Goal: Task Accomplishment & Management: Complete application form

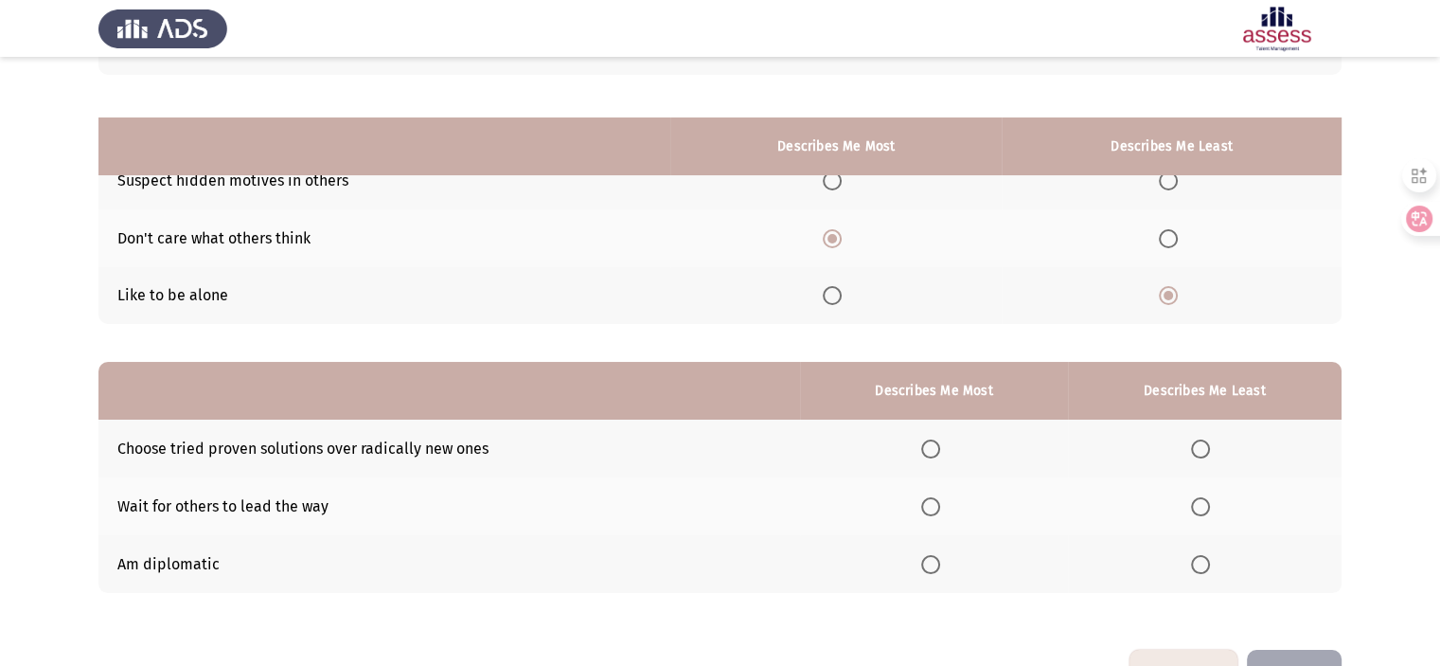
scroll to position [209, 0]
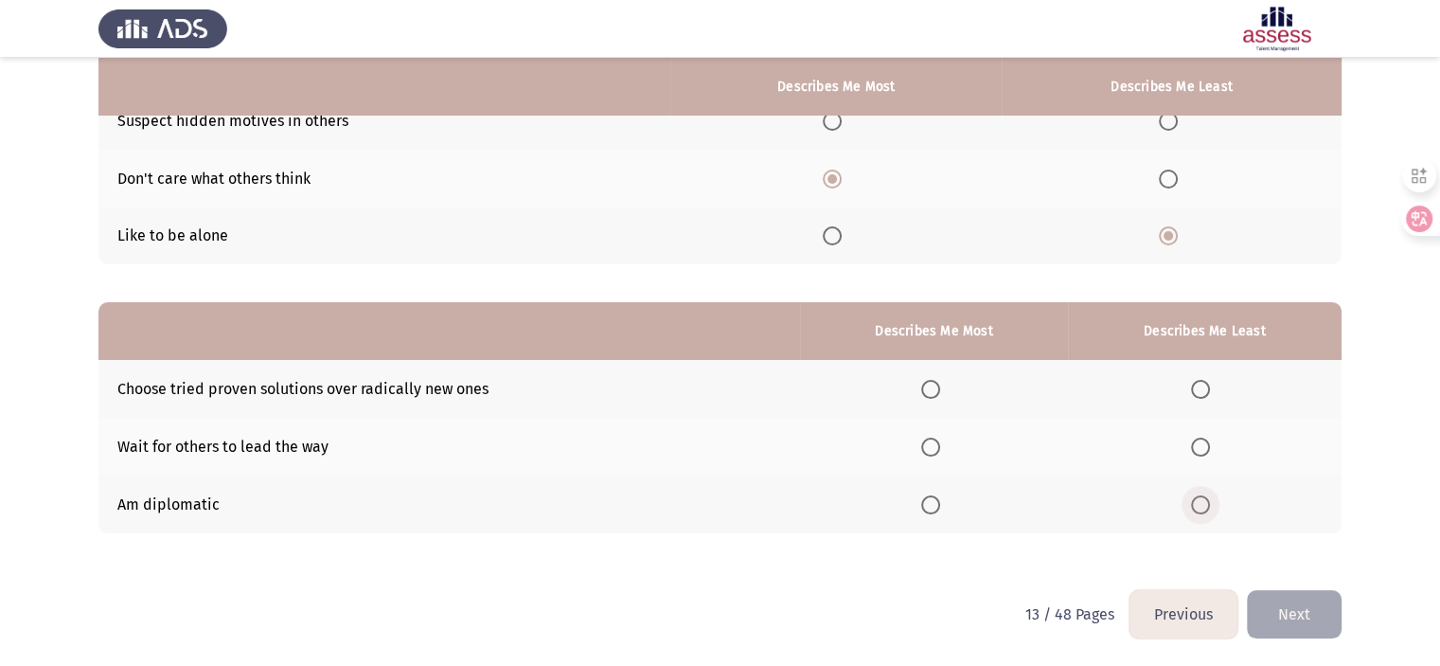
click at [1208, 506] on span "Select an option" at bounding box center [1200, 504] width 19 height 19
click at [1208, 506] on input "Select an option" at bounding box center [1200, 504] width 19 height 19
click at [938, 386] on span "Select an option" at bounding box center [930, 389] width 19 height 19
click at [932, 402] on th at bounding box center [933, 389] width 267 height 58
click at [936, 393] on span "Select an option" at bounding box center [930, 389] width 19 height 19
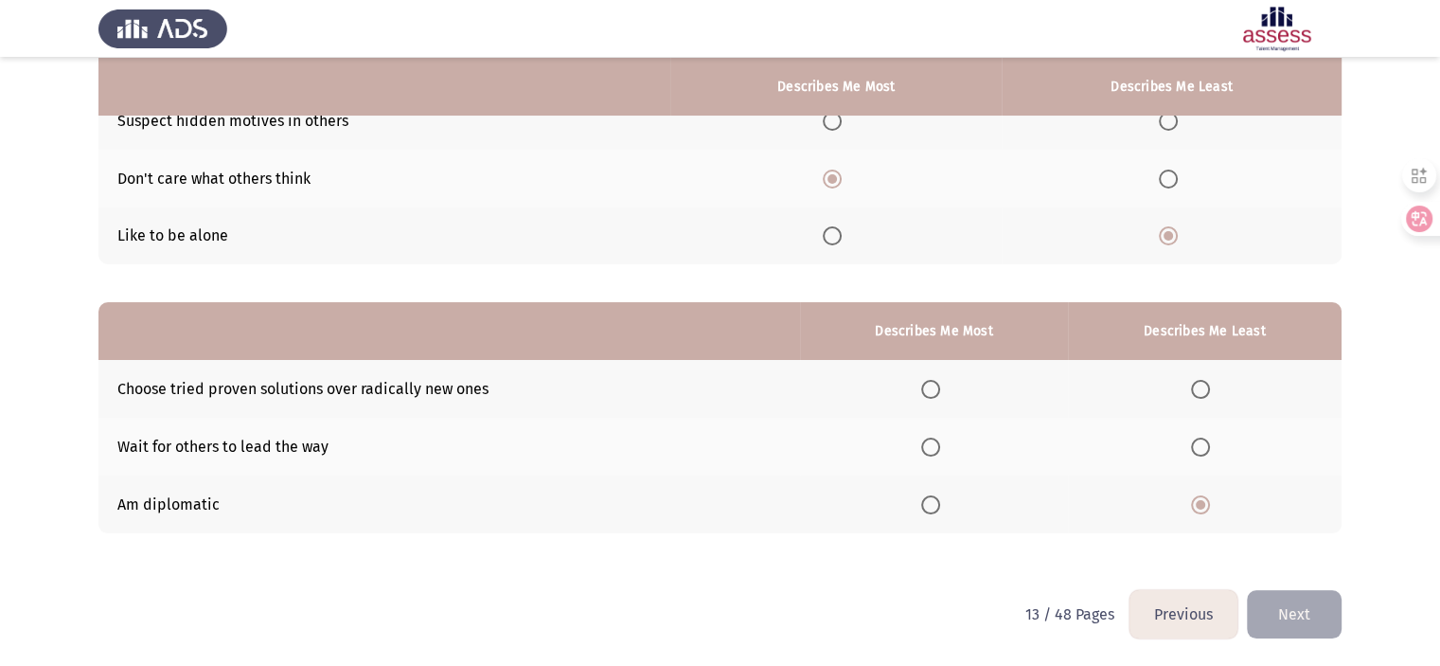
click at [936, 393] on input "Select an option" at bounding box center [930, 389] width 19 height 19
click at [1288, 612] on button "Next" at bounding box center [1294, 614] width 95 height 48
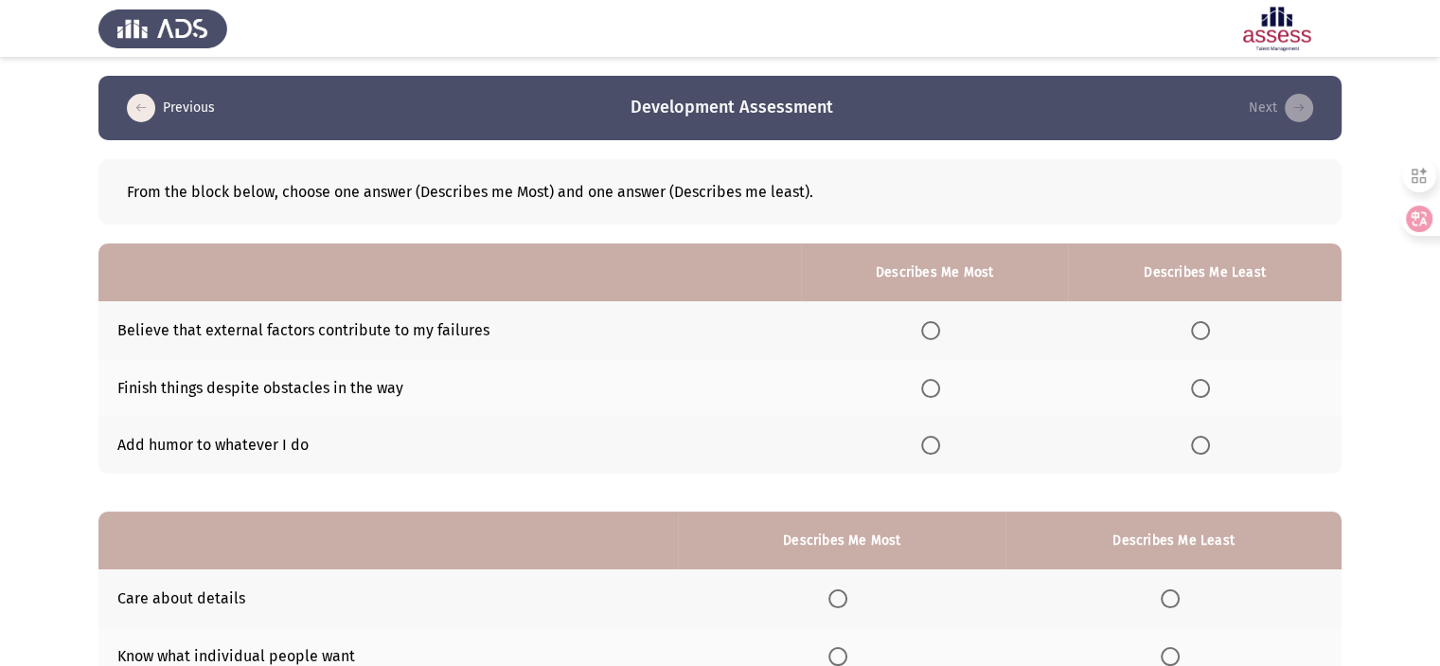
scroll to position [38, 0]
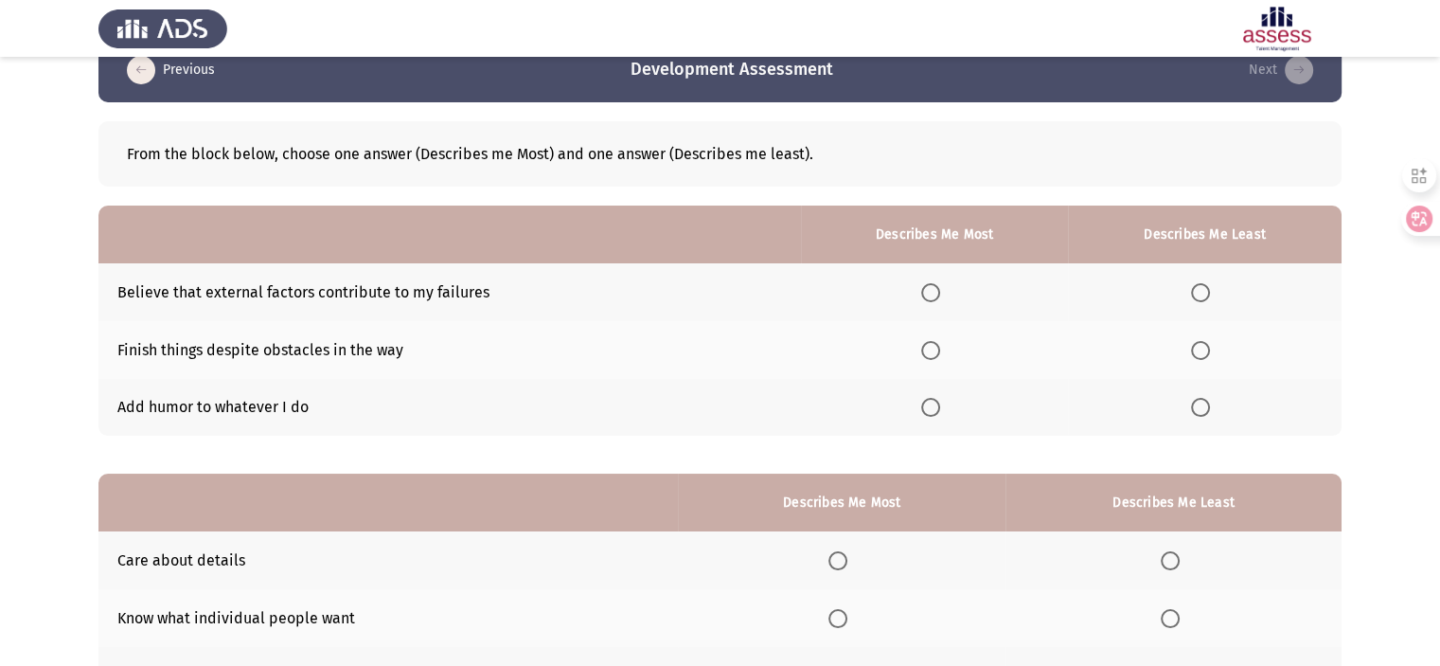
click at [937, 412] on span "Select an option" at bounding box center [930, 407] width 19 height 19
click at [937, 412] on input "Select an option" at bounding box center [930, 407] width 19 height 19
click at [1197, 331] on th at bounding box center [1205, 350] width 274 height 58
click at [1223, 344] on th at bounding box center [1205, 350] width 274 height 58
click at [1204, 344] on span "Select an option" at bounding box center [1200, 350] width 19 height 19
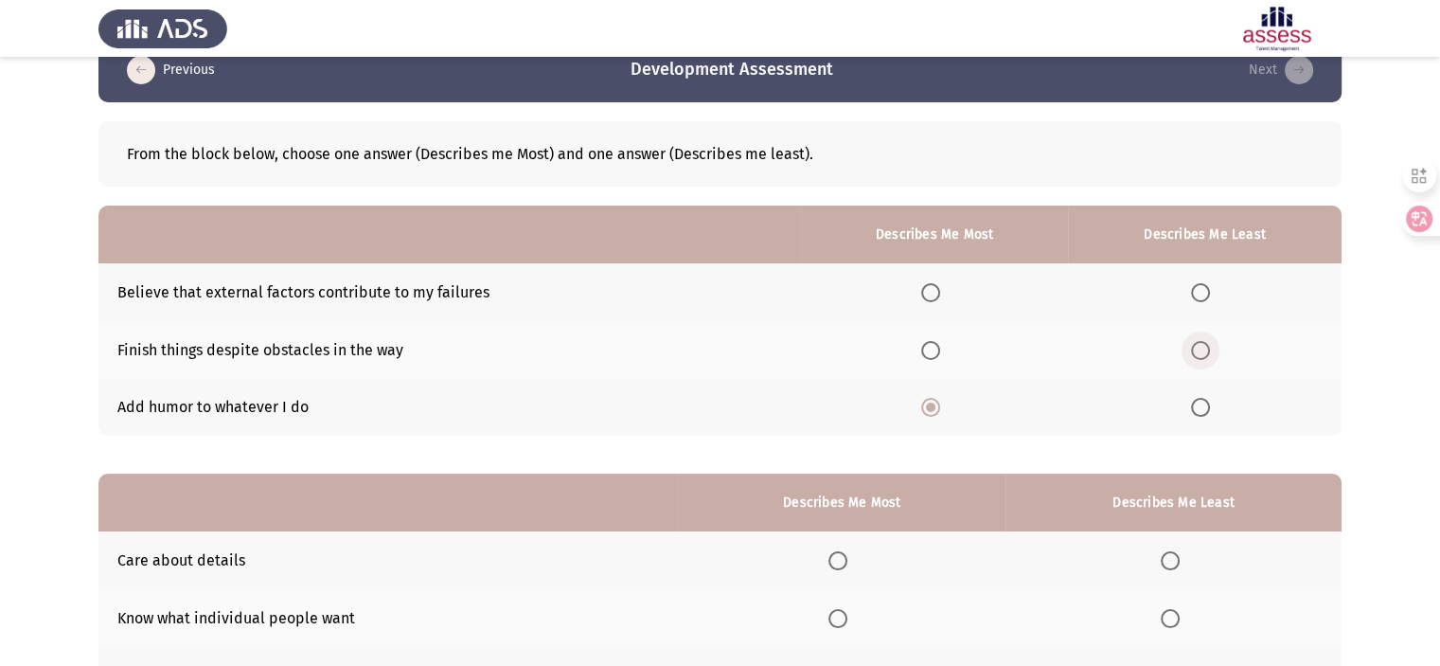
click at [1204, 344] on input "Select an option" at bounding box center [1200, 350] width 19 height 19
drag, startPoint x: 1432, startPoint y: 320, endPoint x: 1453, endPoint y: 377, distance: 60.8
click at [1439, 381] on html "Previous Development Assessment Next From the block below, choose one answer (D…" at bounding box center [720, 399] width 1440 height 875
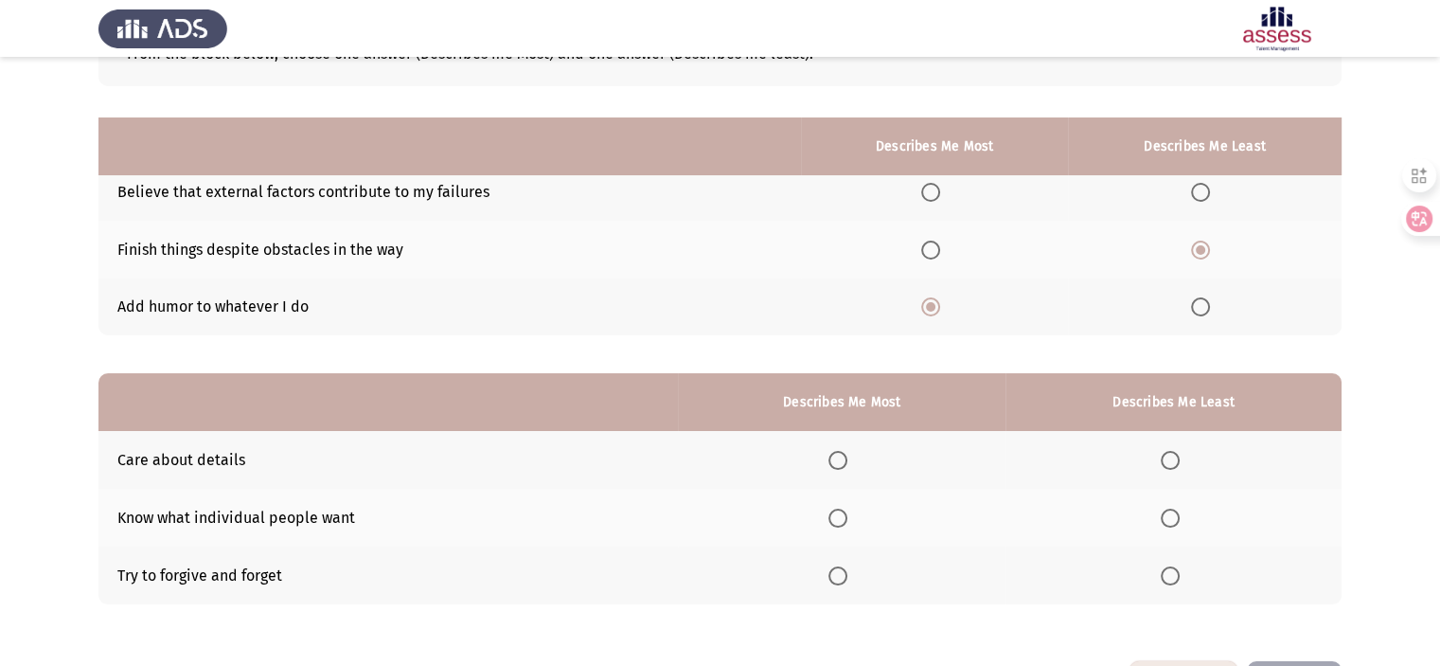
scroll to position [209, 0]
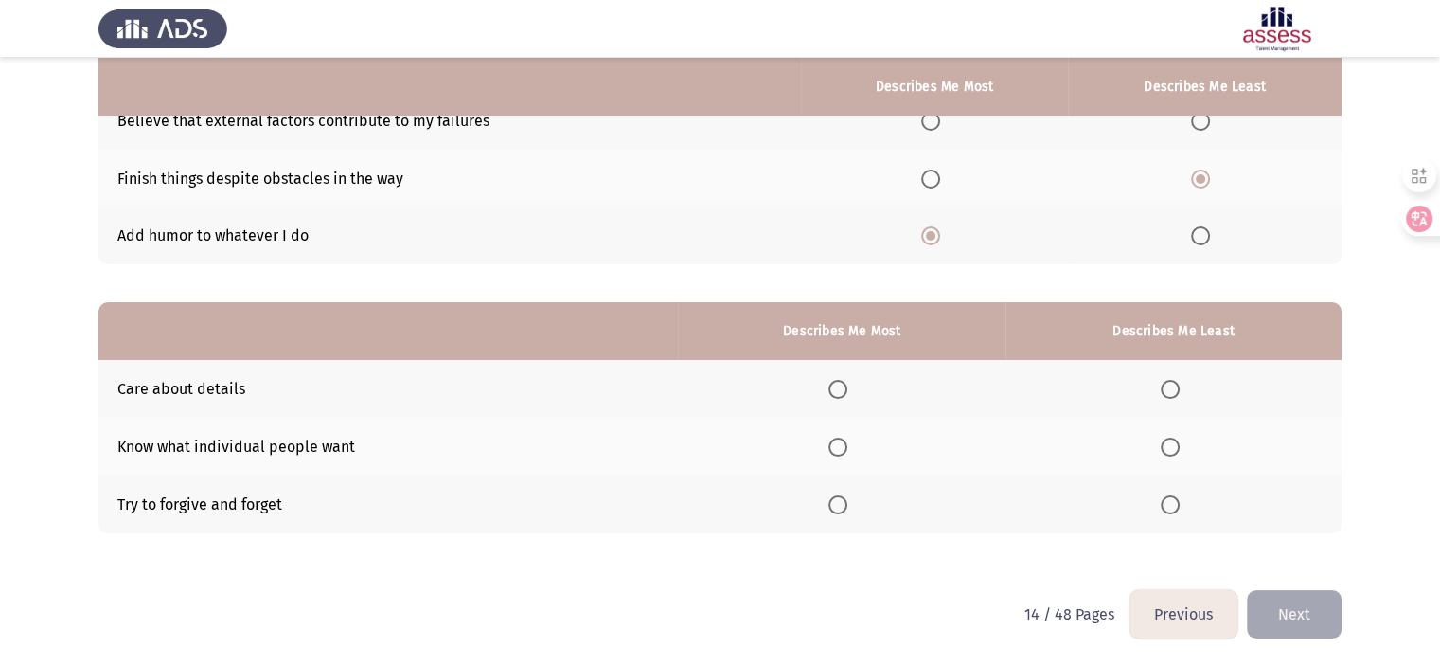
click at [845, 382] on span "Select an option" at bounding box center [837, 389] width 19 height 19
click at [845, 382] on input "Select an option" at bounding box center [837, 389] width 19 height 19
click at [1175, 459] on th at bounding box center [1174, 447] width 336 height 58
click at [1177, 449] on span "Select an option" at bounding box center [1170, 446] width 19 height 19
click at [1177, 449] on input "Select an option" at bounding box center [1170, 446] width 19 height 19
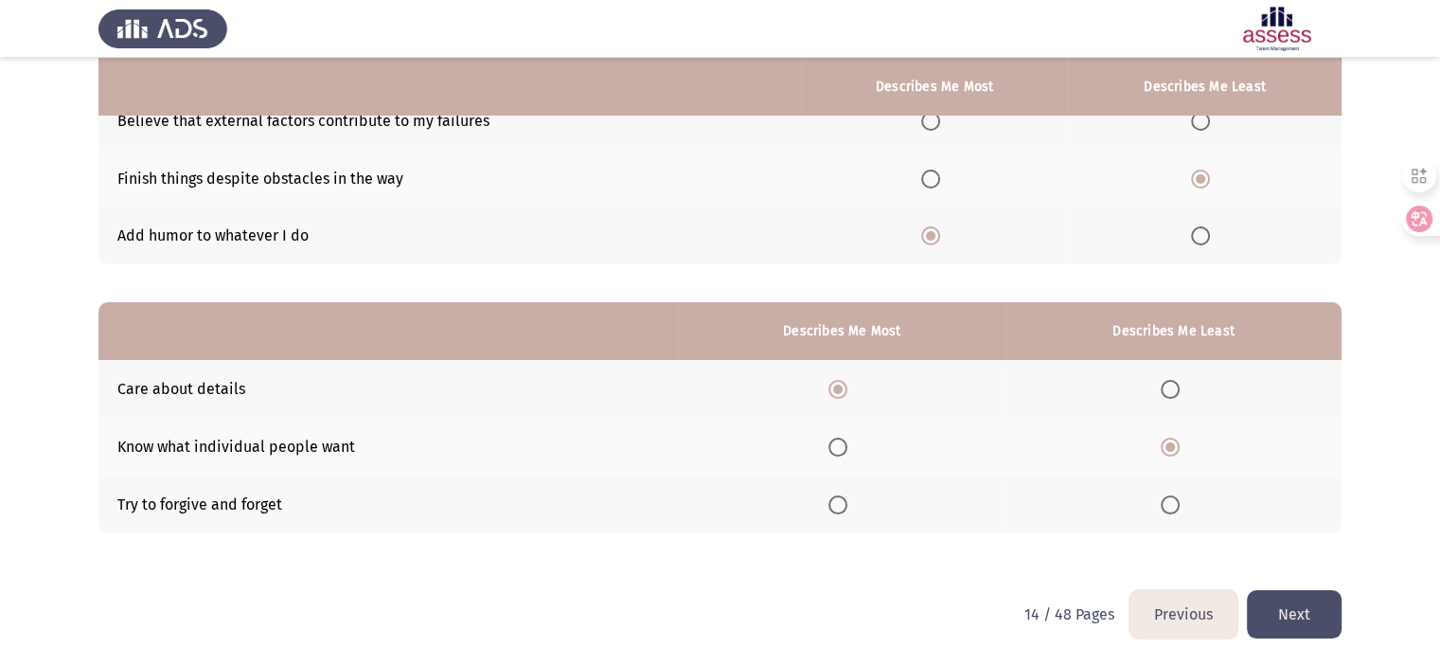
click at [1275, 604] on button "Next" at bounding box center [1294, 614] width 95 height 48
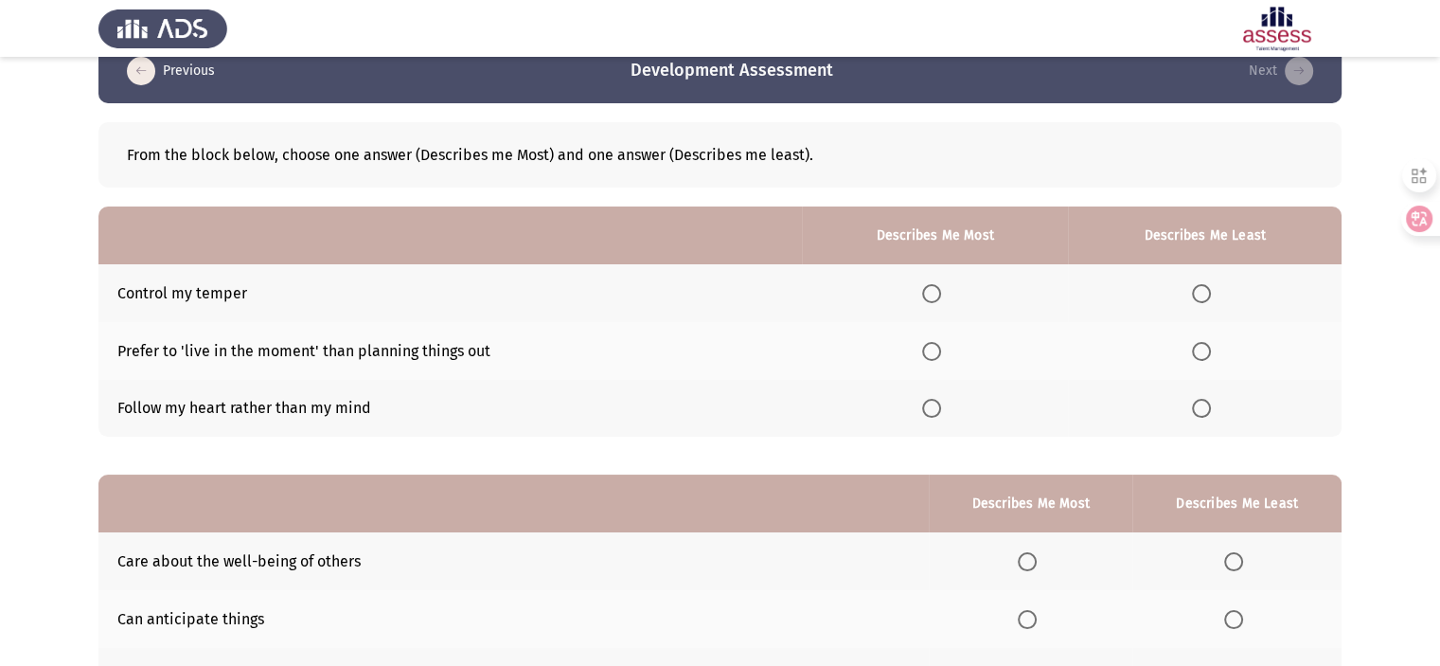
scroll to position [51, 0]
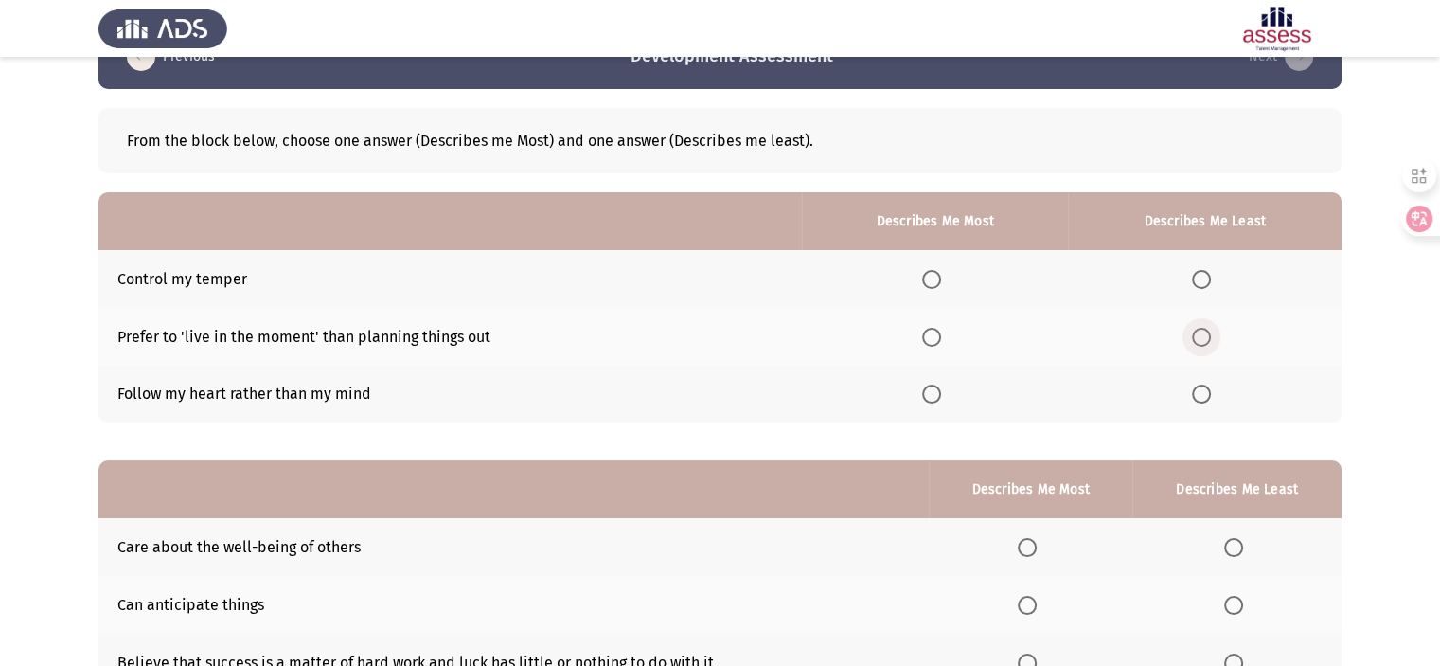
click at [1203, 336] on span "Select an option" at bounding box center [1201, 337] width 19 height 19
click at [1203, 336] on input "Select an option" at bounding box center [1201, 337] width 19 height 19
click at [1210, 276] on span "Select an option" at bounding box center [1201, 279] width 19 height 19
click at [1210, 276] on input "Select an option" at bounding box center [1201, 279] width 19 height 19
click at [1202, 333] on span "Select an option" at bounding box center [1201, 337] width 19 height 19
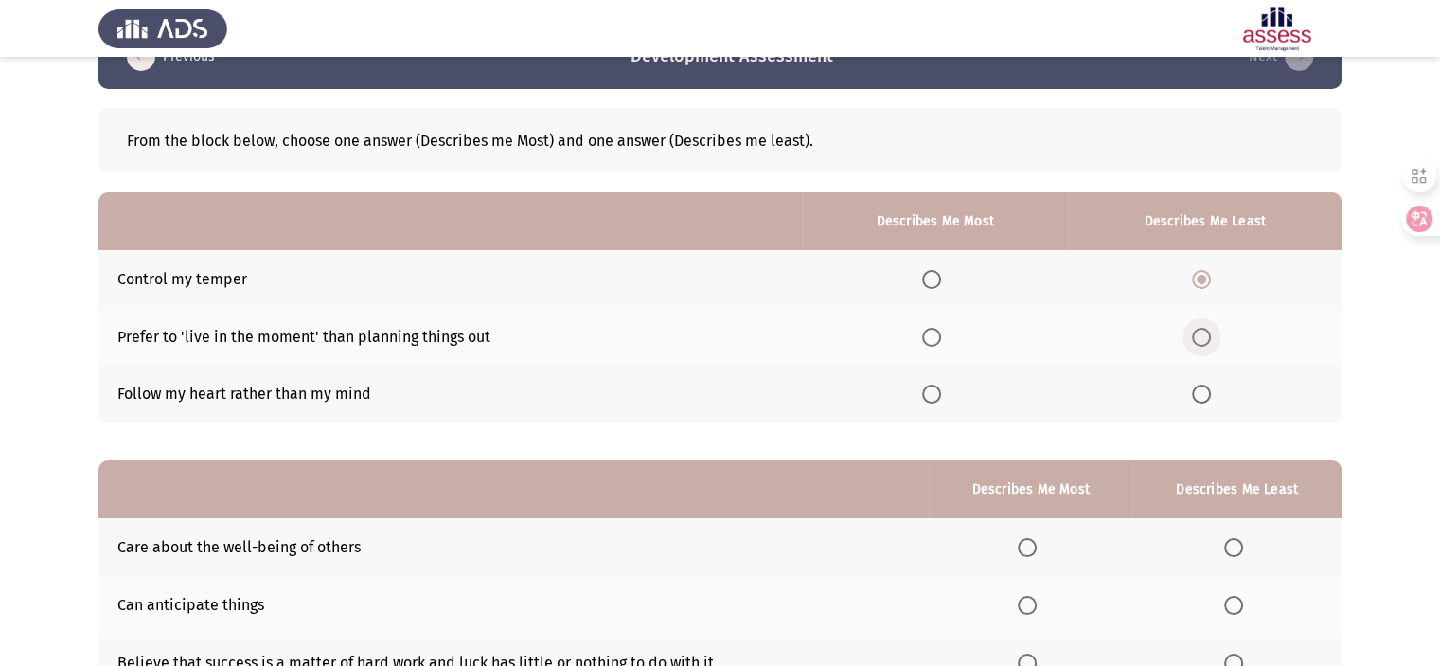
click at [1202, 333] on input "Select an option" at bounding box center [1201, 337] width 19 height 19
click at [935, 400] on span "Select an option" at bounding box center [931, 393] width 19 height 19
click at [935, 400] on input "Select an option" at bounding box center [931, 393] width 19 height 19
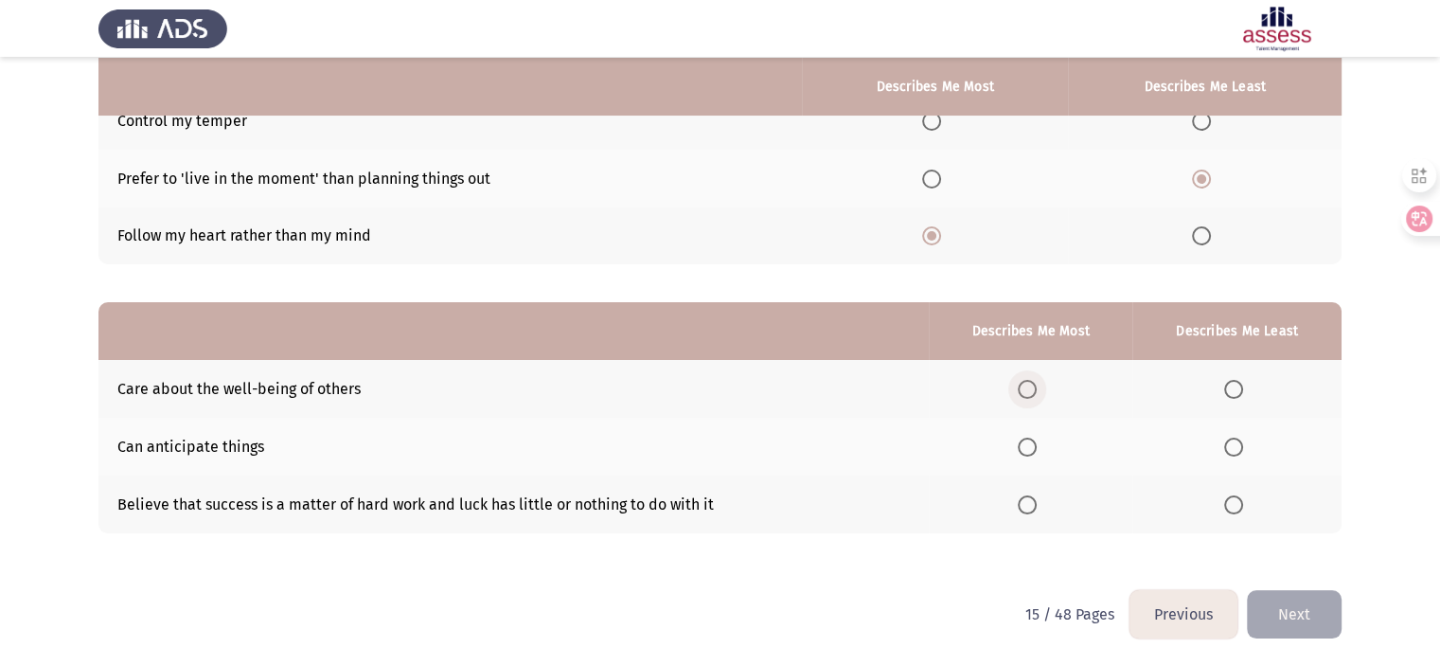
click at [1022, 389] on span "Select an option" at bounding box center [1027, 389] width 19 height 19
click at [1022, 389] on input "Select an option" at bounding box center [1027, 389] width 19 height 19
click at [1234, 443] on span "Select an option" at bounding box center [1233, 446] width 19 height 19
click at [1234, 443] on input "Select an option" at bounding box center [1233, 446] width 19 height 19
click at [1287, 608] on button "Next" at bounding box center [1294, 614] width 95 height 48
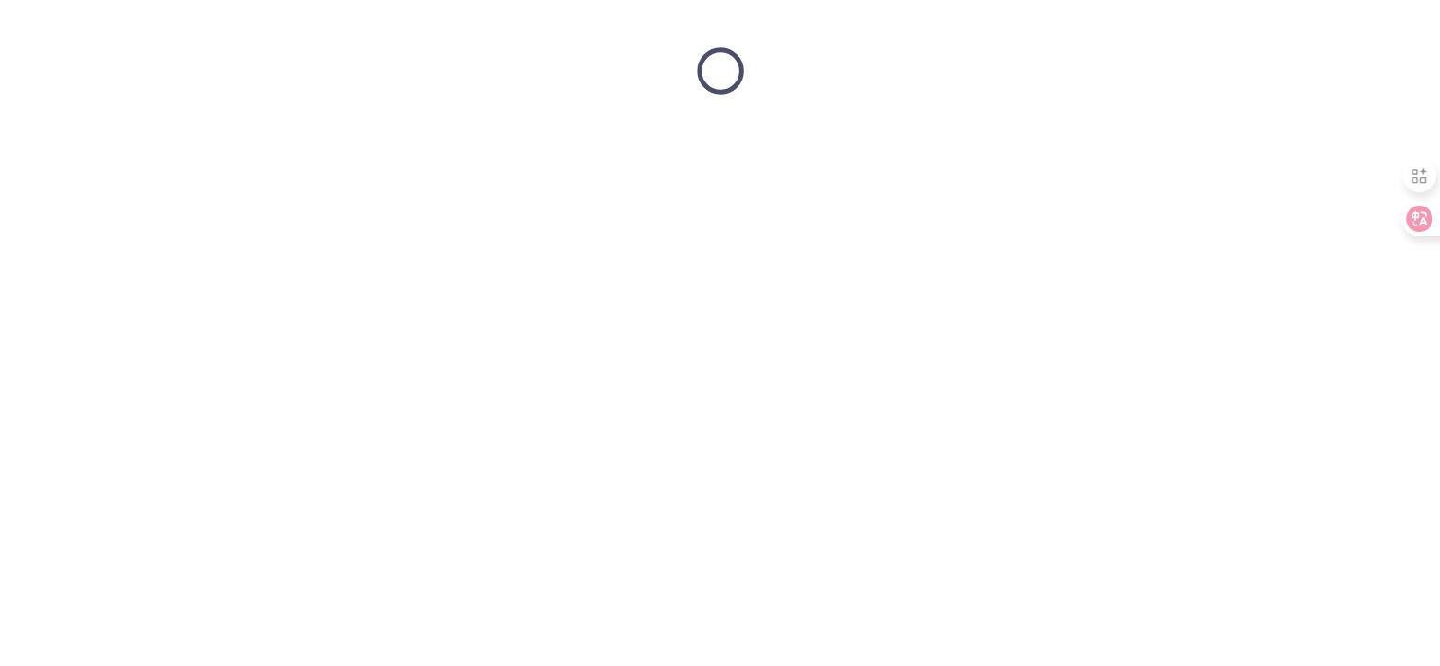
scroll to position [0, 0]
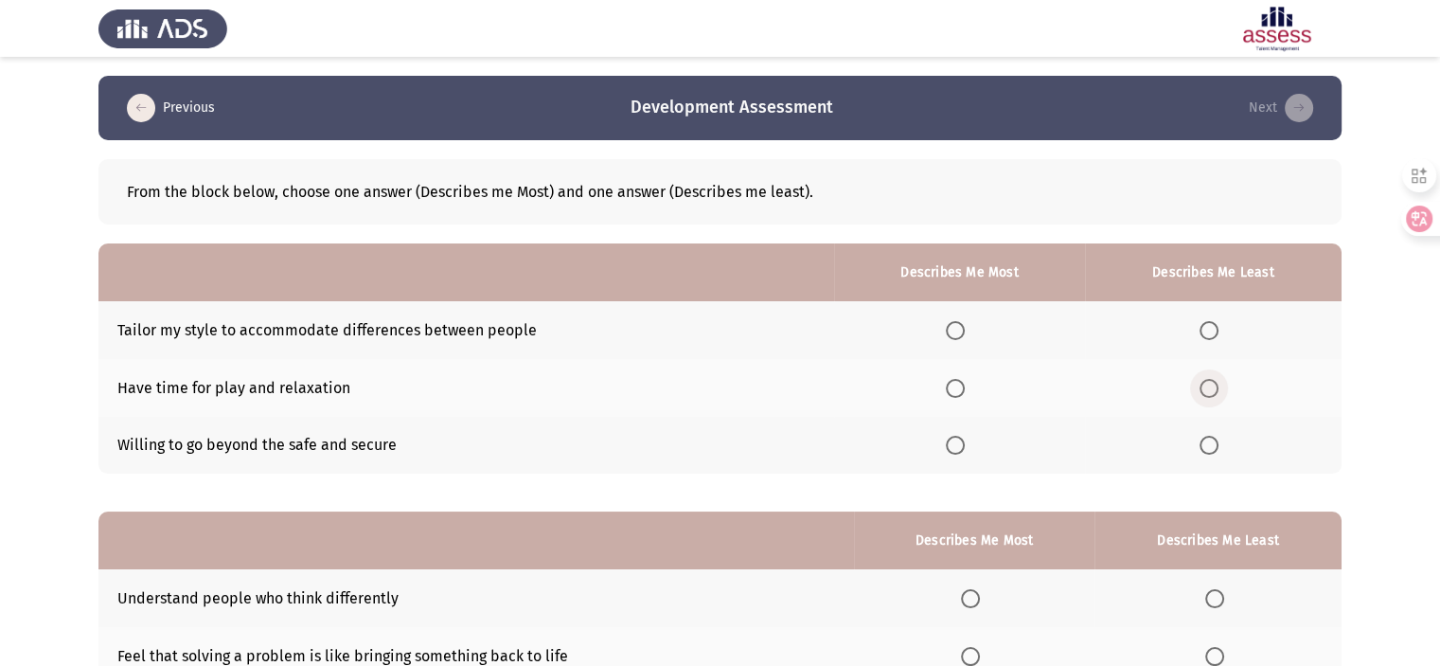
click at [1215, 386] on span "Select an option" at bounding box center [1209, 388] width 19 height 19
click at [1215, 386] on input "Select an option" at bounding box center [1209, 388] width 19 height 19
click at [943, 327] on th at bounding box center [959, 330] width 251 height 58
click at [957, 325] on span "Select an option" at bounding box center [955, 330] width 19 height 19
click at [957, 325] on input "Select an option" at bounding box center [955, 330] width 19 height 19
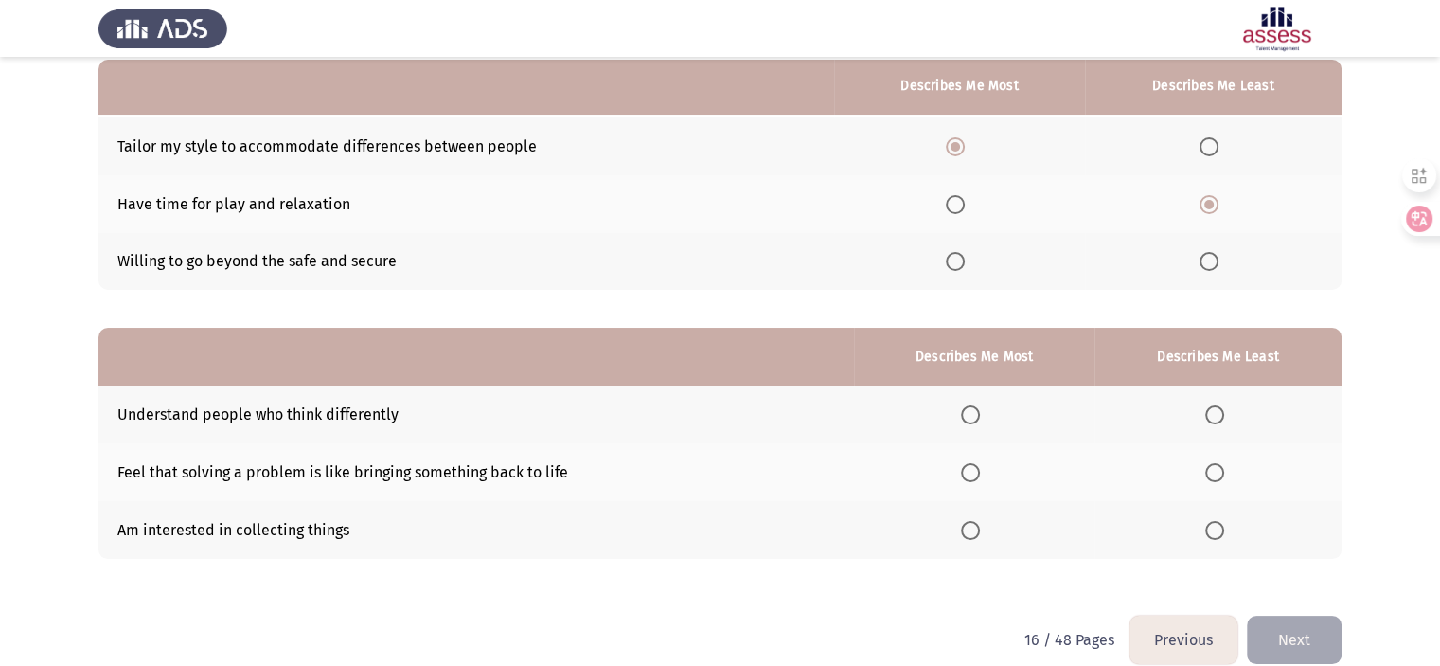
scroll to position [182, 0]
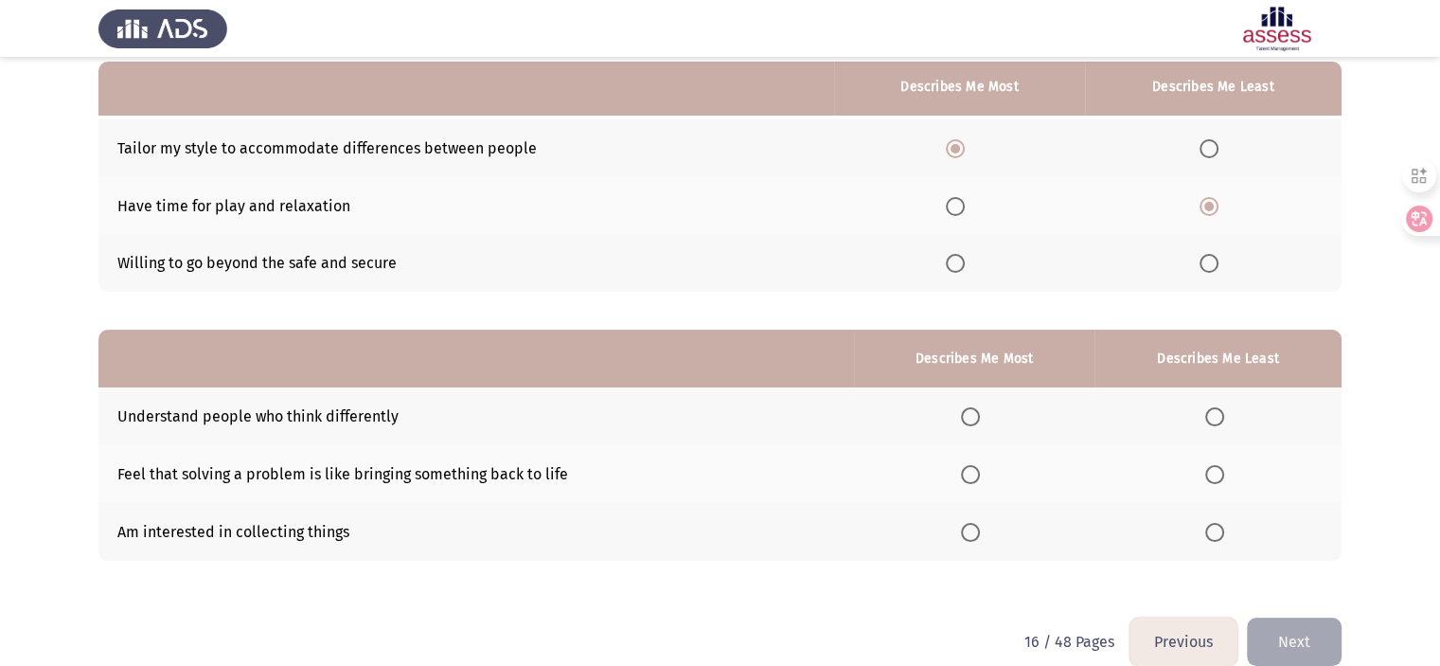
click at [962, 465] on th at bounding box center [974, 474] width 240 height 58
click at [971, 472] on span "Select an option" at bounding box center [970, 474] width 19 height 19
click at [971, 472] on input "Select an option" at bounding box center [970, 474] width 19 height 19
click at [1232, 537] on label "Select an option" at bounding box center [1218, 532] width 27 height 19
click at [1224, 537] on input "Select an option" at bounding box center [1214, 532] width 19 height 19
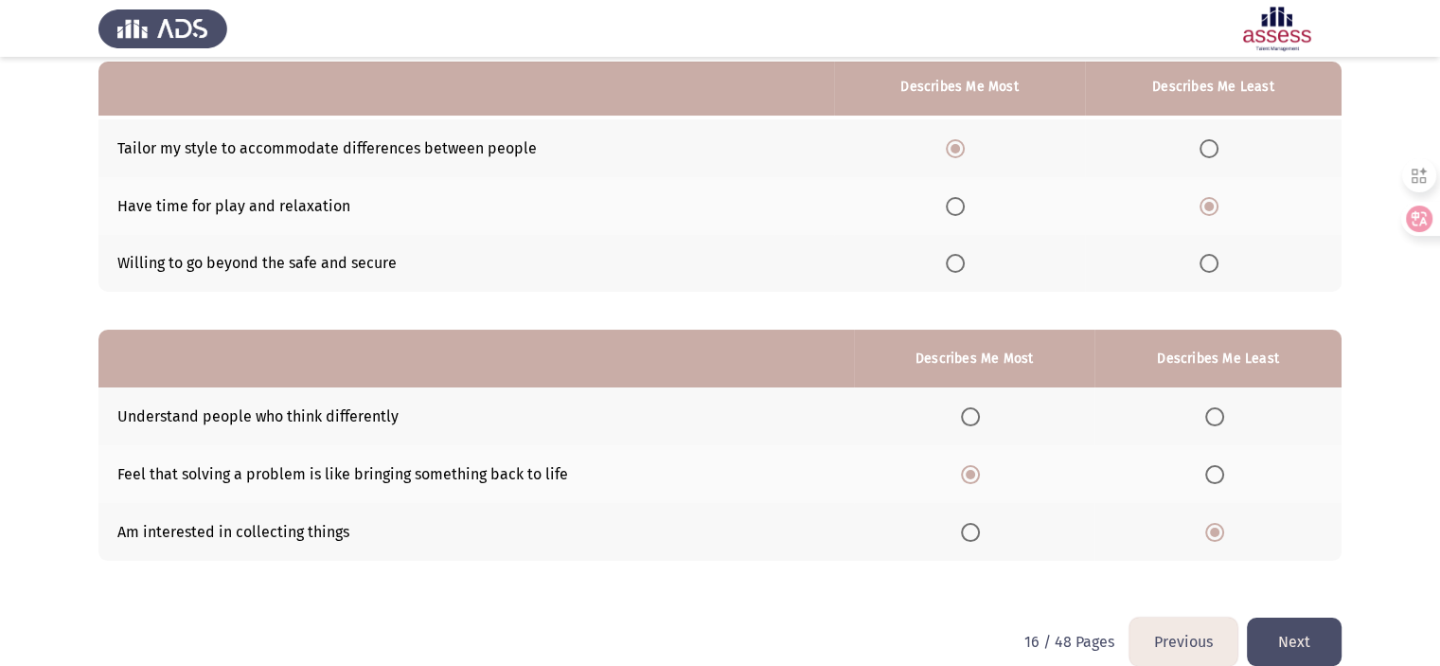
click at [1271, 638] on button "Next" at bounding box center [1294, 641] width 95 height 48
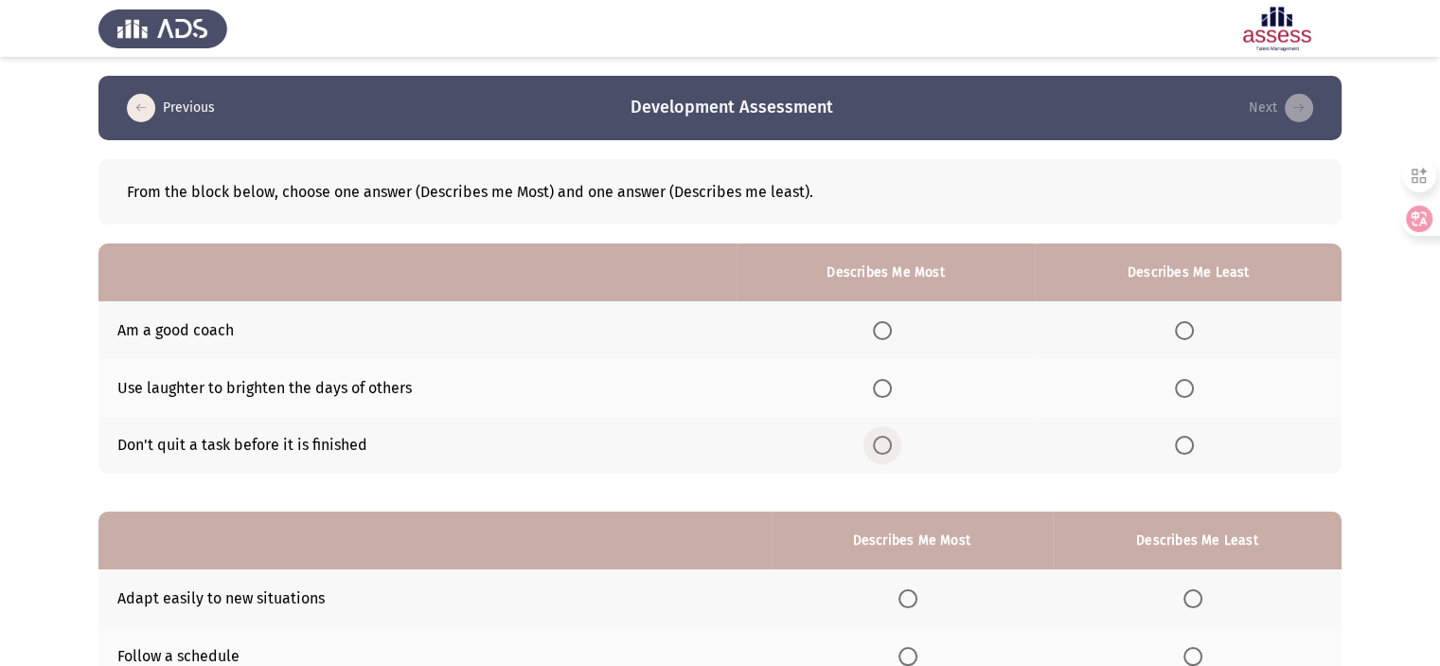
click at [889, 449] on span "Select an option" at bounding box center [882, 445] width 19 height 19
click at [889, 449] on input "Select an option" at bounding box center [882, 445] width 19 height 19
click at [886, 373] on th at bounding box center [886, 388] width 299 height 58
click at [886, 378] on mat-radio-button "Select an option" at bounding box center [886, 388] width 27 height 20
click at [885, 389] on span "Select an option" at bounding box center [882, 388] width 19 height 19
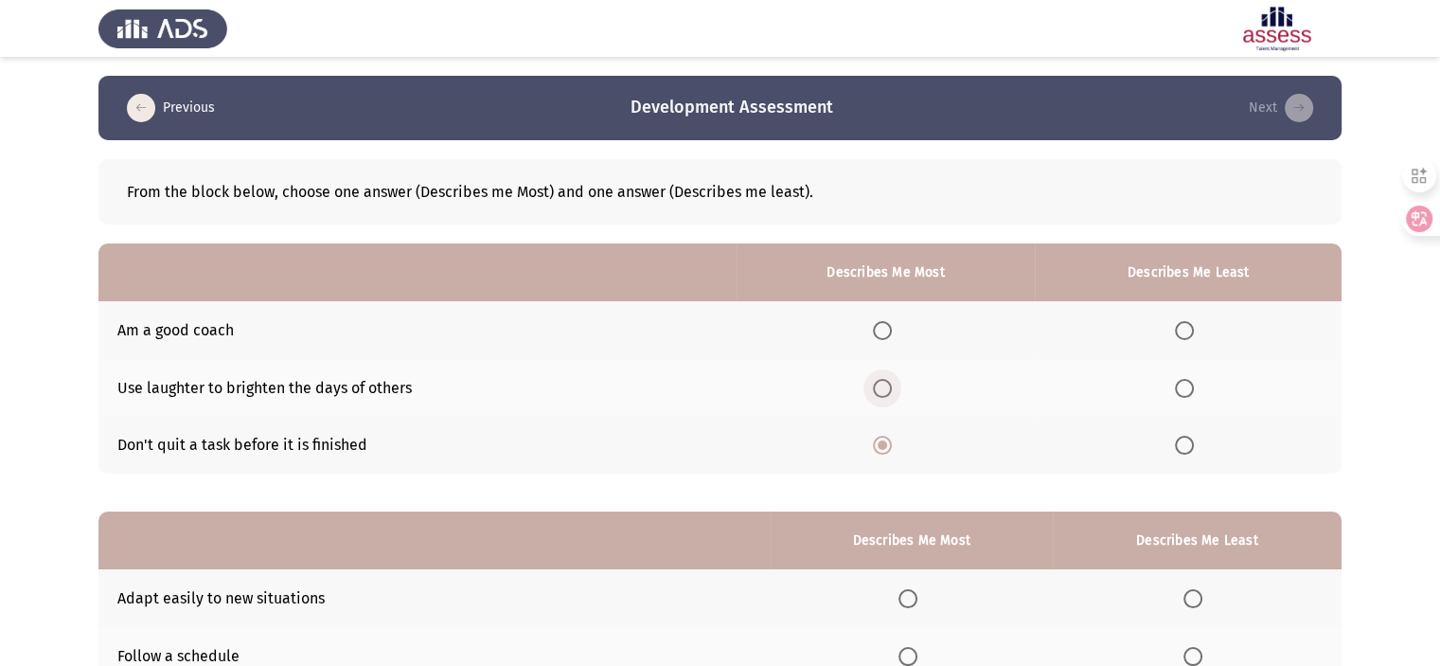
click at [885, 389] on input "Select an option" at bounding box center [882, 388] width 19 height 19
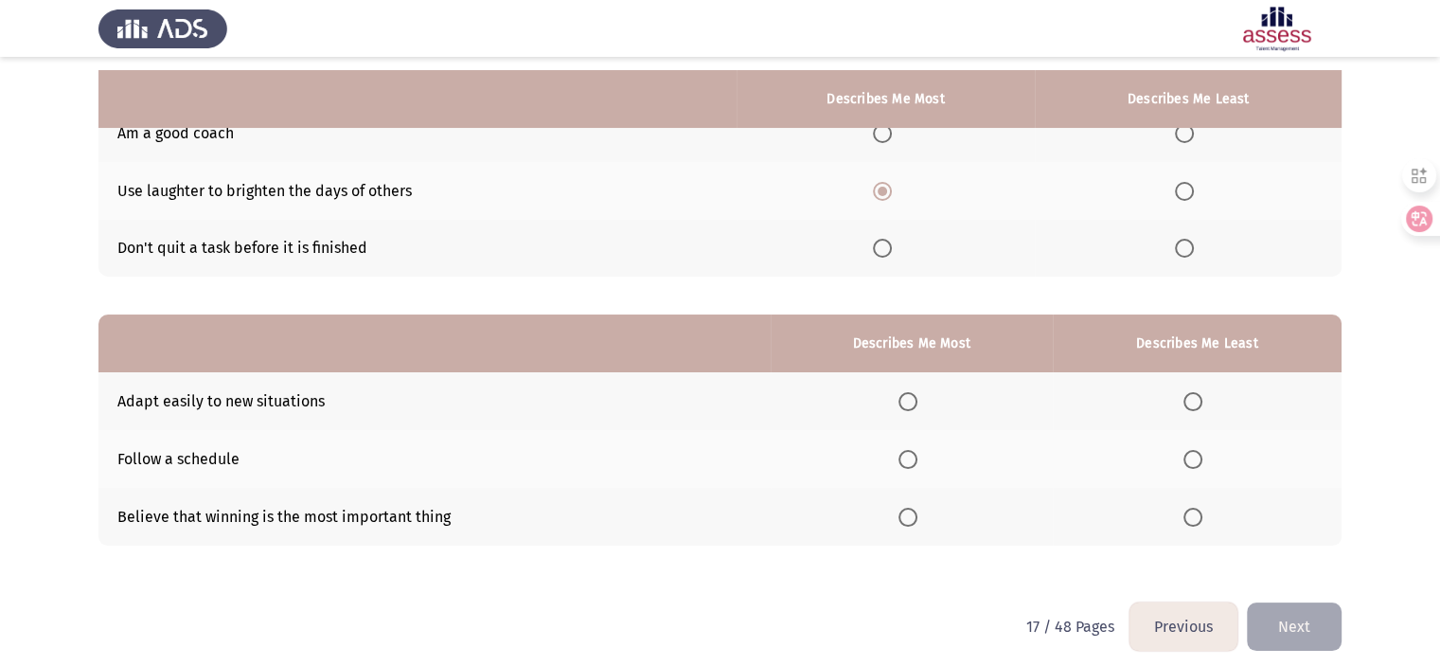
scroll to position [209, 0]
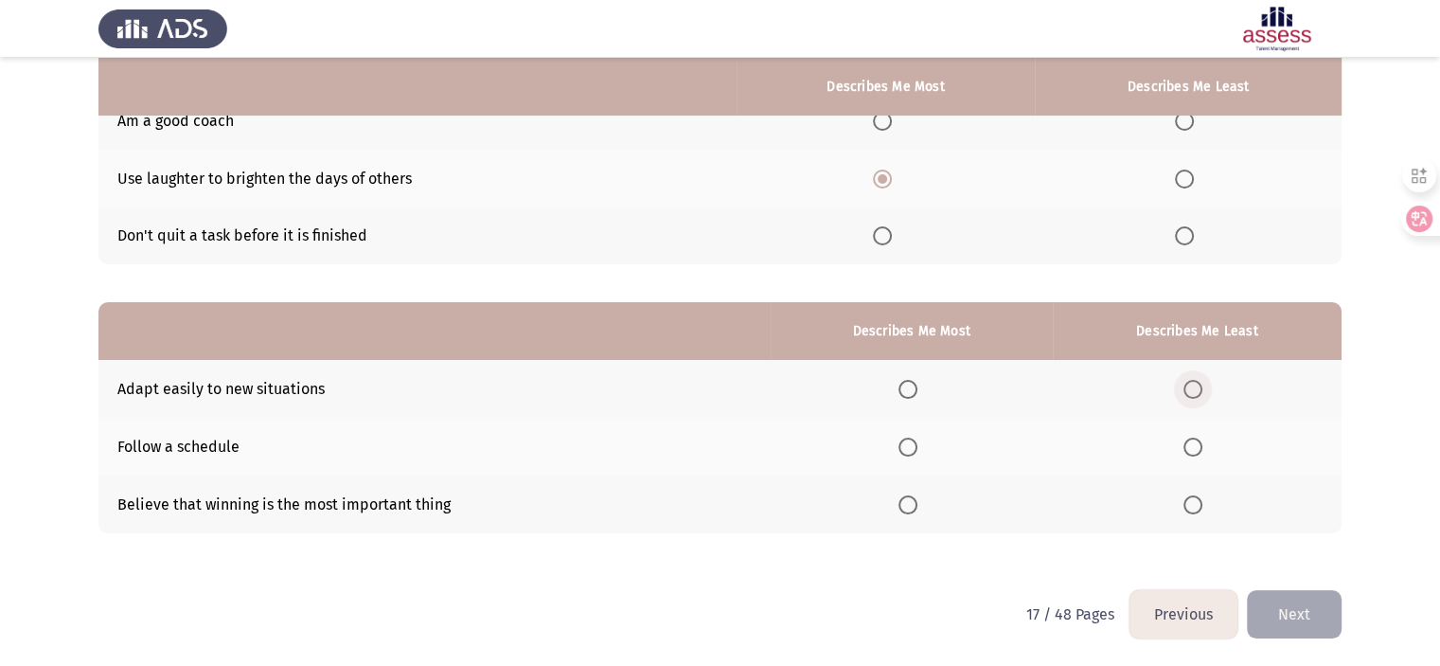
click at [1191, 394] on span "Select an option" at bounding box center [1193, 389] width 19 height 19
click at [1191, 394] on input "Select an option" at bounding box center [1193, 389] width 19 height 19
click at [902, 436] on th at bounding box center [912, 447] width 282 height 58
drag, startPoint x: 925, startPoint y: 459, endPoint x: 916, endPoint y: 453, distance: 11.6
click at [916, 453] on th at bounding box center [912, 447] width 282 height 58
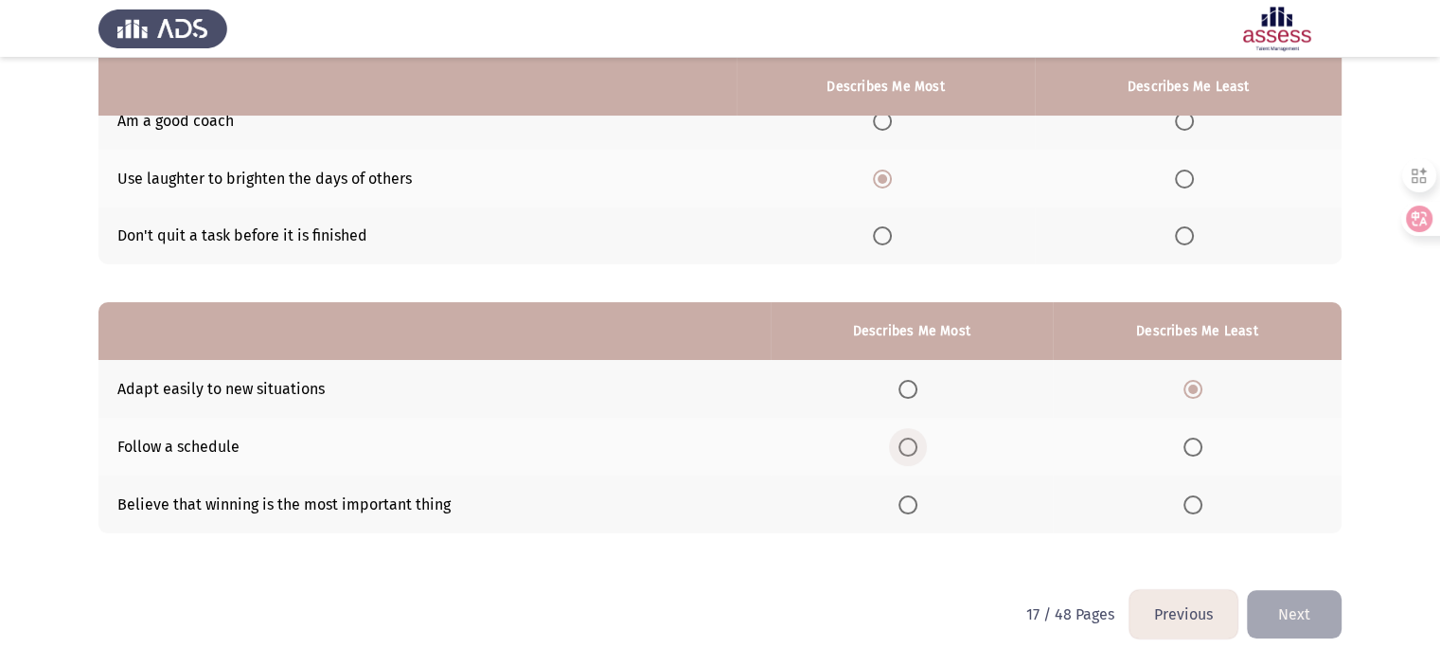
click at [916, 453] on span "Select an option" at bounding box center [908, 446] width 19 height 19
click at [916, 453] on input "Select an option" at bounding box center [908, 446] width 19 height 19
click at [1276, 620] on button "Next" at bounding box center [1294, 614] width 95 height 48
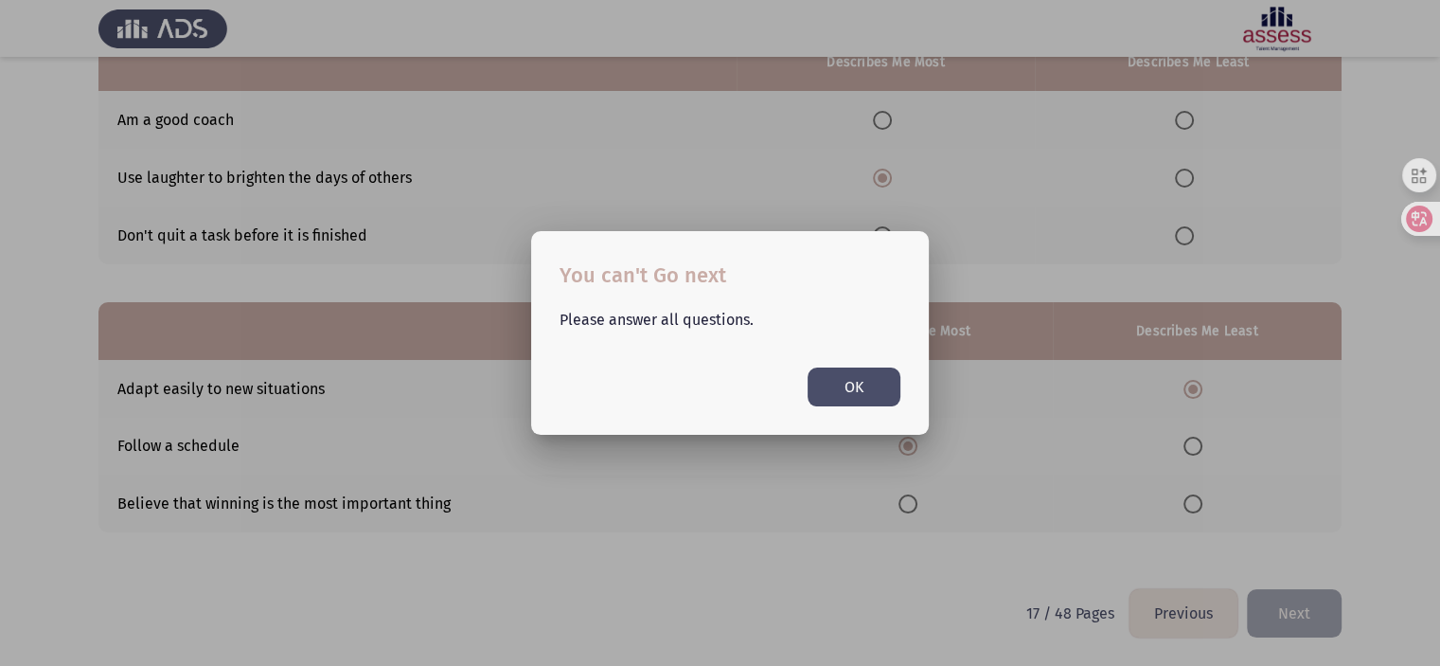
scroll to position [0, 0]
click at [819, 383] on button "OK" at bounding box center [854, 386] width 93 height 39
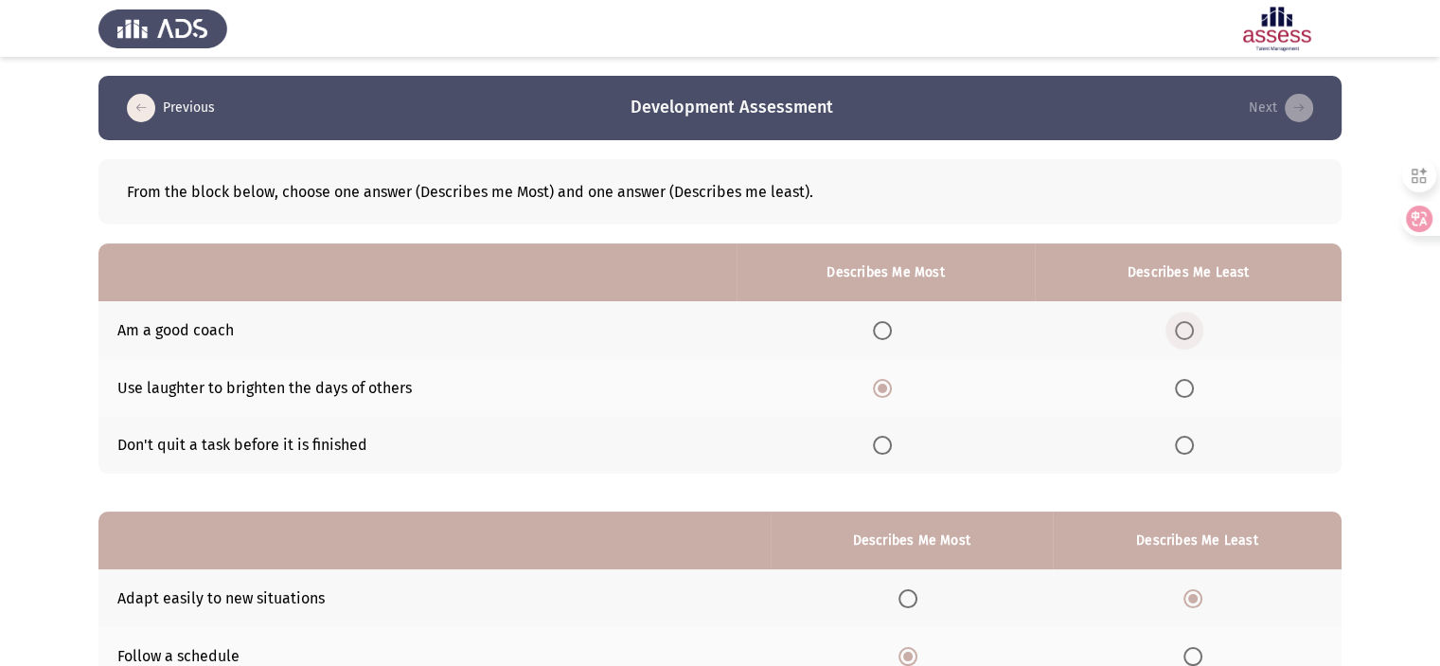
click at [1190, 329] on span "Select an option" at bounding box center [1184, 330] width 19 height 19
click at [1190, 329] on input "Select an option" at bounding box center [1184, 330] width 19 height 19
click at [1438, 560] on app-assessment-container "Previous Development Assessment Next From the block below, choose one answer (D…" at bounding box center [720, 437] width 1440 height 723
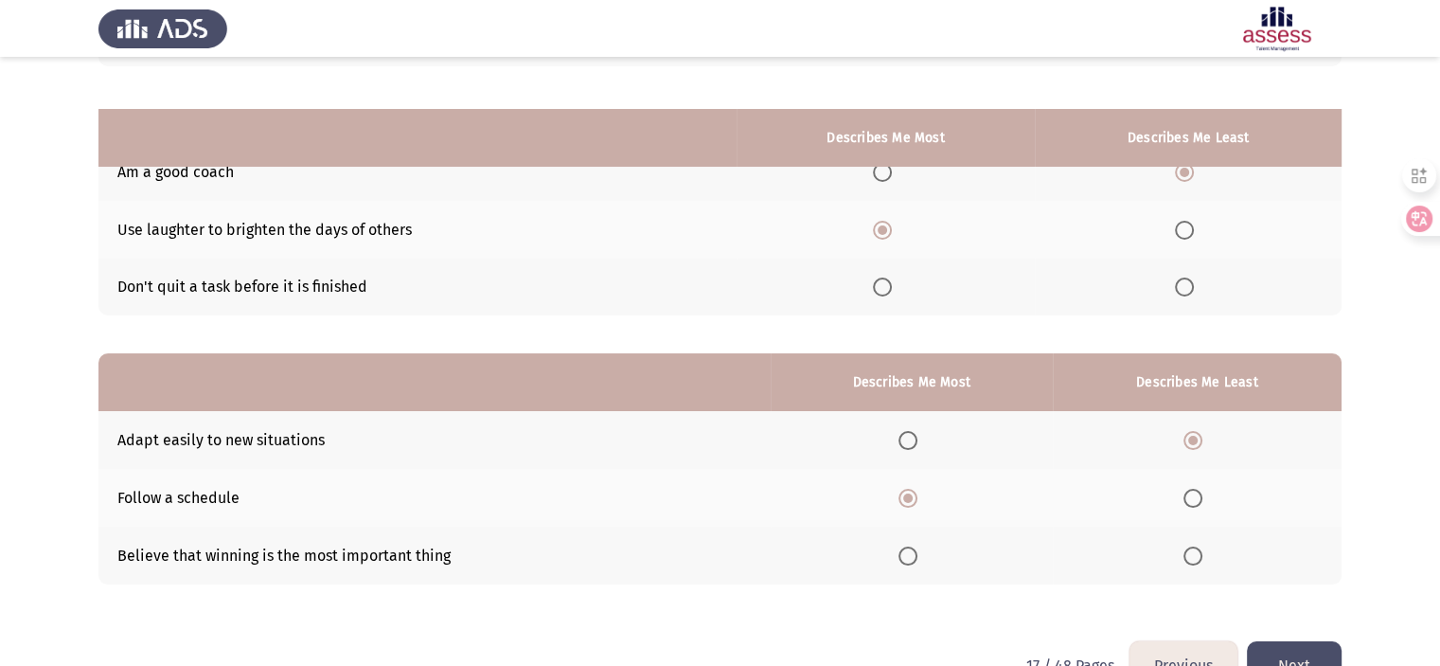
scroll to position [209, 0]
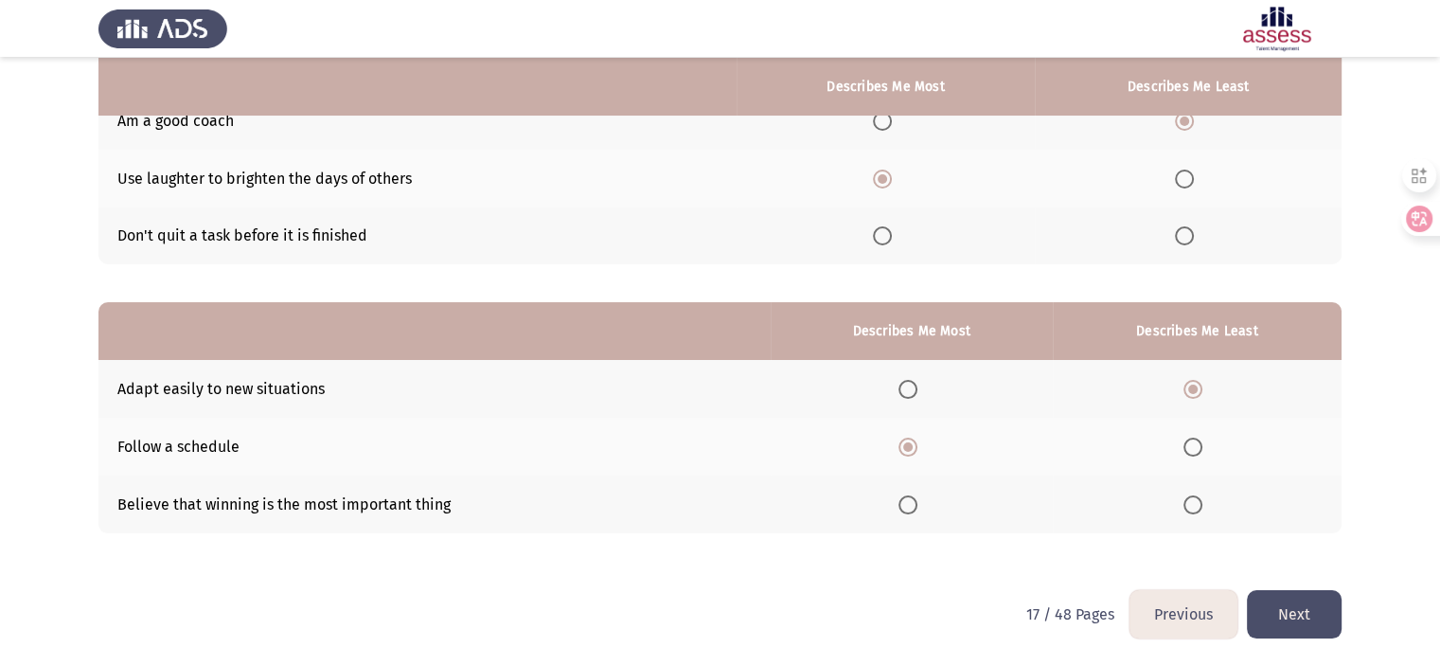
click at [1306, 605] on button "Next" at bounding box center [1294, 614] width 95 height 48
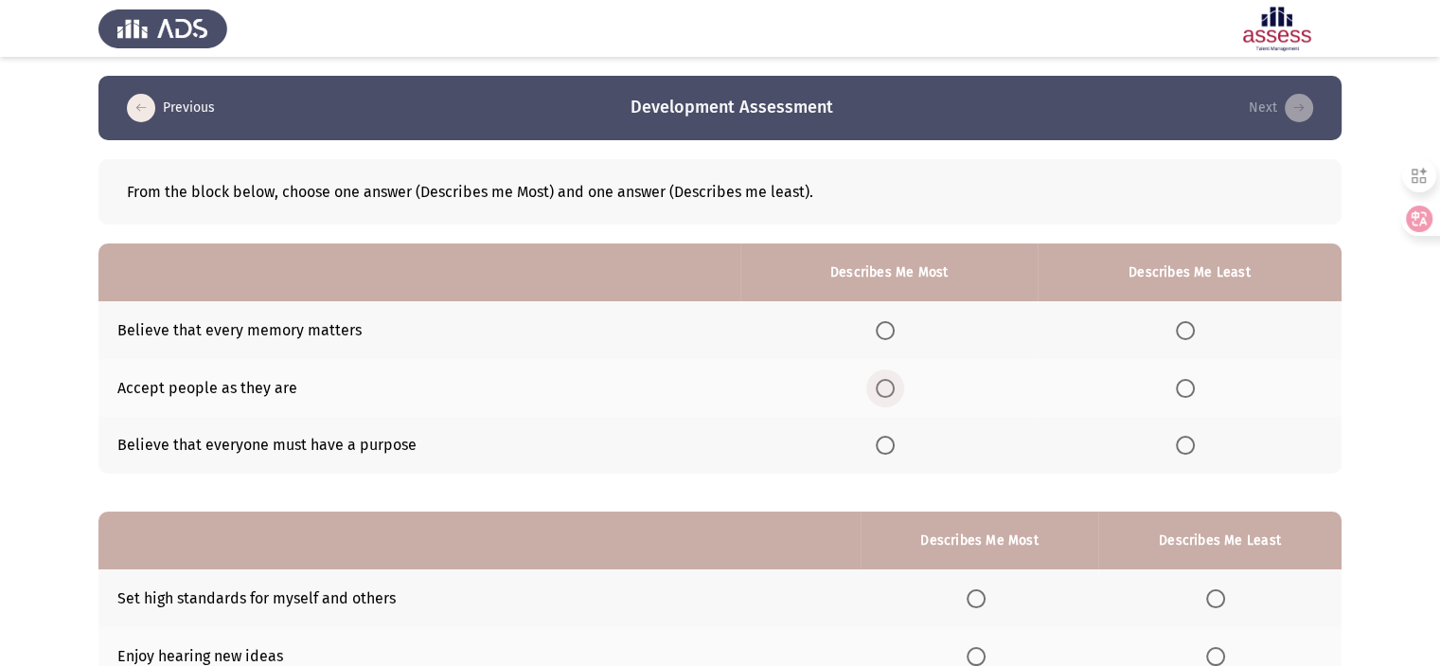
click at [890, 387] on span "Select an option" at bounding box center [885, 388] width 19 height 19
click at [890, 387] on input "Select an option" at bounding box center [885, 388] width 19 height 19
click at [1178, 324] on span "Select an option" at bounding box center [1185, 330] width 19 height 19
click at [1178, 324] on input "Select an option" at bounding box center [1185, 330] width 19 height 19
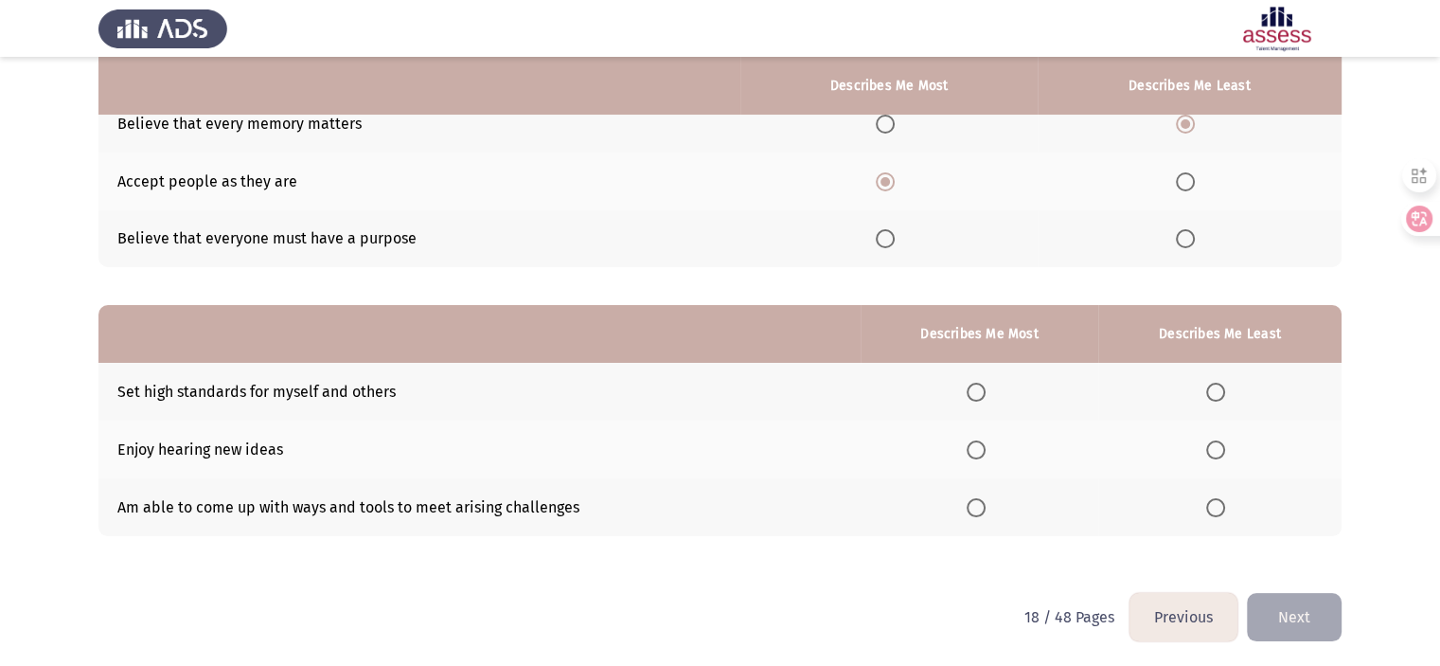
scroll to position [205, 0]
click at [986, 449] on span "Select an option" at bounding box center [976, 450] width 19 height 19
click at [986, 449] on input "Select an option" at bounding box center [976, 450] width 19 height 19
click at [981, 392] on span "Select an option" at bounding box center [976, 392] width 19 height 19
click at [981, 392] on input "Select an option" at bounding box center [976, 392] width 19 height 19
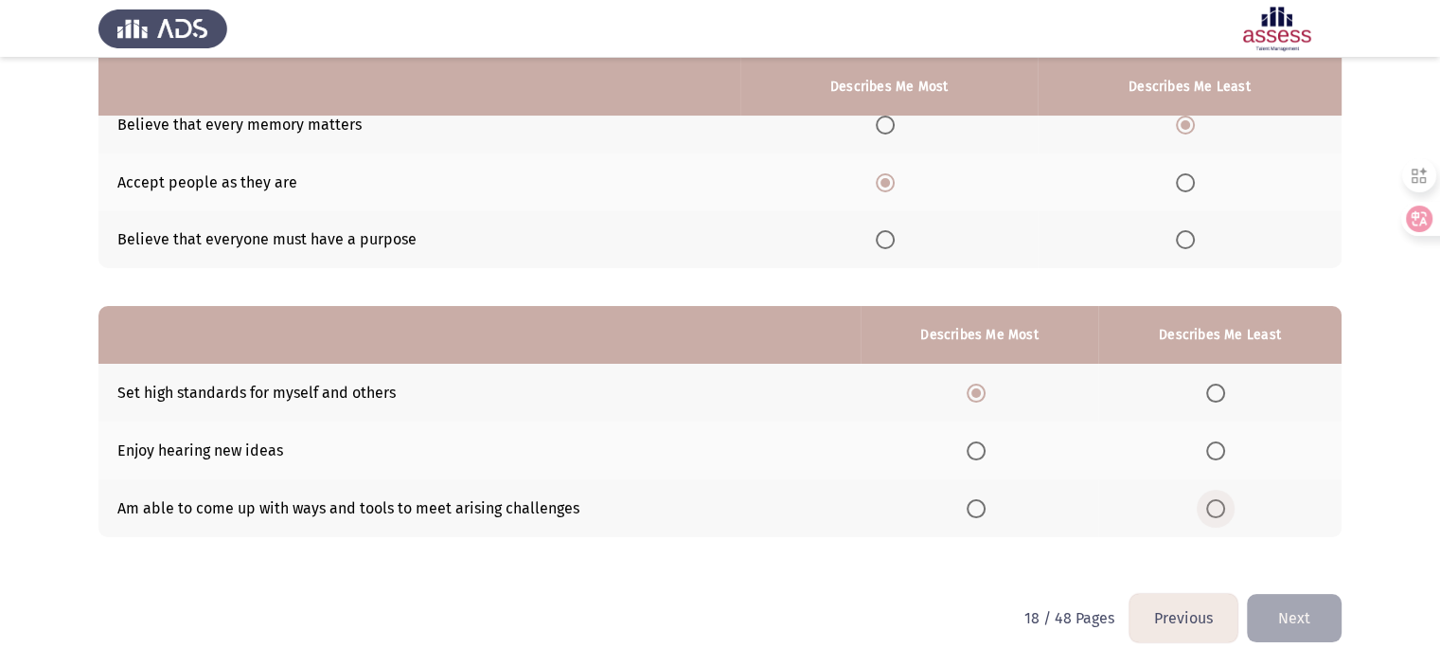
click at [1217, 505] on span "Select an option" at bounding box center [1215, 508] width 19 height 19
click at [1217, 505] on input "Select an option" at bounding box center [1215, 508] width 19 height 19
click at [1277, 605] on button "Next" at bounding box center [1294, 618] width 95 height 48
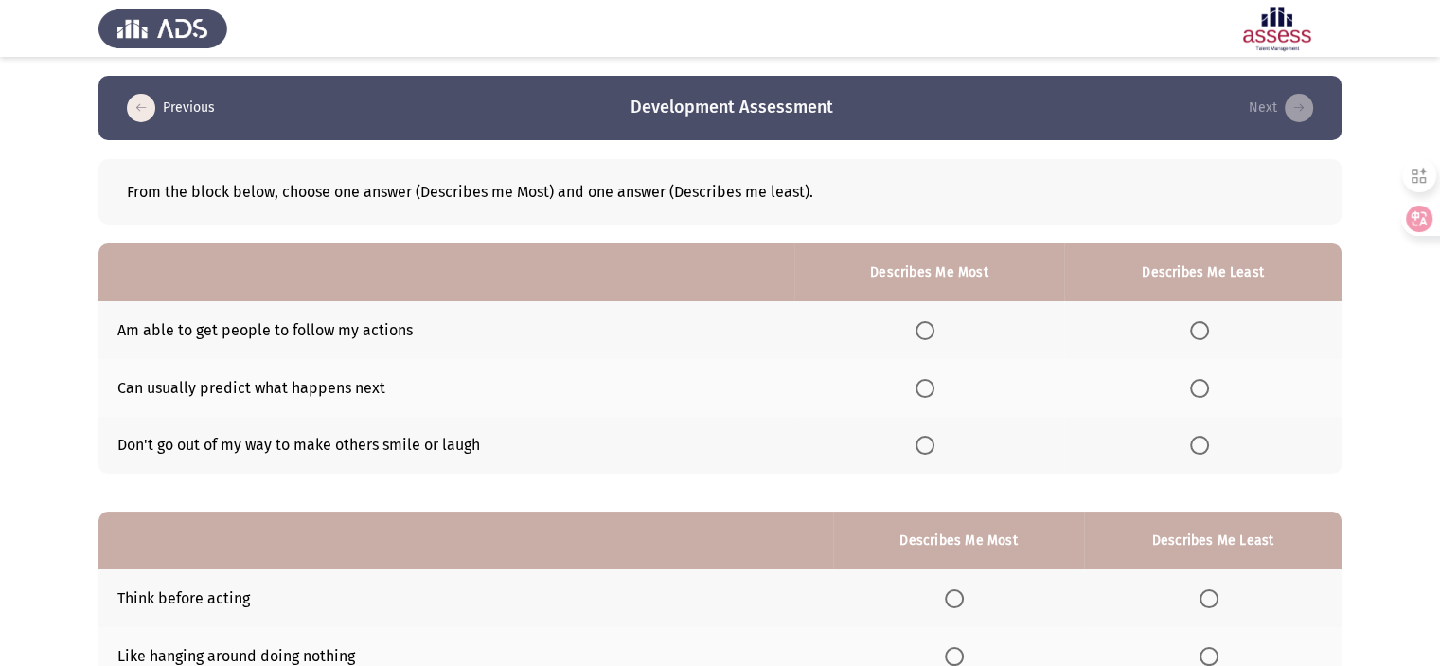
click at [1200, 436] on span "Select an option" at bounding box center [1199, 445] width 19 height 19
click at [1200, 436] on input "Select an option" at bounding box center [1199, 445] width 19 height 19
click at [933, 390] on span "Select an option" at bounding box center [925, 388] width 19 height 19
click at [933, 390] on input "Select an option" at bounding box center [925, 388] width 19 height 19
drag, startPoint x: 1433, startPoint y: 381, endPoint x: 1440, endPoint y: 525, distance: 145.1
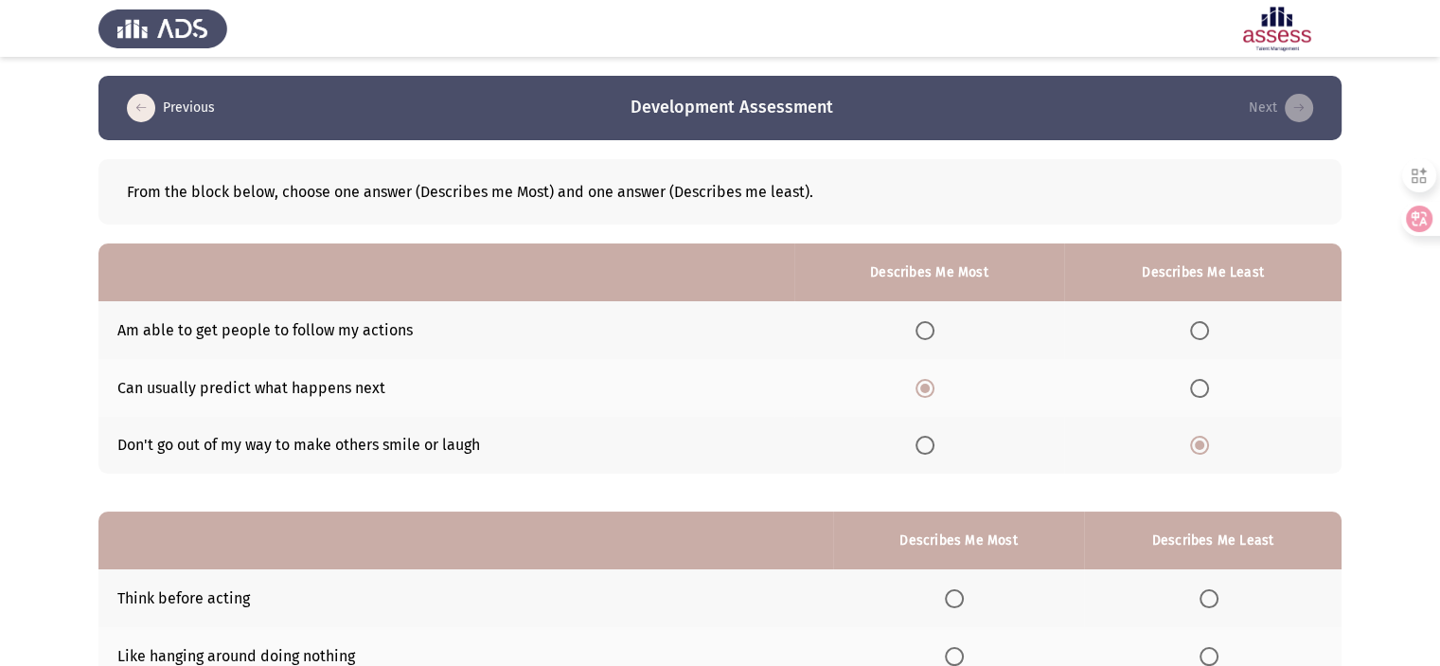
click at [1439, 525] on html "Previous Development Assessment Next From the block below, choose one answer (D…" at bounding box center [720, 437] width 1440 height 875
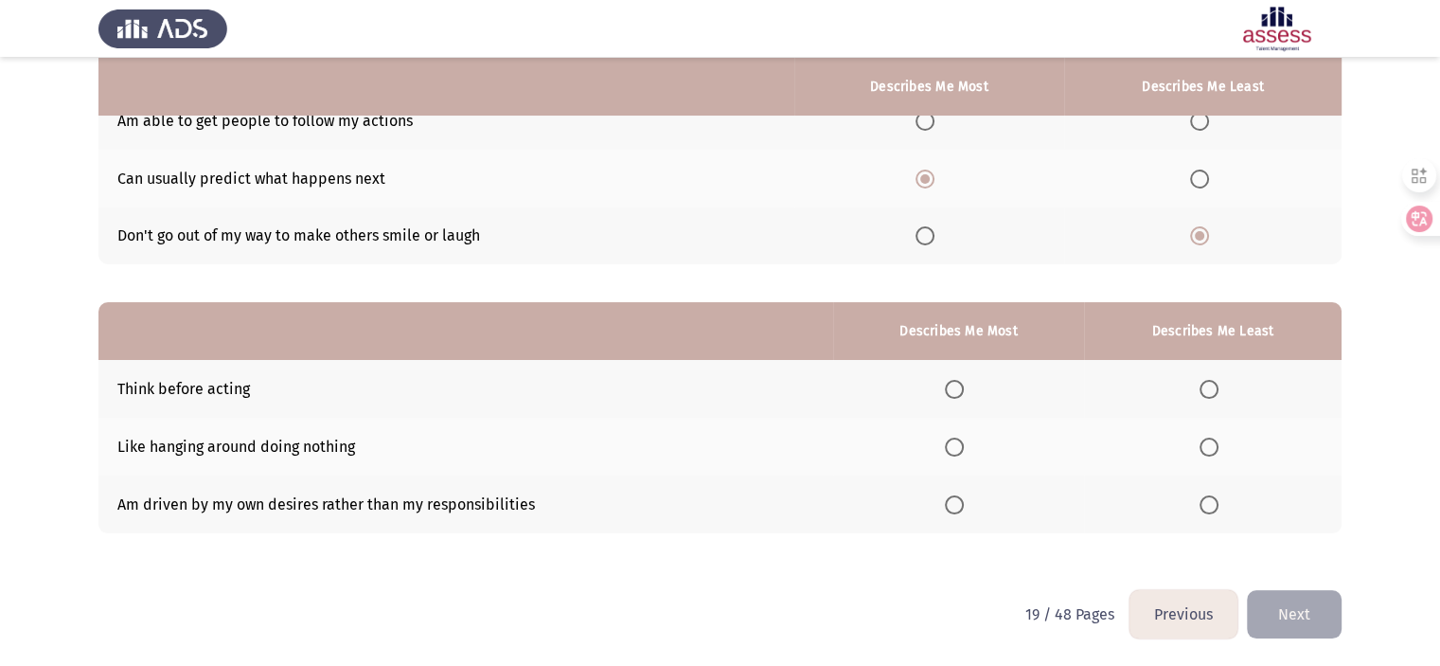
click at [1203, 438] on span "Select an option" at bounding box center [1209, 446] width 19 height 19
click at [1203, 438] on input "Select an option" at bounding box center [1209, 446] width 19 height 19
click at [962, 396] on span "Select an option" at bounding box center [954, 389] width 19 height 19
click at [962, 396] on input "Select an option" at bounding box center [954, 389] width 19 height 19
click at [1280, 601] on button "Next" at bounding box center [1294, 614] width 95 height 48
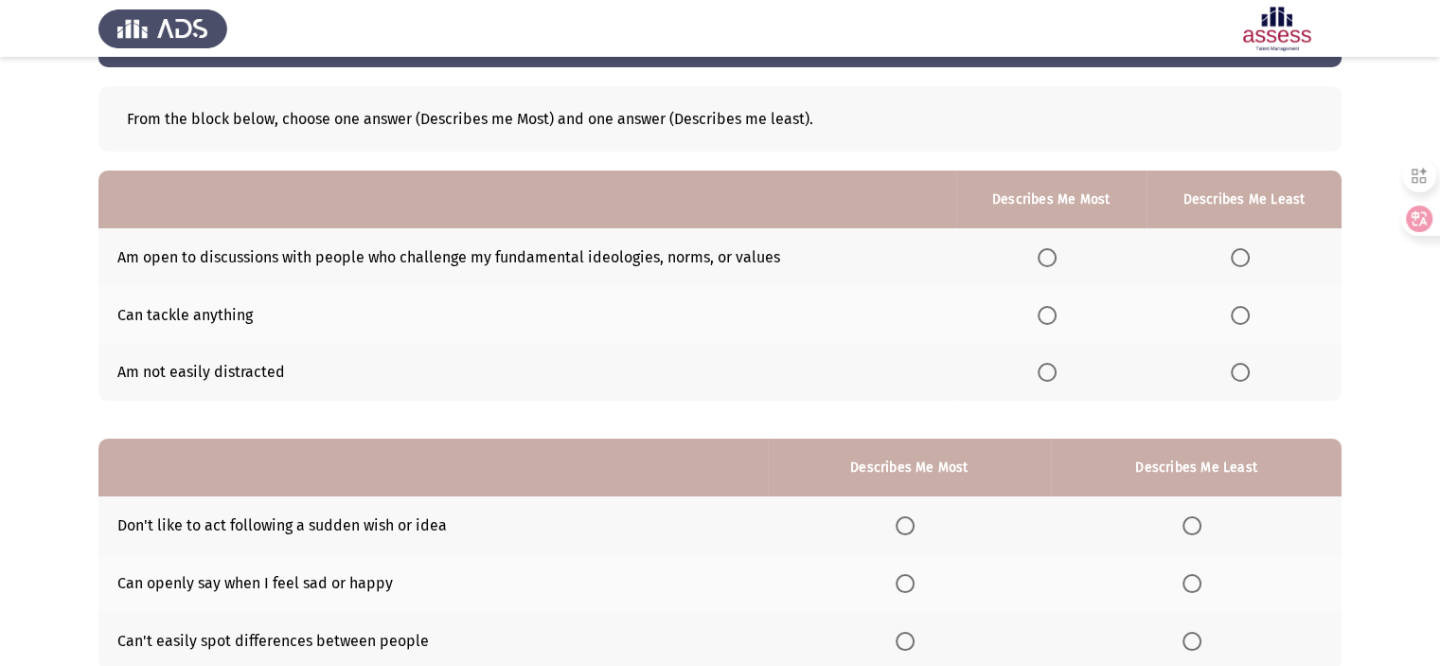
scroll to position [0, 0]
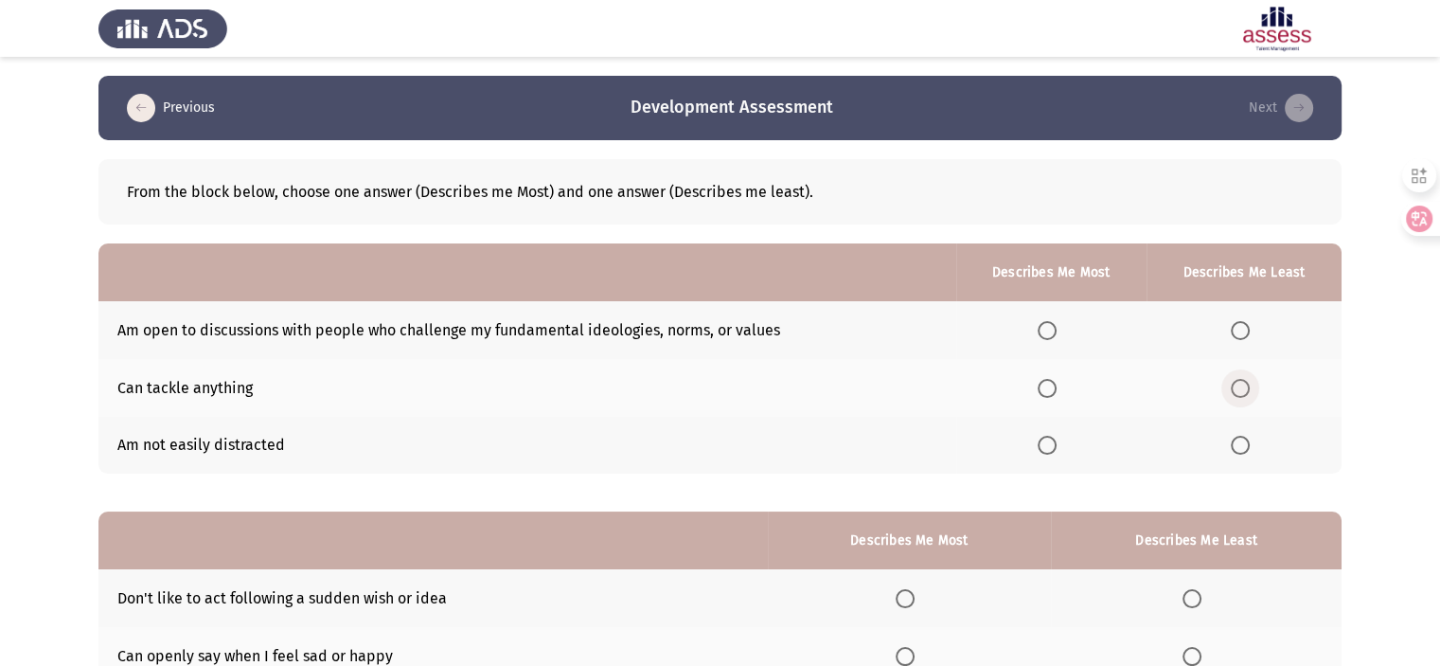
click at [1240, 382] on span "Select an option" at bounding box center [1240, 388] width 19 height 19
click at [1240, 382] on input "Select an option" at bounding box center [1240, 388] width 19 height 19
click at [1045, 453] on span "Select an option" at bounding box center [1047, 445] width 19 height 19
click at [1045, 453] on input "Select an option" at bounding box center [1047, 445] width 19 height 19
click at [1046, 335] on span "Select an option" at bounding box center [1047, 330] width 19 height 19
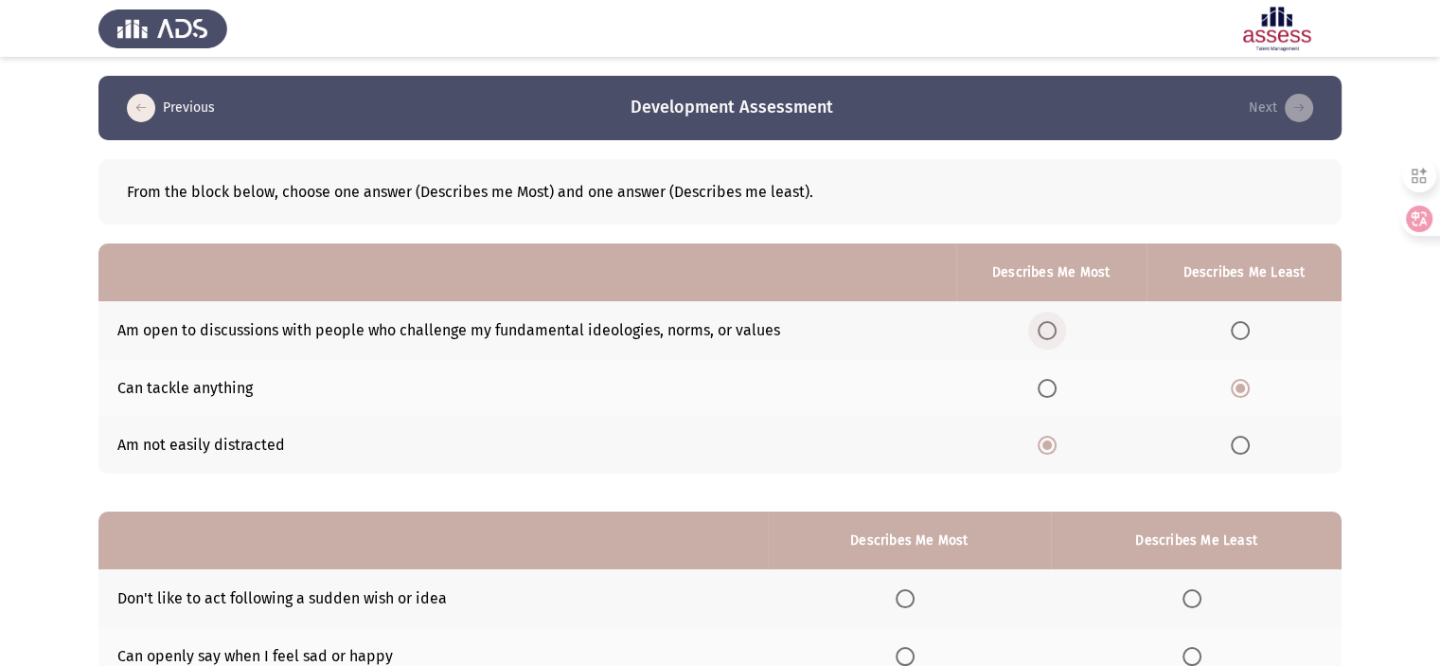
click at [1046, 335] on input "Select an option" at bounding box center [1047, 330] width 19 height 19
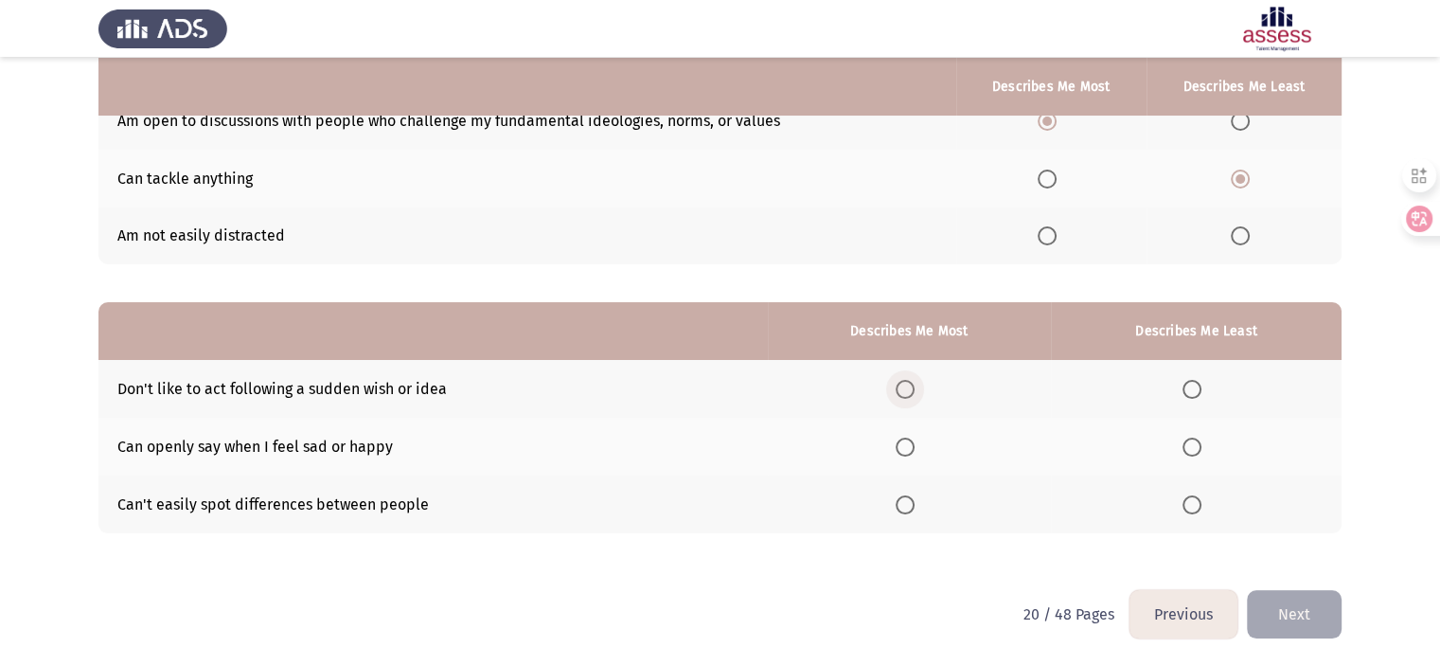
click at [915, 394] on span "Select an option" at bounding box center [905, 389] width 19 height 19
click at [915, 394] on input "Select an option" at bounding box center [905, 389] width 19 height 19
click at [913, 507] on span "Select an option" at bounding box center [905, 504] width 19 height 19
click at [913, 507] on input "Select an option" at bounding box center [905, 504] width 19 height 19
click at [1192, 451] on span "Select an option" at bounding box center [1192, 446] width 19 height 19
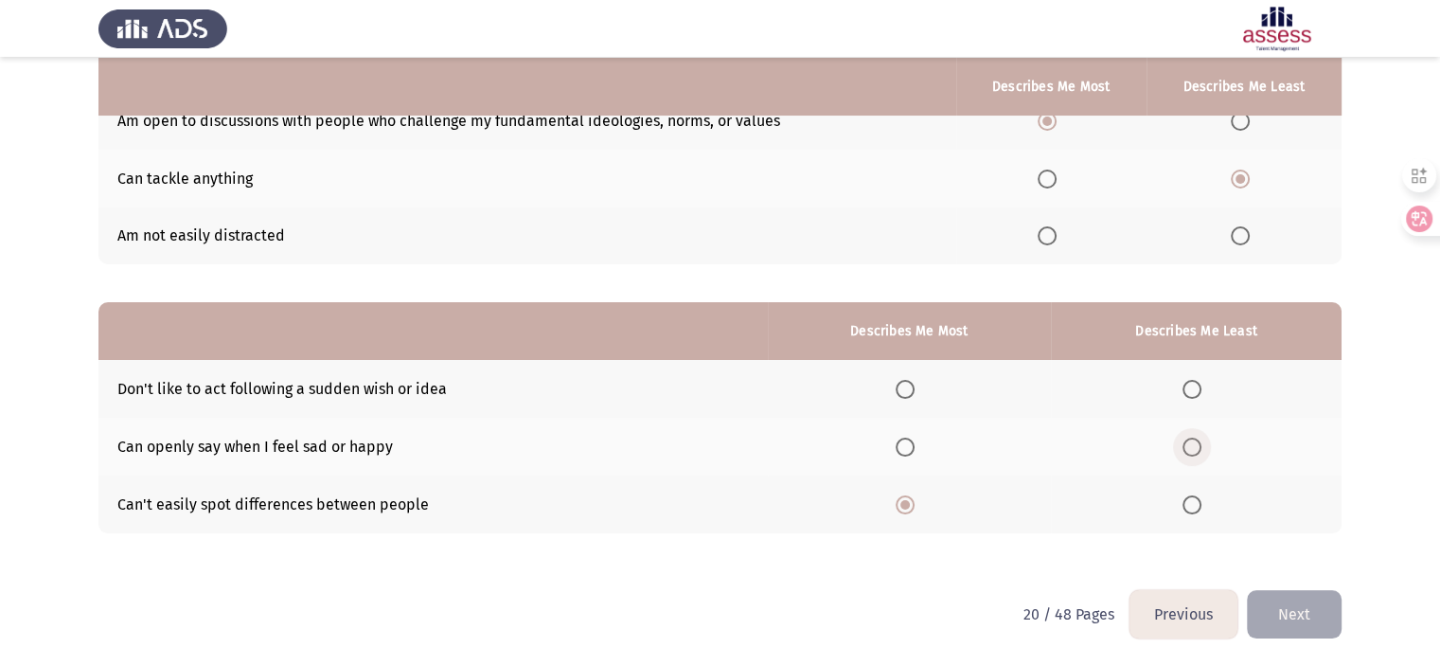
click at [1192, 451] on input "Select an option" at bounding box center [1192, 446] width 19 height 19
click at [1282, 621] on button "Next" at bounding box center [1294, 614] width 95 height 48
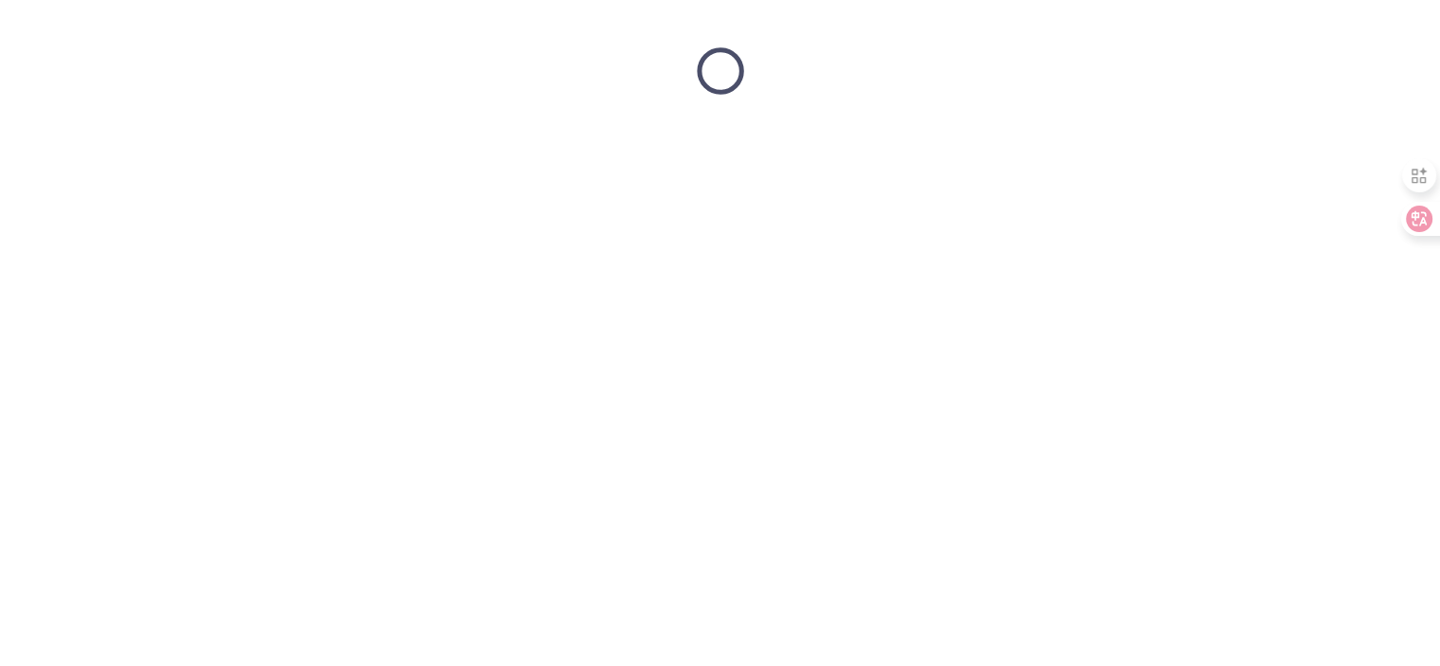
scroll to position [0, 0]
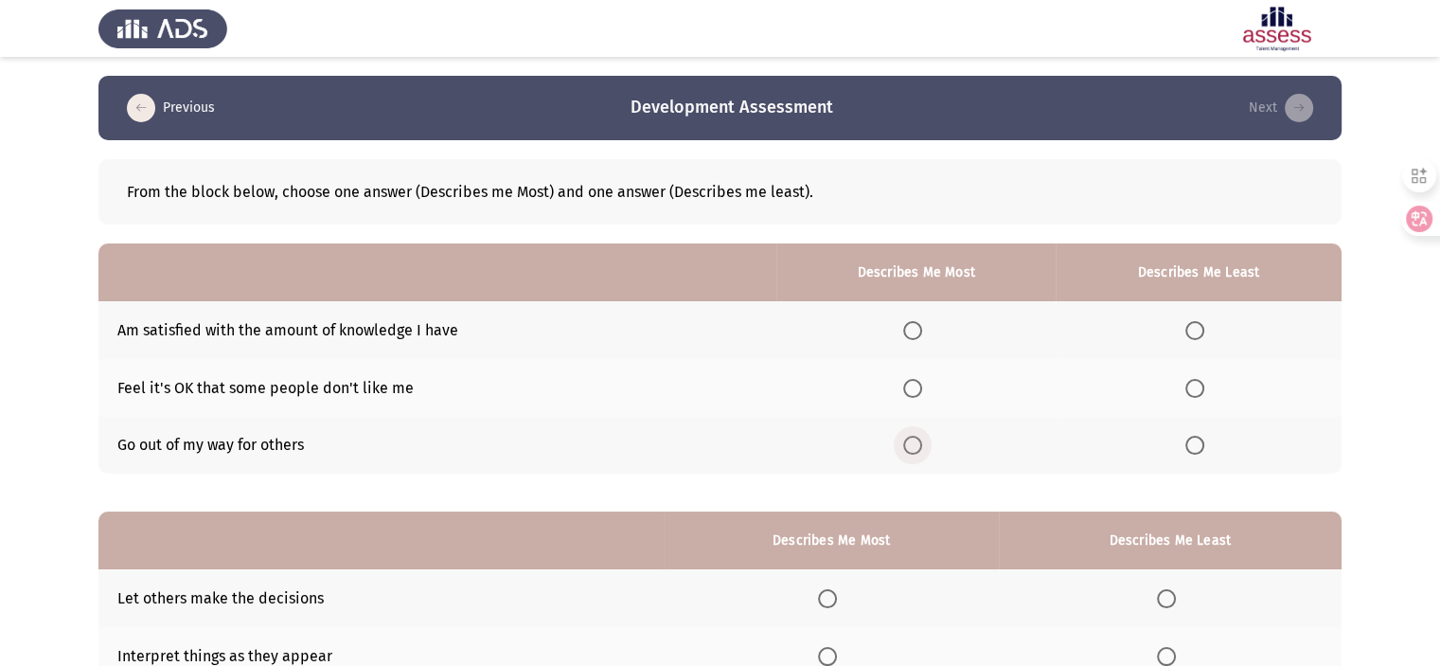
click at [928, 454] on label "Select an option" at bounding box center [916, 445] width 27 height 19
click at [922, 454] on input "Select an option" at bounding box center [912, 445] width 19 height 19
click at [1201, 329] on span "Select an option" at bounding box center [1194, 330] width 19 height 19
click at [1201, 329] on input "Select an option" at bounding box center [1194, 330] width 19 height 19
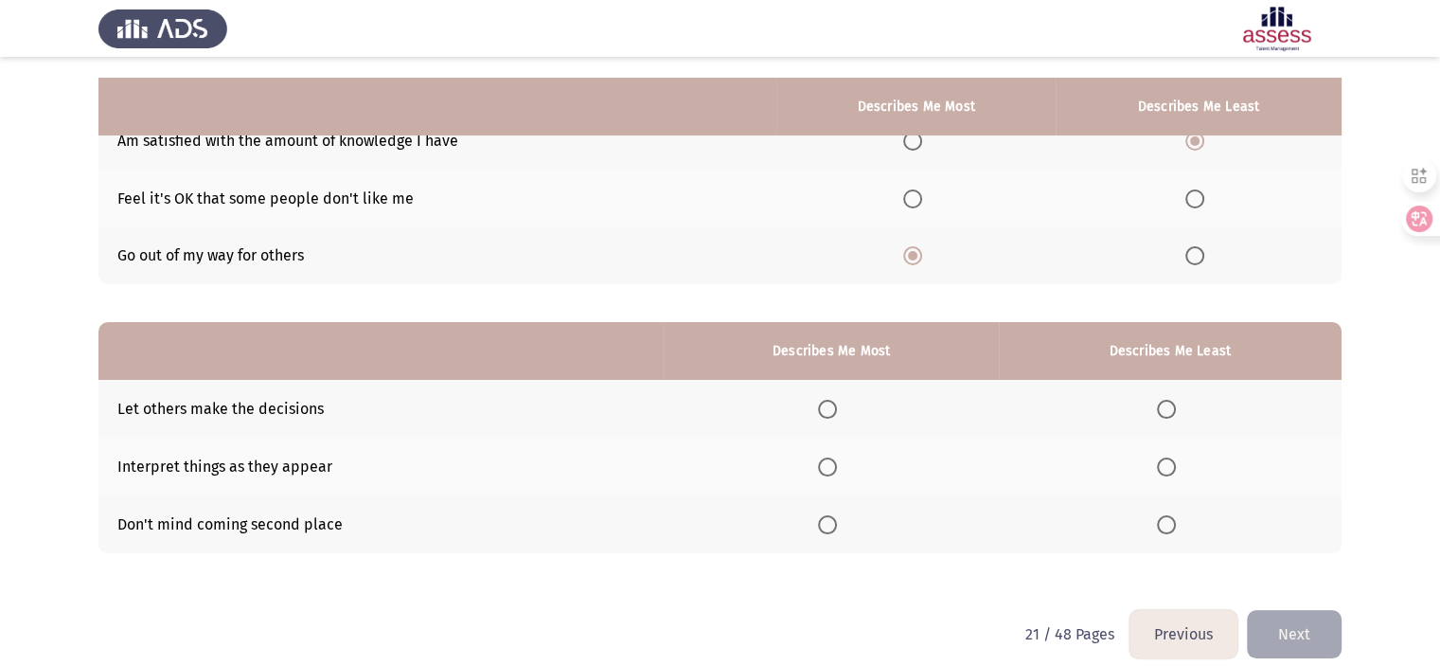
scroll to position [209, 0]
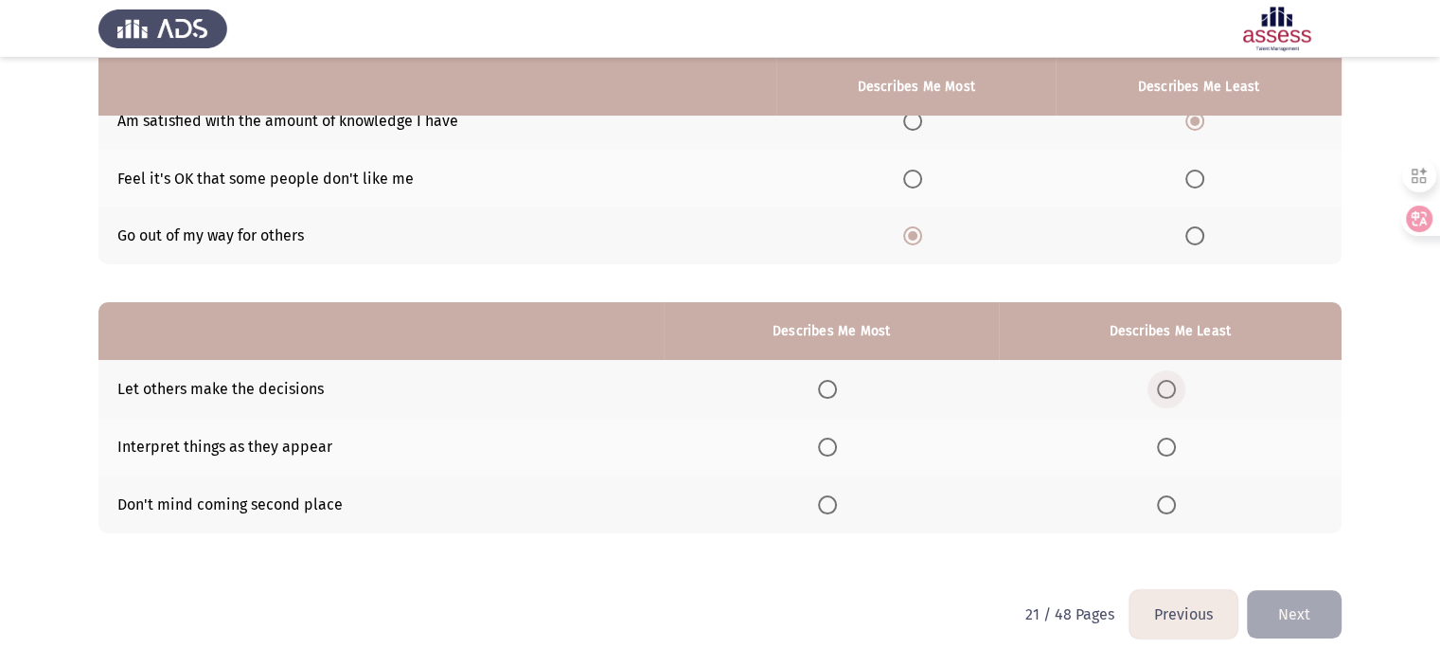
click at [1172, 385] on span "Select an option" at bounding box center [1166, 389] width 19 height 19
click at [1172, 385] on input "Select an option" at bounding box center [1166, 389] width 19 height 19
click at [837, 493] on th at bounding box center [831, 504] width 334 height 58
click at [841, 508] on label "Select an option" at bounding box center [831, 504] width 27 height 19
click at [837, 508] on input "Select an option" at bounding box center [827, 504] width 19 height 19
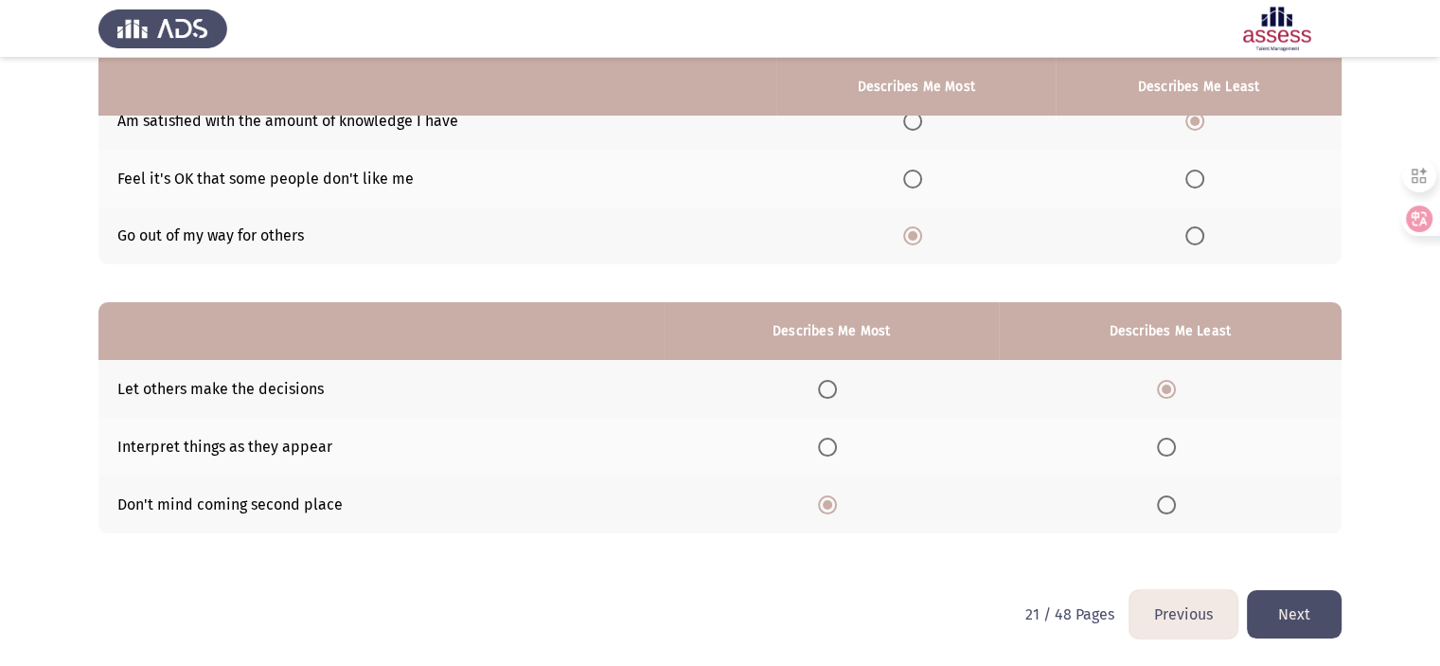
click at [1279, 611] on button "Next" at bounding box center [1294, 614] width 95 height 48
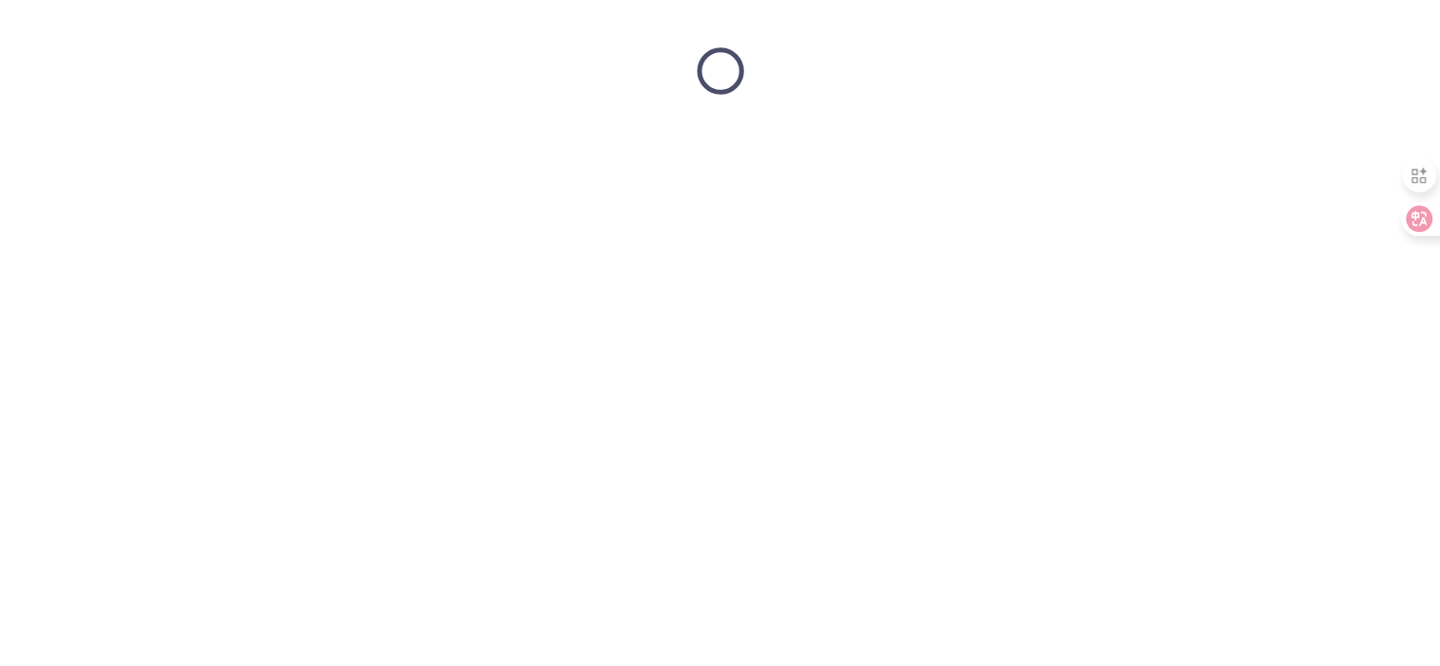
scroll to position [0, 0]
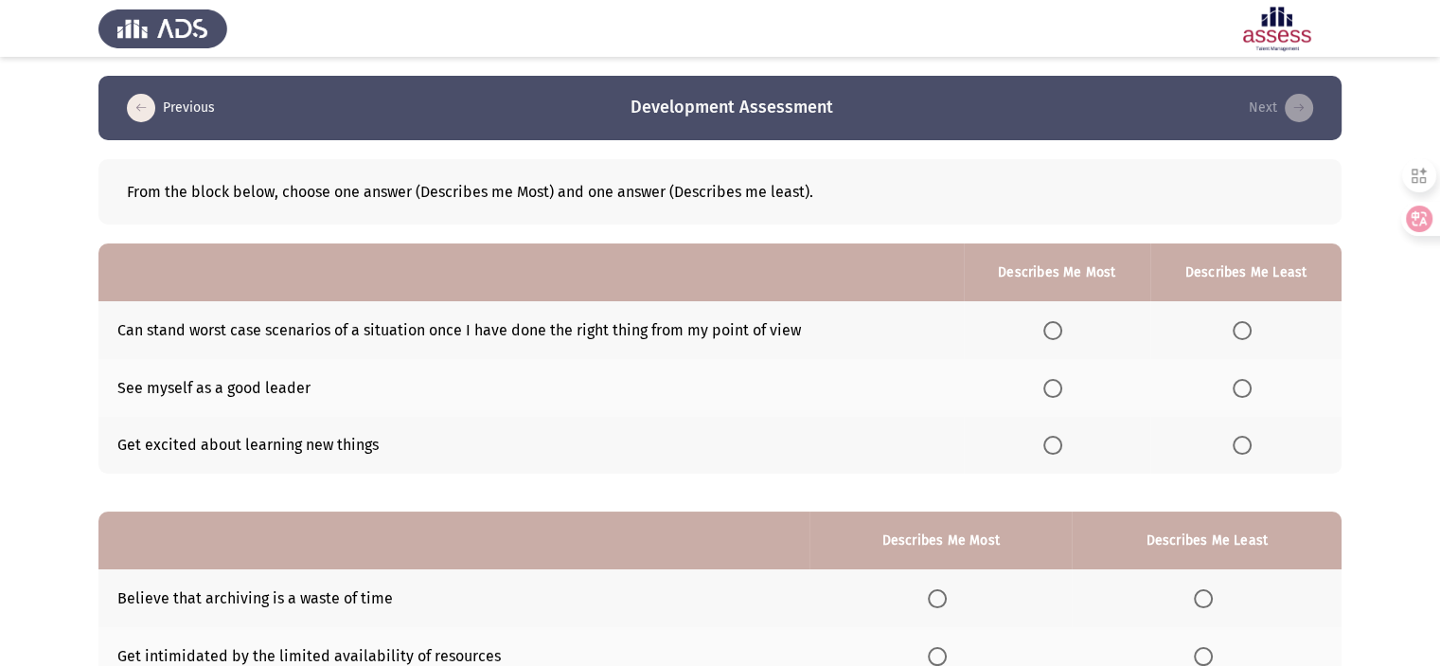
click at [1061, 390] on span "Select an option" at bounding box center [1052, 388] width 19 height 19
click at [1061, 390] on input "Select an option" at bounding box center [1052, 388] width 19 height 19
click at [1047, 447] on th at bounding box center [1057, 446] width 187 height 58
click at [1068, 442] on label "Select an option" at bounding box center [1056, 445] width 27 height 19
click at [1062, 442] on input "Select an option" at bounding box center [1052, 445] width 19 height 19
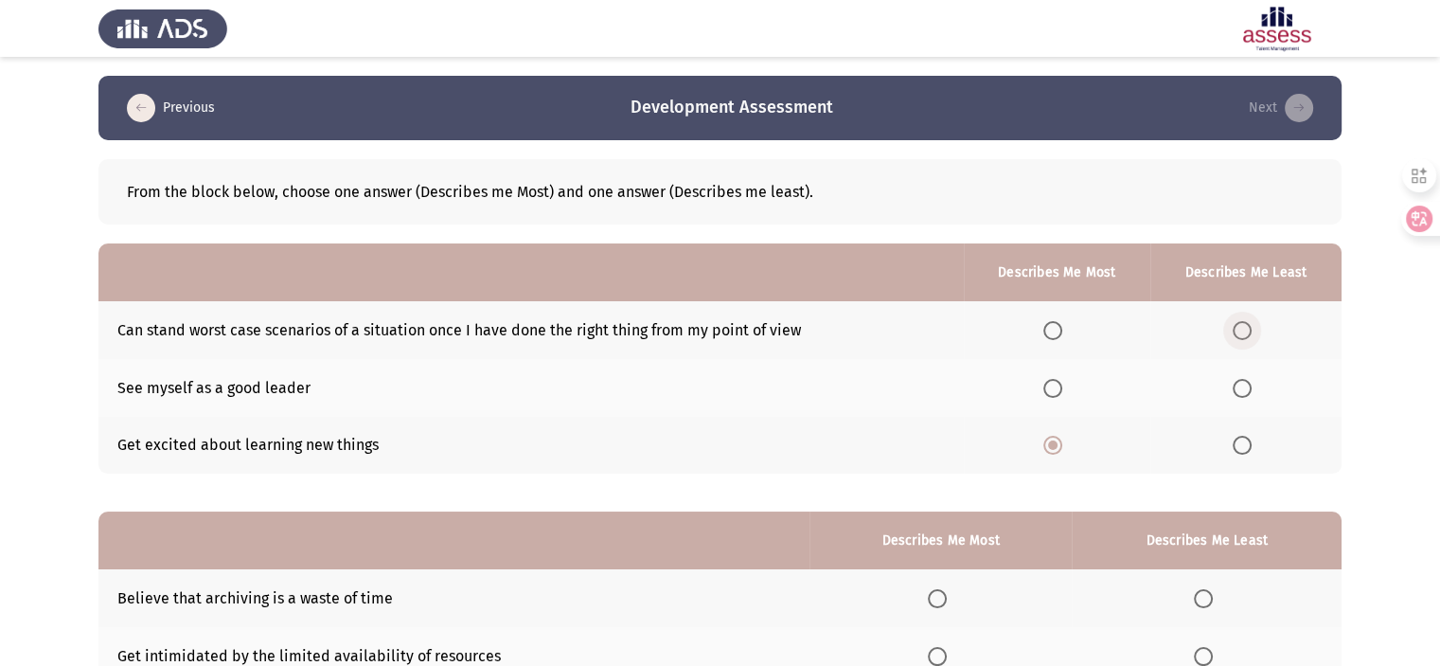
click at [1250, 339] on span "Select an option" at bounding box center [1242, 330] width 19 height 19
click at [1250, 339] on input "Select an option" at bounding box center [1242, 330] width 19 height 19
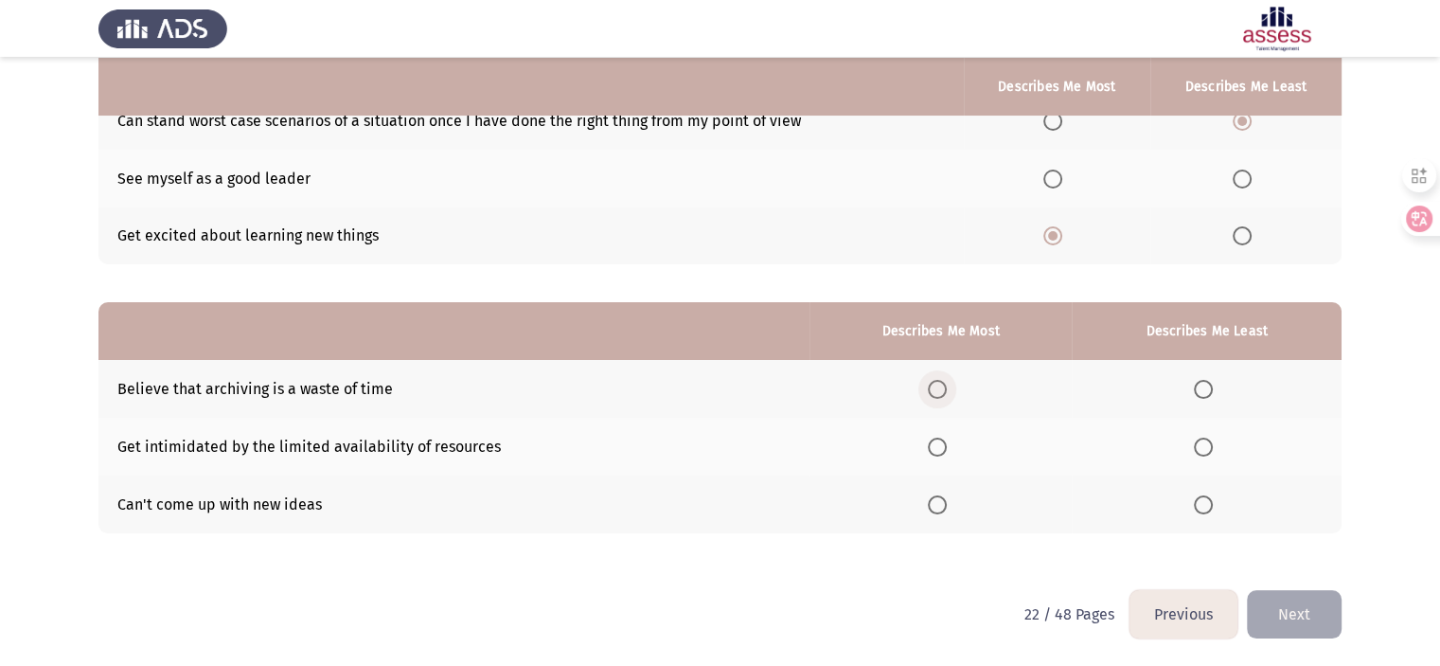
click at [928, 389] on span "Select an option" at bounding box center [937, 389] width 19 height 19
click at [928, 389] on input "Select an option" at bounding box center [937, 389] width 19 height 19
click at [1208, 396] on span "Select an option" at bounding box center [1203, 389] width 19 height 19
click at [1208, 396] on input "Select an option" at bounding box center [1203, 389] width 19 height 19
click at [1198, 503] on span "Select an option" at bounding box center [1203, 504] width 19 height 19
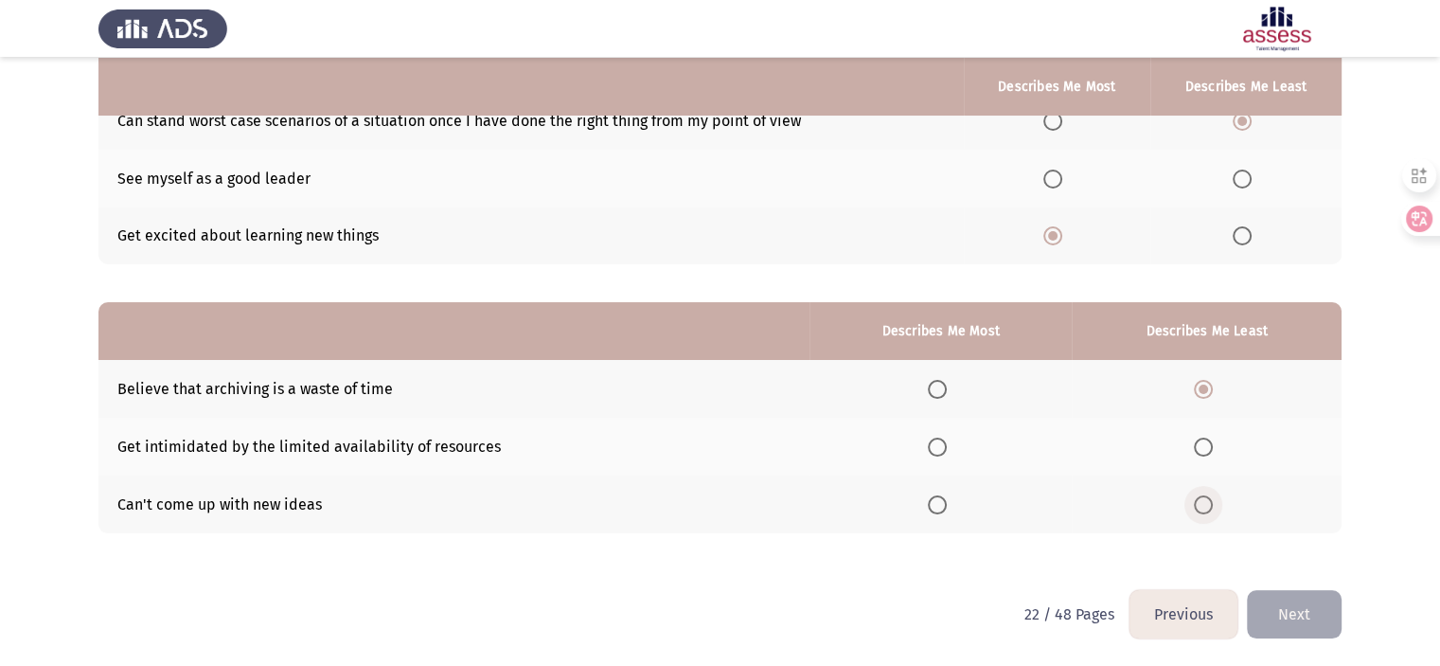
click at [1198, 503] on input "Select an option" at bounding box center [1203, 504] width 19 height 19
click at [924, 437] on th at bounding box center [941, 447] width 262 height 58
click at [942, 451] on span "Select an option" at bounding box center [937, 446] width 19 height 19
click at [942, 451] on input "Select an option" at bounding box center [937, 446] width 19 height 19
click at [1291, 615] on button "Next" at bounding box center [1294, 614] width 95 height 48
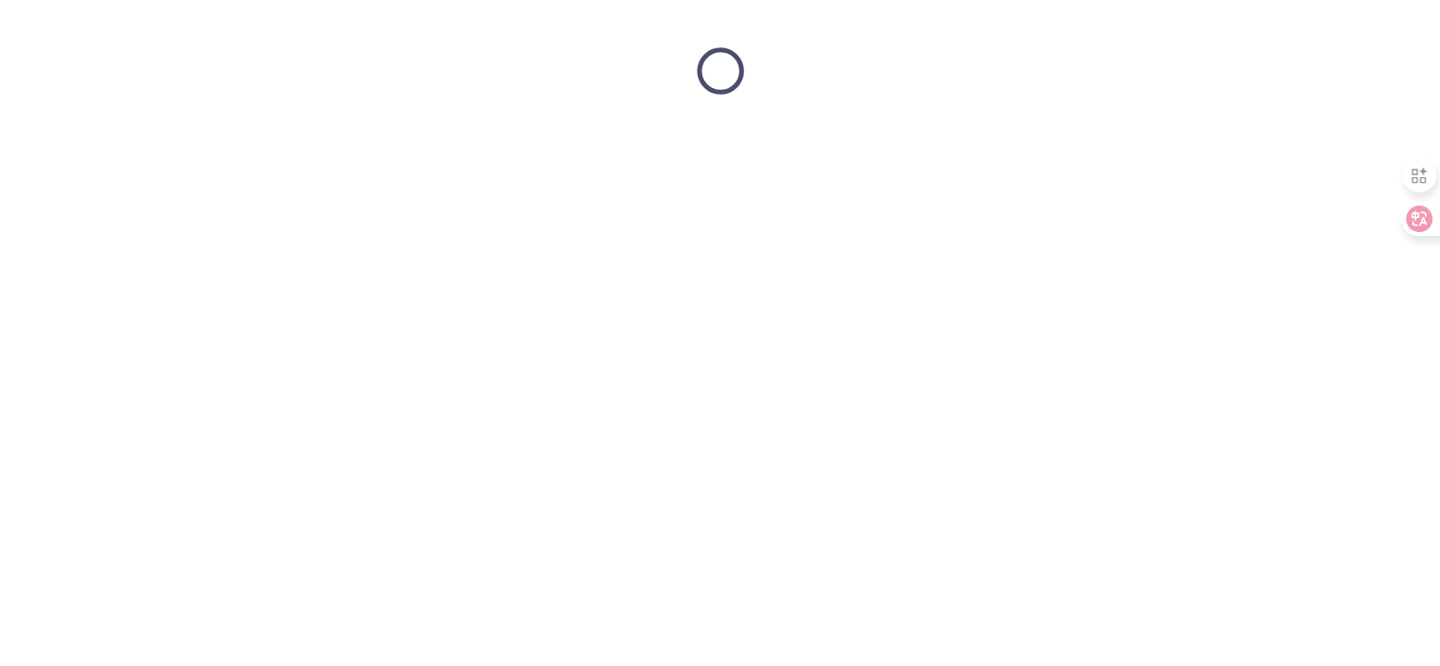
scroll to position [0, 0]
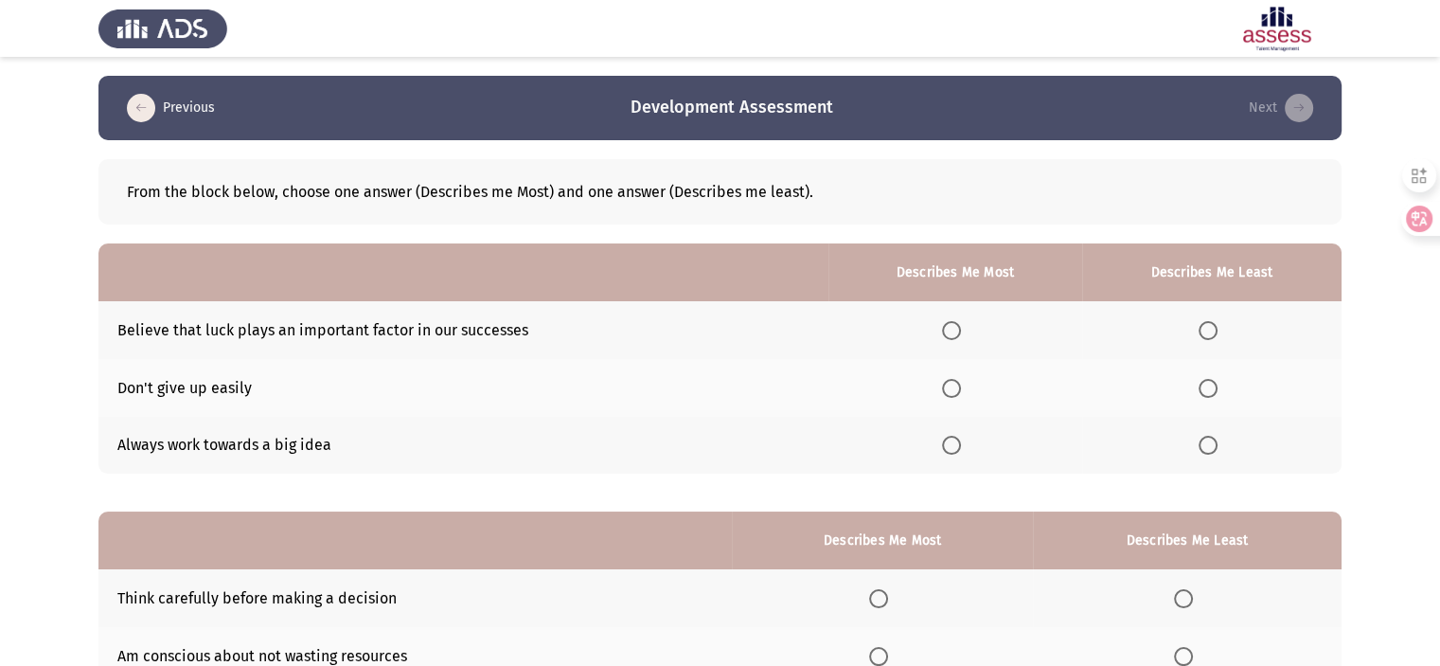
click at [950, 385] on span "Select an option" at bounding box center [951, 388] width 19 height 19
click at [950, 385] on input "Select an option" at bounding box center [951, 388] width 19 height 19
click at [1208, 326] on span "Select an option" at bounding box center [1208, 330] width 19 height 19
click at [1208, 326] on input "Select an option" at bounding box center [1208, 330] width 19 height 19
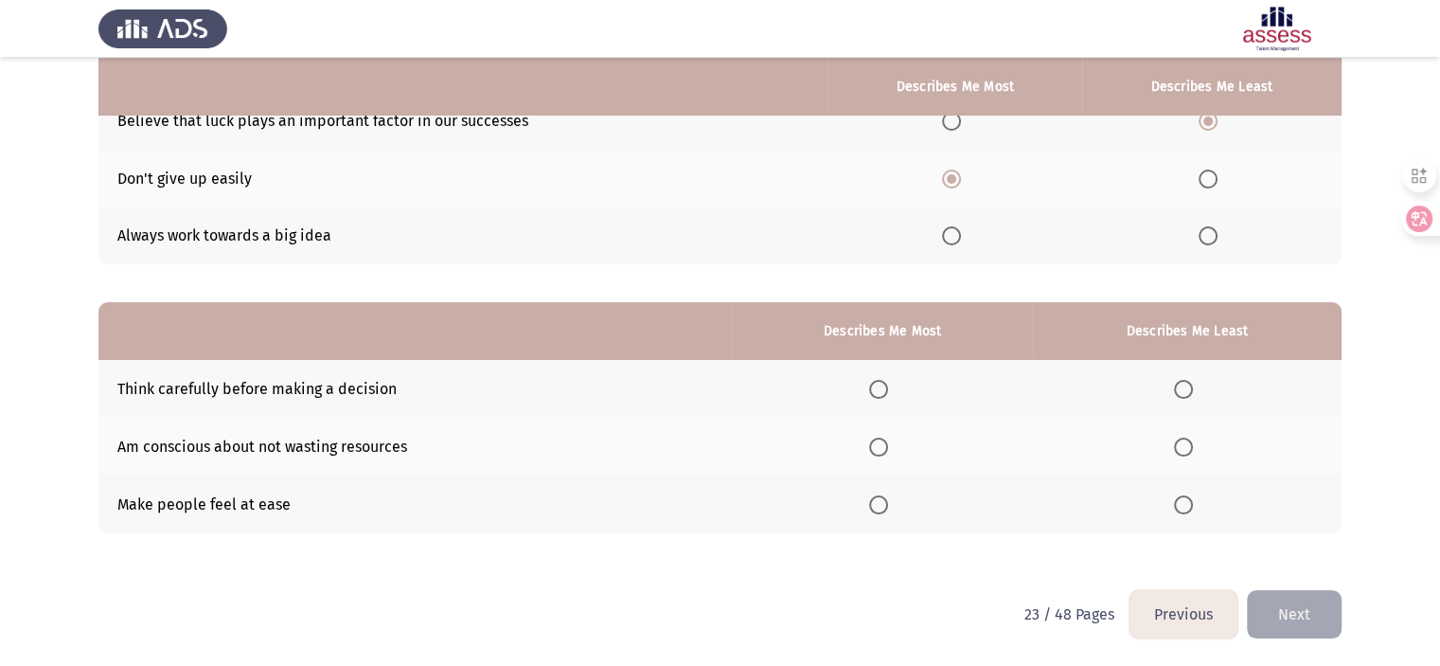
click at [885, 383] on span "Select an option" at bounding box center [878, 389] width 19 height 19
click at [885, 383] on input "Select an option" at bounding box center [878, 389] width 19 height 19
click at [1182, 505] on span "Select an option" at bounding box center [1183, 504] width 19 height 19
click at [1182, 505] on input "Select an option" at bounding box center [1183, 504] width 19 height 19
click at [1274, 606] on button "Next" at bounding box center [1294, 614] width 95 height 48
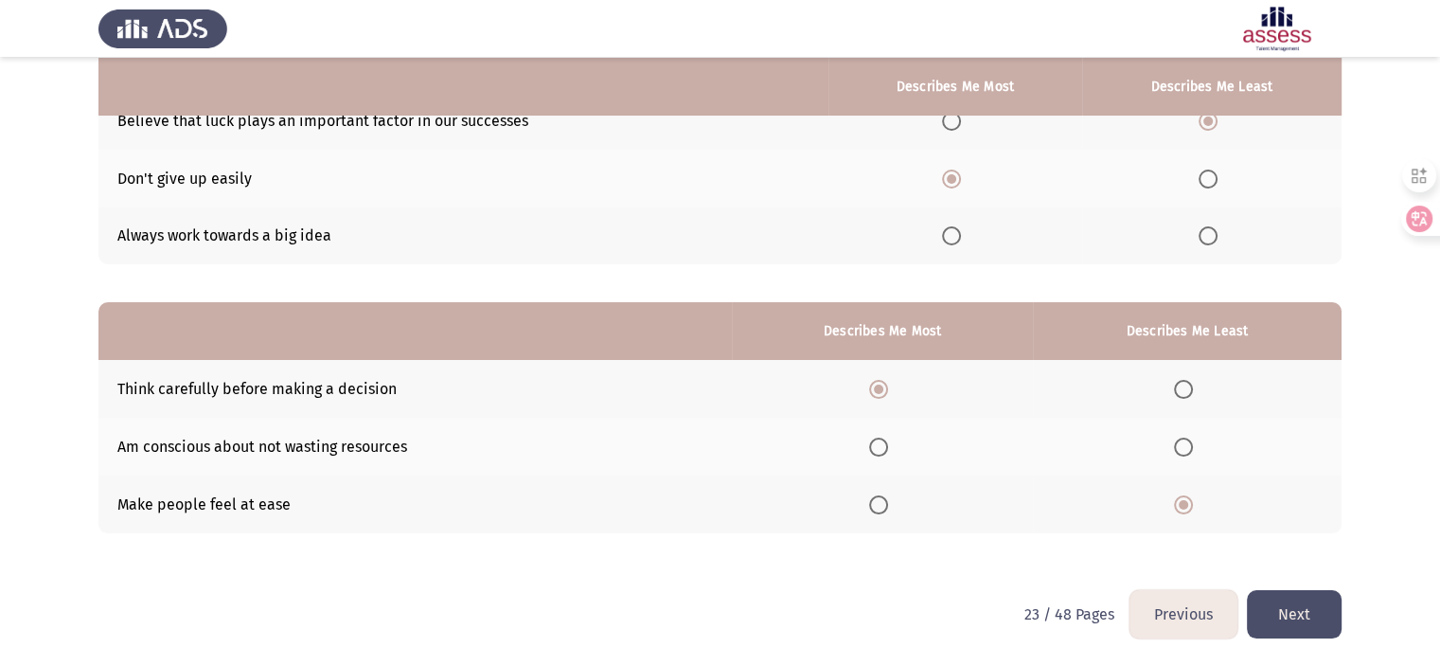
scroll to position [0, 0]
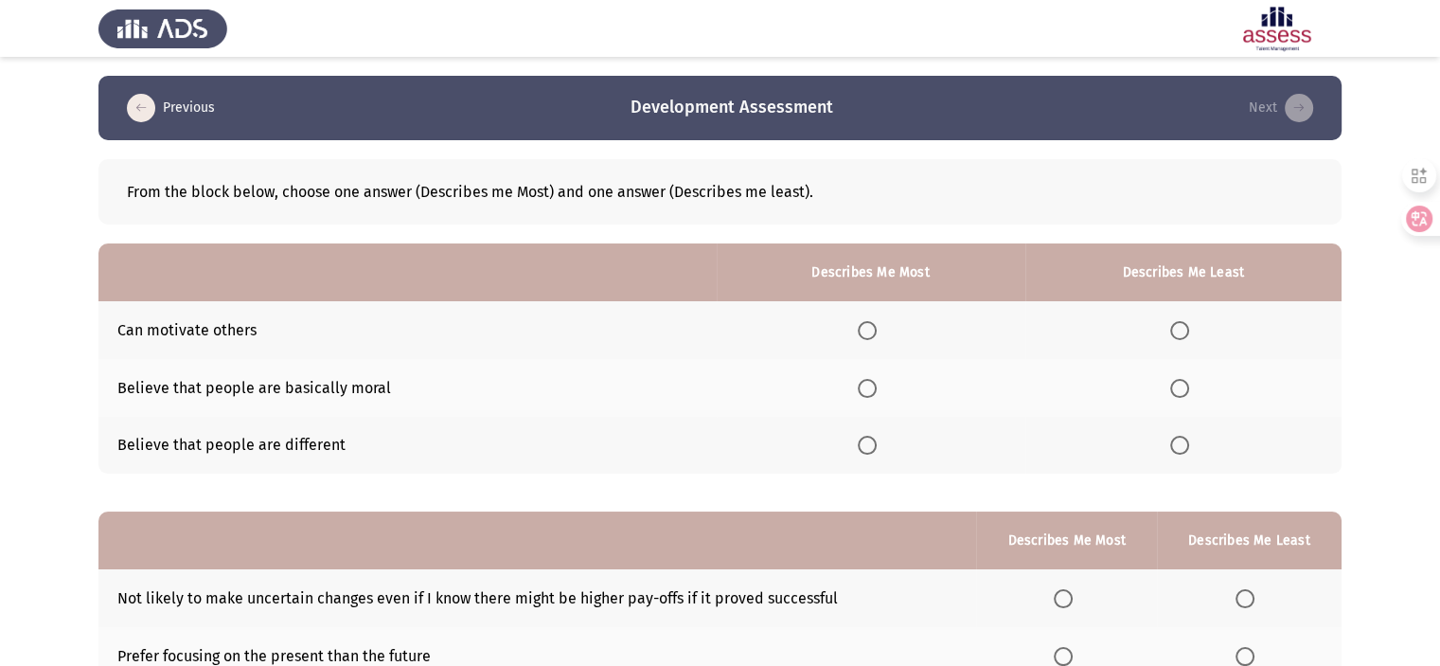
click at [874, 321] on span "Select an option" at bounding box center [867, 330] width 19 height 19
click at [874, 321] on input "Select an option" at bounding box center [867, 330] width 19 height 19
click at [875, 382] on span "Select an option" at bounding box center [867, 388] width 19 height 19
click at [875, 382] on input "Select an option" at bounding box center [867, 388] width 19 height 19
click at [1180, 329] on span "Select an option" at bounding box center [1179, 330] width 19 height 19
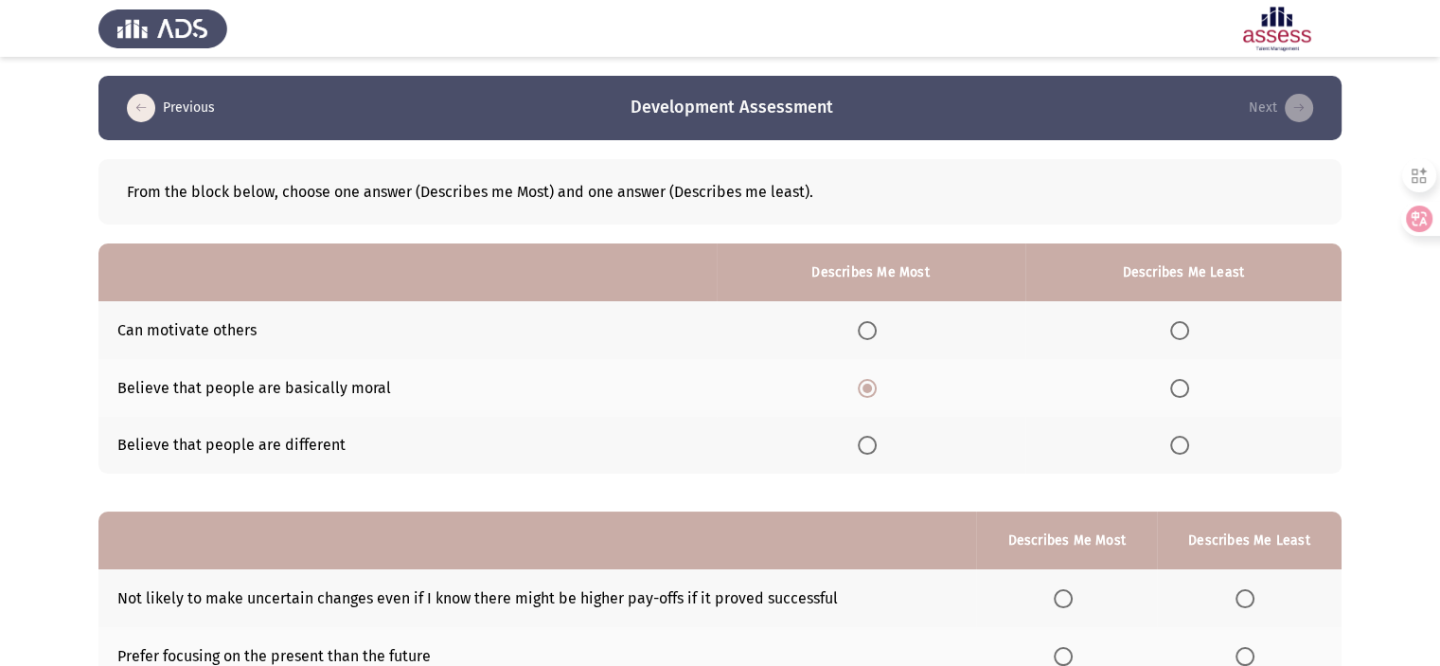
click at [1180, 329] on input "Select an option" at bounding box center [1179, 330] width 19 height 19
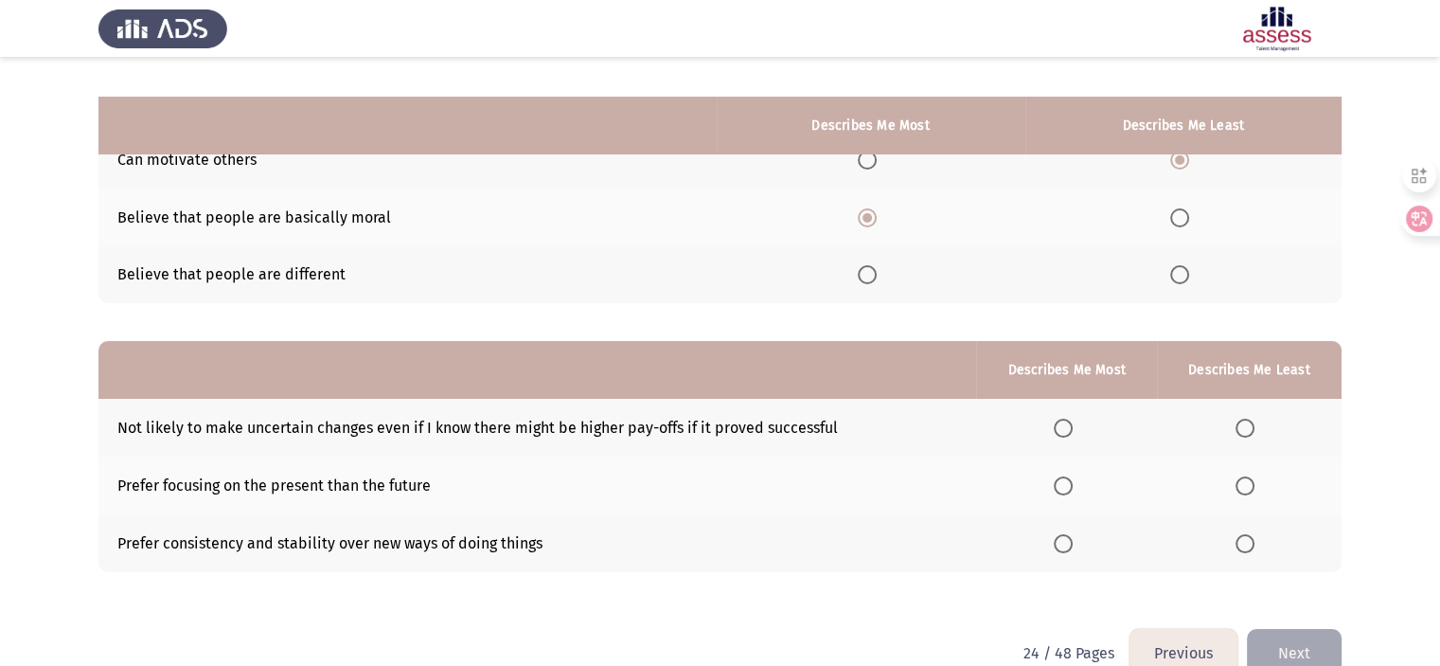
scroll to position [209, 0]
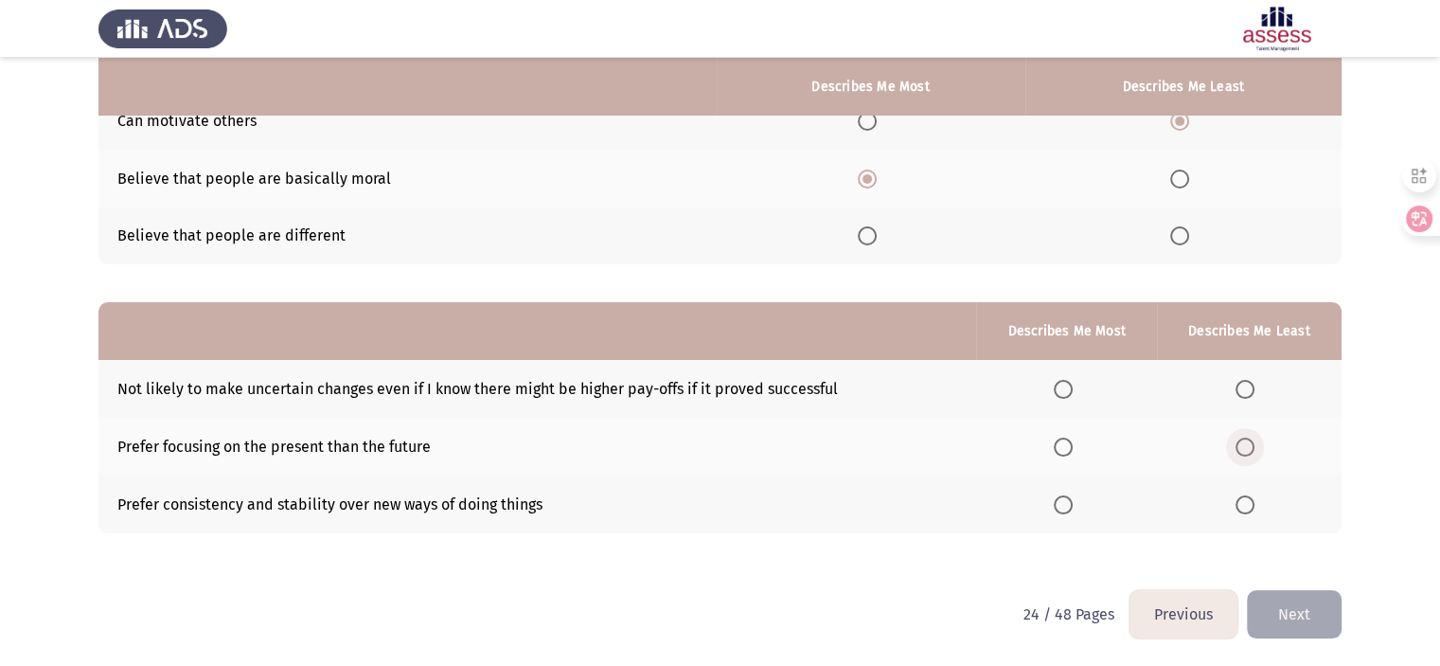
click at [1248, 442] on span "Select an option" at bounding box center [1245, 446] width 19 height 19
click at [1248, 442] on input "Select an option" at bounding box center [1245, 446] width 19 height 19
click at [1058, 384] on span "Select an option" at bounding box center [1063, 389] width 19 height 19
click at [1058, 384] on input "Select an option" at bounding box center [1063, 389] width 19 height 19
click at [1291, 597] on button "Next" at bounding box center [1294, 614] width 95 height 48
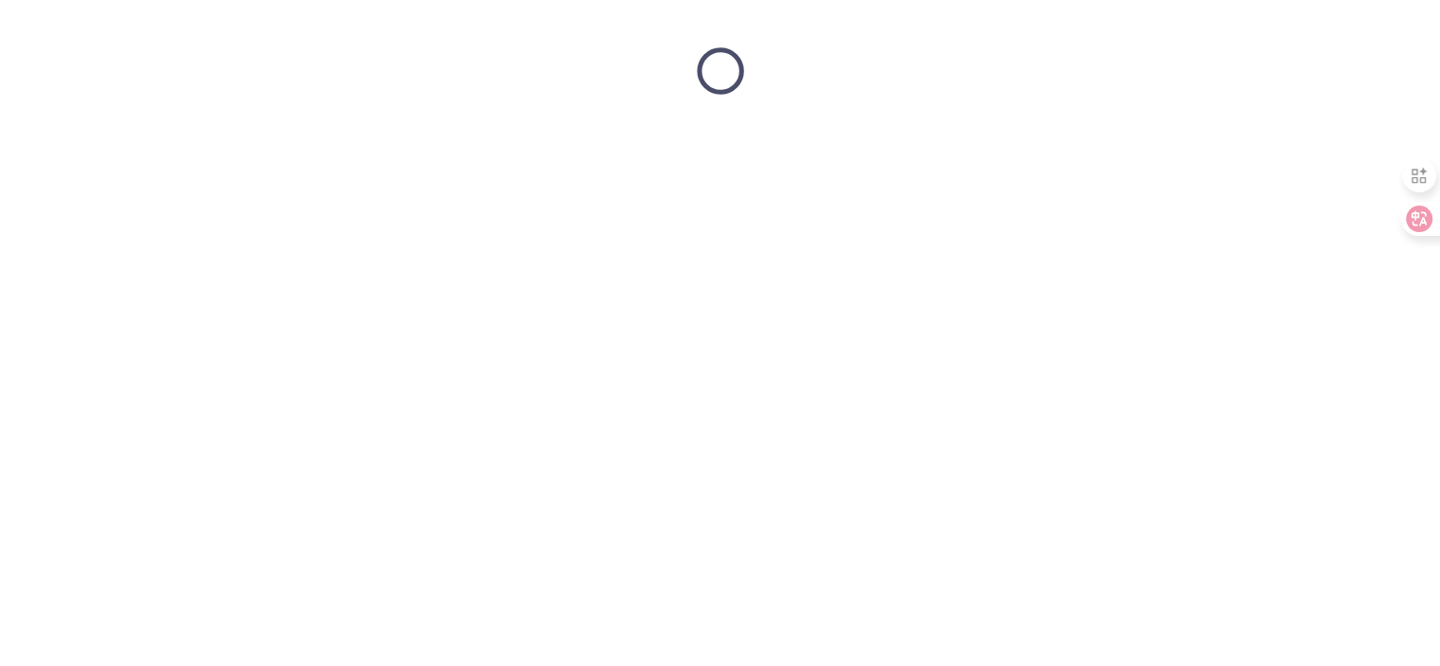
scroll to position [0, 0]
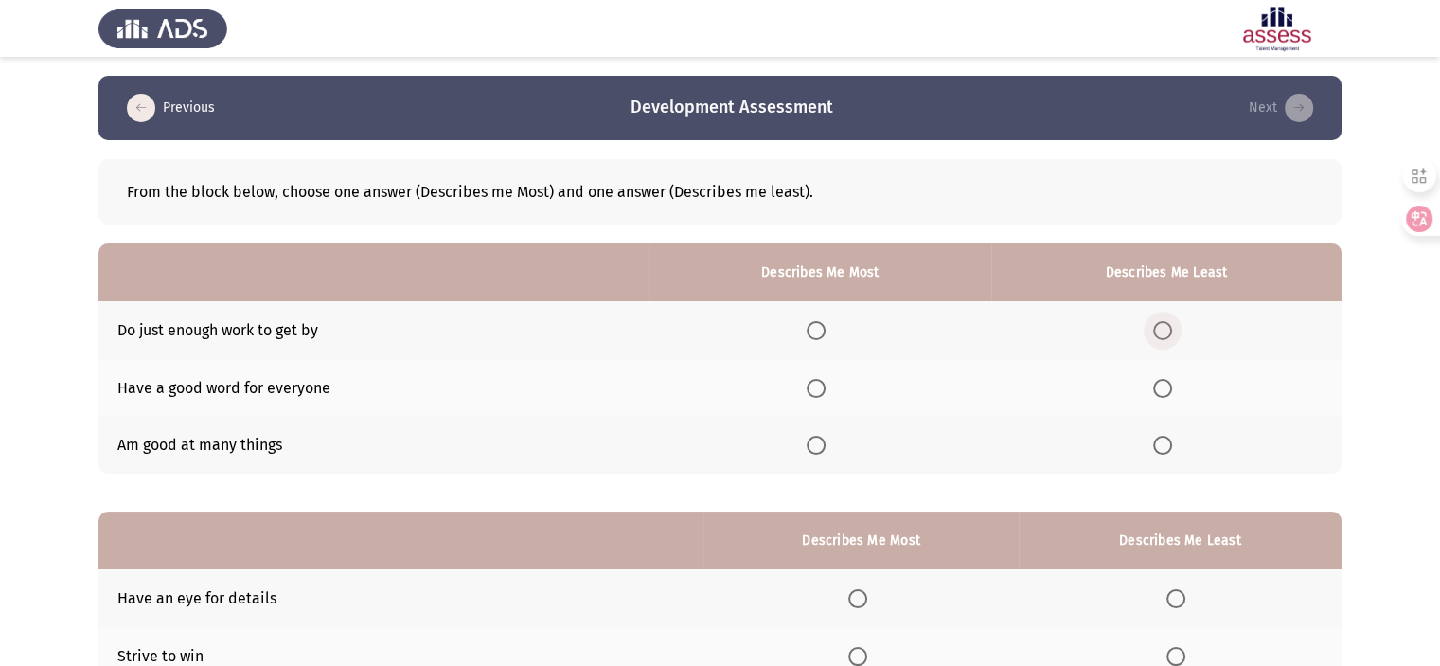
click at [1162, 323] on span "Select an option" at bounding box center [1162, 330] width 19 height 19
click at [1162, 323] on input "Select an option" at bounding box center [1162, 330] width 19 height 19
click at [833, 382] on label "Select an option" at bounding box center [820, 388] width 27 height 19
click at [826, 382] on input "Select an option" at bounding box center [816, 388] width 19 height 19
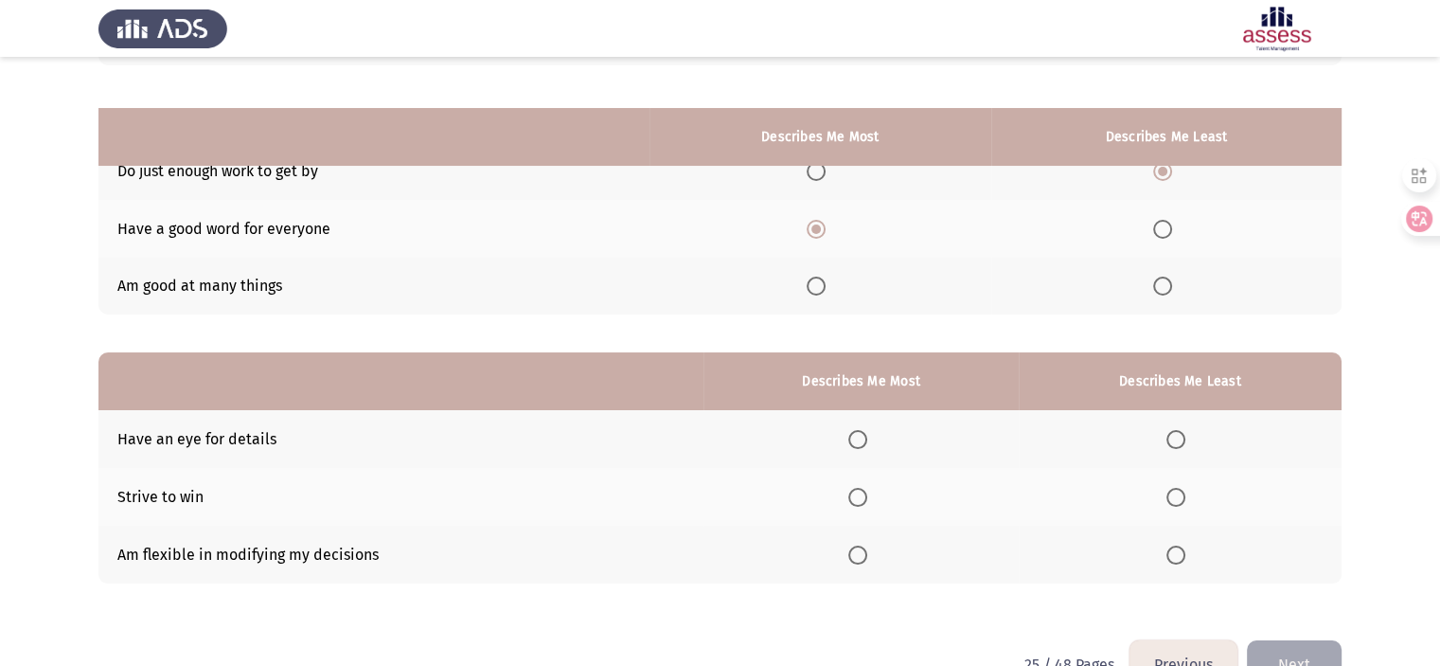
scroll to position [209, 0]
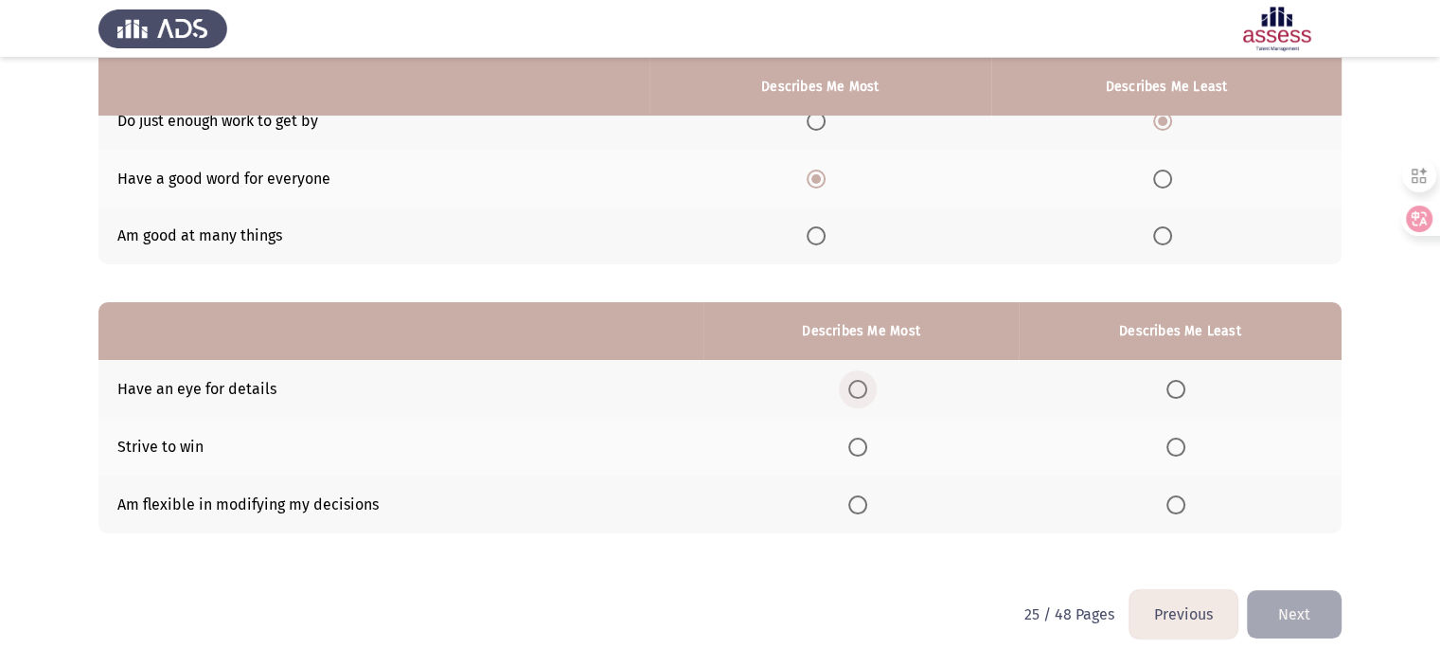
click at [867, 383] on span "Select an option" at bounding box center [857, 389] width 19 height 19
click at [867, 383] on input "Select an option" at bounding box center [857, 389] width 19 height 19
click at [859, 440] on span "Select an option" at bounding box center [857, 446] width 19 height 19
click at [859, 440] on input "Select an option" at bounding box center [857, 446] width 19 height 19
click at [862, 392] on span "Select an option" at bounding box center [857, 389] width 19 height 19
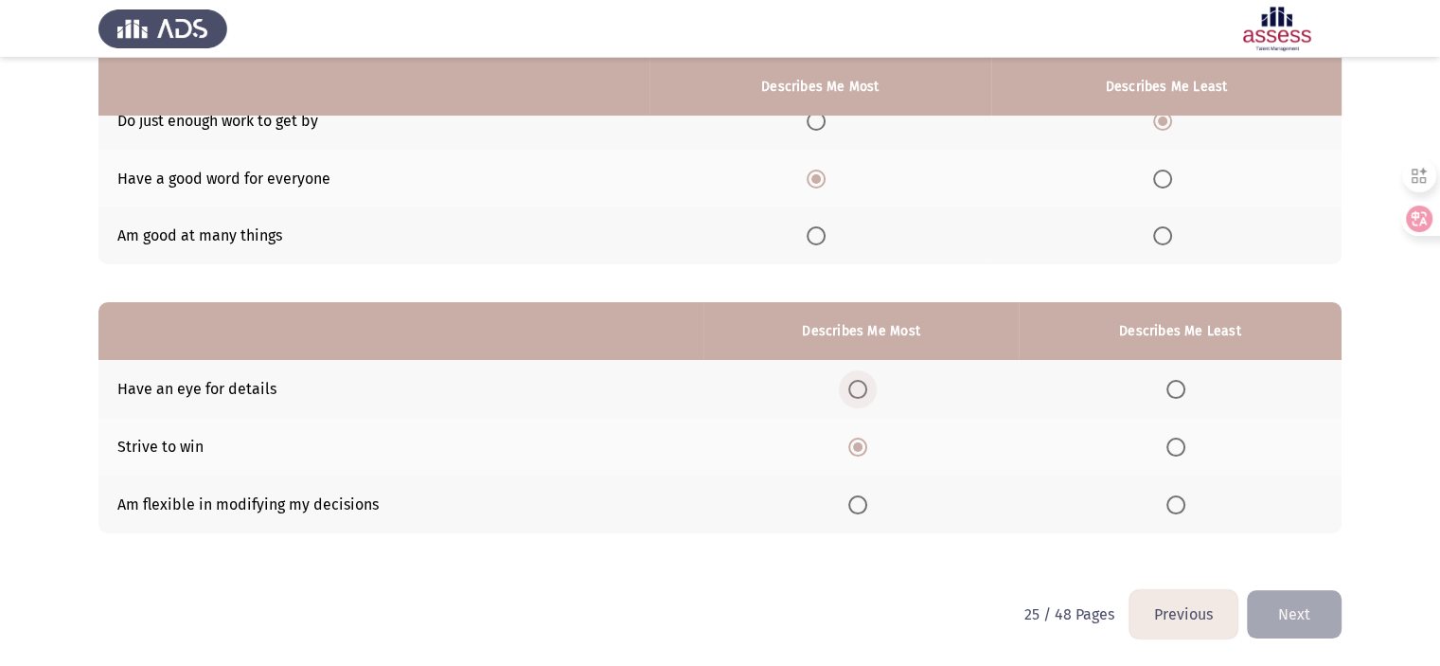
click at [862, 392] on input "Select an option" at bounding box center [857, 389] width 19 height 19
click at [1188, 508] on label "Select an option" at bounding box center [1180, 504] width 27 height 19
click at [1185, 508] on input "Select an option" at bounding box center [1176, 504] width 19 height 19
click at [1278, 624] on button "Next" at bounding box center [1294, 614] width 95 height 48
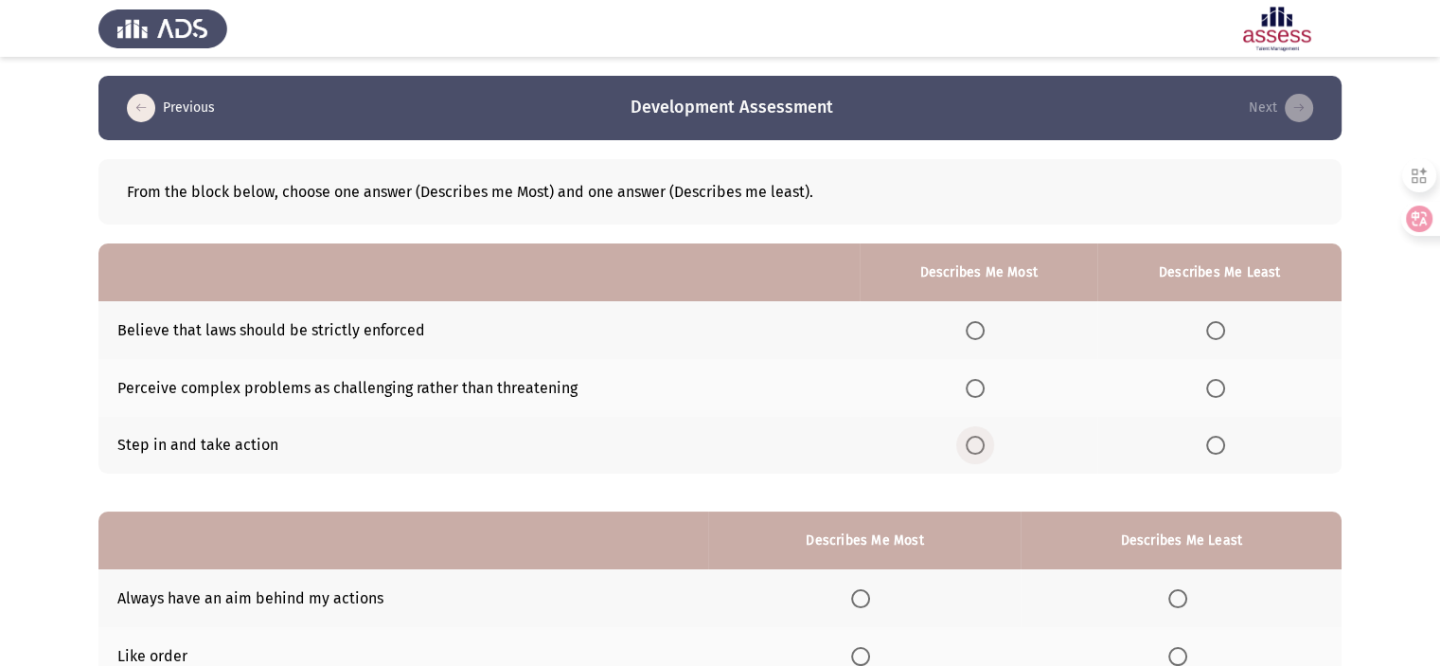
click at [981, 444] on span "Select an option" at bounding box center [975, 445] width 19 height 19
click at [981, 444] on input "Select an option" at bounding box center [975, 445] width 19 height 19
click at [1227, 390] on label "Select an option" at bounding box center [1219, 388] width 27 height 19
click at [1225, 390] on input "Select an option" at bounding box center [1215, 388] width 19 height 19
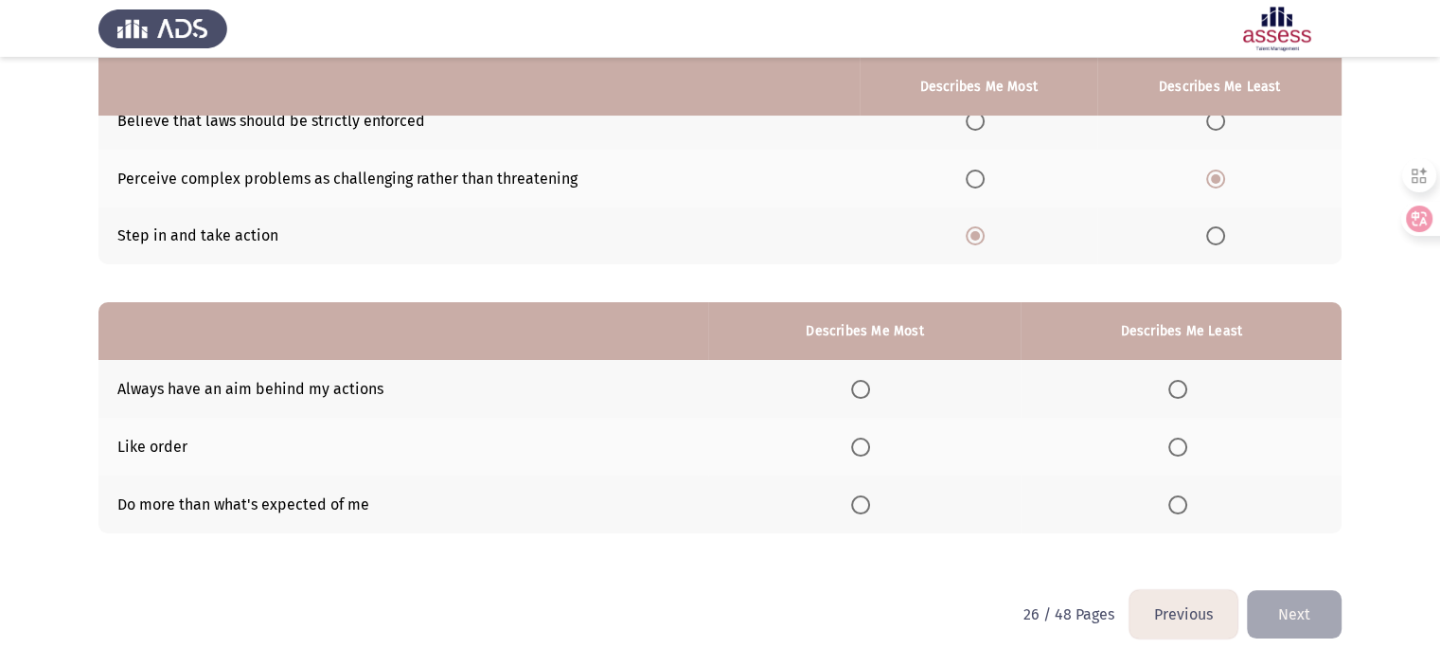
click at [853, 385] on th at bounding box center [864, 389] width 312 height 58
click at [856, 385] on span "Select an option" at bounding box center [860, 389] width 19 height 19
click at [856, 385] on input "Select an option" at bounding box center [860, 389] width 19 height 19
click at [881, 521] on th at bounding box center [864, 504] width 312 height 58
click at [869, 508] on span "Select an option" at bounding box center [860, 504] width 19 height 19
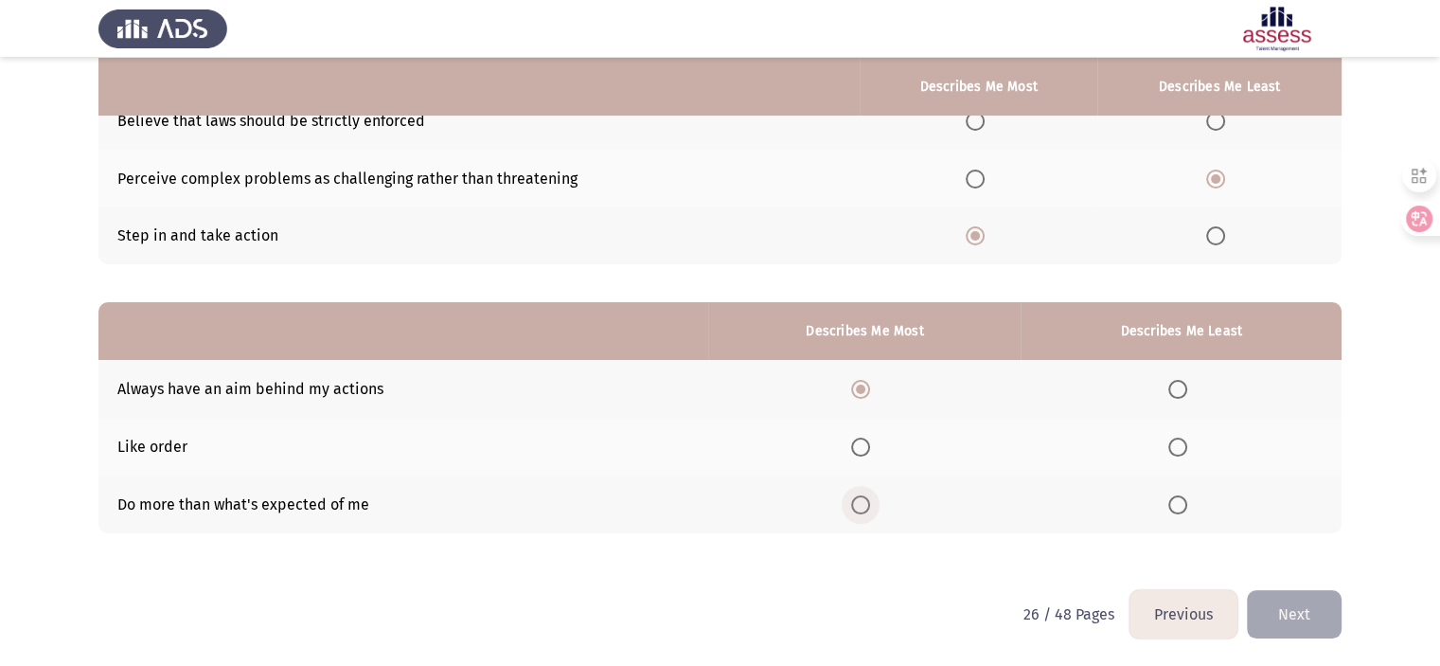
click at [869, 508] on input "Select an option" at bounding box center [860, 504] width 19 height 19
click at [1190, 396] on label "Select an option" at bounding box center [1181, 389] width 27 height 19
click at [1187, 396] on input "Select an option" at bounding box center [1177, 389] width 19 height 19
click at [1287, 612] on button "Next" at bounding box center [1294, 614] width 95 height 48
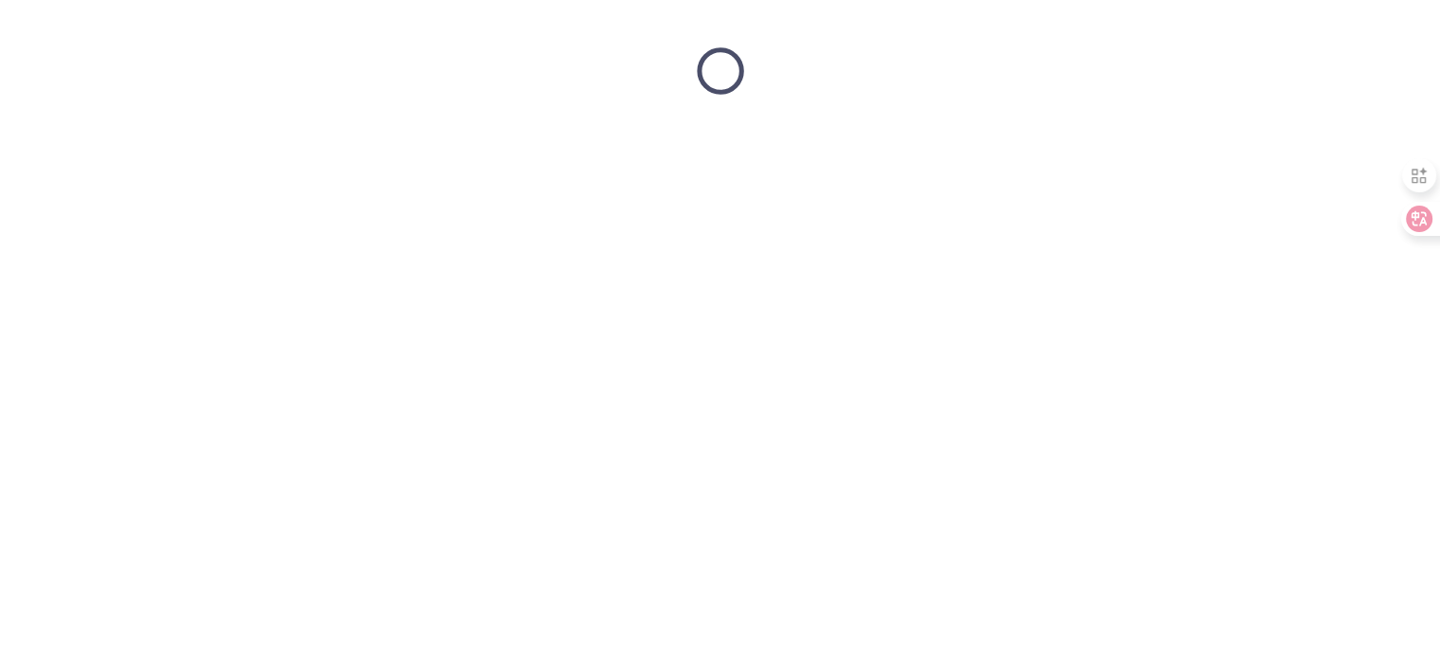
scroll to position [0, 0]
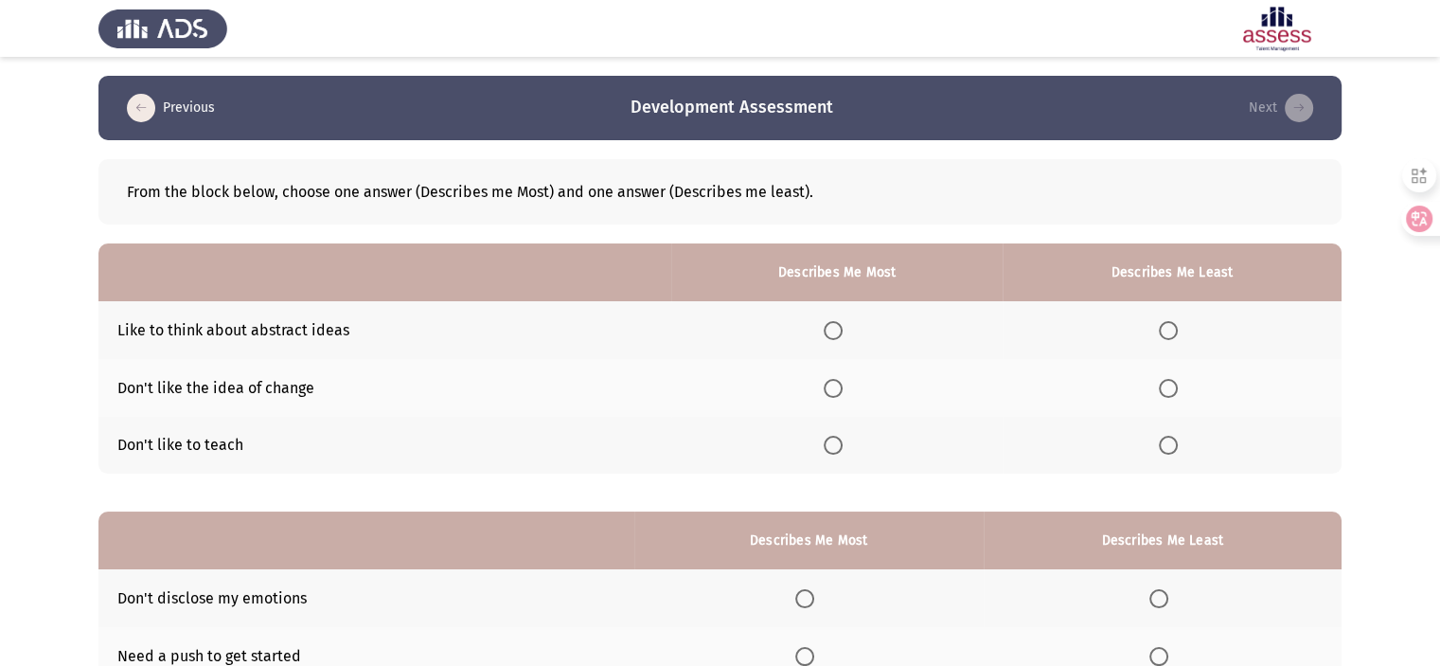
click at [1171, 383] on span "Select an option" at bounding box center [1168, 388] width 19 height 19
click at [1171, 383] on input "Select an option" at bounding box center [1168, 388] width 19 height 19
click at [1172, 442] on span "Select an option" at bounding box center [1168, 445] width 19 height 19
click at [1172, 442] on input "Select an option" at bounding box center [1168, 445] width 19 height 19
click at [837, 339] on span "Select an option" at bounding box center [833, 330] width 19 height 19
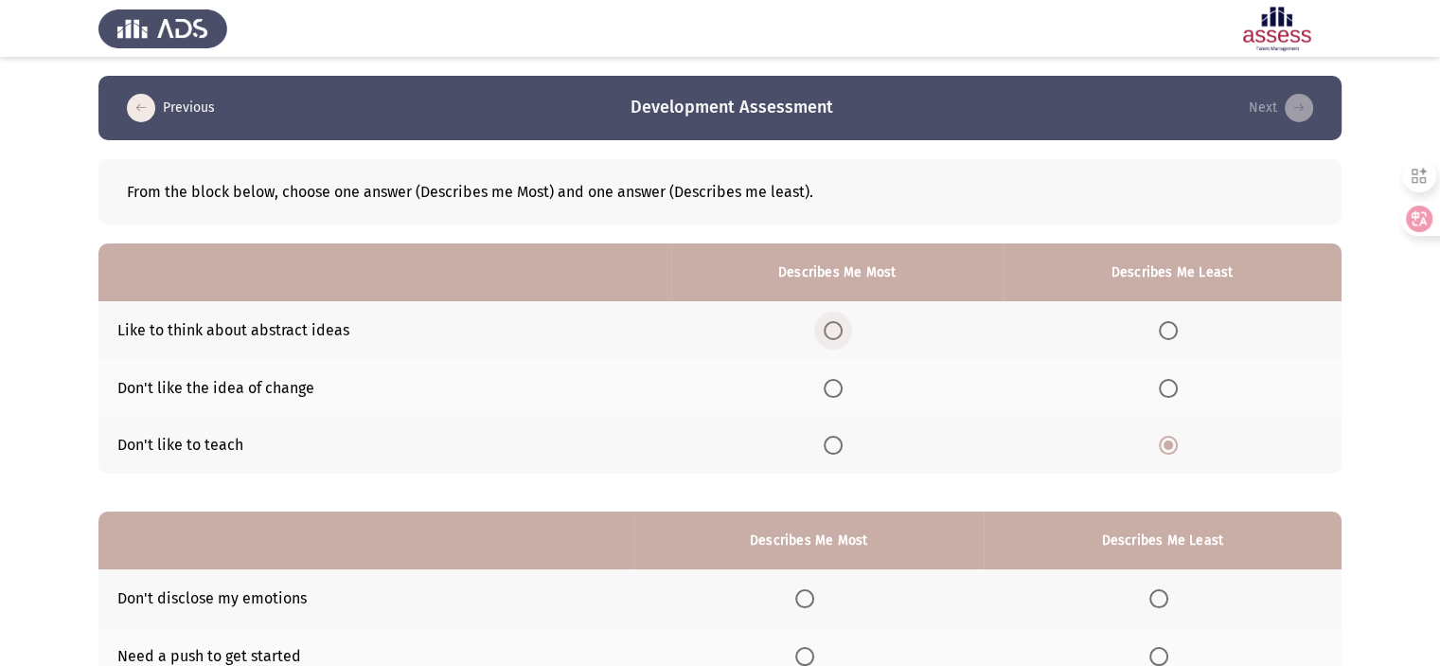
click at [837, 339] on input "Select an option" at bounding box center [833, 330] width 19 height 19
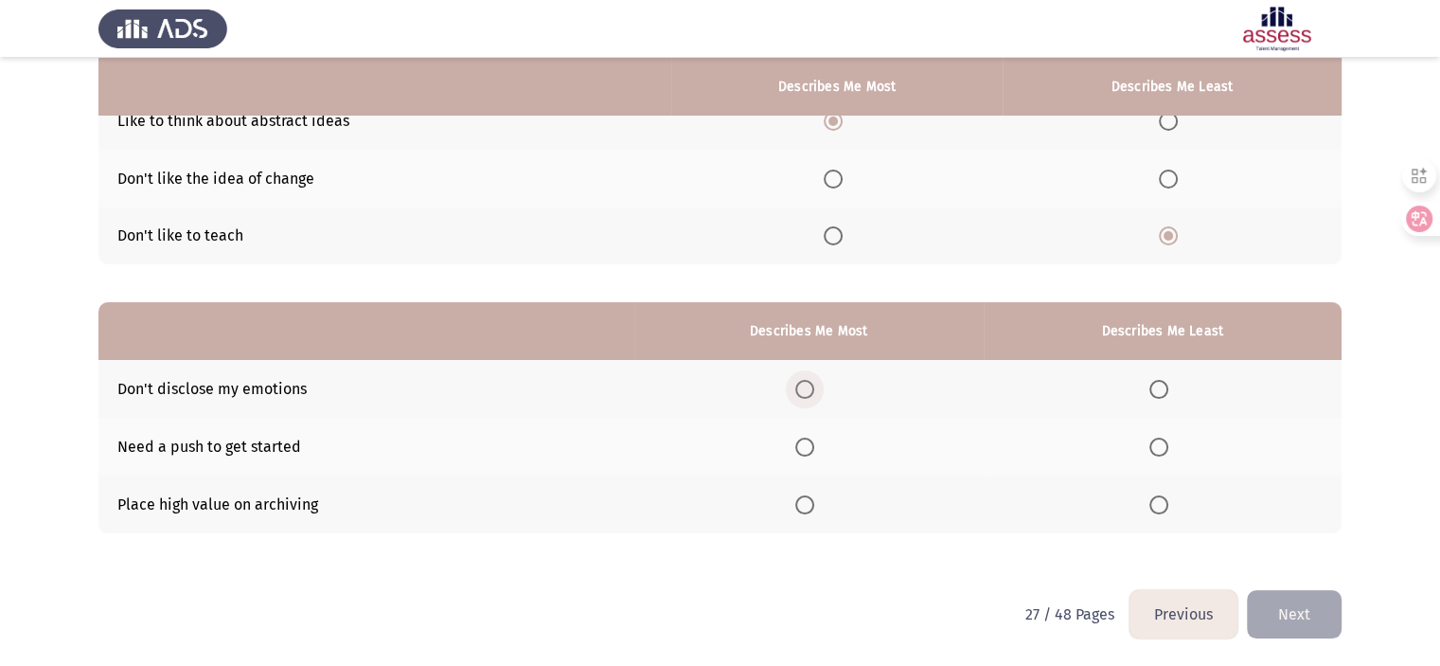
click at [810, 388] on span "Select an option" at bounding box center [804, 389] width 19 height 19
click at [810, 388] on input "Select an option" at bounding box center [804, 389] width 19 height 19
click at [1159, 445] on span "Select an option" at bounding box center [1158, 446] width 19 height 19
click at [1159, 445] on input "Select an option" at bounding box center [1158, 446] width 19 height 19
click at [1284, 616] on button "Next" at bounding box center [1294, 614] width 95 height 48
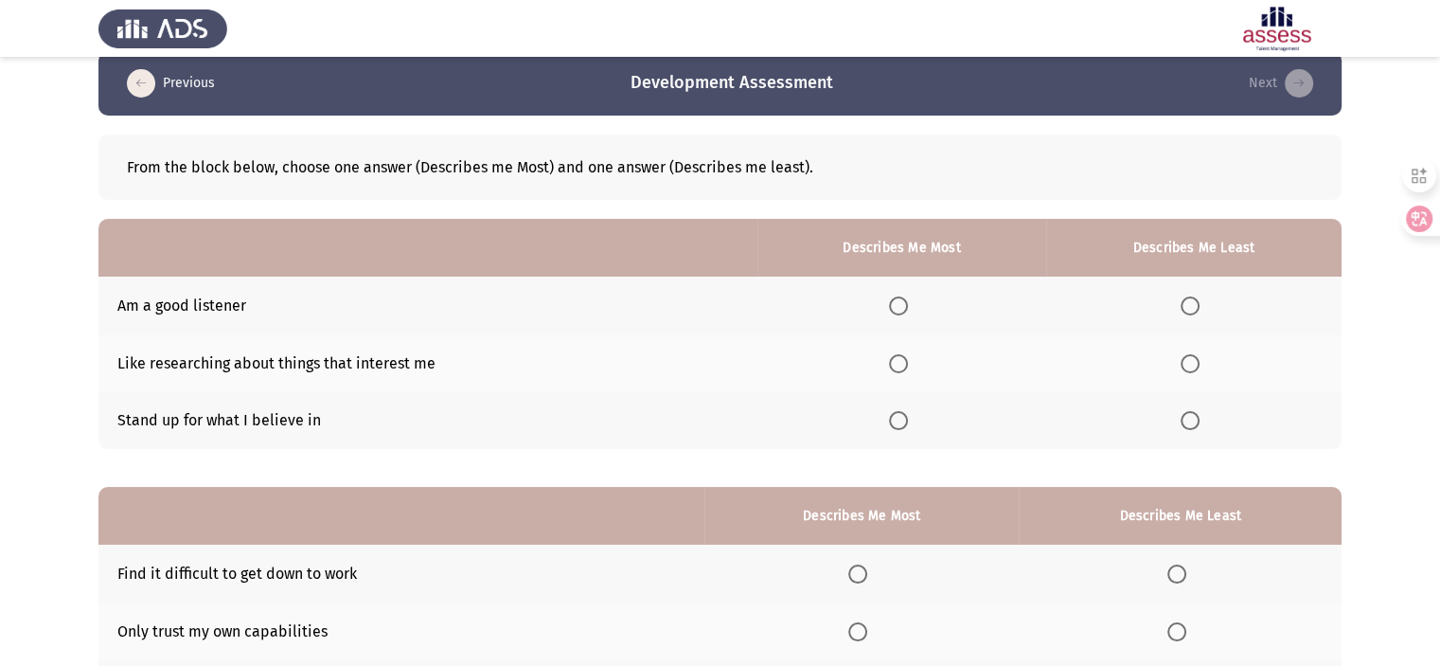
scroll to position [0, 0]
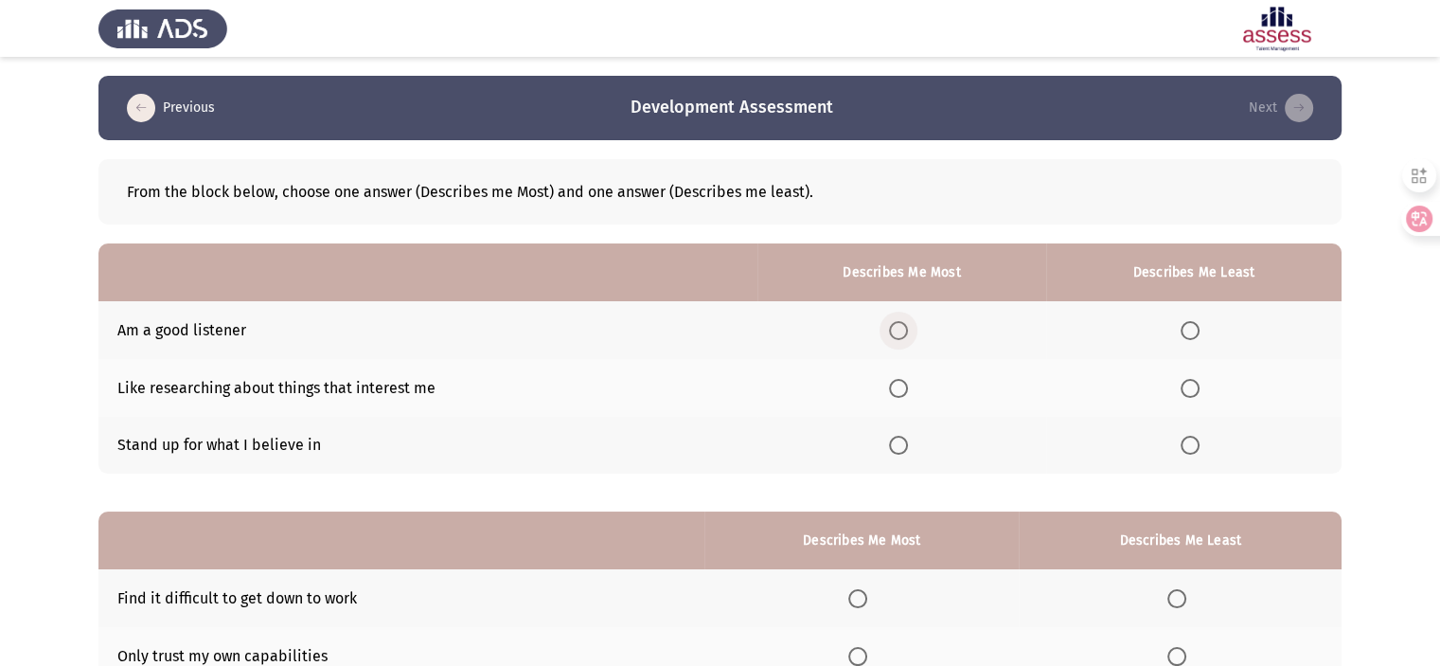
click at [893, 323] on span "Select an option" at bounding box center [898, 330] width 19 height 19
click at [893, 323] on input "Select an option" at bounding box center [898, 330] width 19 height 19
drag, startPoint x: 1197, startPoint y: 385, endPoint x: 1410, endPoint y: 506, distance: 244.6
click at [1410, 506] on app-assessment-container "Previous Development Assessment Next From the block below, choose one answer (D…" at bounding box center [720, 437] width 1440 height 723
click at [901, 448] on span "Select an option" at bounding box center [898, 445] width 19 height 19
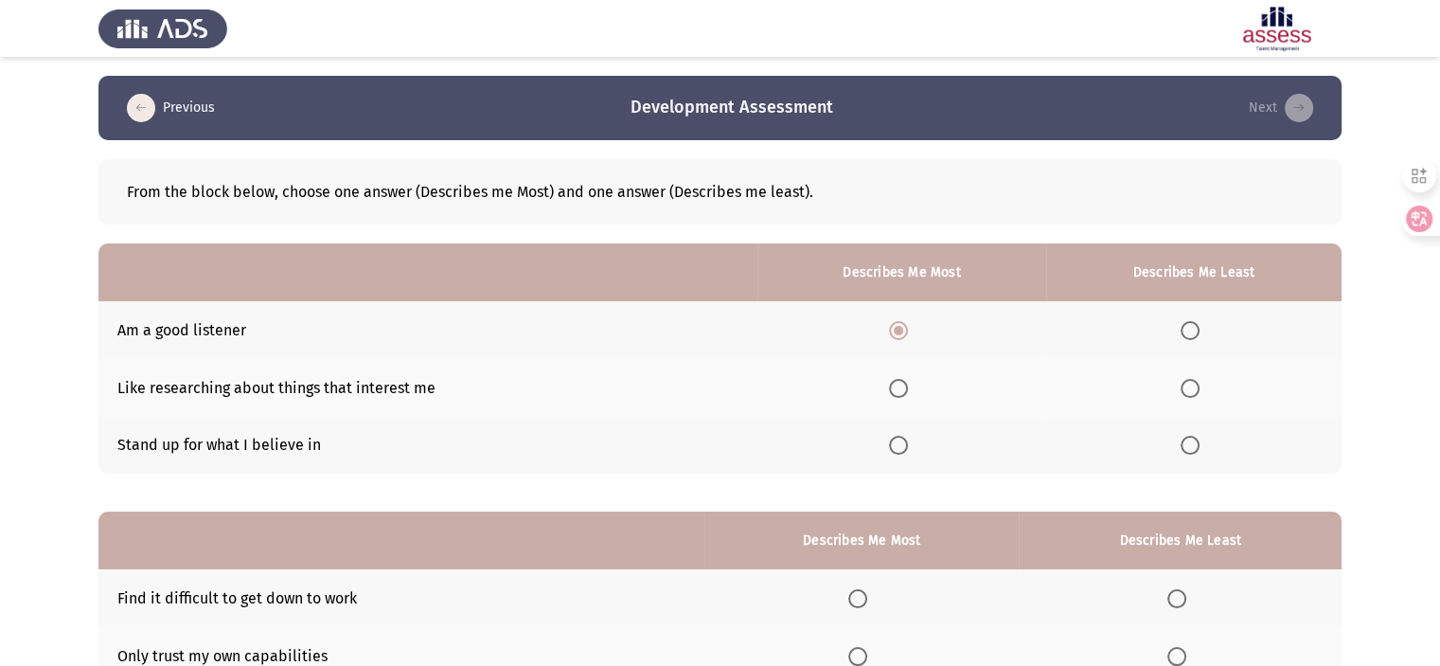
click at [901, 448] on input "Select an option" at bounding box center [898, 445] width 19 height 19
click at [1202, 339] on label "Select an option" at bounding box center [1194, 330] width 27 height 19
click at [1200, 339] on input "Select an option" at bounding box center [1190, 330] width 19 height 19
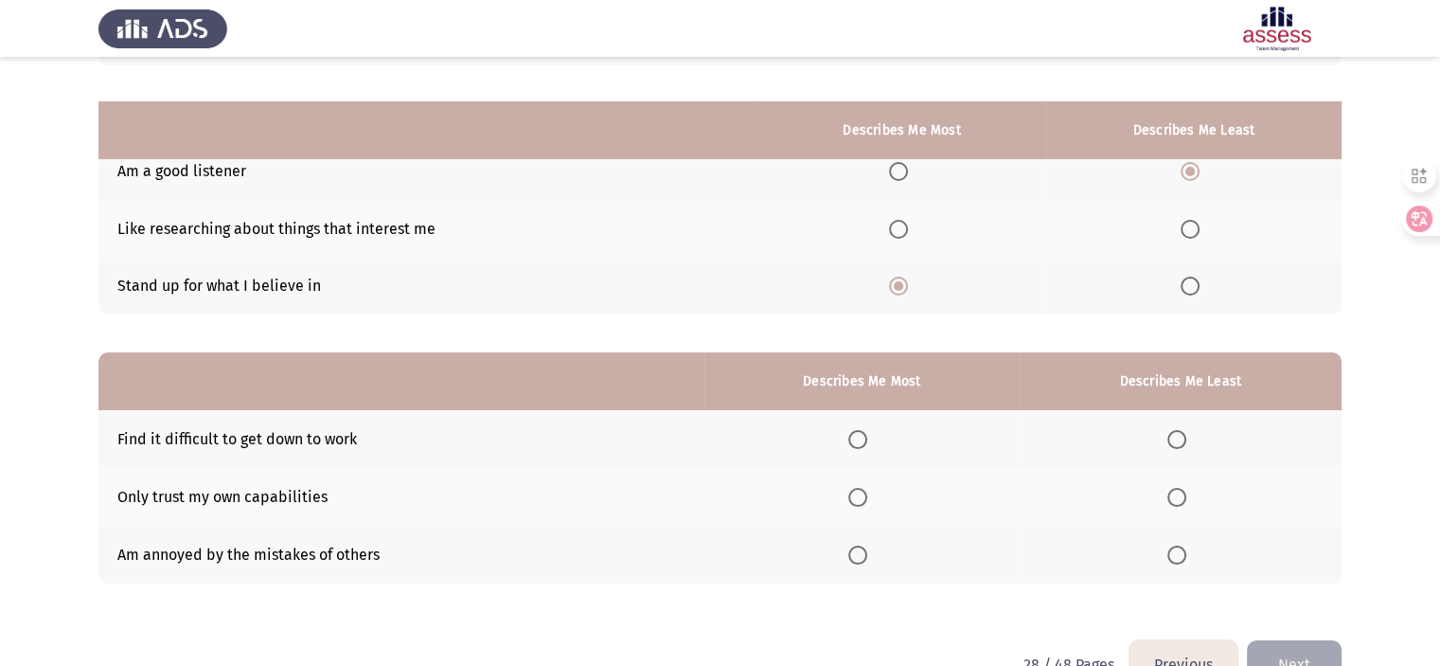
scroll to position [209, 0]
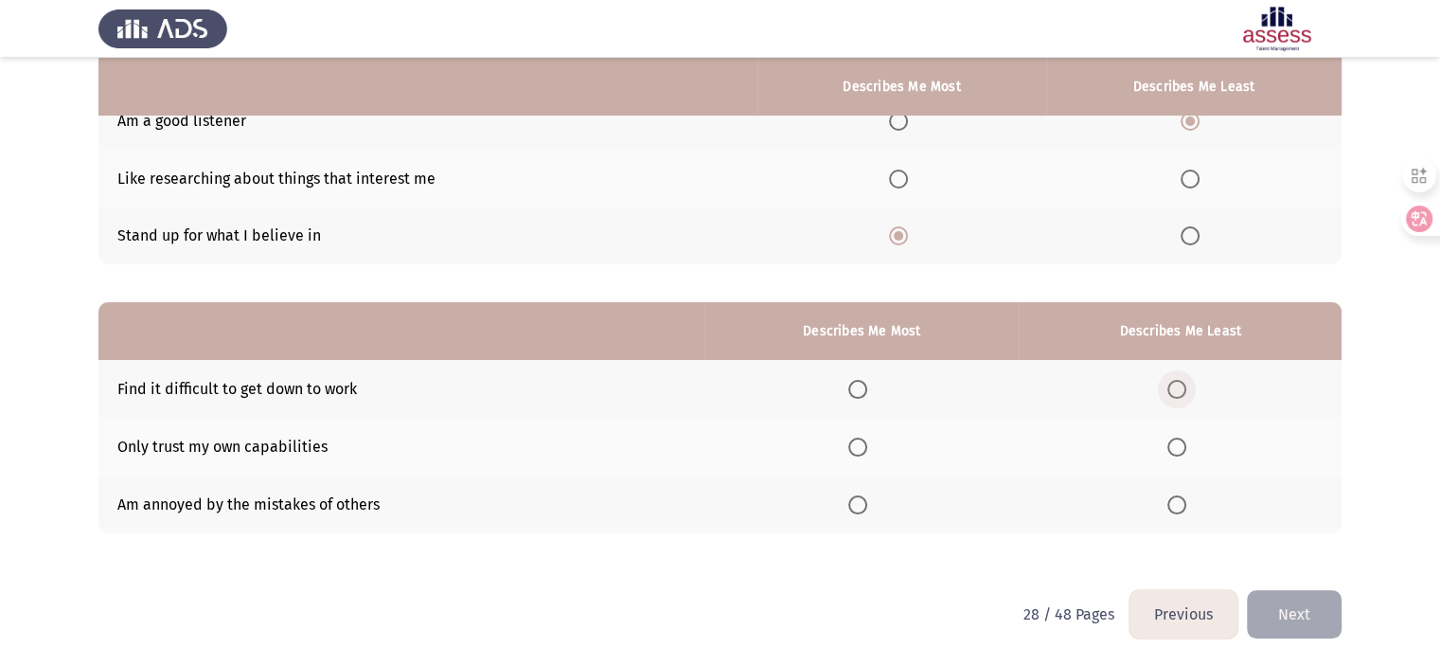
click at [1180, 386] on span "Select an option" at bounding box center [1176, 389] width 19 height 19
click at [1180, 386] on input "Select an option" at bounding box center [1176, 389] width 19 height 19
click at [875, 505] on label "Select an option" at bounding box center [861, 504] width 27 height 19
click at [867, 505] on input "Select an option" at bounding box center [857, 504] width 19 height 19
click at [1273, 612] on button "Next" at bounding box center [1294, 614] width 95 height 48
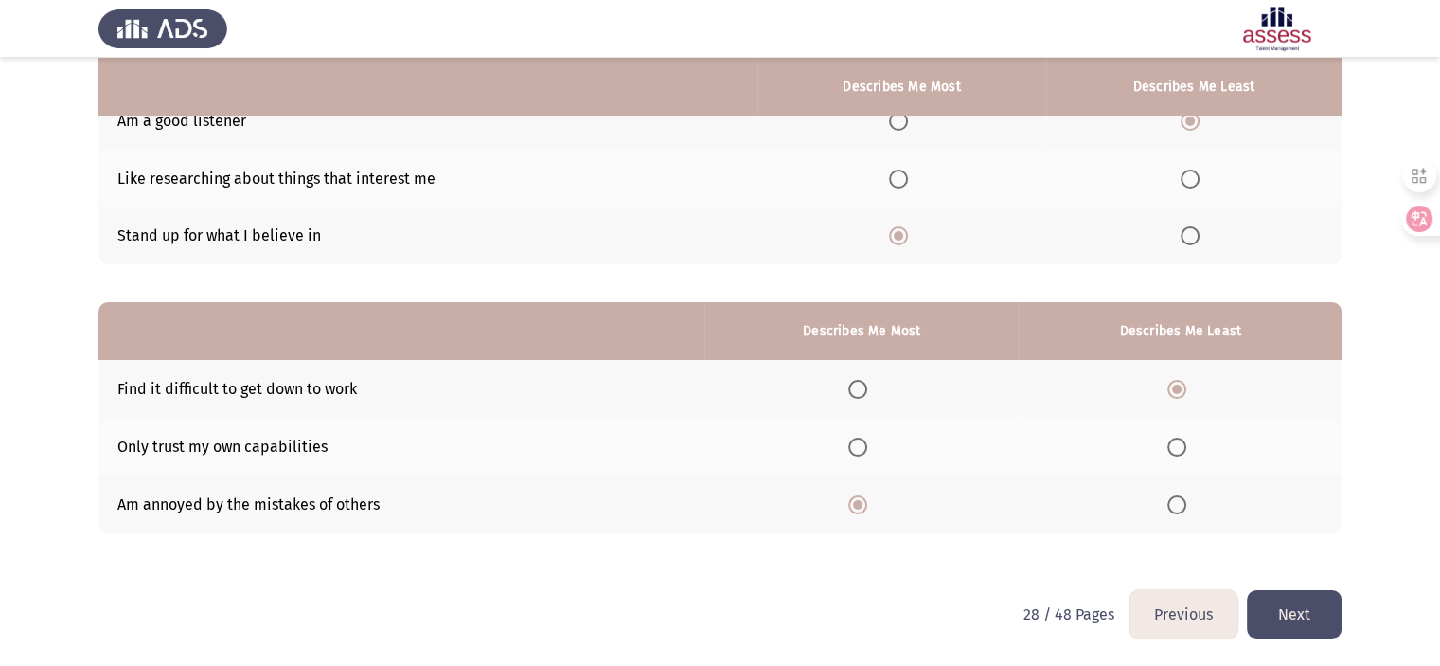
scroll to position [0, 0]
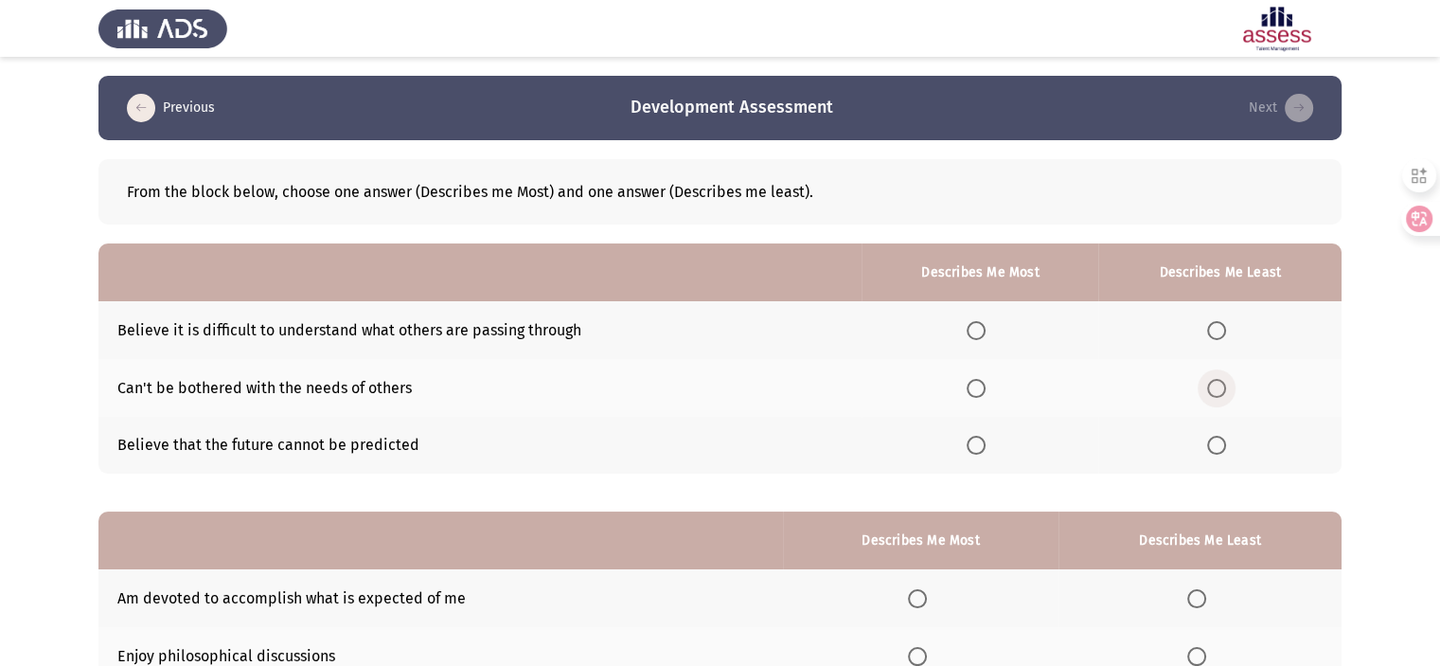
click at [1222, 386] on span "Select an option" at bounding box center [1216, 388] width 19 height 19
click at [1222, 386] on input "Select an option" at bounding box center [1216, 388] width 19 height 19
click at [986, 448] on span "Select an option" at bounding box center [976, 445] width 19 height 19
click at [986, 448] on input "Select an option" at bounding box center [976, 445] width 19 height 19
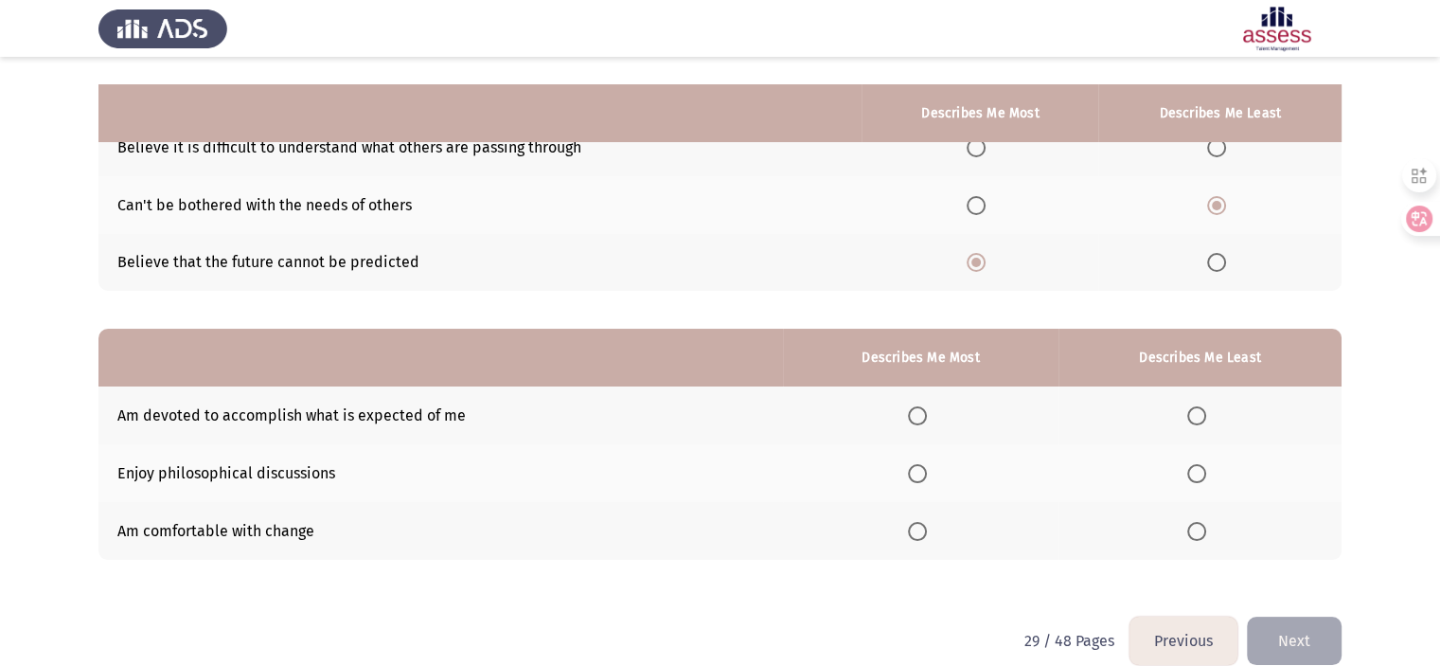
scroll to position [209, 0]
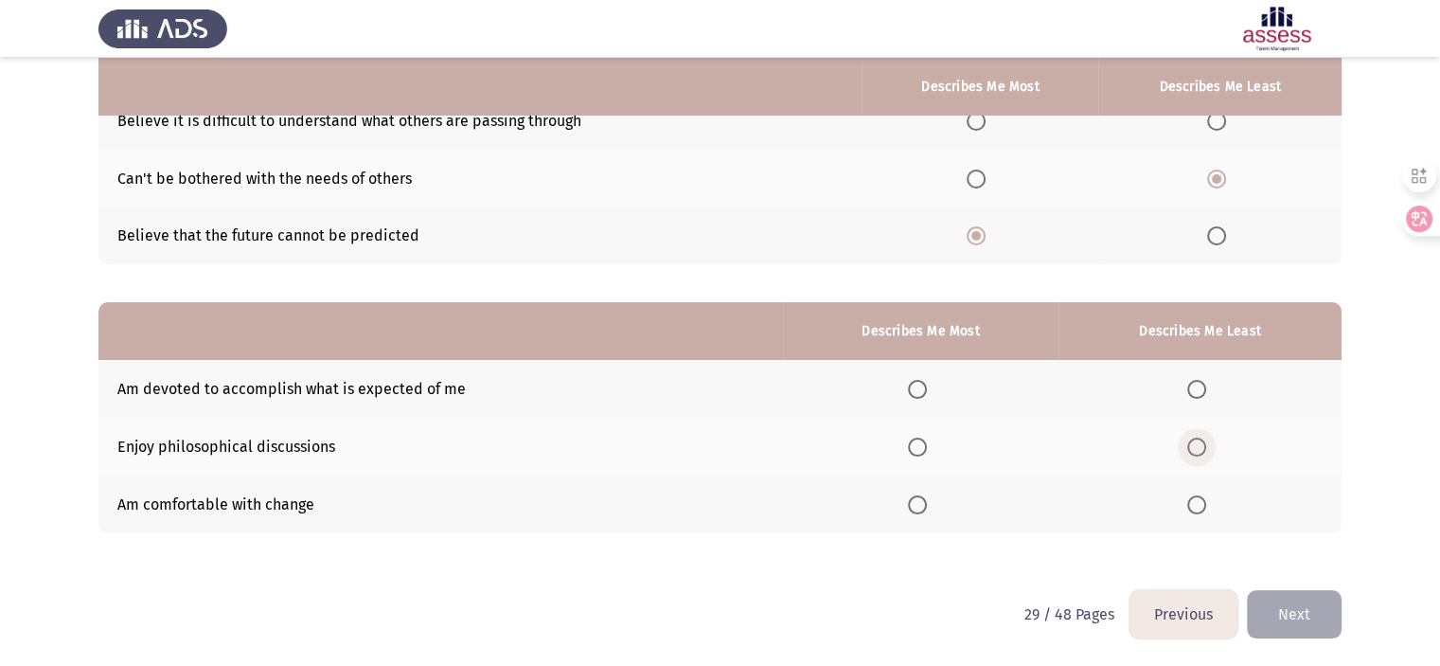
click at [1208, 450] on label "Select an option" at bounding box center [1200, 446] width 27 height 19
click at [1206, 450] on input "Select an option" at bounding box center [1196, 446] width 19 height 19
click at [919, 389] on span "Select an option" at bounding box center [917, 389] width 19 height 19
click at [919, 389] on input "Select an option" at bounding box center [917, 389] width 19 height 19
click at [1310, 609] on button "Next" at bounding box center [1294, 614] width 95 height 48
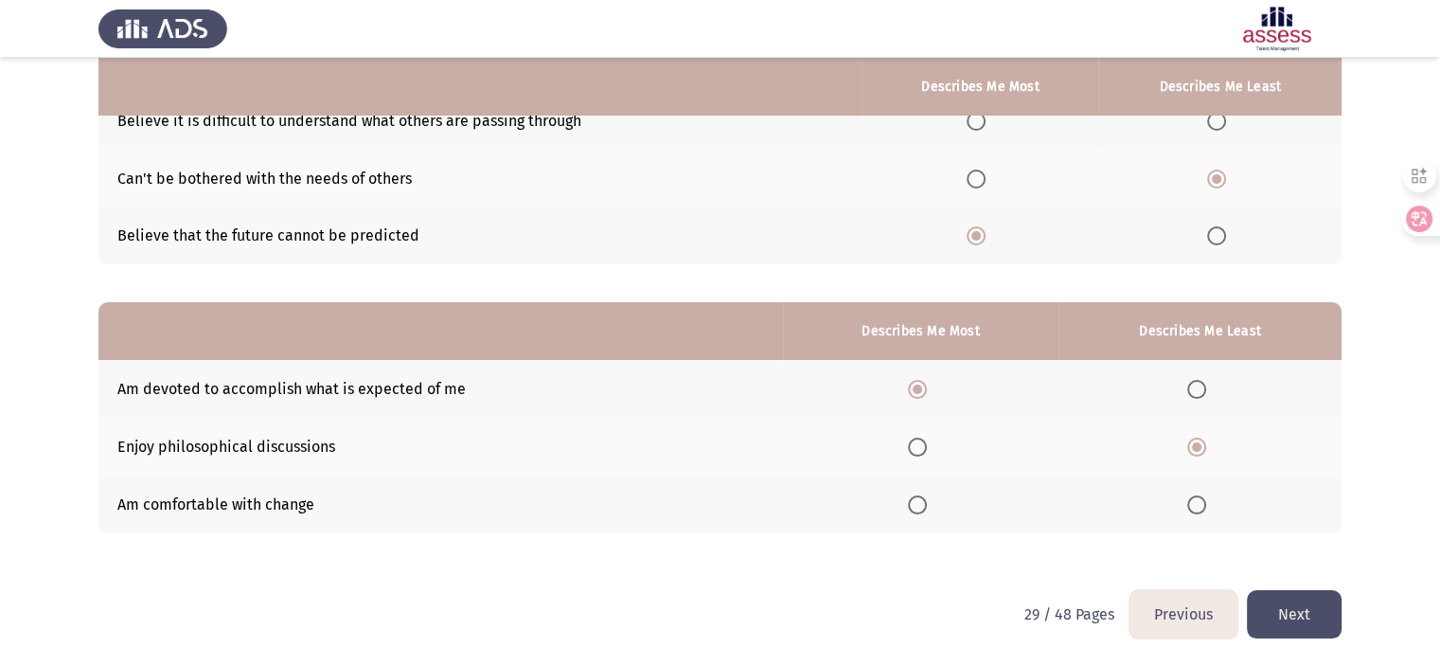
scroll to position [0, 0]
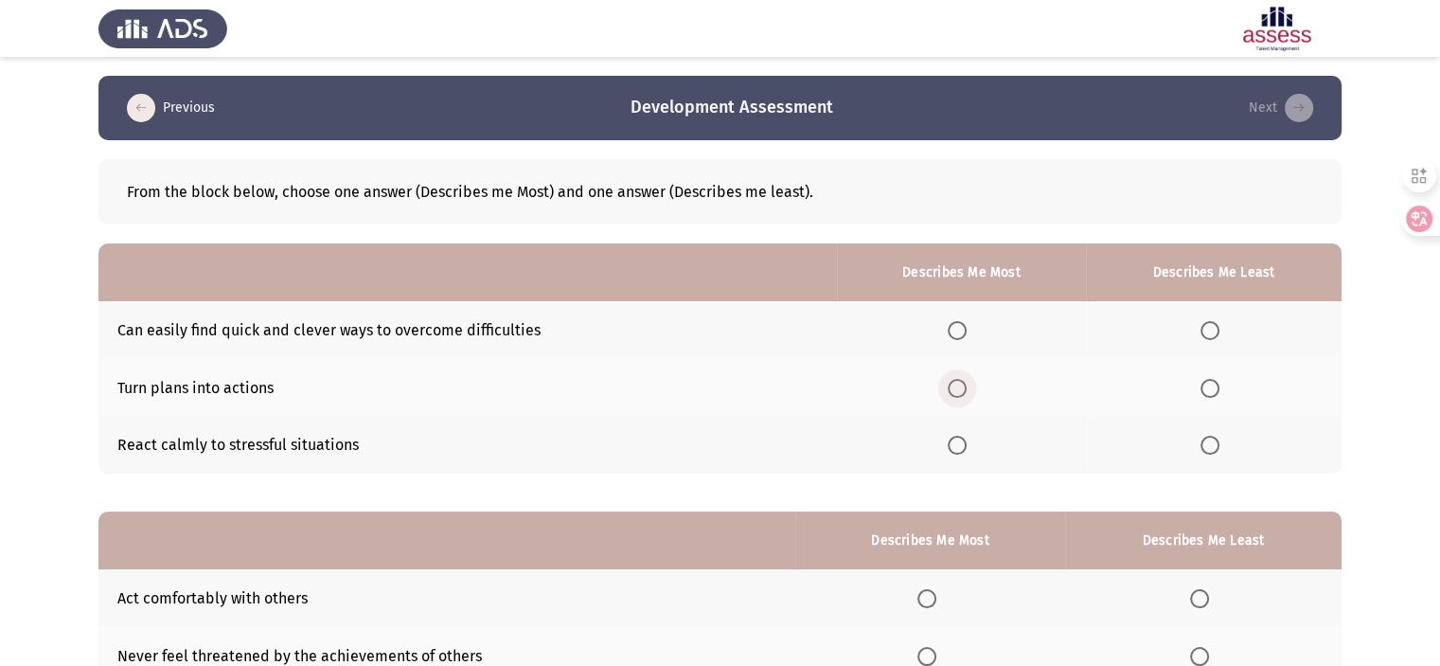
click at [963, 393] on span "Select an option" at bounding box center [957, 388] width 19 height 19
click at [963, 393] on input "Select an option" at bounding box center [957, 388] width 19 height 19
click at [1209, 327] on span "Select an option" at bounding box center [1210, 330] width 19 height 19
click at [1209, 327] on input "Select an option" at bounding box center [1210, 330] width 19 height 19
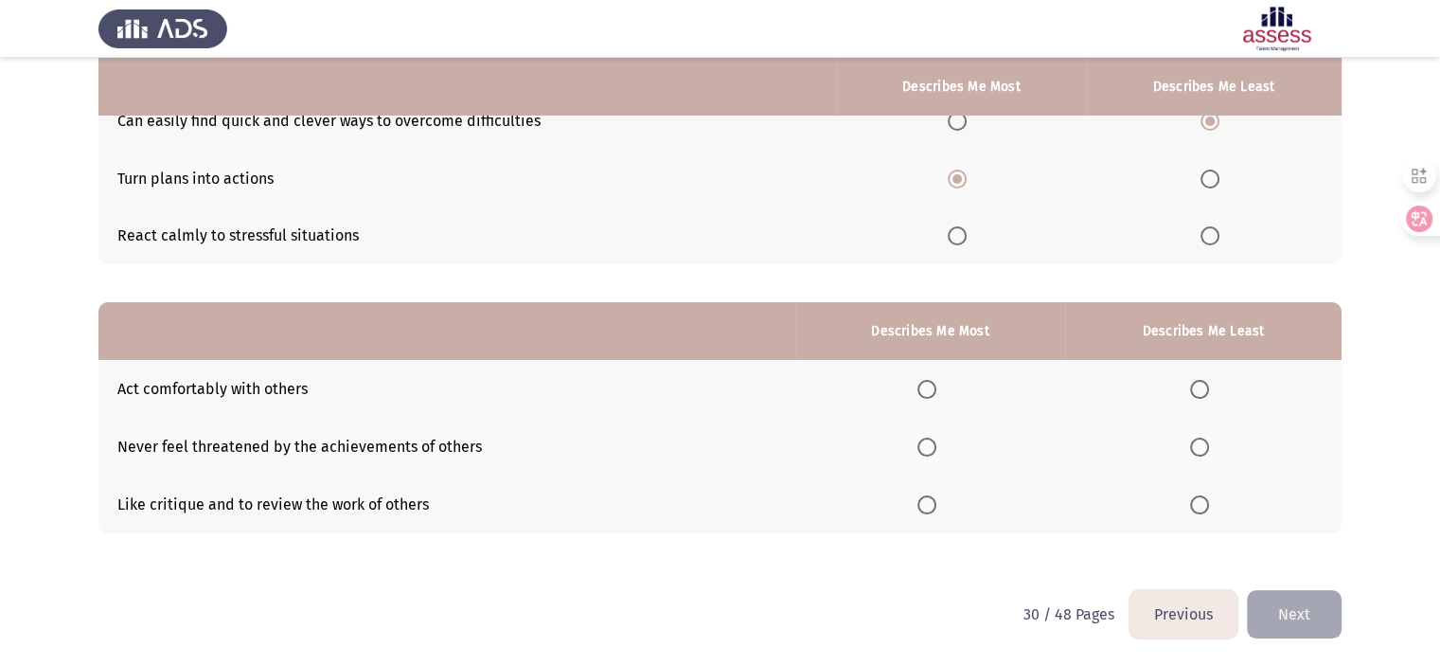
click at [940, 514] on th at bounding box center [930, 504] width 270 height 58
click at [929, 386] on span "Select an option" at bounding box center [926, 389] width 19 height 19
click at [929, 386] on input "Select an option" at bounding box center [926, 389] width 19 height 19
click at [1212, 455] on label "Select an option" at bounding box center [1203, 446] width 27 height 19
click at [1209, 455] on input "Select an option" at bounding box center [1199, 446] width 19 height 19
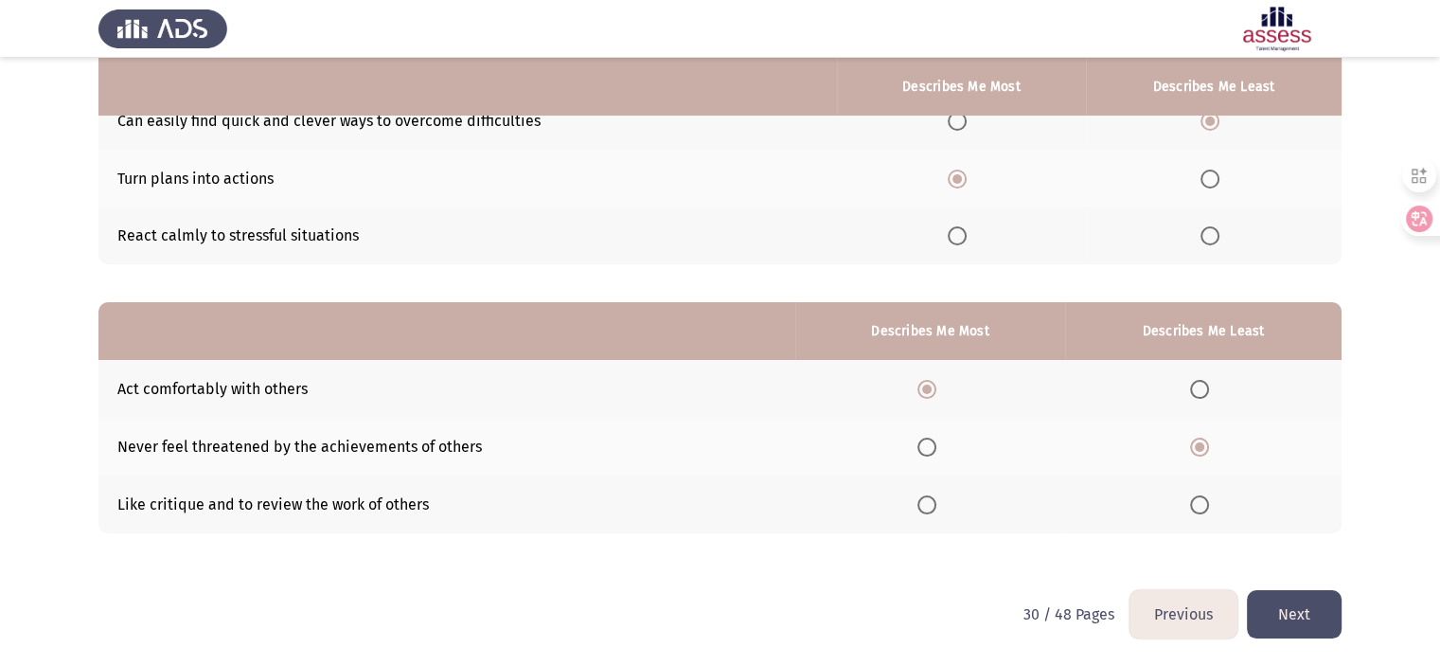
click at [1309, 598] on button "Next" at bounding box center [1294, 614] width 95 height 48
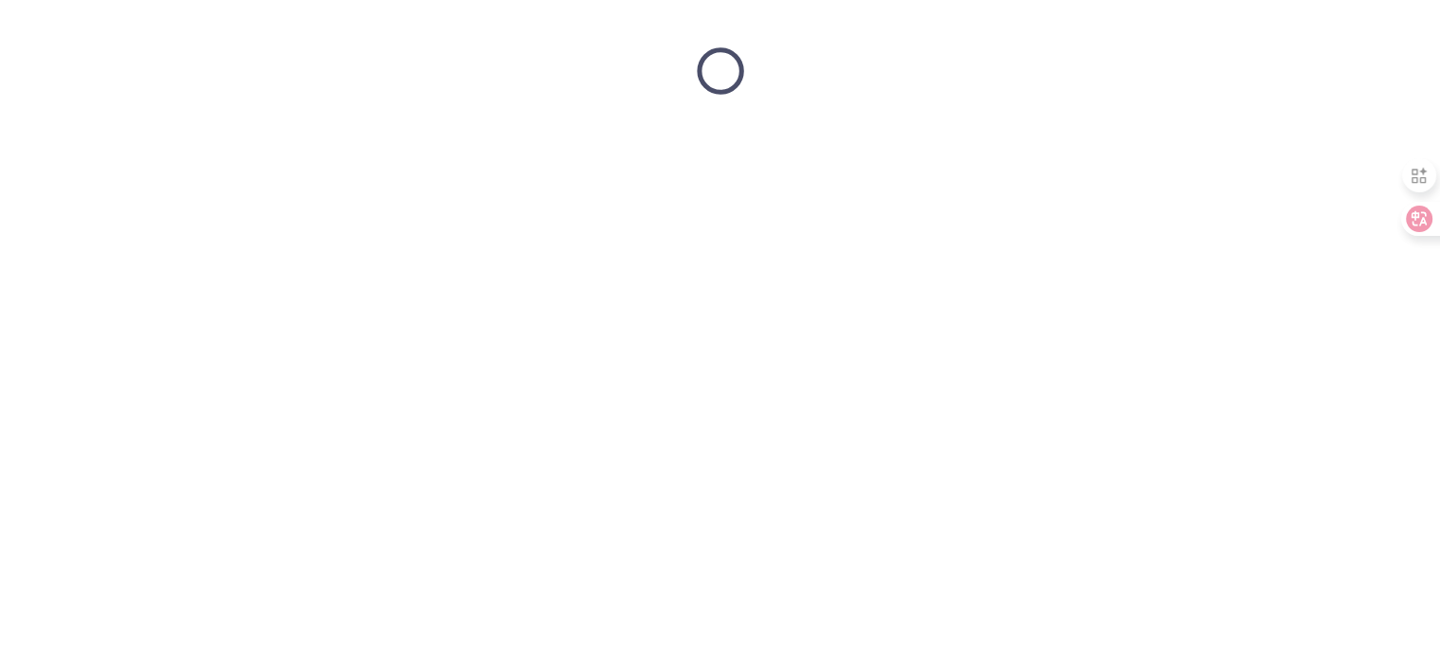
scroll to position [0, 0]
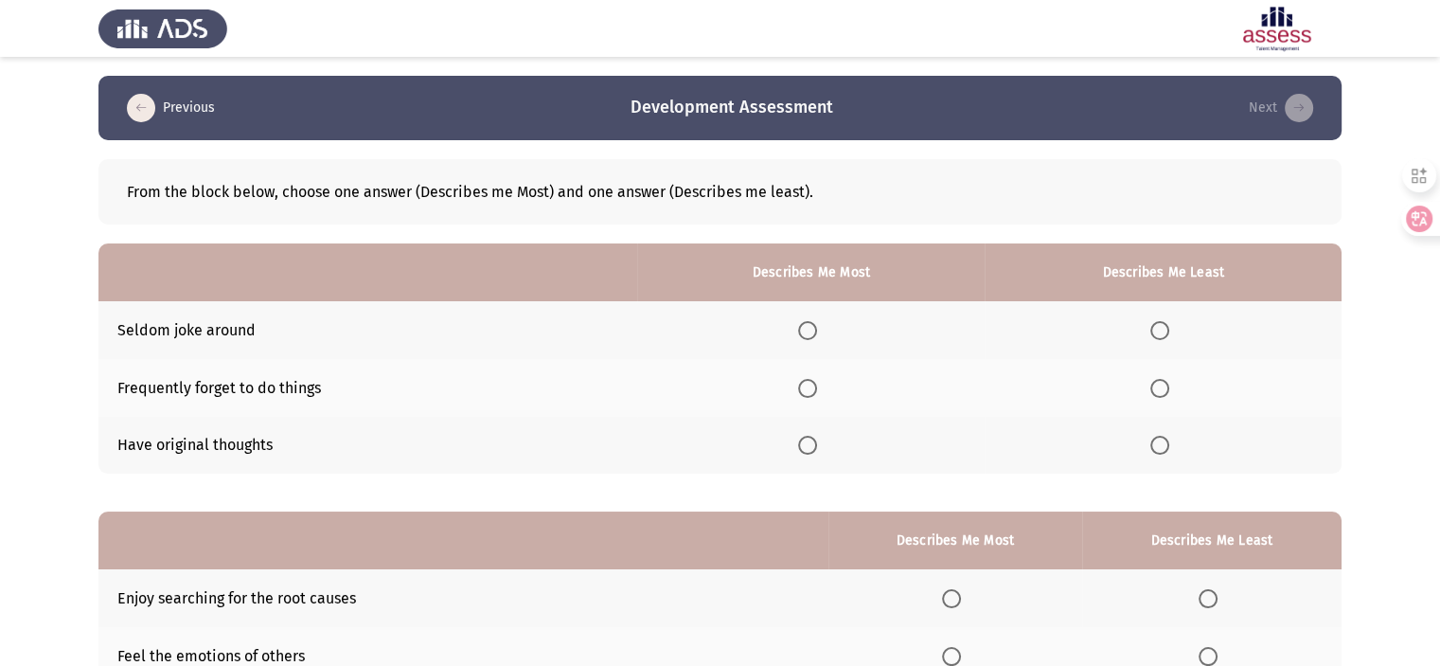
click at [1163, 316] on th at bounding box center [1163, 330] width 357 height 58
click at [1163, 329] on span "Select an option" at bounding box center [1159, 330] width 19 height 19
click at [1163, 329] on input "Select an option" at bounding box center [1159, 330] width 19 height 19
click at [811, 445] on span "Select an option" at bounding box center [807, 445] width 19 height 19
click at [811, 445] on input "Select an option" at bounding box center [807, 445] width 19 height 19
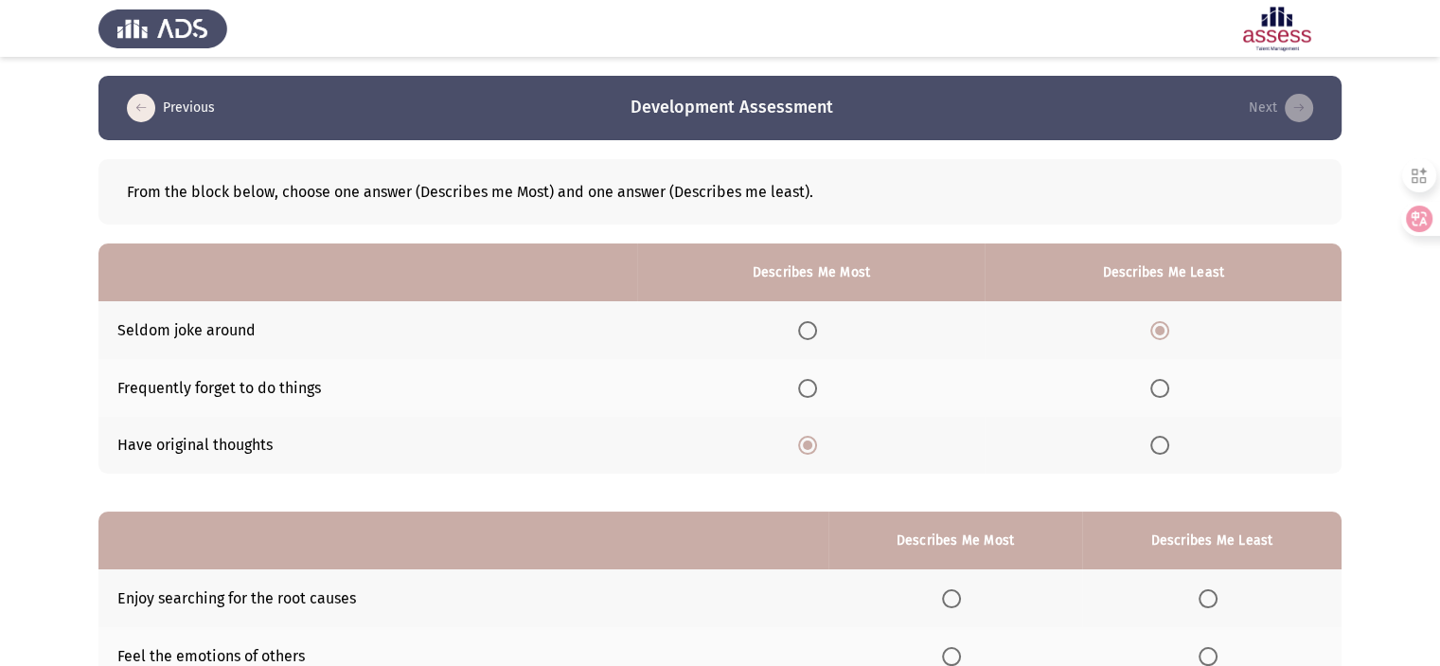
scroll to position [209, 0]
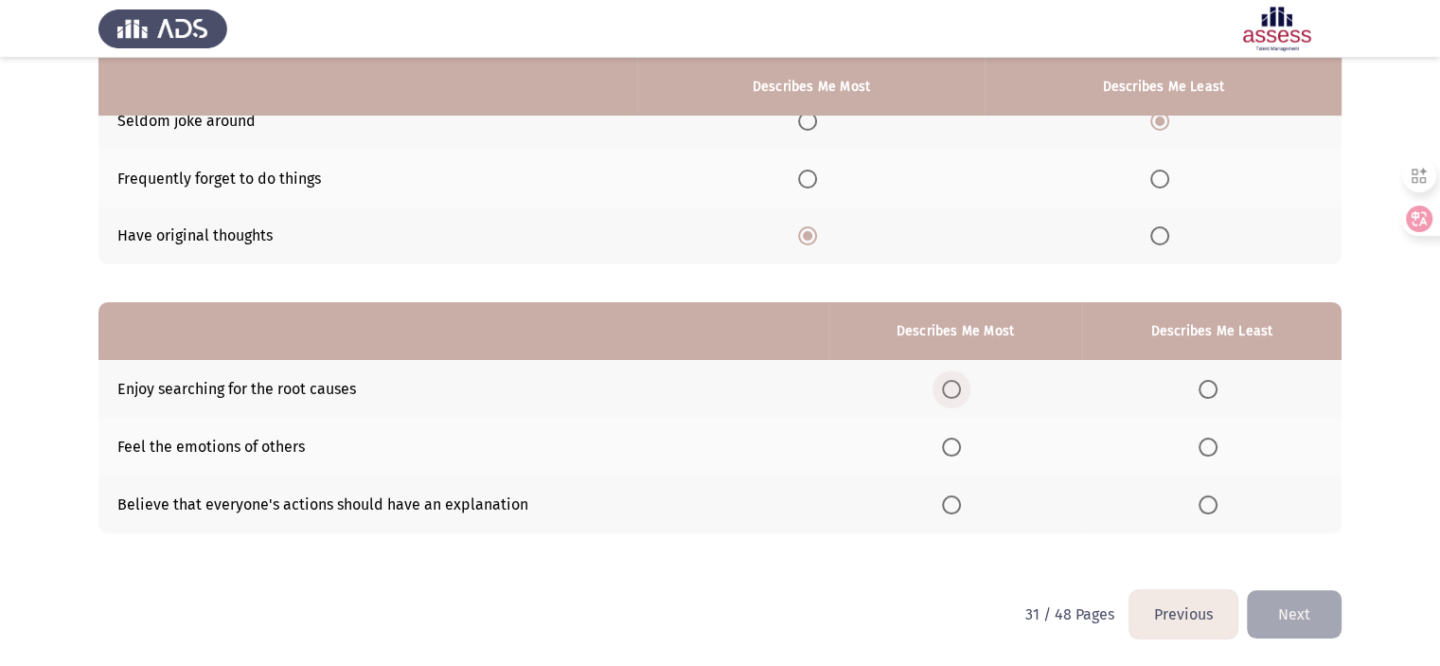
click at [953, 384] on span "Select an option" at bounding box center [951, 389] width 19 height 19
click at [953, 384] on input "Select an option" at bounding box center [951, 389] width 19 height 19
click at [1204, 446] on span "Select an option" at bounding box center [1208, 446] width 19 height 19
click at [1204, 446] on input "Select an option" at bounding box center [1208, 446] width 19 height 19
click at [1281, 604] on button "Next" at bounding box center [1294, 614] width 95 height 48
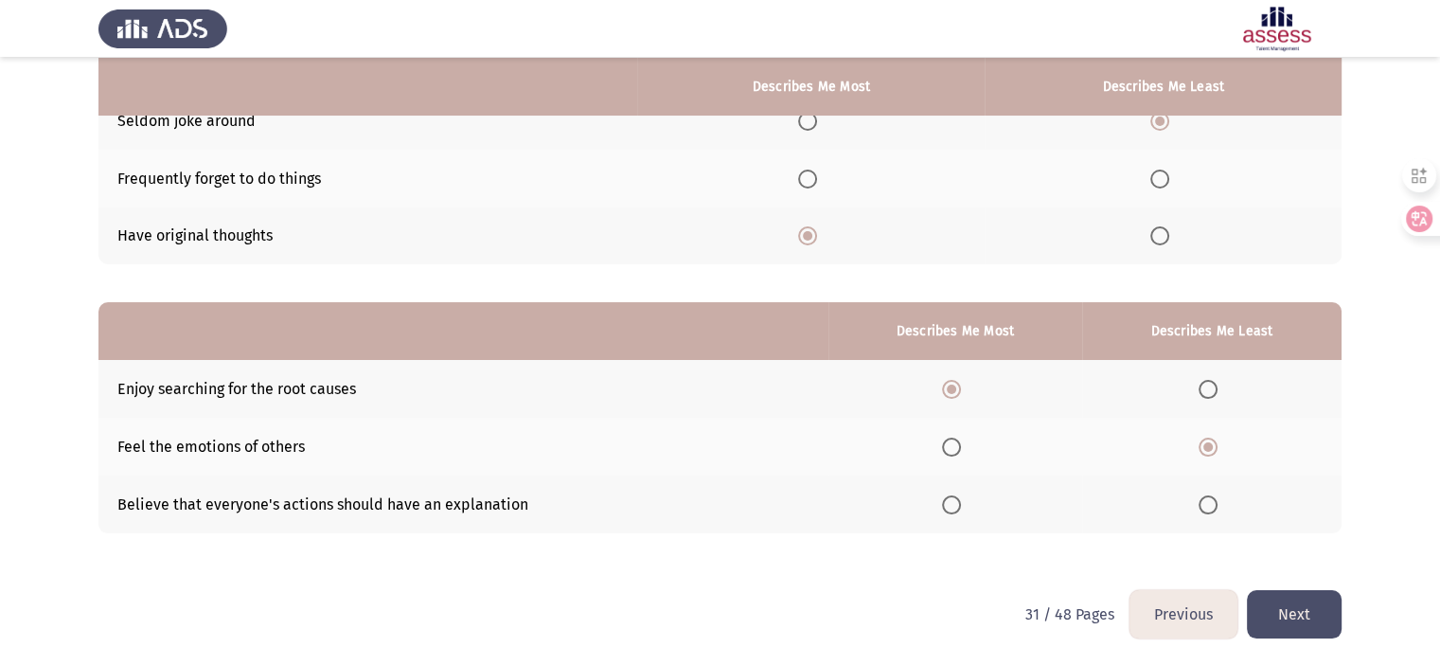
scroll to position [0, 0]
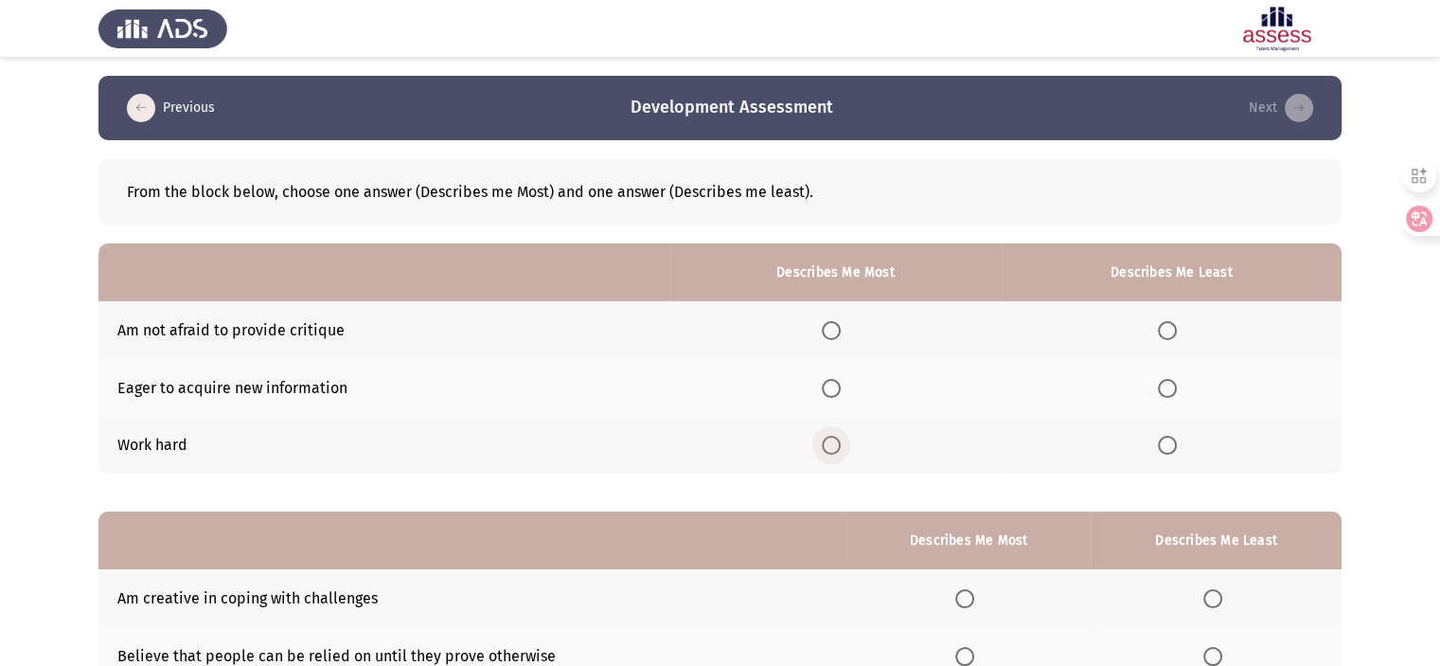
click at [840, 448] on span "Select an option" at bounding box center [831, 445] width 19 height 19
click at [840, 448] on input "Select an option" at bounding box center [831, 445] width 19 height 19
click at [1167, 343] on th at bounding box center [1172, 330] width 340 height 58
click at [1176, 332] on span "Select an option" at bounding box center [1167, 330] width 19 height 19
click at [1176, 332] on input "Select an option" at bounding box center [1167, 330] width 19 height 19
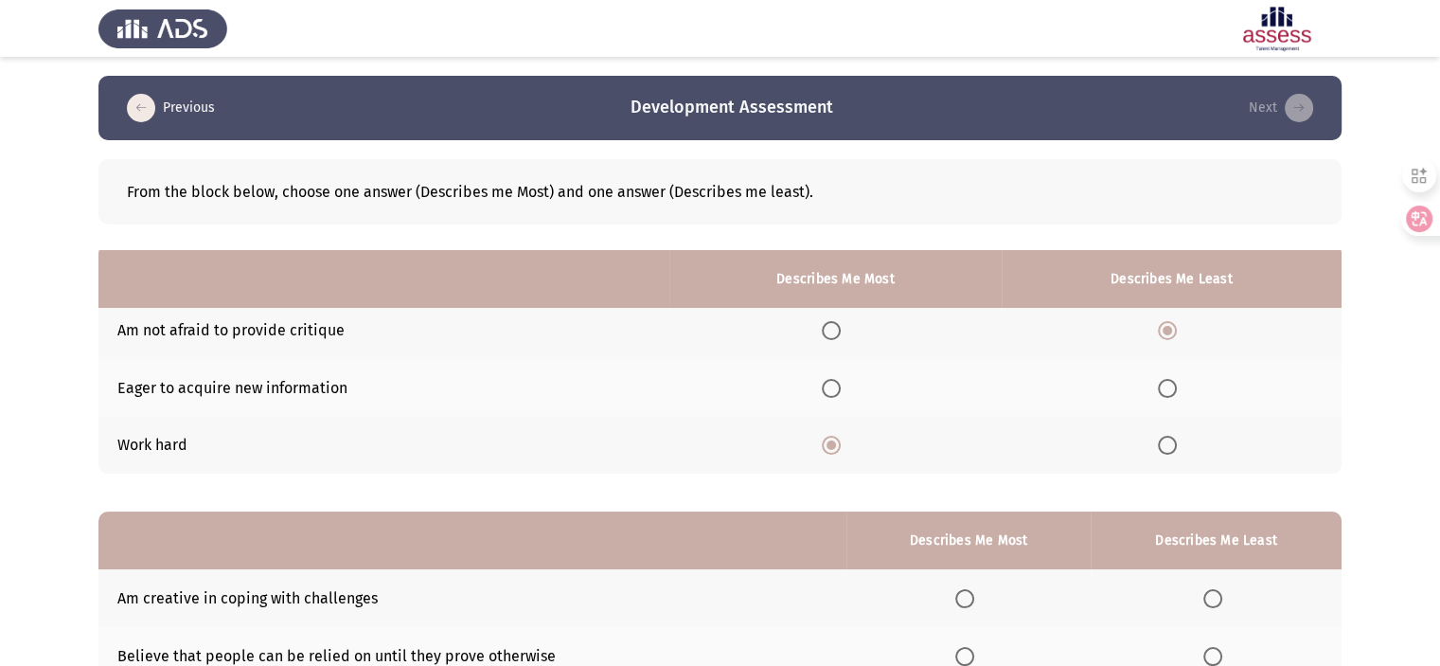
scroll to position [209, 0]
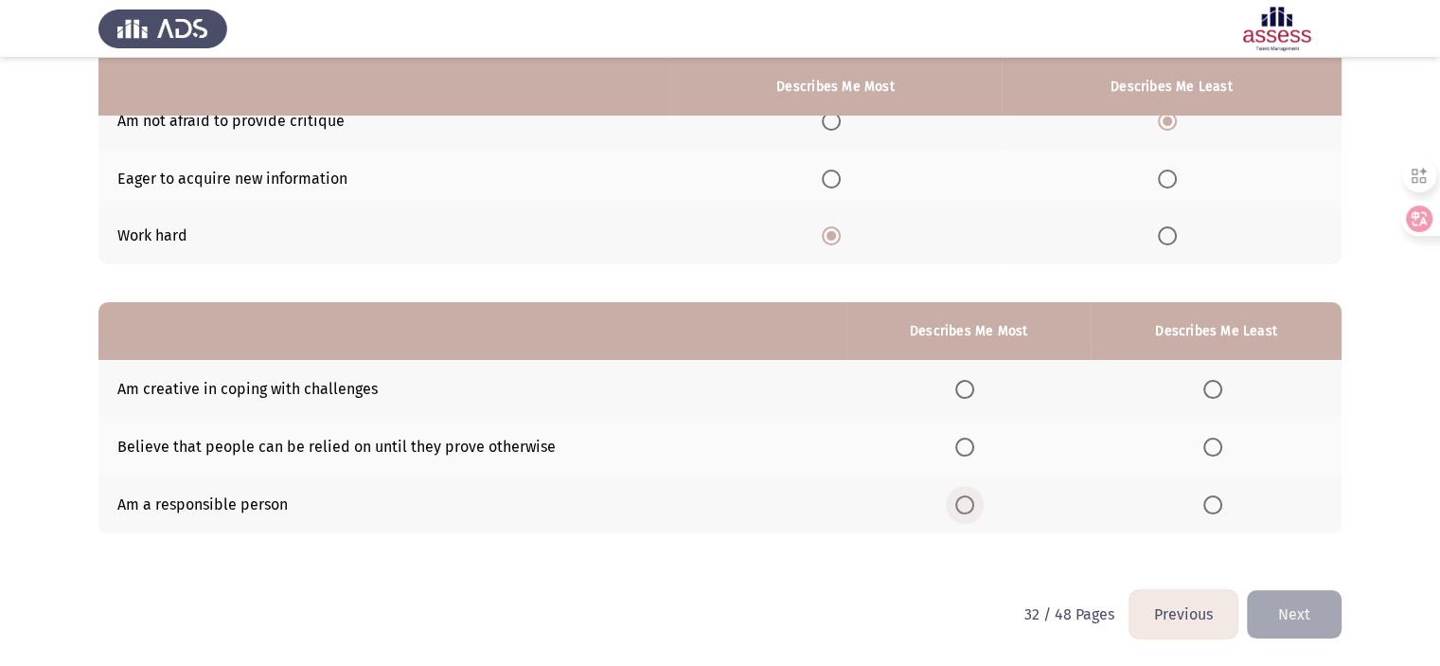
click at [966, 506] on span "Select an option" at bounding box center [964, 504] width 19 height 19
click at [966, 506] on input "Select an option" at bounding box center [964, 504] width 19 height 19
click at [1208, 458] on th at bounding box center [1216, 447] width 251 height 58
click at [1209, 450] on span "Select an option" at bounding box center [1212, 446] width 19 height 19
click at [1209, 450] on input "Select an option" at bounding box center [1212, 446] width 19 height 19
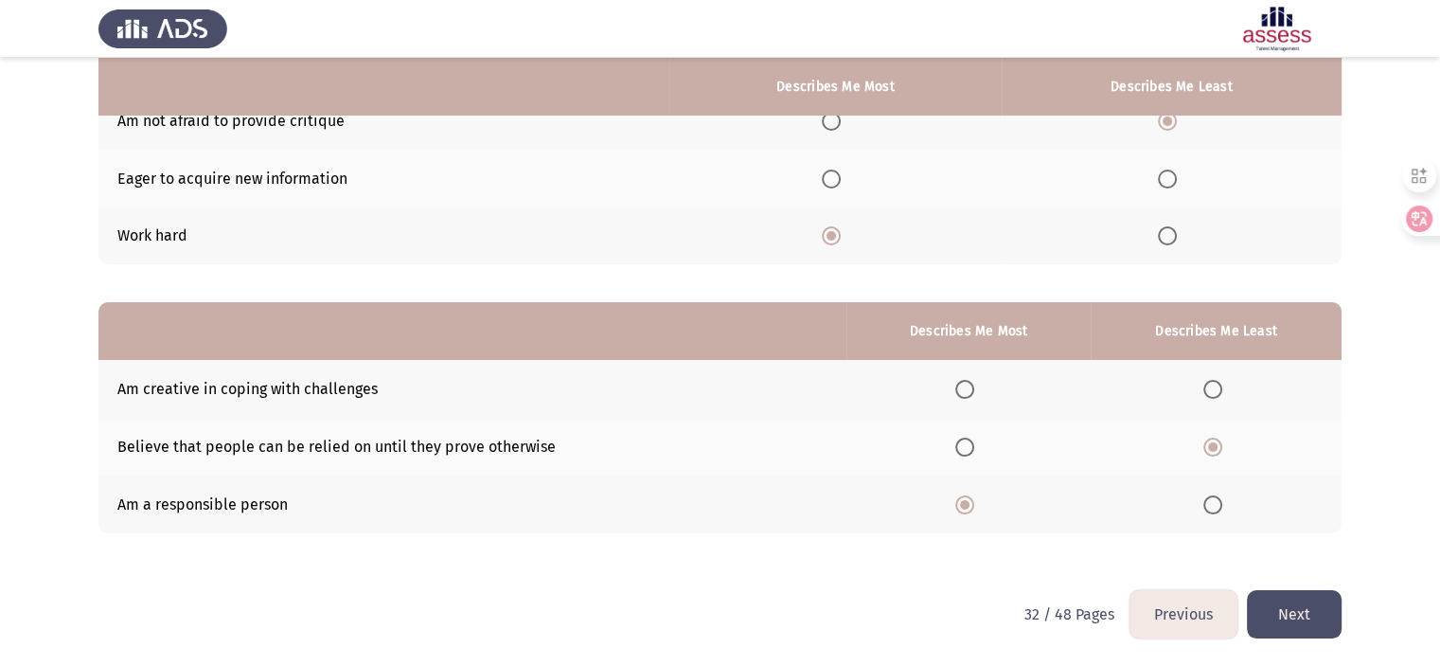
click at [1271, 614] on button "Next" at bounding box center [1294, 614] width 95 height 48
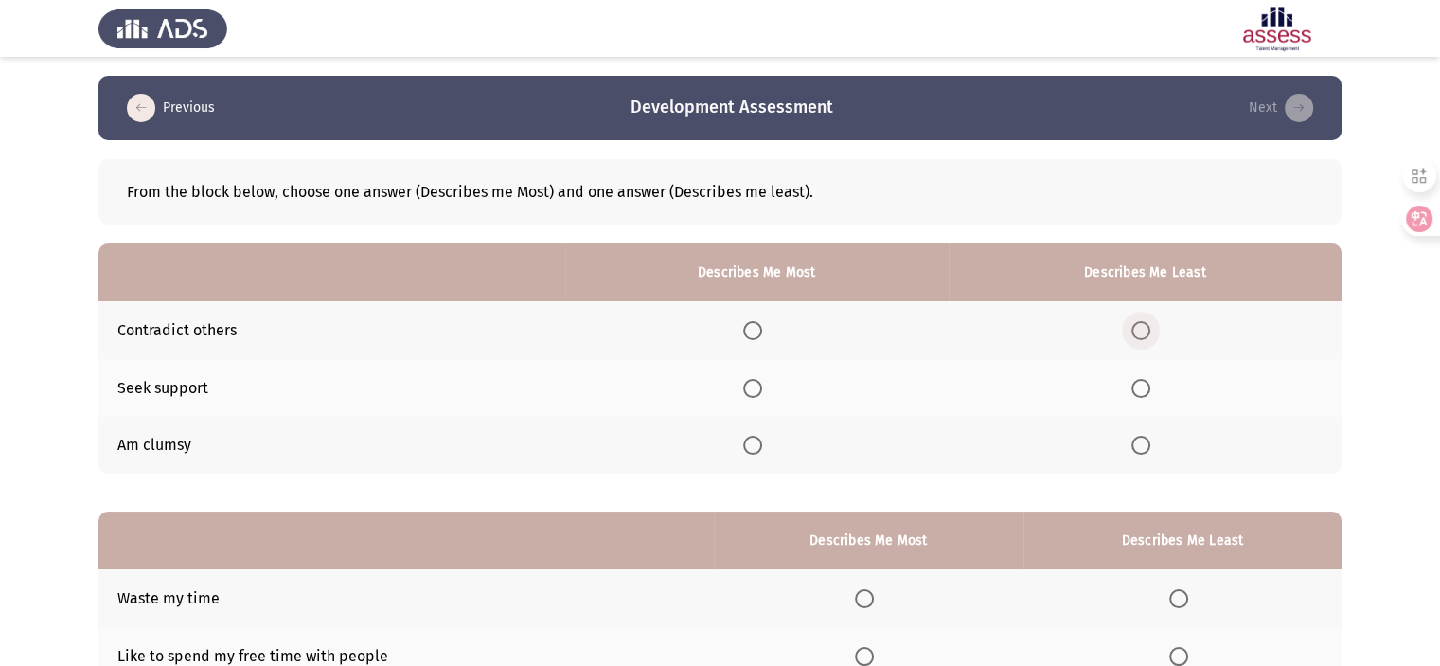
click at [1147, 331] on span "Select an option" at bounding box center [1140, 330] width 19 height 19
click at [1147, 331] on input "Select an option" at bounding box center [1140, 330] width 19 height 19
click at [1140, 441] on span "Select an option" at bounding box center [1140, 445] width 19 height 19
click at [1140, 441] on input "Select an option" at bounding box center [1140, 445] width 19 height 19
click at [741, 324] on th at bounding box center [756, 330] width 383 height 58
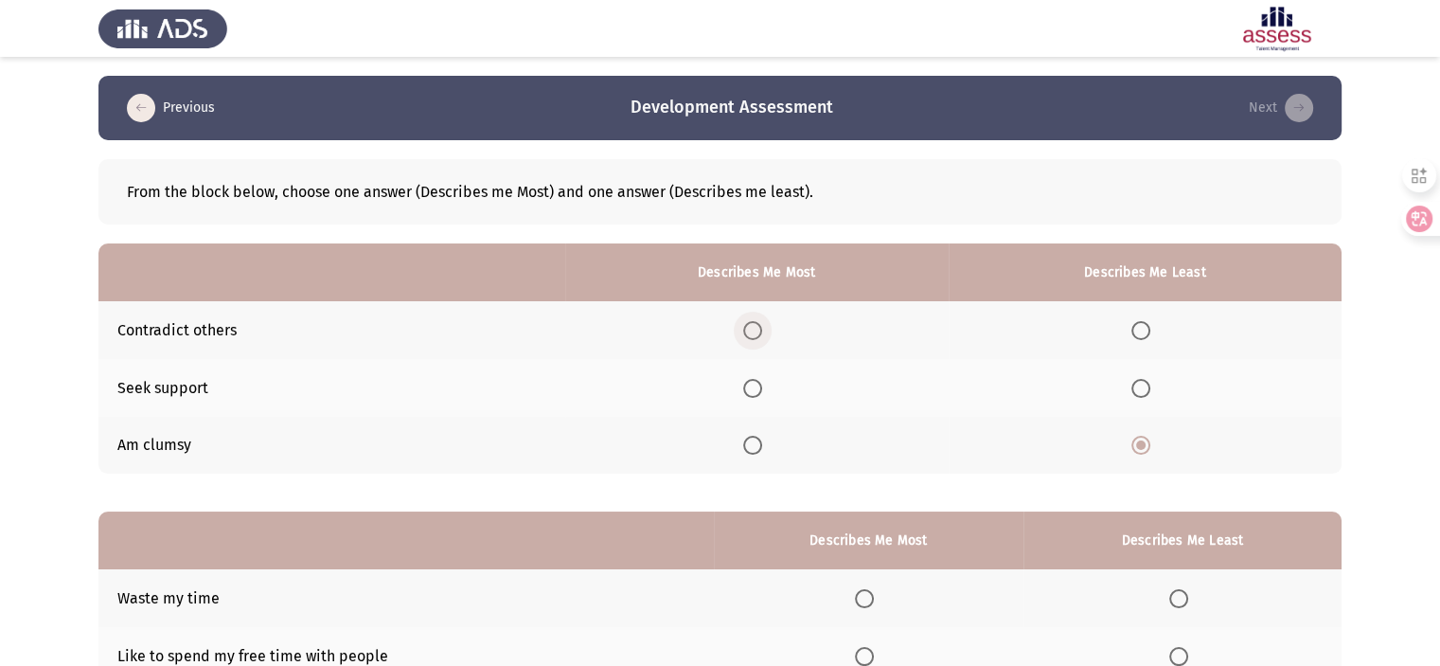
click at [757, 332] on span "Select an option" at bounding box center [752, 330] width 19 height 19
click at [757, 332] on input "Select an option" at bounding box center [752, 330] width 19 height 19
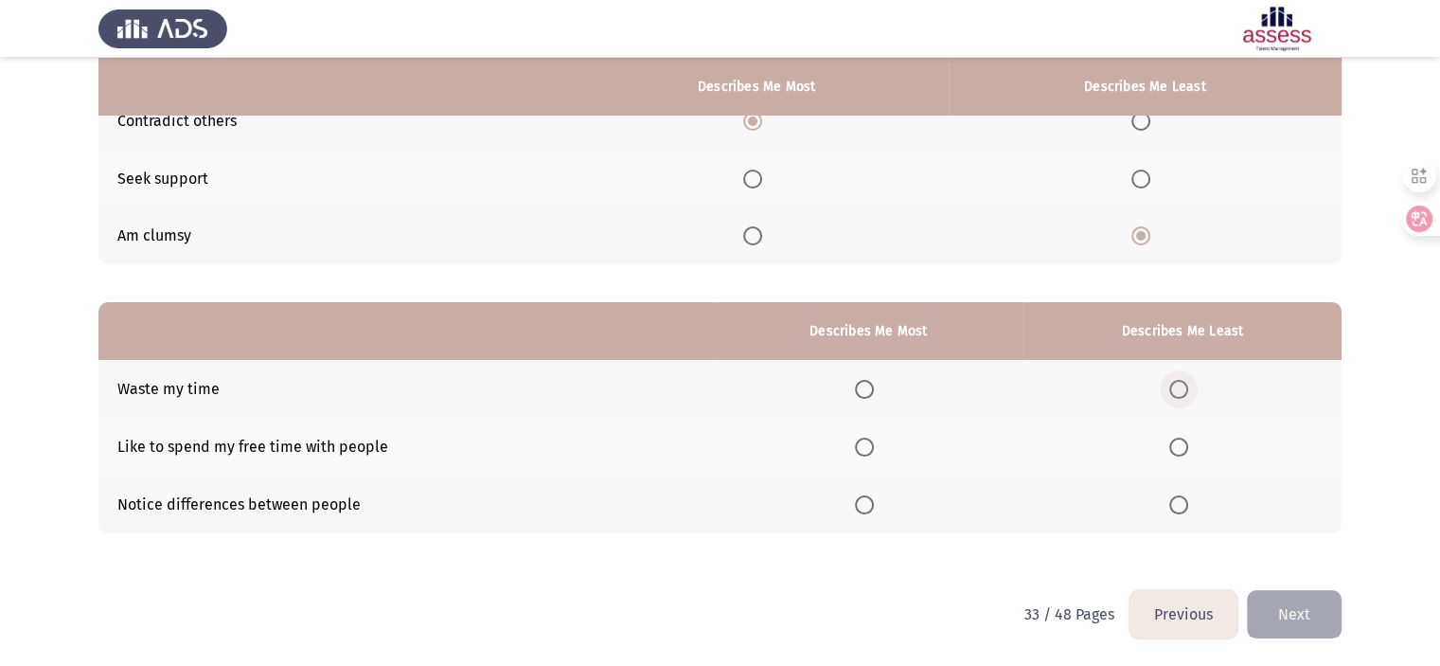
click at [1182, 383] on span "Select an option" at bounding box center [1178, 389] width 19 height 19
click at [1182, 383] on input "Select an option" at bounding box center [1178, 389] width 19 height 19
click at [866, 501] on span "Select an option" at bounding box center [864, 504] width 19 height 19
click at [866, 501] on input "Select an option" at bounding box center [864, 504] width 19 height 19
click at [1320, 624] on button "Next" at bounding box center [1294, 614] width 95 height 48
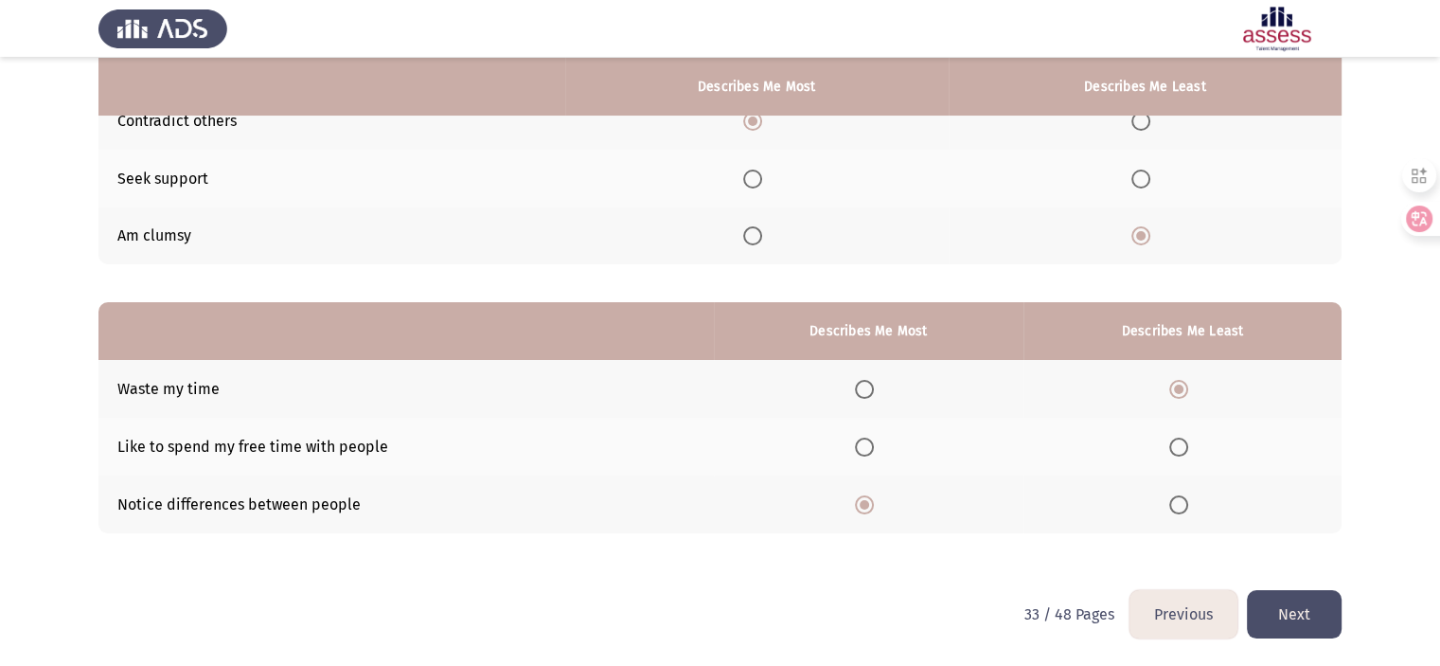
scroll to position [0, 0]
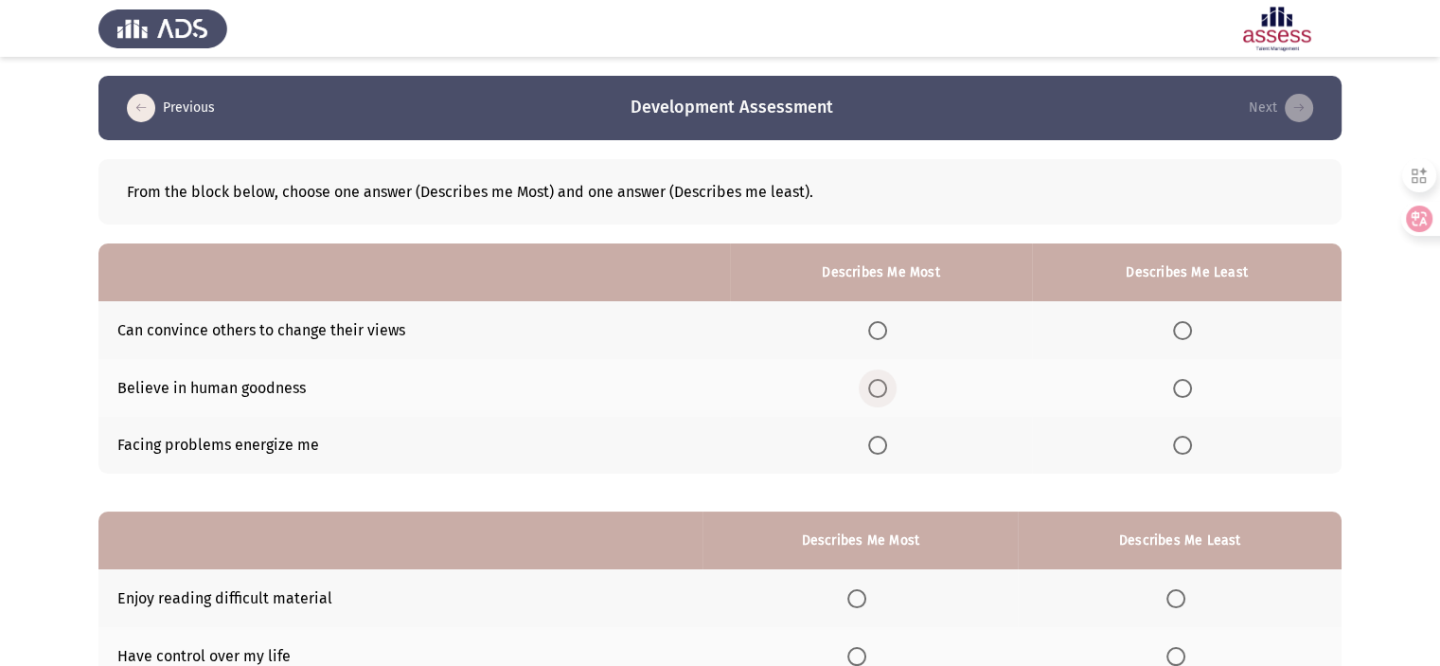
click at [885, 383] on span "Select an option" at bounding box center [877, 388] width 19 height 19
click at [885, 383] on input "Select an option" at bounding box center [877, 388] width 19 height 19
click at [1189, 436] on mat-radio-button "Select an option" at bounding box center [1186, 446] width 27 height 20
click at [1183, 450] on span "Select an option" at bounding box center [1182, 445] width 19 height 19
click at [1183, 450] on input "Select an option" at bounding box center [1182, 445] width 19 height 19
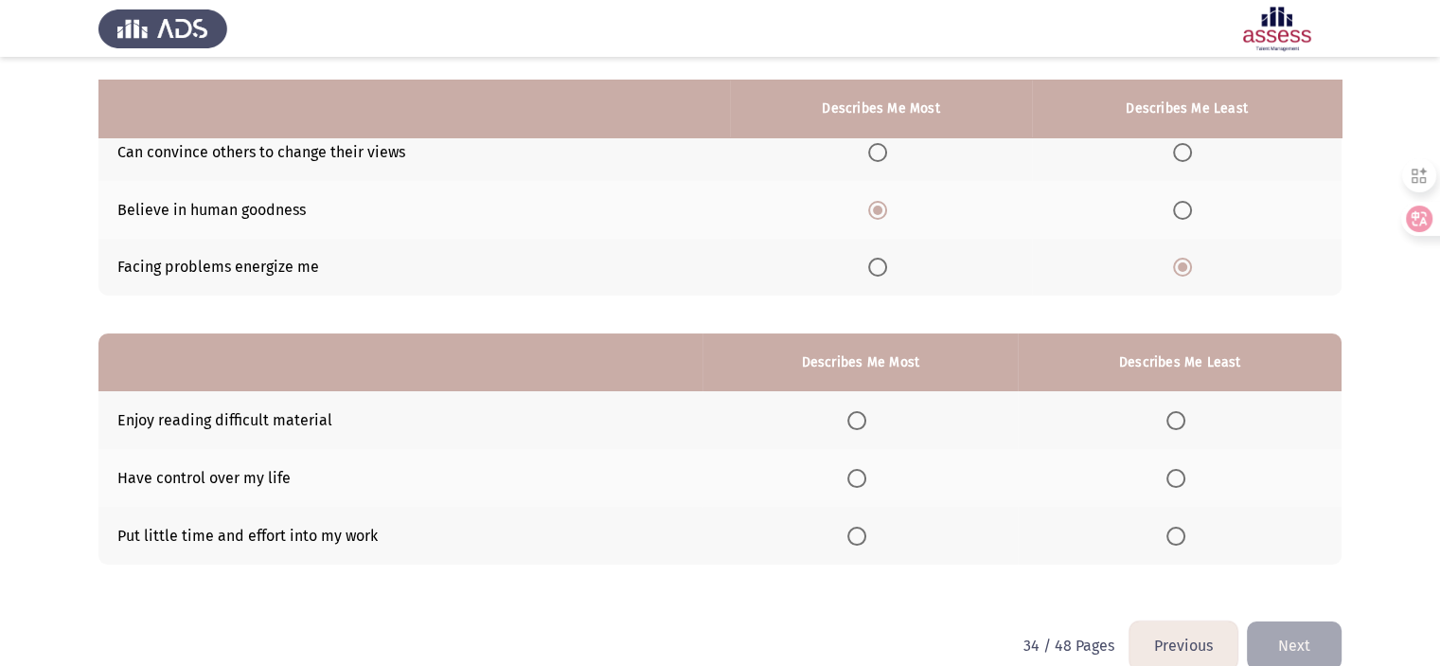
scroll to position [209, 0]
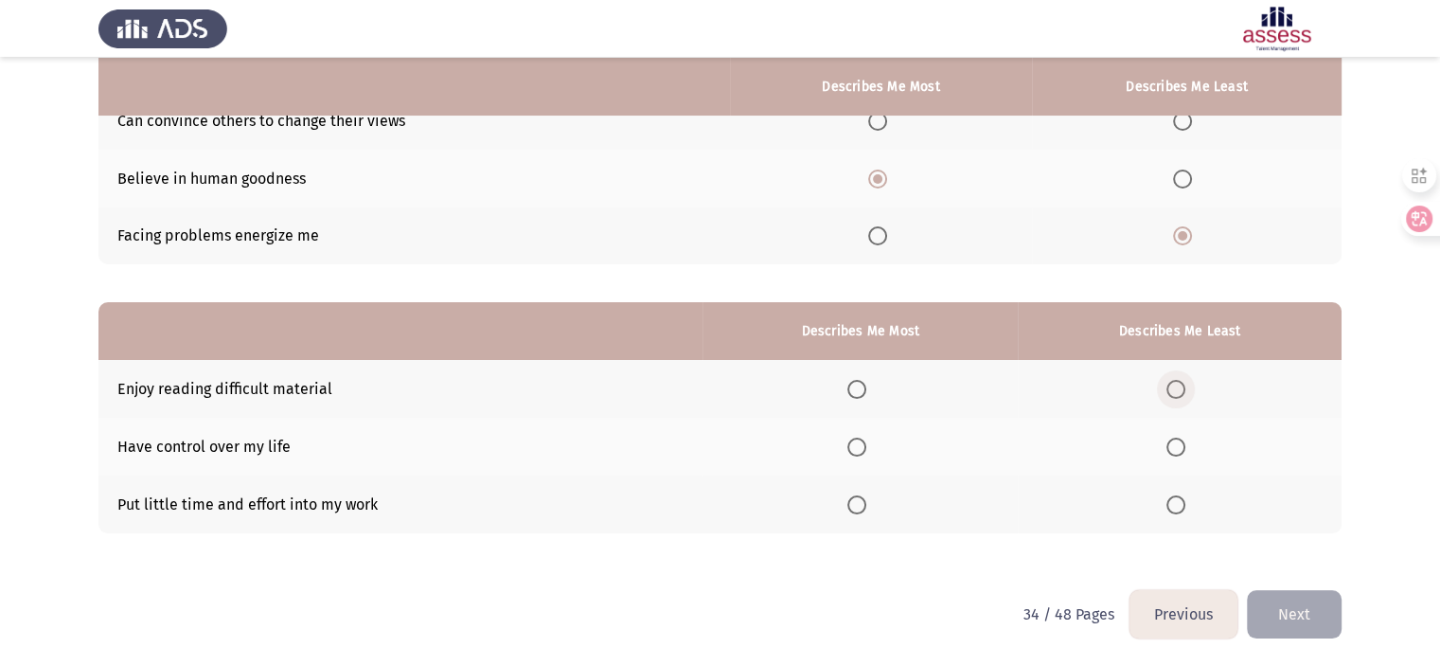
click at [1183, 389] on span "Select an option" at bounding box center [1176, 389] width 19 height 19
click at [1183, 389] on input "Select an option" at bounding box center [1176, 389] width 19 height 19
click at [870, 458] on th at bounding box center [860, 447] width 315 height 58
click at [861, 450] on span "Select an option" at bounding box center [856, 446] width 19 height 19
click at [861, 450] on input "Select an option" at bounding box center [856, 446] width 19 height 19
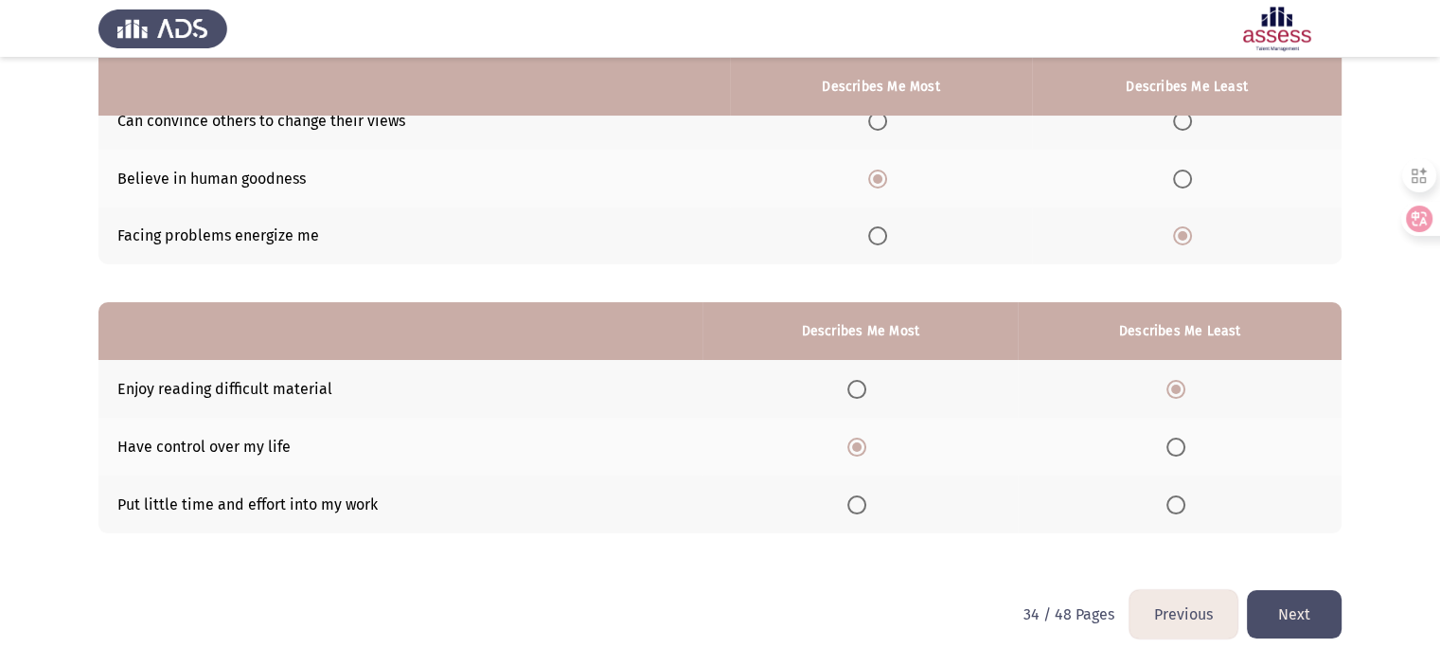
click at [1277, 622] on button "Next" at bounding box center [1294, 614] width 95 height 48
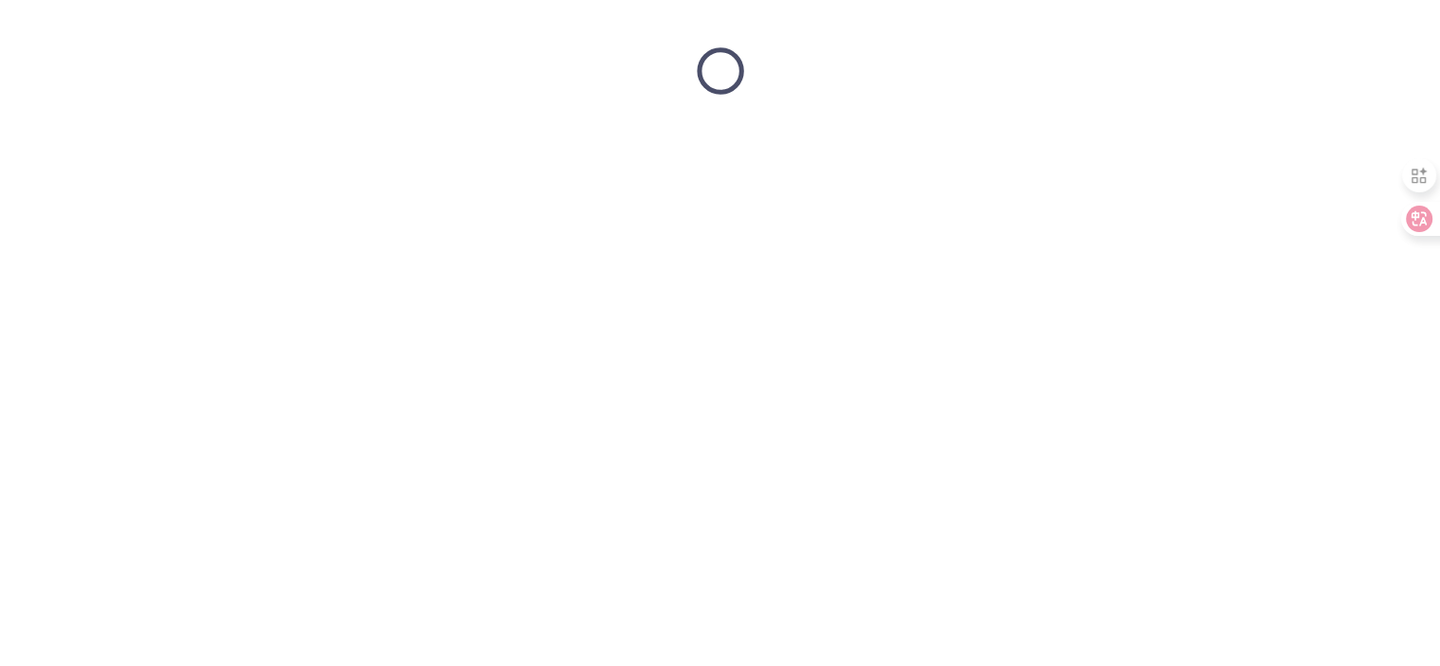
scroll to position [0, 0]
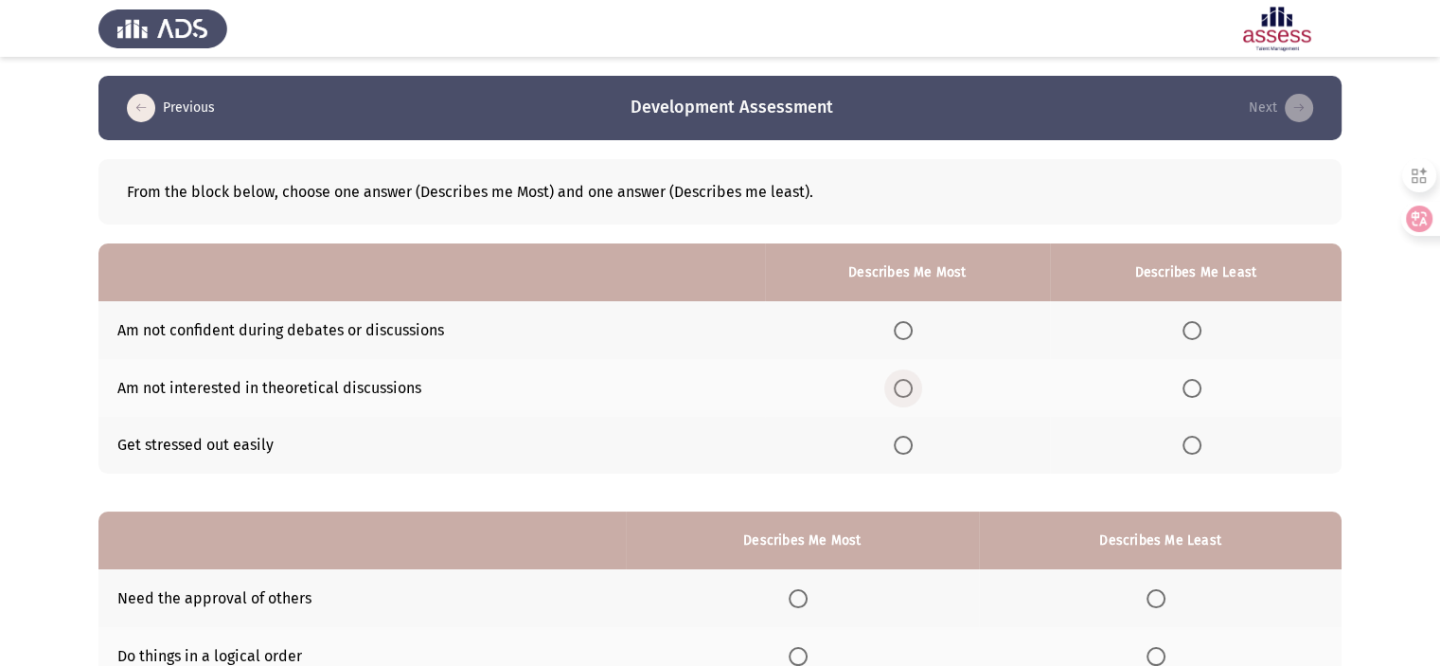
click at [913, 382] on span "Select an option" at bounding box center [903, 388] width 19 height 19
click at [913, 382] on input "Select an option" at bounding box center [903, 388] width 19 height 19
click at [1190, 453] on span "Select an option" at bounding box center [1192, 445] width 19 height 19
click at [1190, 453] on input "Select an option" at bounding box center [1192, 445] width 19 height 19
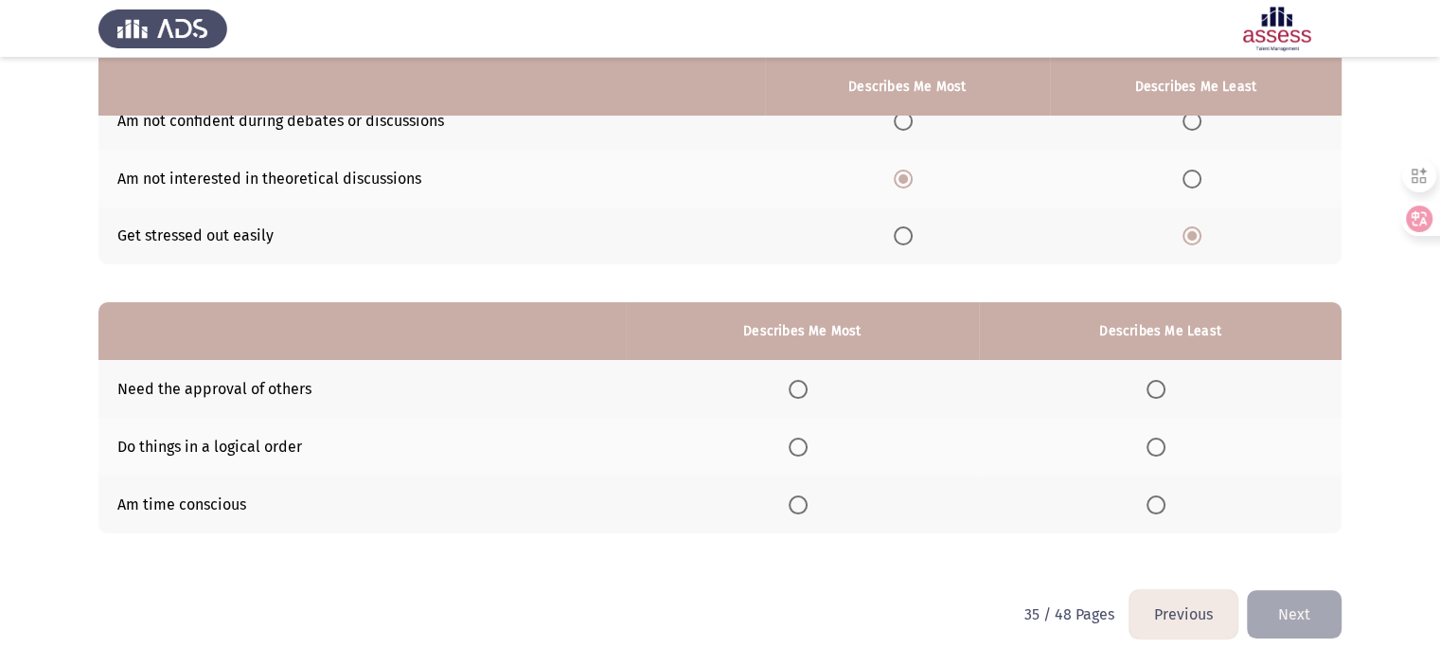
click at [786, 442] on th at bounding box center [802, 447] width 353 height 58
click at [804, 451] on span "Select an option" at bounding box center [798, 446] width 19 height 19
click at [804, 451] on input "Select an option" at bounding box center [798, 446] width 19 height 19
click at [1150, 396] on span "Select an option" at bounding box center [1156, 389] width 19 height 19
click at [1150, 396] on input "Select an option" at bounding box center [1156, 389] width 19 height 19
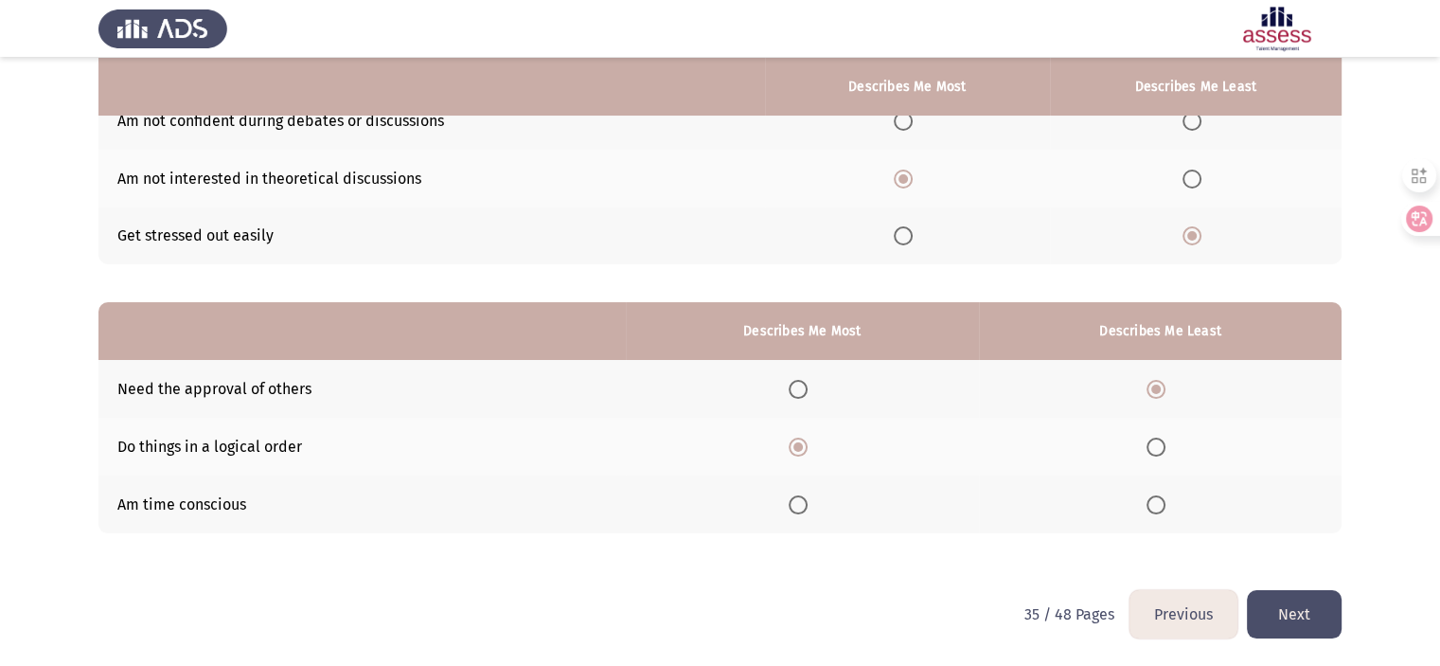
click at [1269, 594] on button "Next" at bounding box center [1294, 614] width 95 height 48
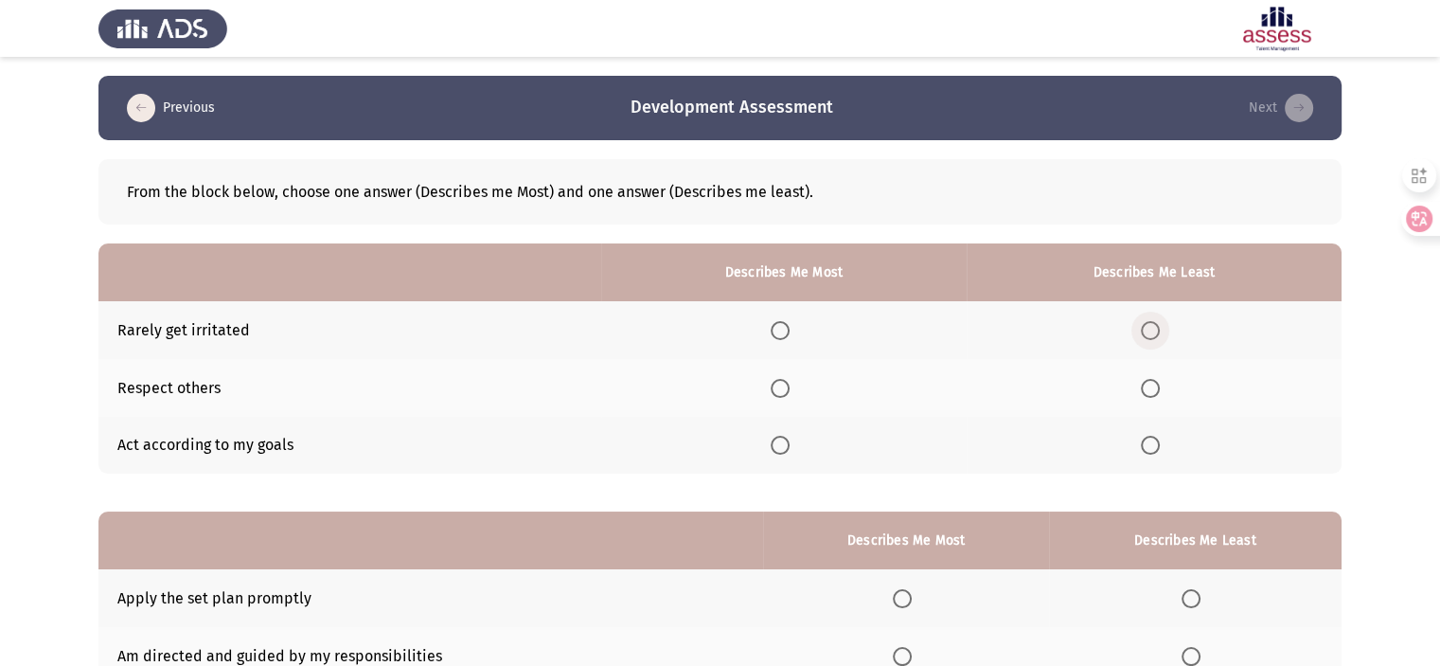
click at [1151, 338] on span "Select an option" at bounding box center [1150, 330] width 19 height 19
click at [1151, 338] on input "Select an option" at bounding box center [1150, 330] width 19 height 19
click at [786, 379] on span "Select an option" at bounding box center [780, 388] width 19 height 19
click at [786, 379] on input "Select an option" at bounding box center [780, 388] width 19 height 19
click at [773, 427] on th at bounding box center [783, 446] width 365 height 58
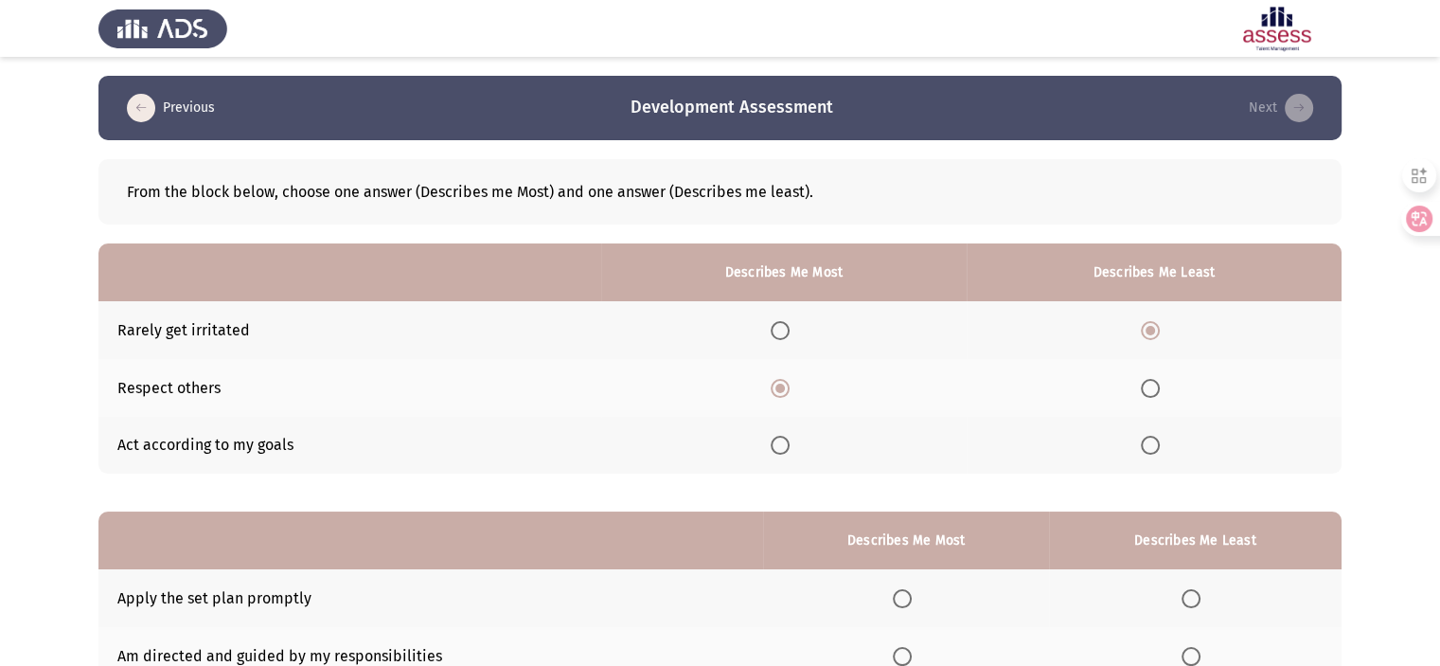
click at [778, 442] on span "Select an option" at bounding box center [780, 445] width 19 height 19
click at [778, 442] on input "Select an option" at bounding box center [780, 445] width 19 height 19
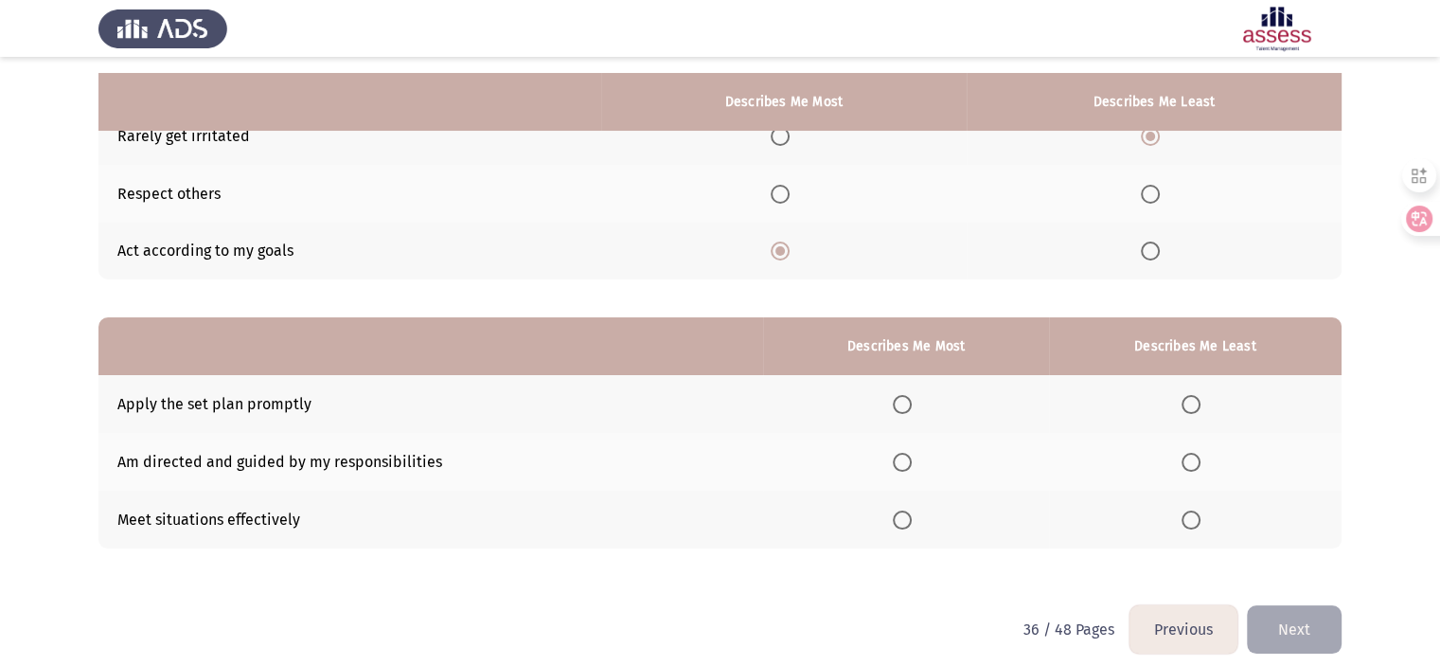
scroll to position [209, 0]
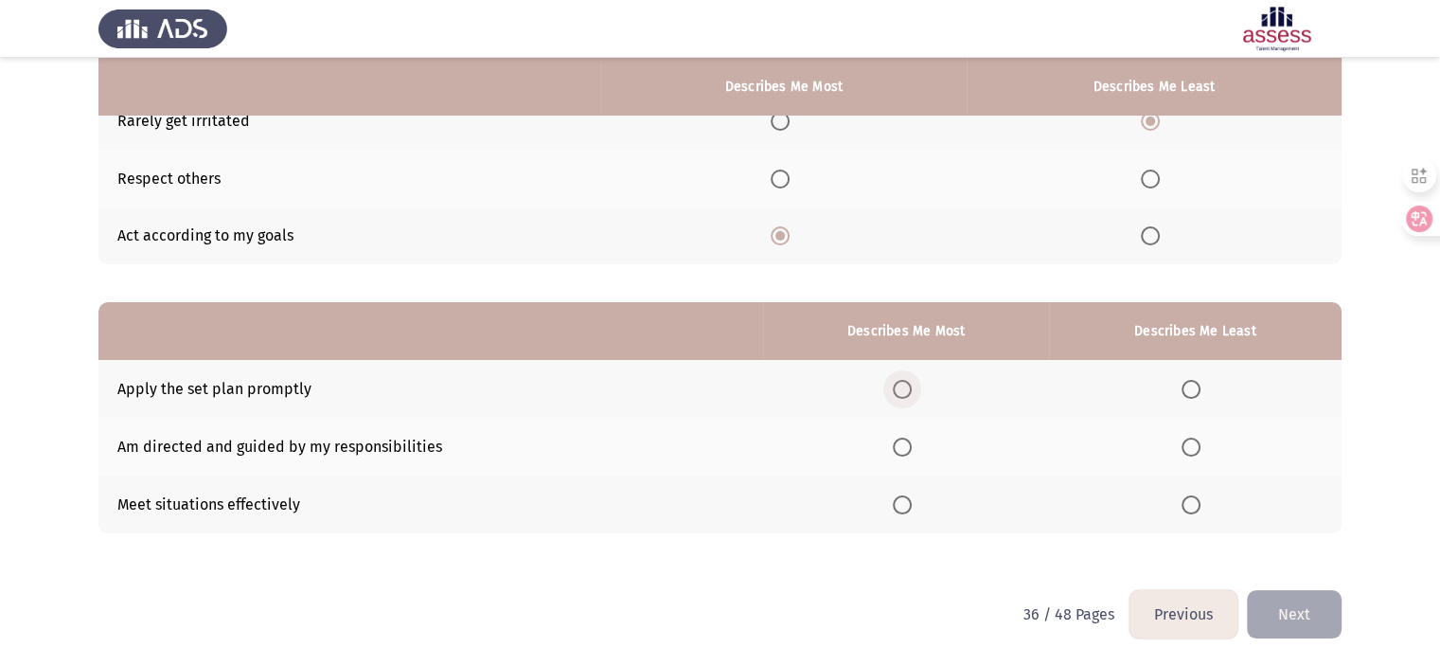
click at [900, 388] on span "Select an option" at bounding box center [902, 389] width 19 height 19
click at [900, 388] on input "Select an option" at bounding box center [902, 389] width 19 height 19
click at [904, 449] on span "Select an option" at bounding box center [902, 446] width 19 height 19
click at [904, 449] on input "Select an option" at bounding box center [902, 446] width 19 height 19
click at [1192, 384] on span "Select an option" at bounding box center [1191, 389] width 19 height 19
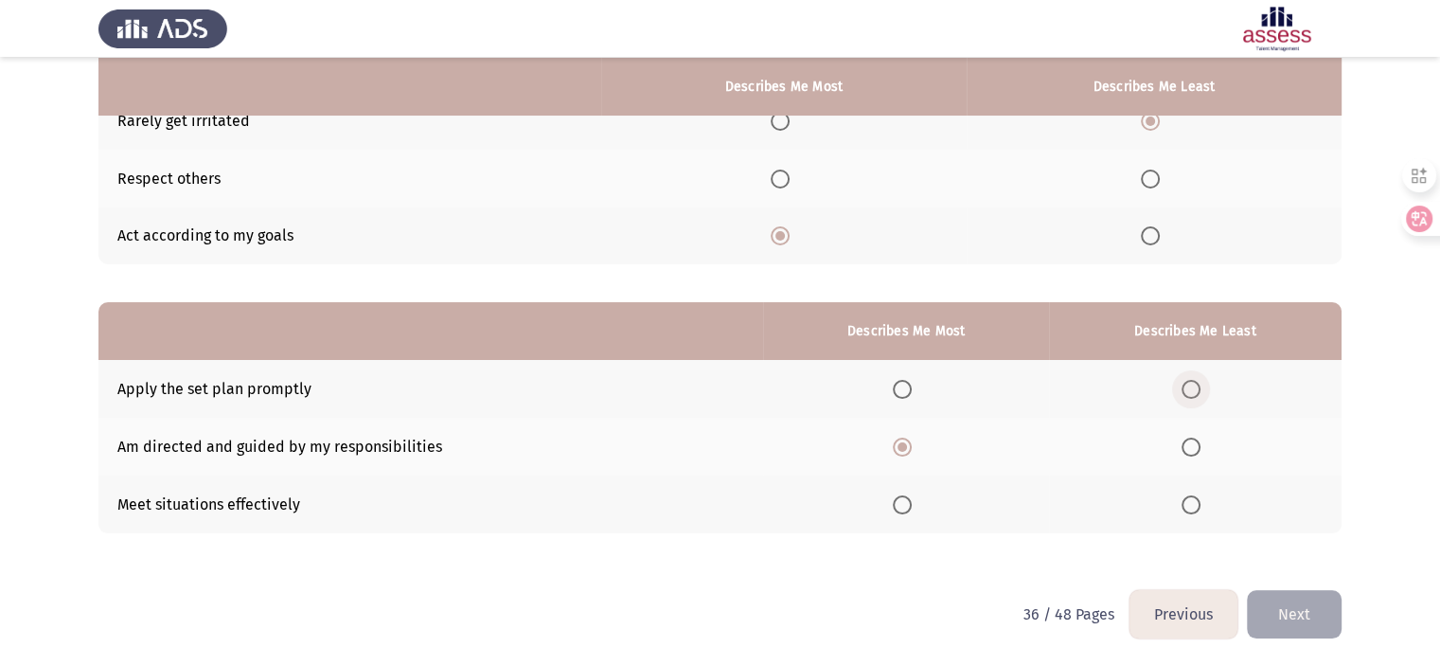
click at [1192, 384] on input "Select an option" at bounding box center [1191, 389] width 19 height 19
click at [1289, 608] on button "Next" at bounding box center [1294, 614] width 95 height 48
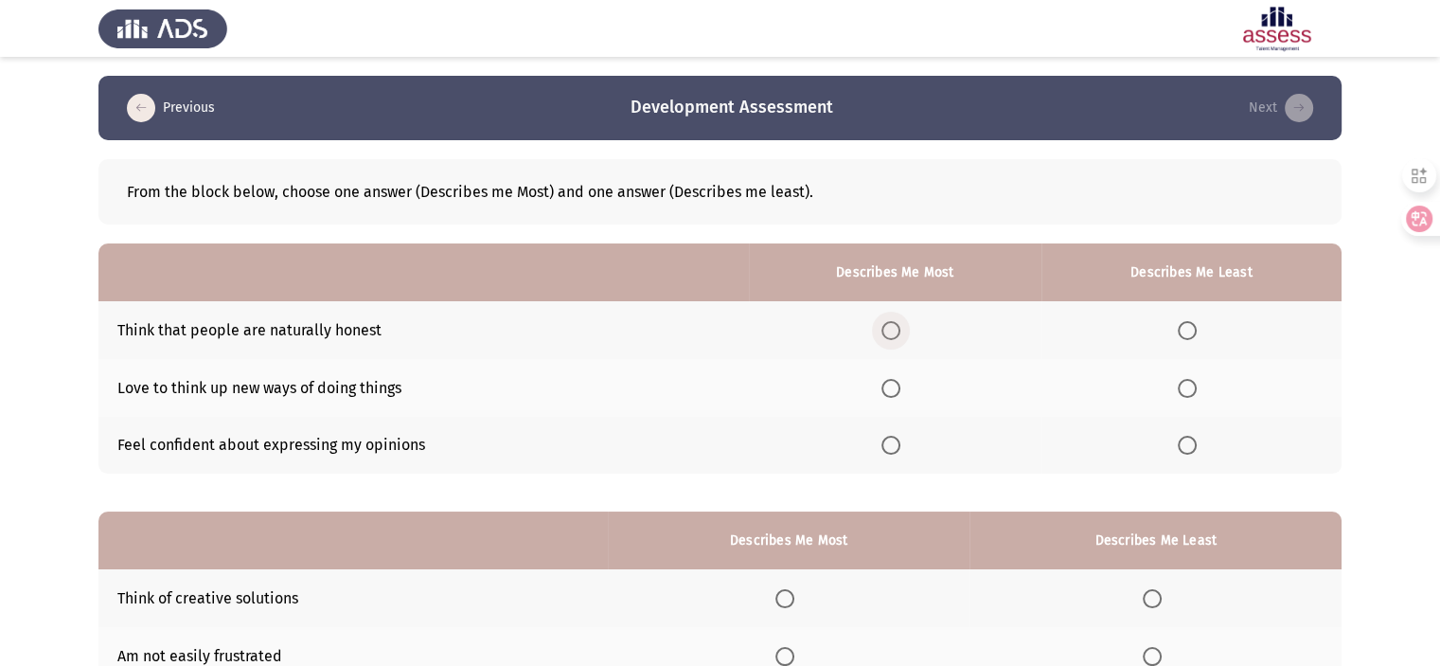
click at [888, 330] on span "Select an option" at bounding box center [891, 330] width 19 height 19
click at [888, 330] on input "Select an option" at bounding box center [891, 330] width 19 height 19
click at [1435, 536] on app-assessment-container "Previous Development Assessment Next From the block below, choose one answer (D…" at bounding box center [720, 437] width 1440 height 723
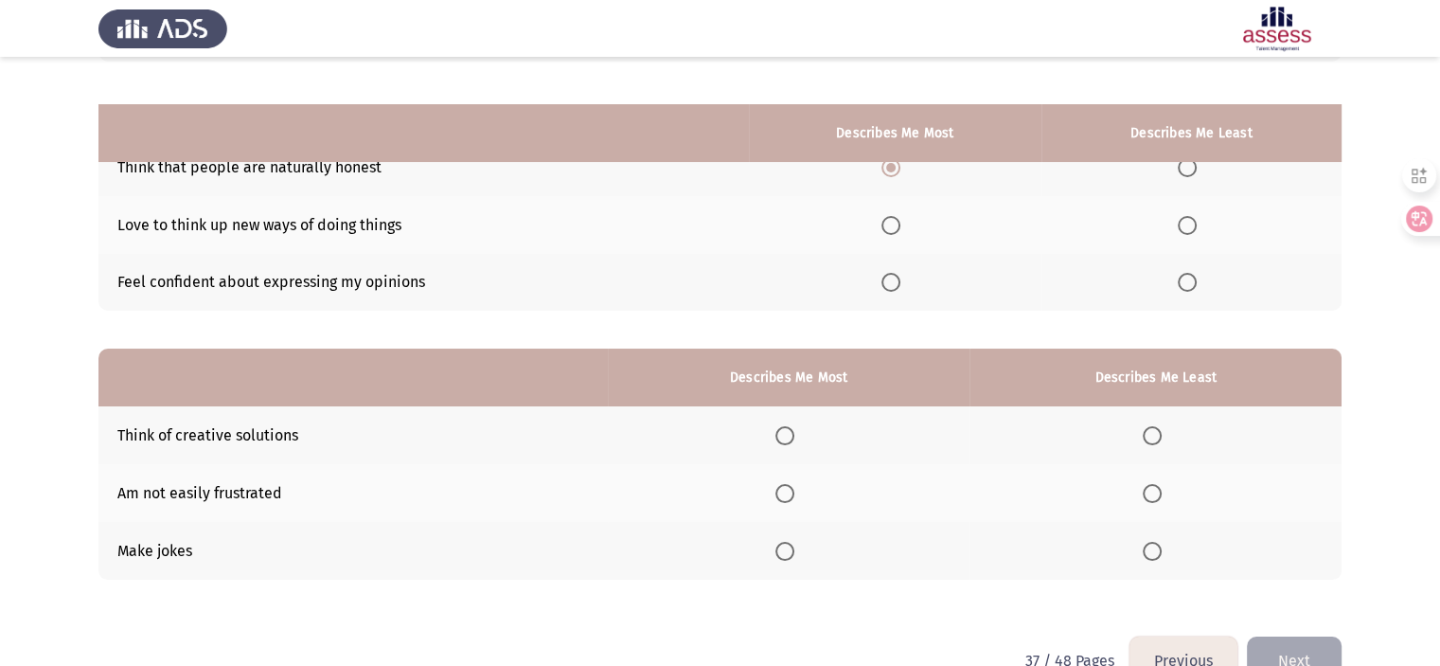
scroll to position [209, 0]
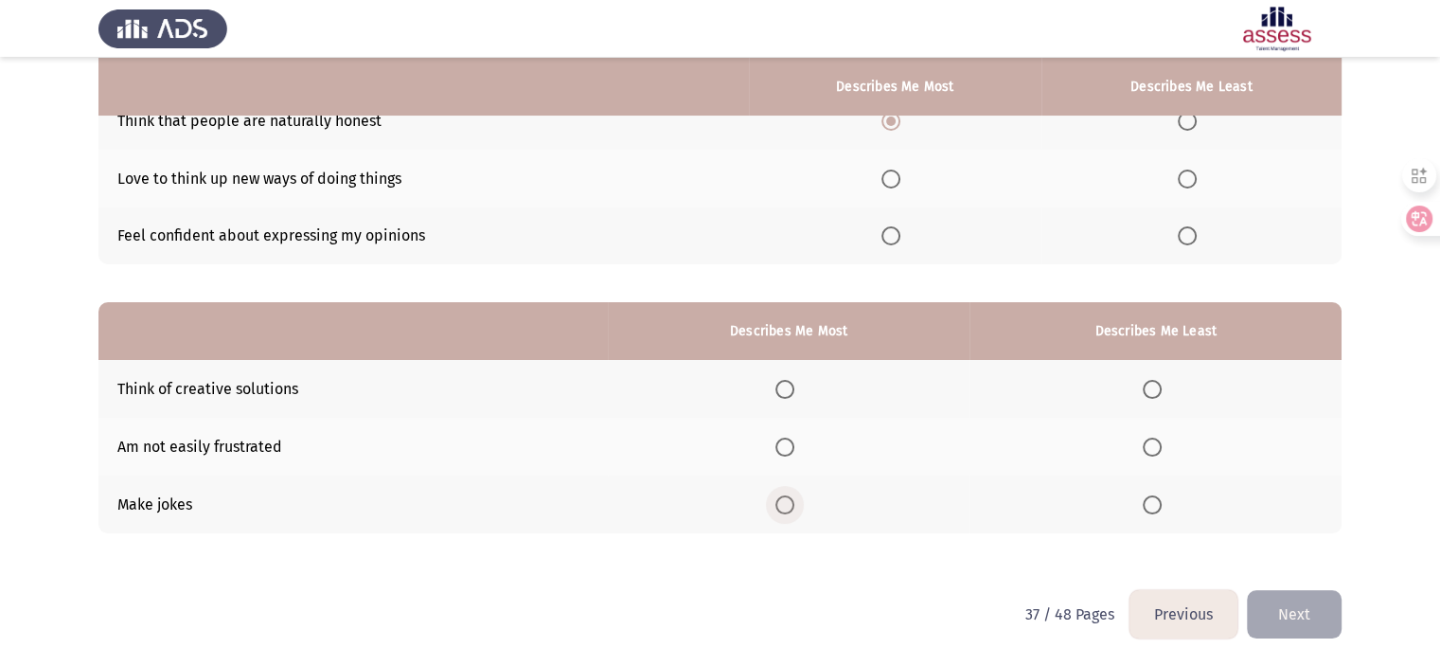
click at [789, 508] on span "Select an option" at bounding box center [784, 504] width 19 height 19
click at [789, 508] on input "Select an option" at bounding box center [784, 504] width 19 height 19
click at [788, 387] on span "Select an option" at bounding box center [784, 389] width 19 height 19
click at [788, 387] on input "Select an option" at bounding box center [784, 389] width 19 height 19
click at [1146, 443] on span "Select an option" at bounding box center [1152, 446] width 19 height 19
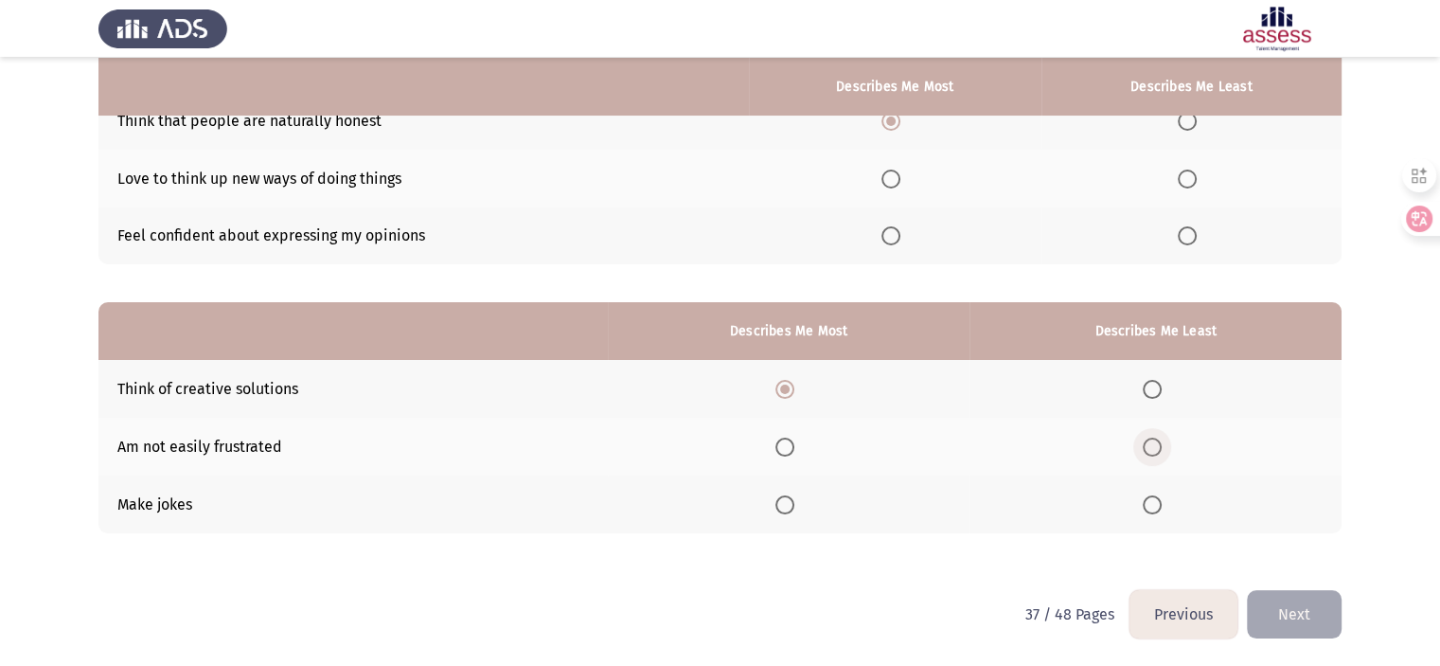
click at [1146, 443] on input "Select an option" at bounding box center [1152, 446] width 19 height 19
click at [1280, 618] on button "Next" at bounding box center [1294, 614] width 95 height 48
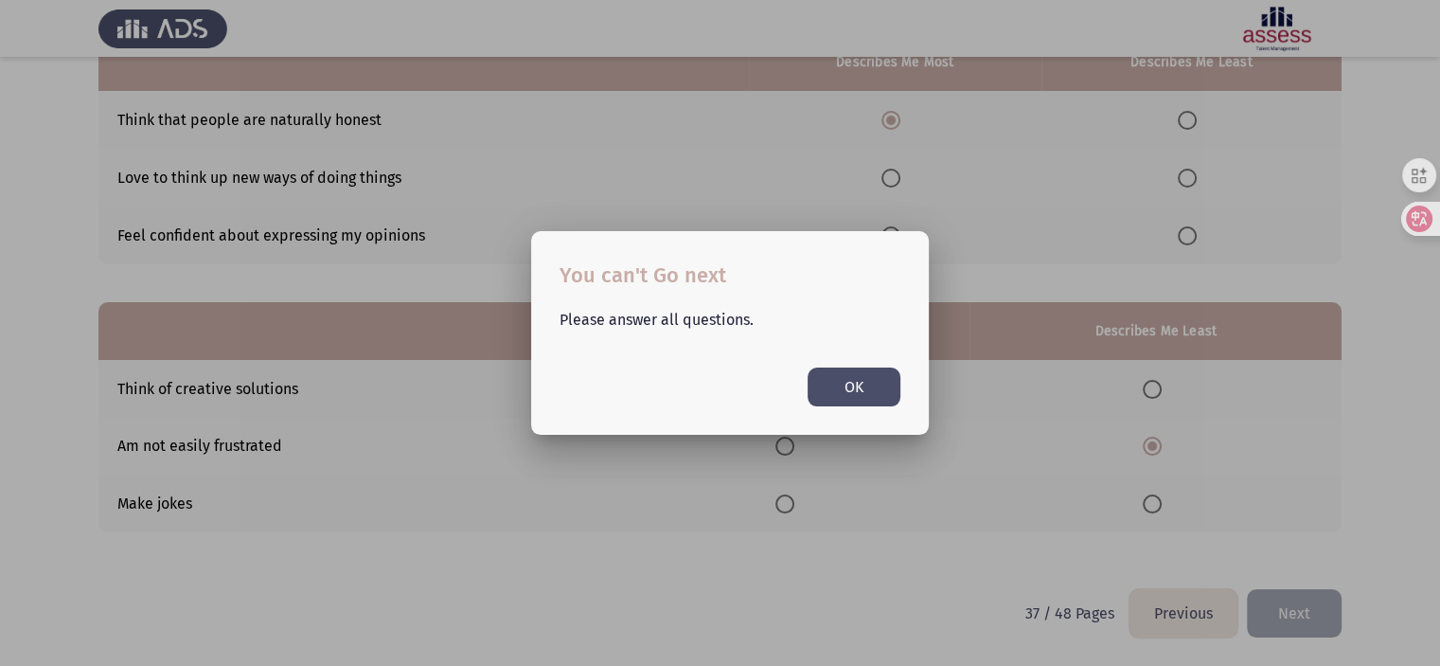
click at [850, 375] on button "OK" at bounding box center [854, 386] width 93 height 39
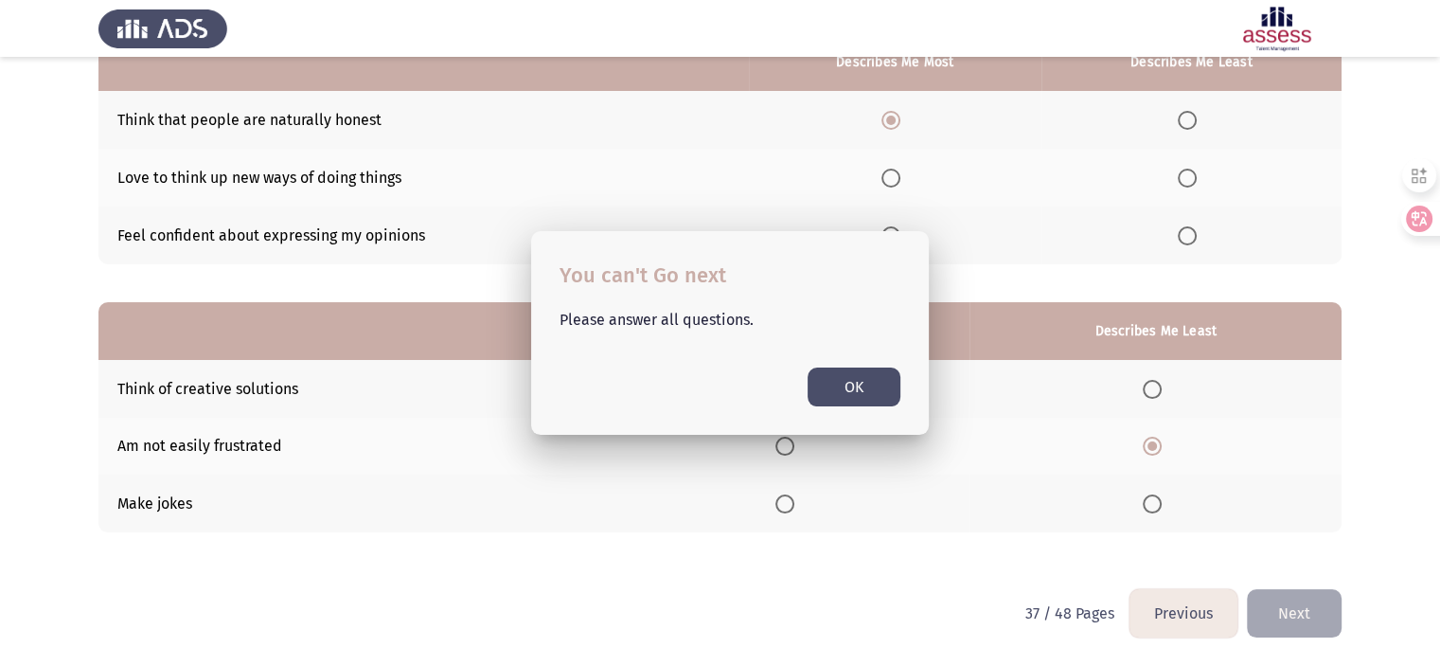
scroll to position [209, 0]
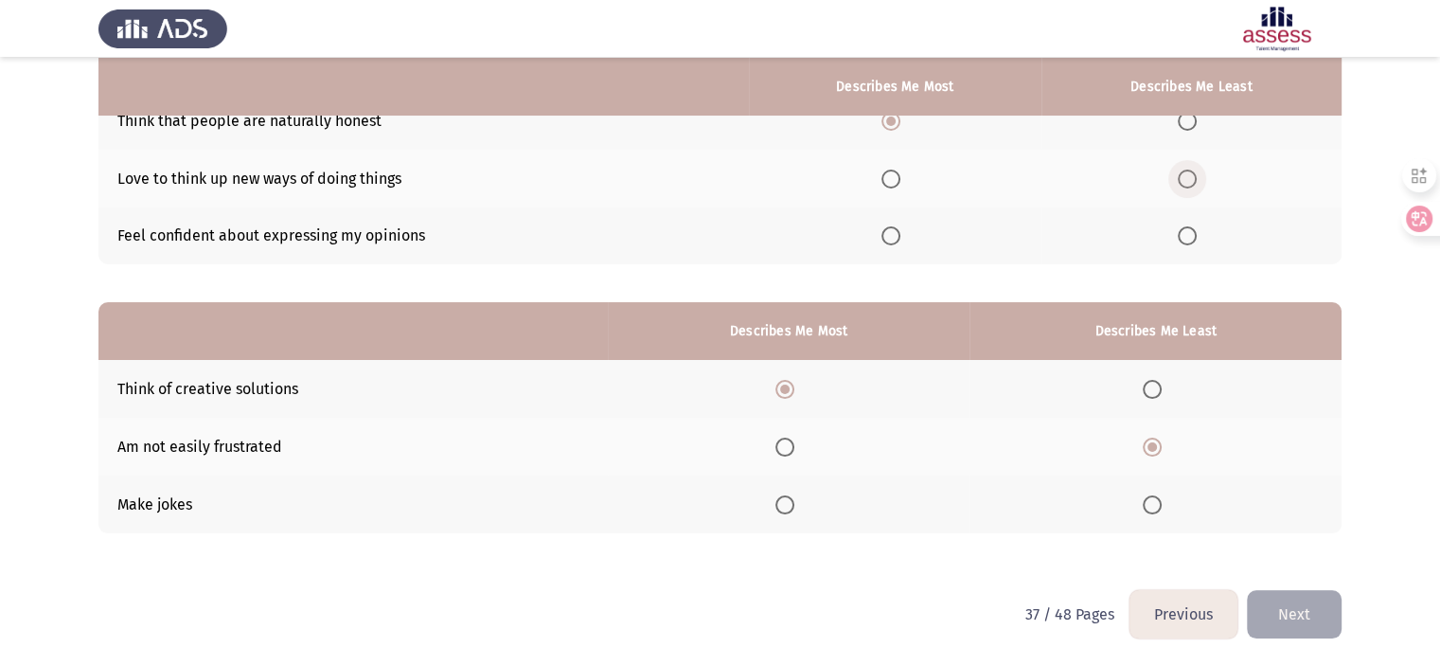
click at [1190, 177] on span "Select an option" at bounding box center [1187, 178] width 19 height 19
click at [1190, 177] on input "Select an option" at bounding box center [1187, 178] width 19 height 19
click at [1273, 615] on button "Next" at bounding box center [1294, 614] width 95 height 48
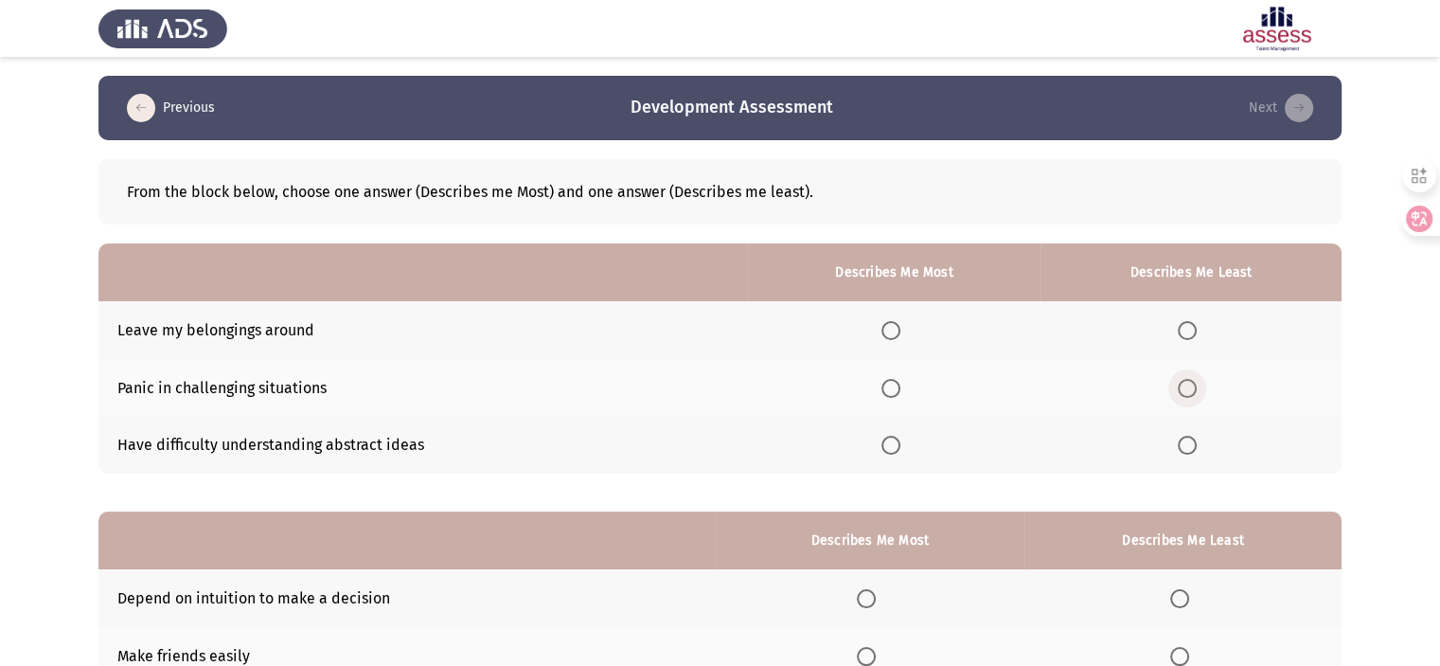
click at [1190, 389] on span "Select an option" at bounding box center [1187, 388] width 19 height 19
click at [1190, 389] on input "Select an option" at bounding box center [1187, 388] width 19 height 19
click at [886, 438] on span "Select an option" at bounding box center [891, 445] width 19 height 19
click at [886, 438] on input "Select an option" at bounding box center [891, 445] width 19 height 19
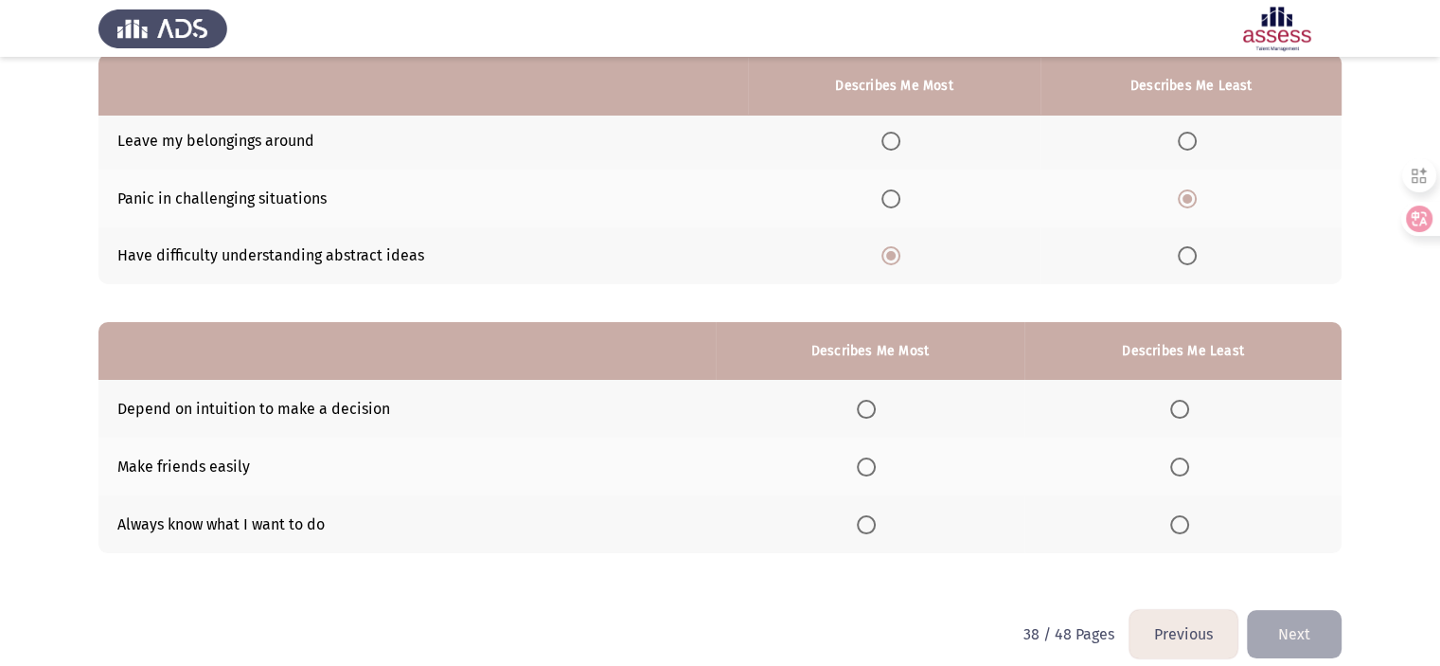
scroll to position [209, 0]
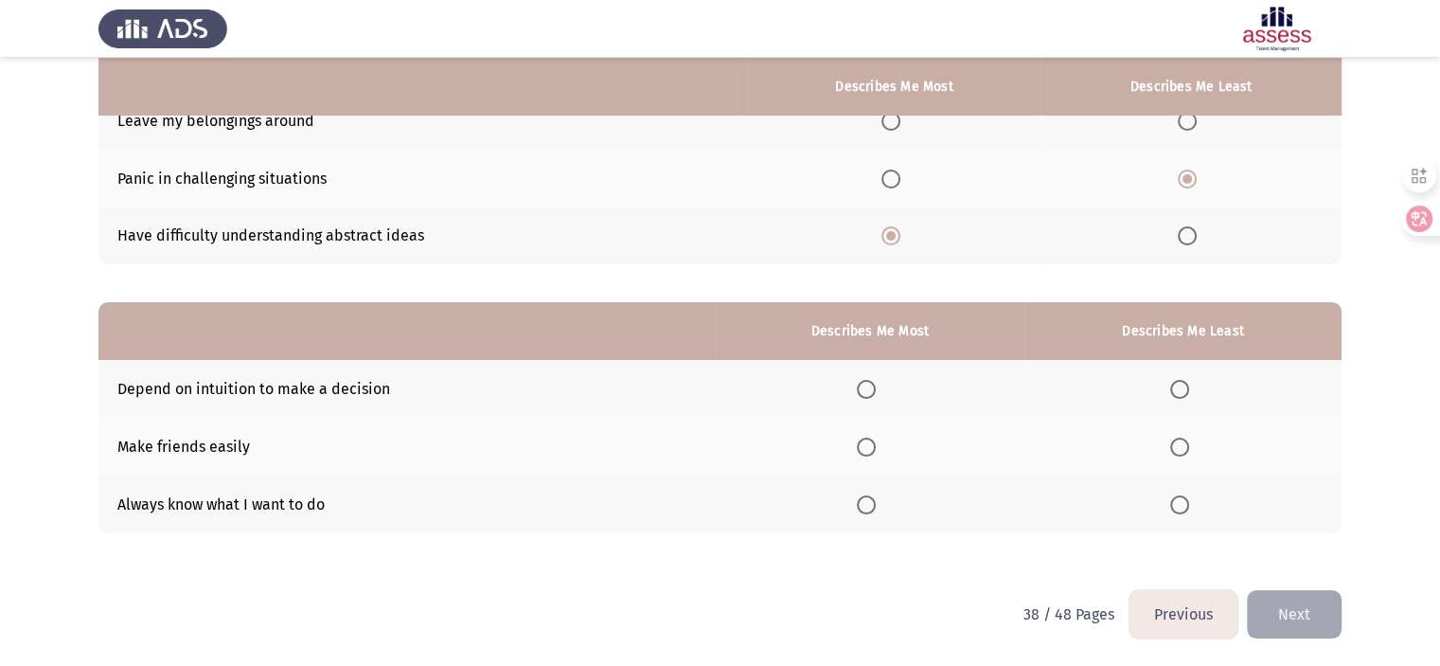
click at [1178, 442] on span "Select an option" at bounding box center [1179, 446] width 19 height 19
click at [1178, 442] on input "Select an option" at bounding box center [1179, 446] width 19 height 19
click at [864, 501] on span "Select an option" at bounding box center [866, 504] width 19 height 19
click at [864, 501] on input "Select an option" at bounding box center [866, 504] width 19 height 19
click at [1283, 606] on button "Next" at bounding box center [1294, 614] width 95 height 48
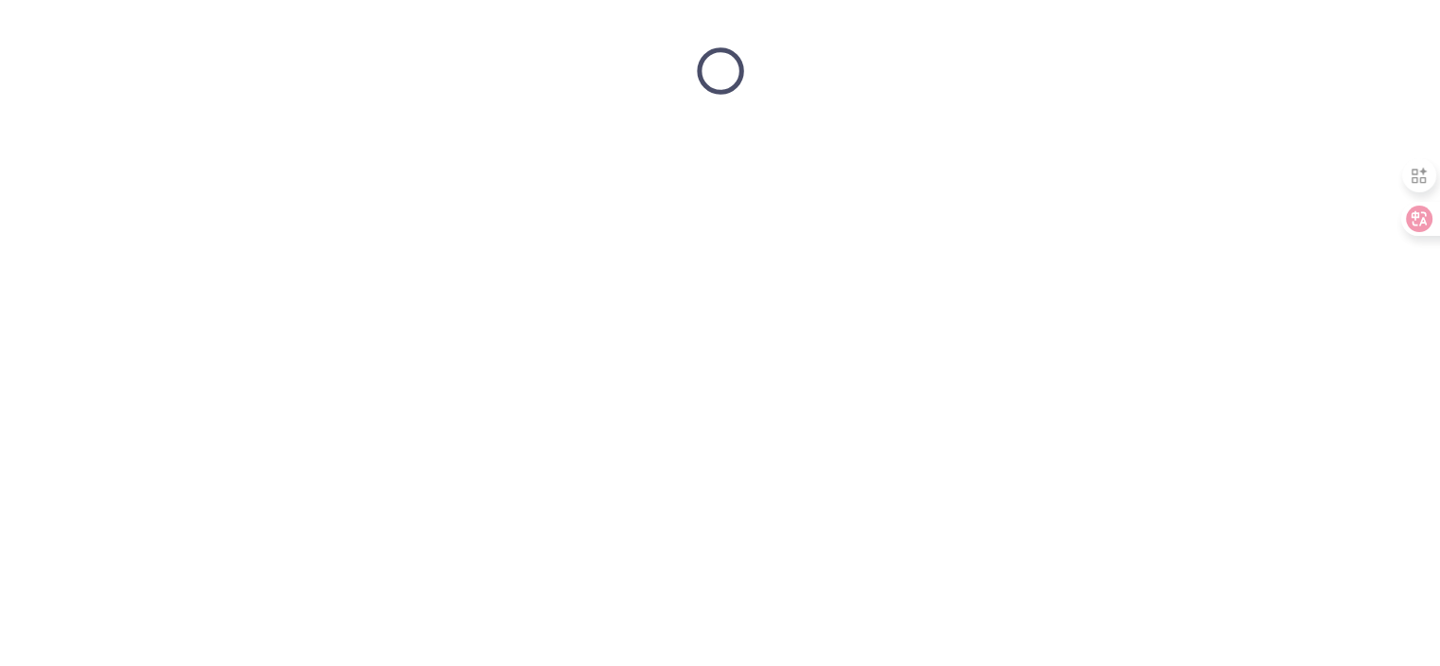
scroll to position [0, 0]
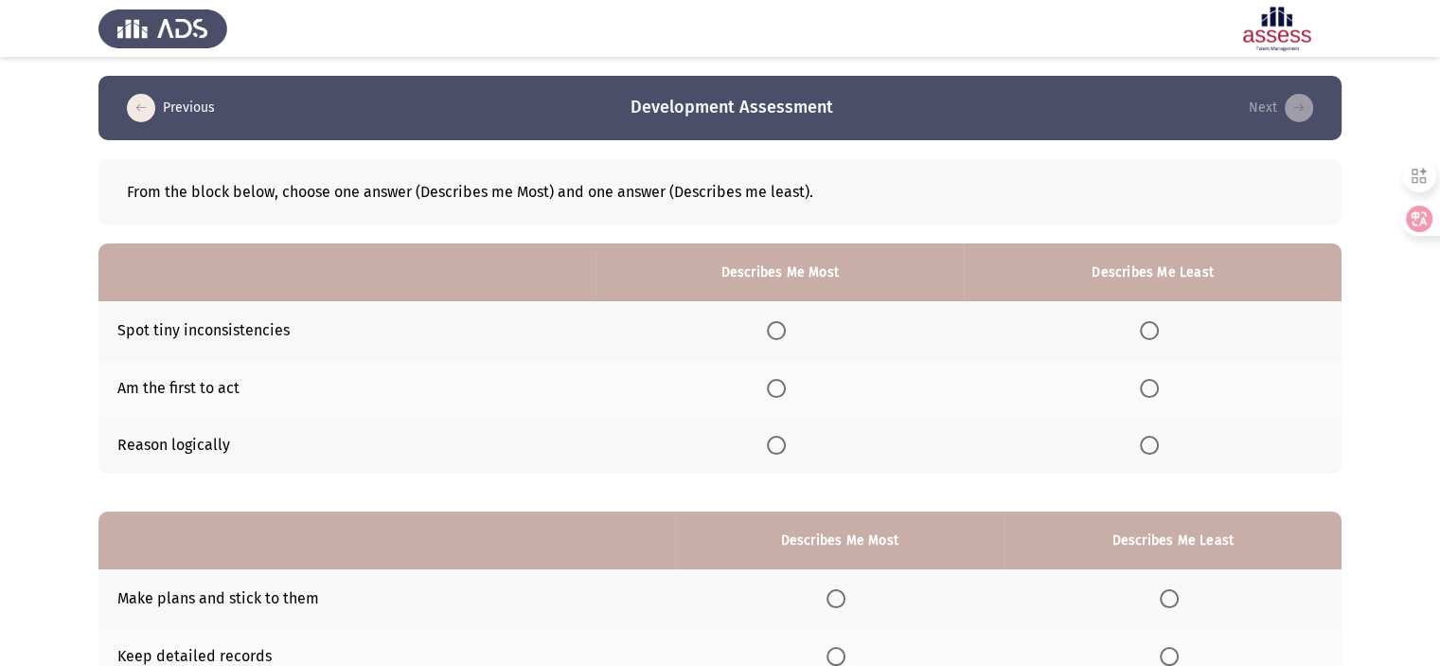
click at [775, 329] on span "Select an option" at bounding box center [776, 330] width 19 height 19
click at [775, 329] on input "Select an option" at bounding box center [776, 330] width 19 height 19
click at [780, 443] on span "Select an option" at bounding box center [776, 445] width 19 height 19
click at [780, 443] on input "Select an option" at bounding box center [776, 445] width 19 height 19
click at [1153, 389] on span "Select an option" at bounding box center [1149, 388] width 19 height 19
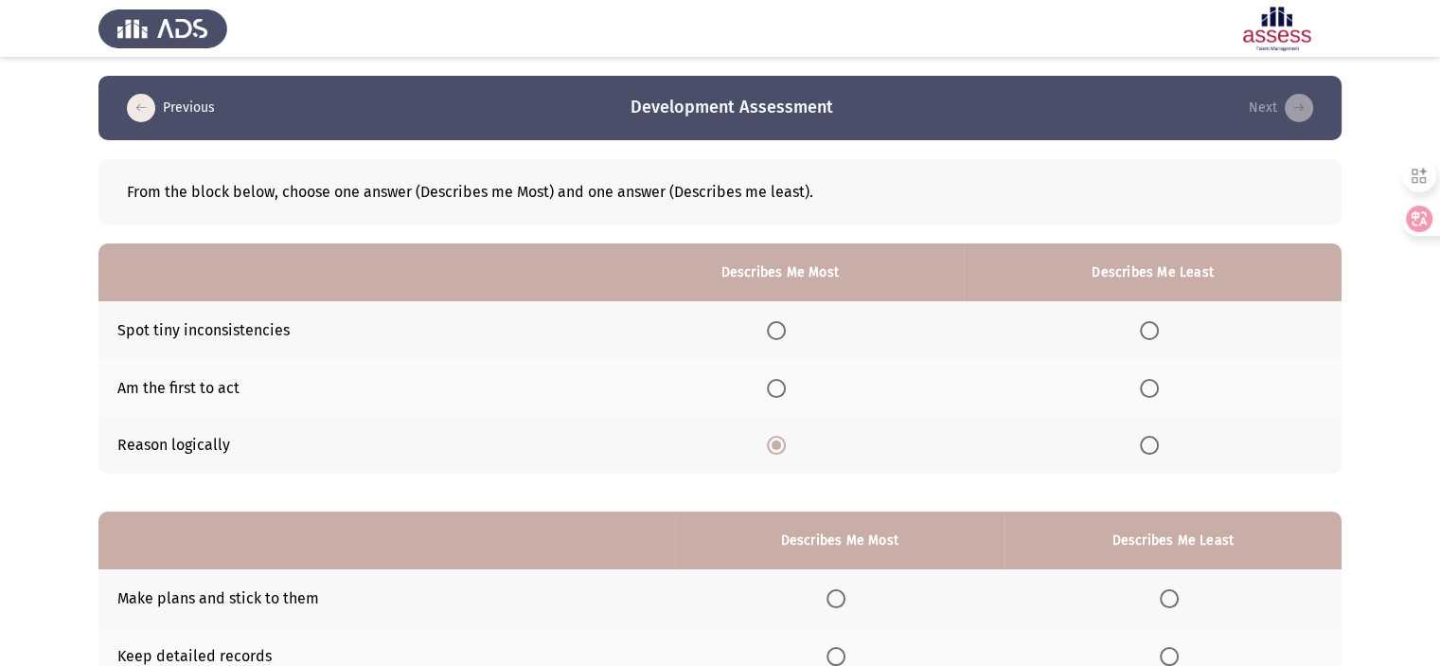
click at [1153, 389] on input "Select an option" at bounding box center [1149, 388] width 19 height 19
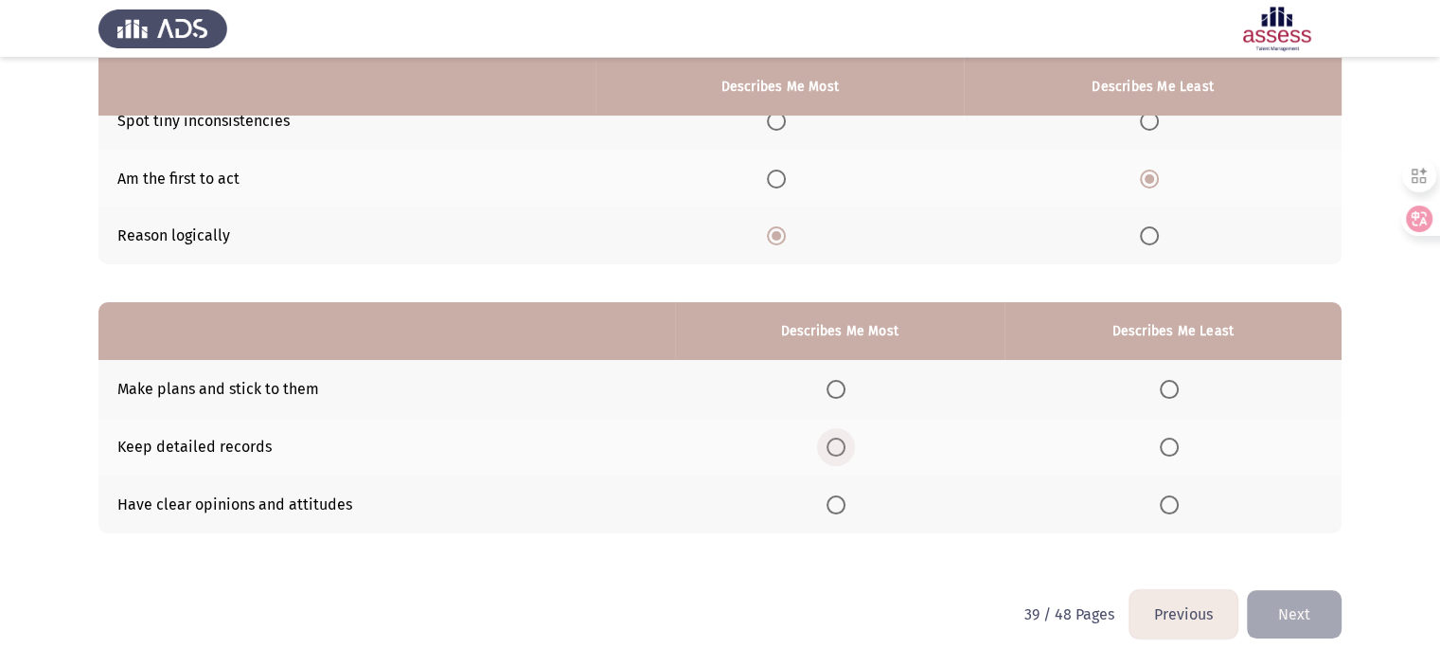
click at [846, 449] on span "Select an option" at bounding box center [836, 446] width 19 height 19
click at [846, 449] on input "Select an option" at bounding box center [836, 446] width 19 height 19
click at [1177, 387] on span "Select an option" at bounding box center [1169, 389] width 19 height 19
click at [1177, 387] on input "Select an option" at bounding box center [1169, 389] width 19 height 19
click at [1291, 601] on button "Next" at bounding box center [1294, 614] width 95 height 48
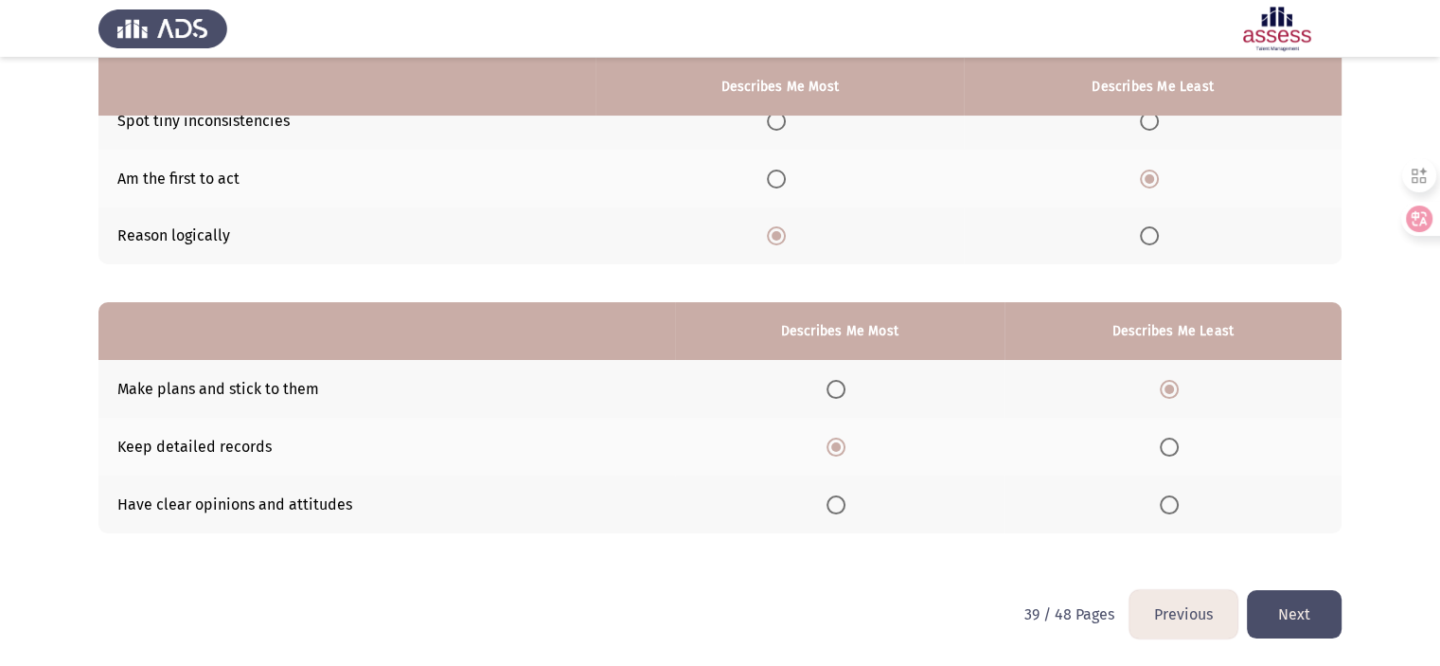
scroll to position [0, 0]
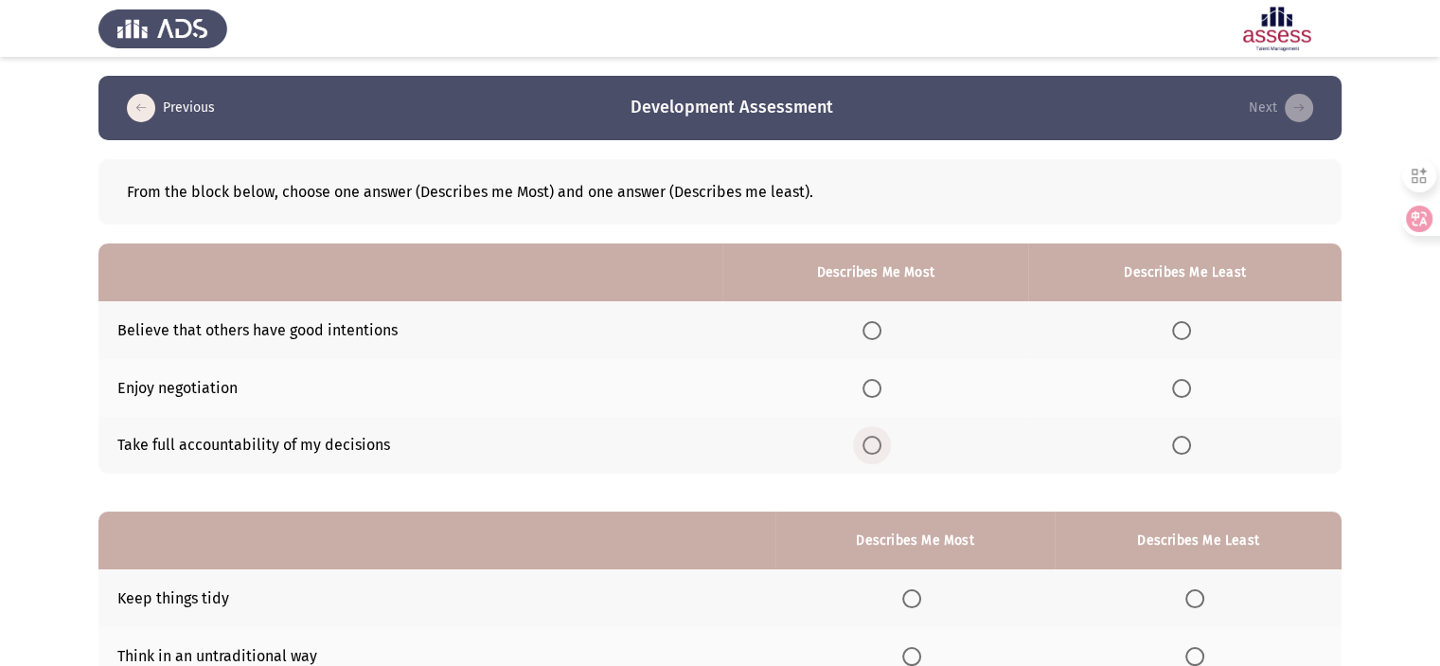
click at [872, 438] on span "Select an option" at bounding box center [872, 445] width 19 height 19
click at [872, 438] on input "Select an option" at bounding box center [872, 445] width 19 height 19
click at [1180, 391] on span "Select an option" at bounding box center [1181, 388] width 19 height 19
click at [1180, 391] on input "Select an option" at bounding box center [1181, 388] width 19 height 19
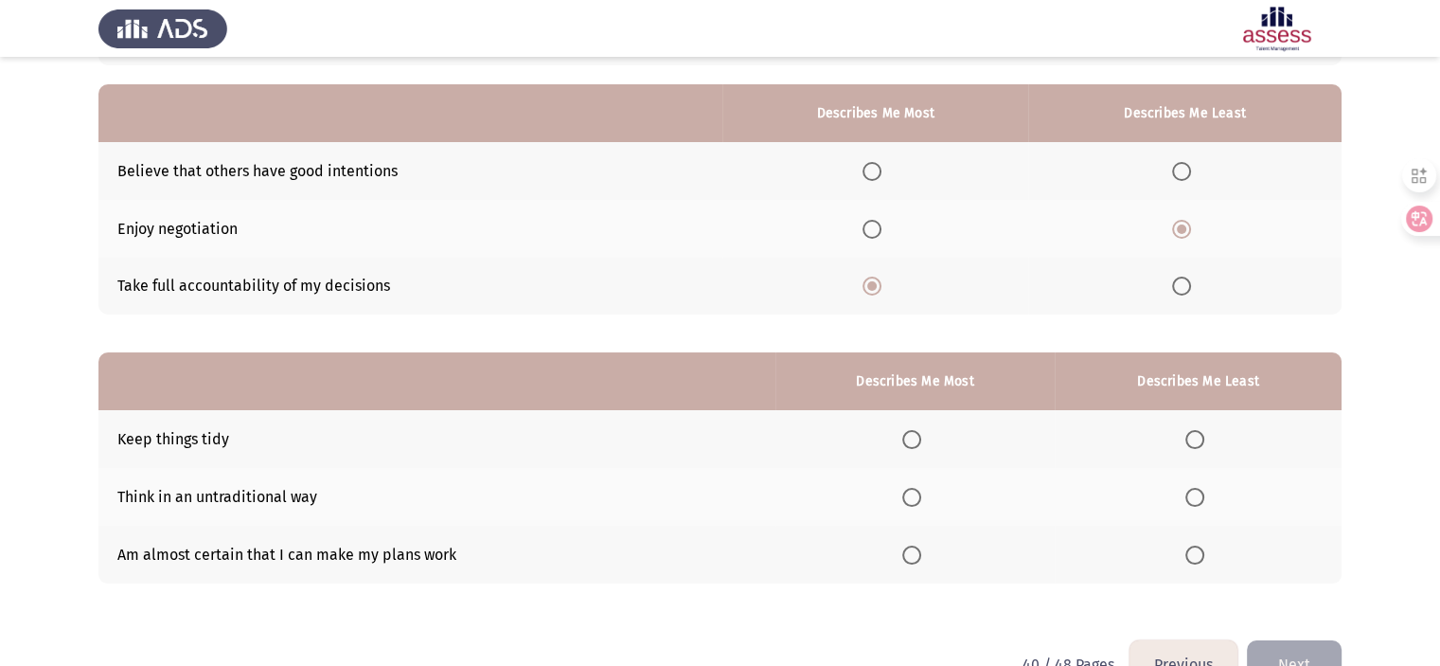
scroll to position [209, 0]
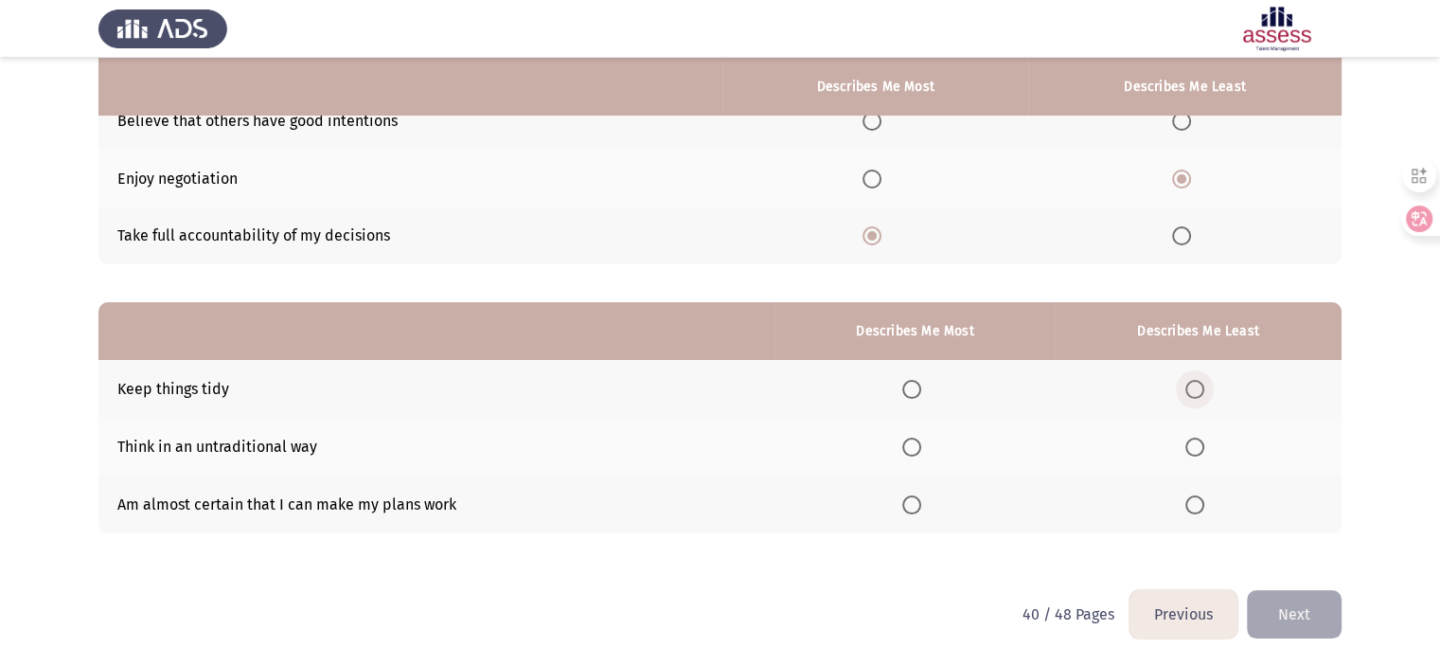
click at [1202, 382] on span "Select an option" at bounding box center [1194, 389] width 19 height 19
click at [1202, 382] on input "Select an option" at bounding box center [1194, 389] width 19 height 19
drag, startPoint x: 934, startPoint y: 508, endPoint x: 919, endPoint y: 508, distance: 14.2
click at [919, 508] on th at bounding box center [914, 504] width 279 height 58
click at [919, 508] on span "Select an option" at bounding box center [911, 504] width 19 height 19
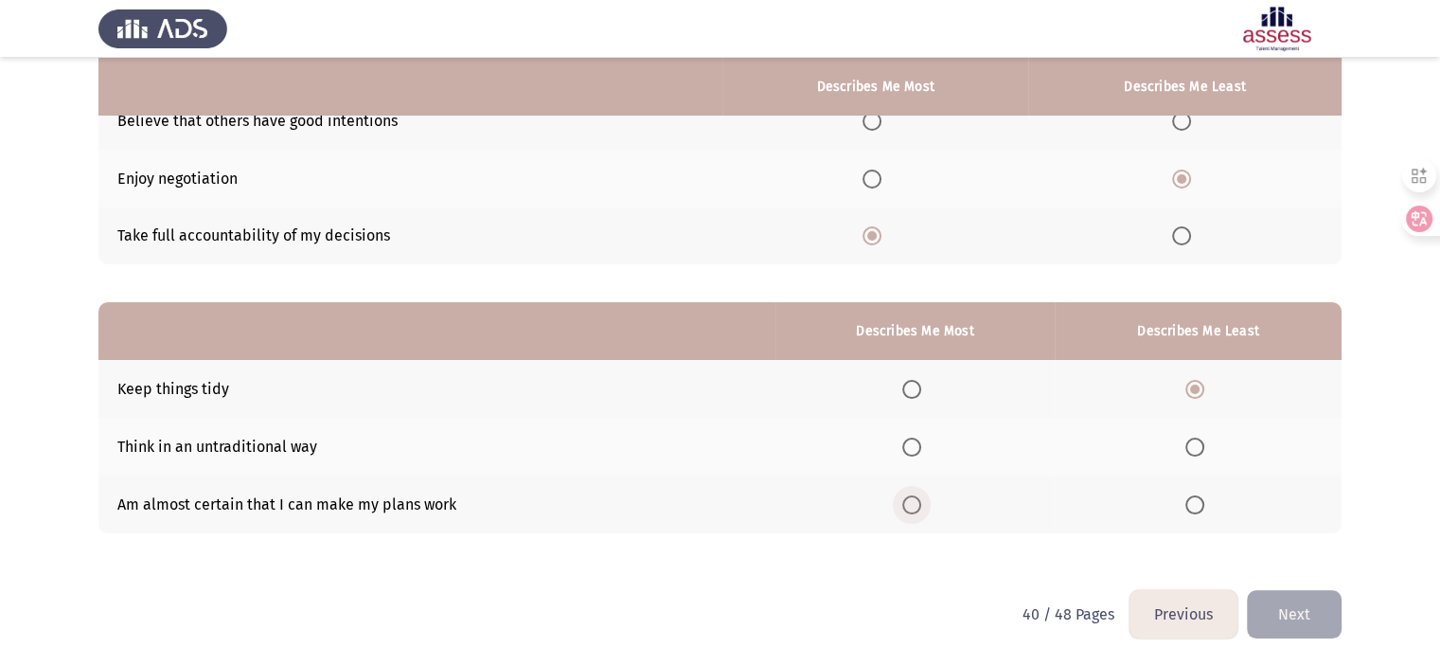
click at [919, 508] on input "Select an option" at bounding box center [911, 504] width 19 height 19
click at [1298, 611] on button "Next" at bounding box center [1294, 614] width 95 height 48
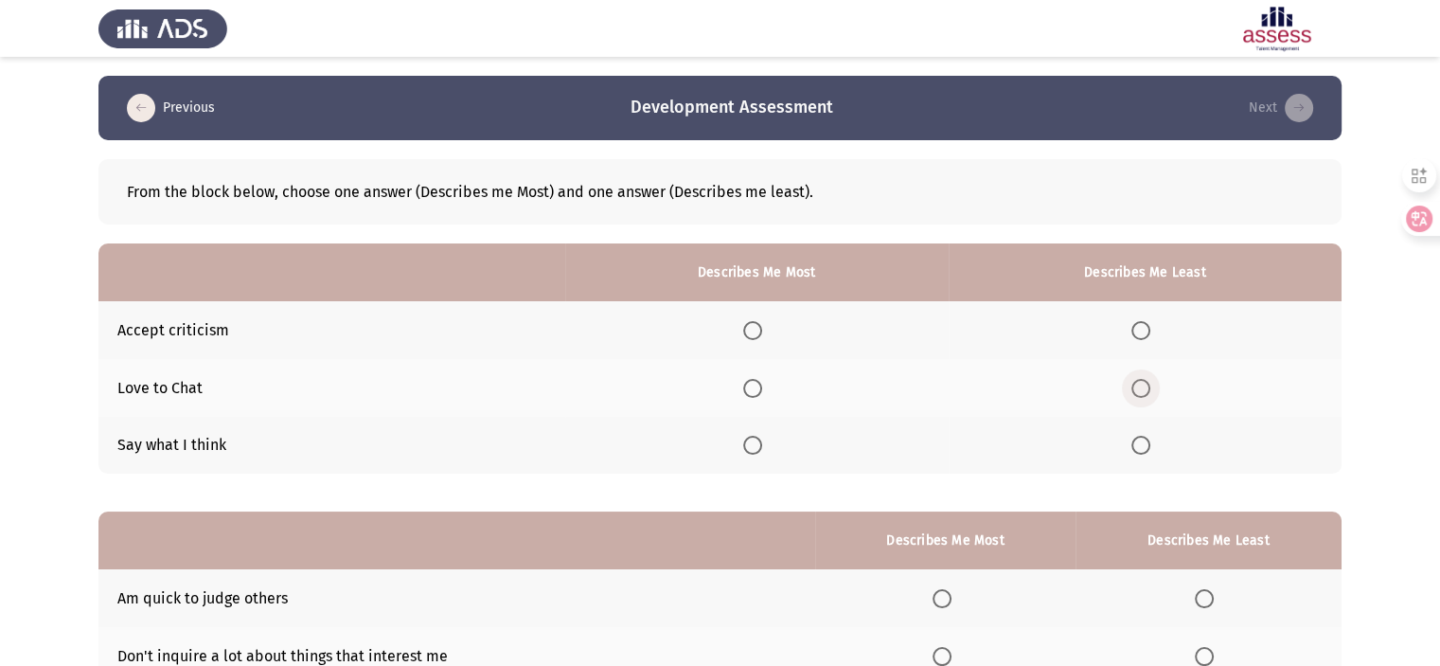
click at [1149, 390] on span "Select an option" at bounding box center [1140, 388] width 19 height 19
click at [1149, 390] on input "Select an option" at bounding box center [1140, 388] width 19 height 19
click at [751, 454] on span "Select an option" at bounding box center [752, 445] width 19 height 19
click at [751, 454] on input "Select an option" at bounding box center [752, 445] width 19 height 19
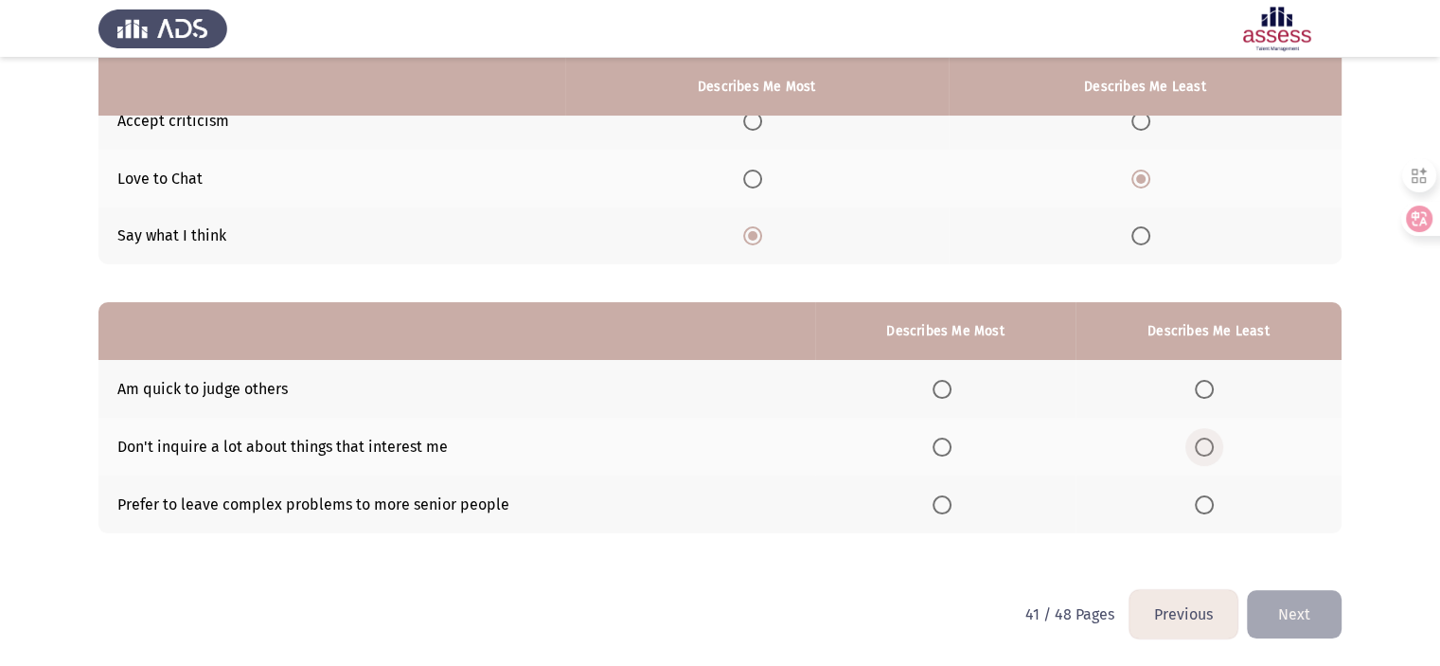
click at [1207, 453] on span "Select an option" at bounding box center [1204, 446] width 19 height 19
click at [1207, 453] on input "Select an option" at bounding box center [1204, 446] width 19 height 19
click at [937, 385] on span "Select an option" at bounding box center [942, 389] width 19 height 19
click at [937, 385] on input "Select an option" at bounding box center [942, 389] width 19 height 19
click at [1307, 594] on button "Next" at bounding box center [1294, 614] width 95 height 48
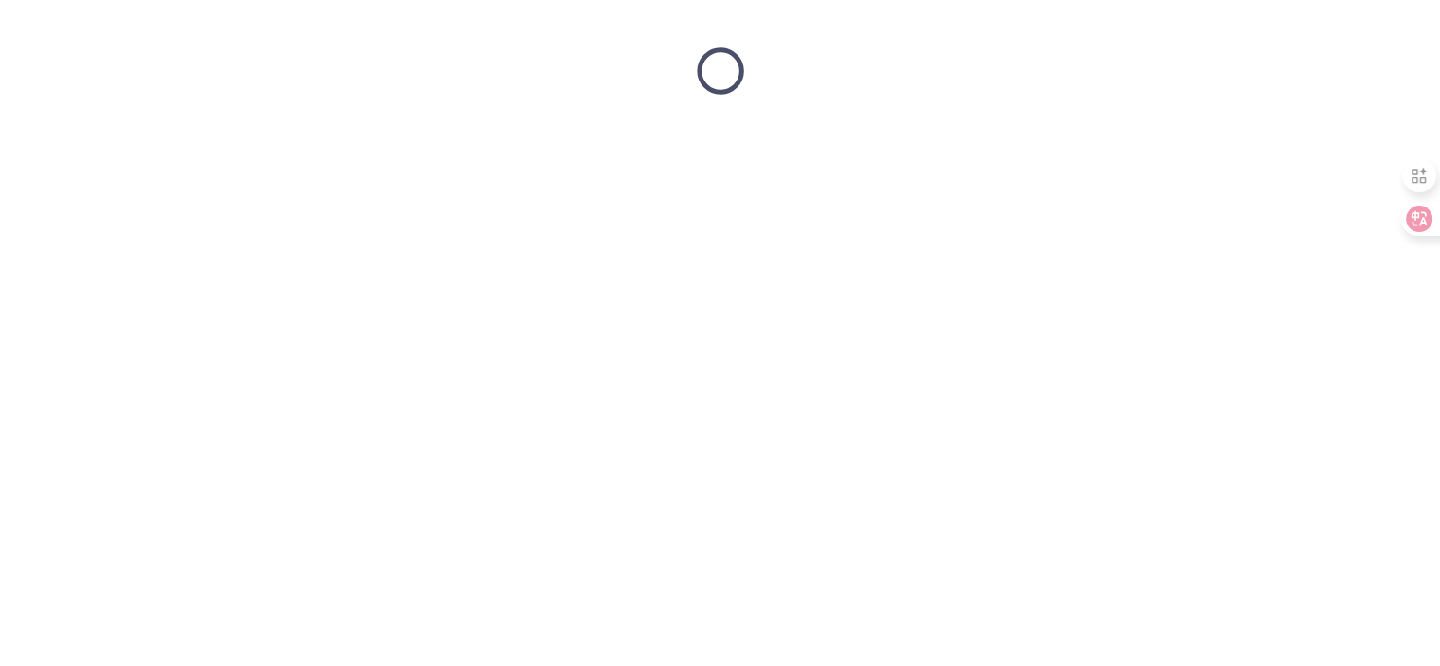
scroll to position [0, 0]
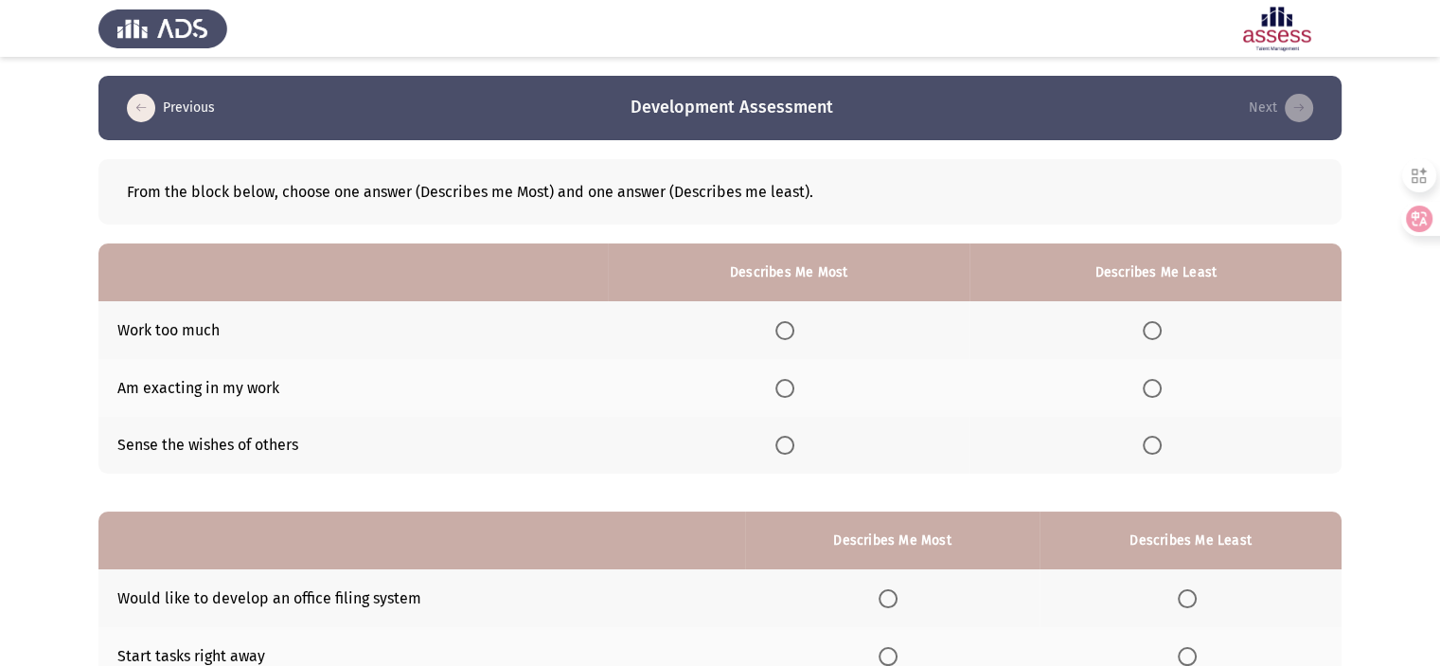
click at [799, 320] on mat-radio-button "Select an option" at bounding box center [788, 330] width 27 height 20
click at [794, 335] on span "Select an option" at bounding box center [784, 330] width 19 height 19
click at [794, 335] on input "Select an option" at bounding box center [784, 330] width 19 height 19
click at [1146, 444] on span "Select an option" at bounding box center [1152, 445] width 19 height 19
click at [1146, 444] on input "Select an option" at bounding box center [1152, 445] width 19 height 19
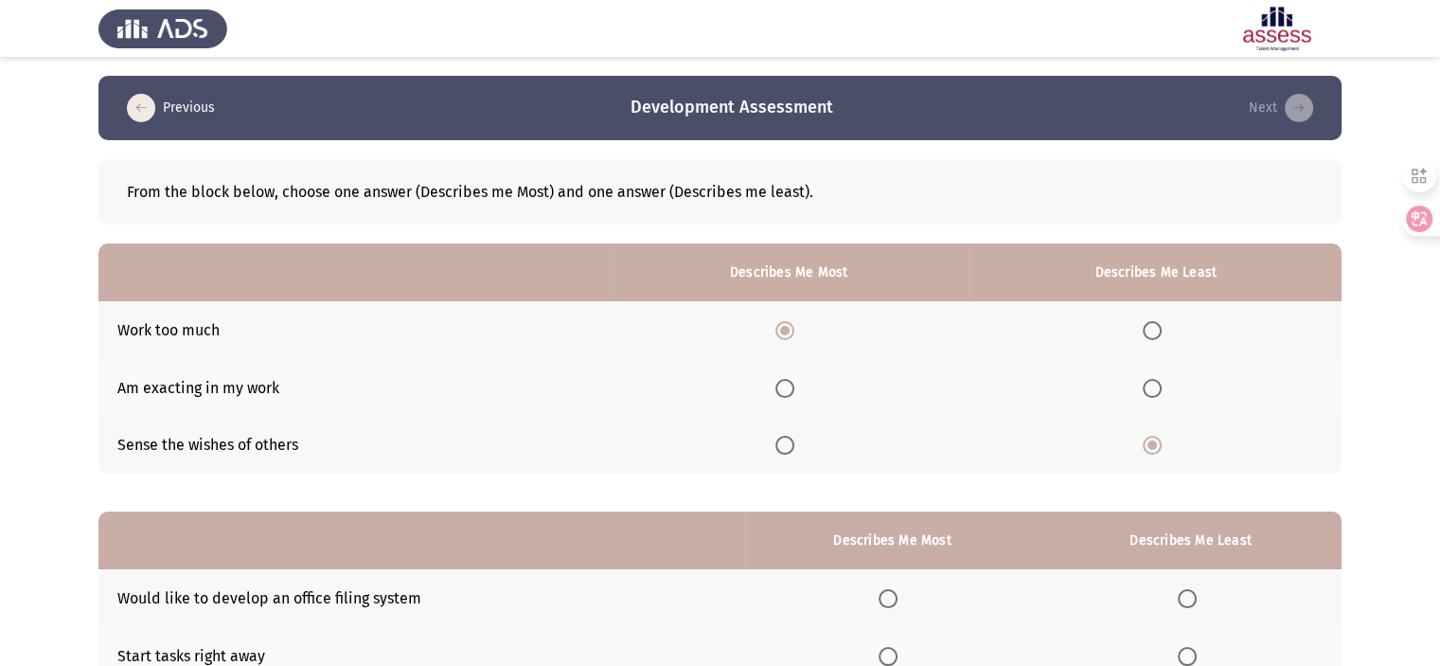
click at [1432, 589] on app-assessment-container "Previous Development Assessment Next From the block below, choose one answer (D…" at bounding box center [720, 437] width 1440 height 723
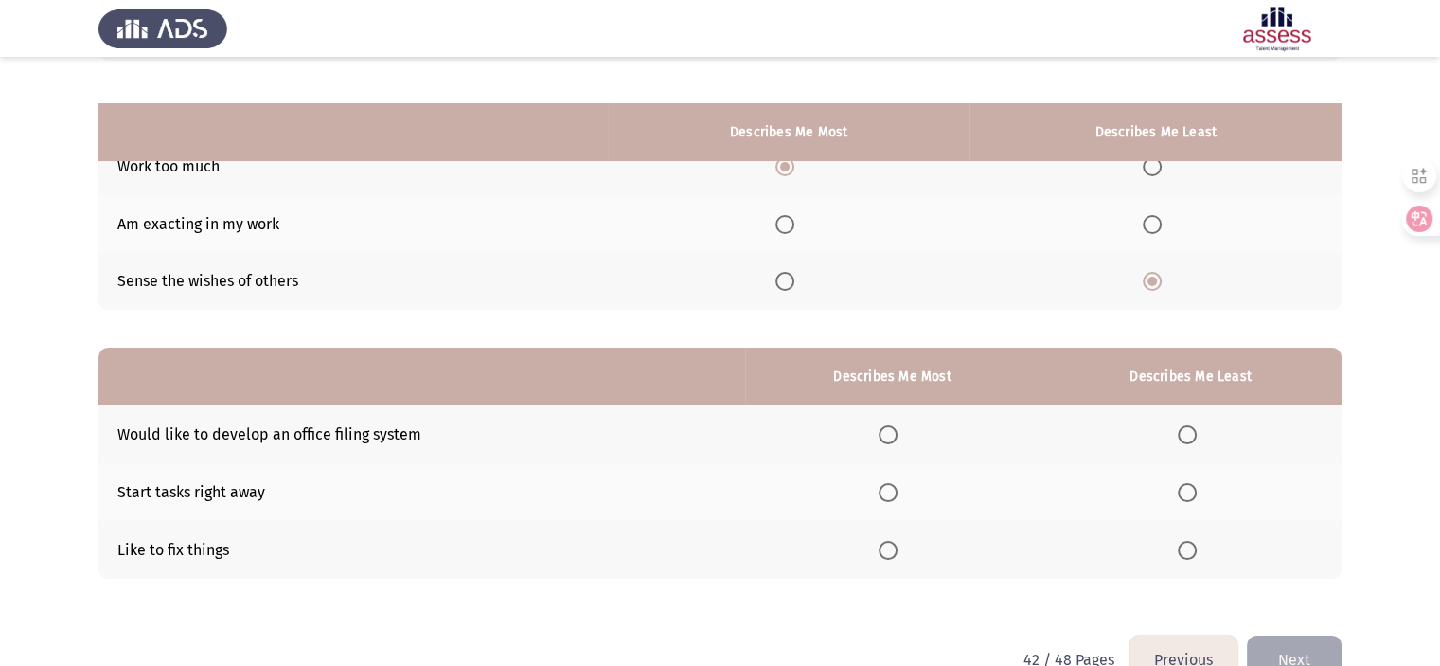
scroll to position [209, 0]
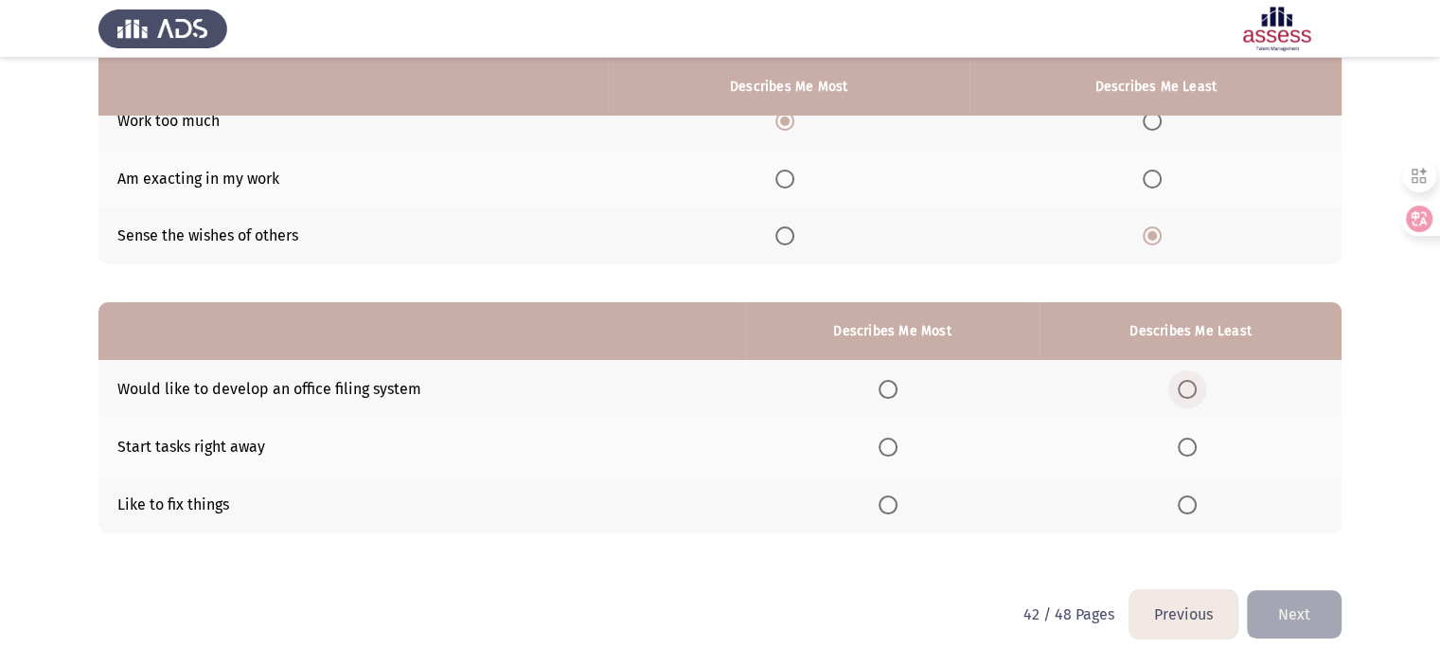
click at [1189, 388] on span "Select an option" at bounding box center [1187, 389] width 19 height 19
click at [1189, 388] on input "Select an option" at bounding box center [1187, 389] width 19 height 19
click at [895, 506] on span "Select an option" at bounding box center [888, 504] width 19 height 19
click at [895, 506] on input "Select an option" at bounding box center [888, 504] width 19 height 19
click at [1288, 616] on button "Next" at bounding box center [1294, 614] width 95 height 48
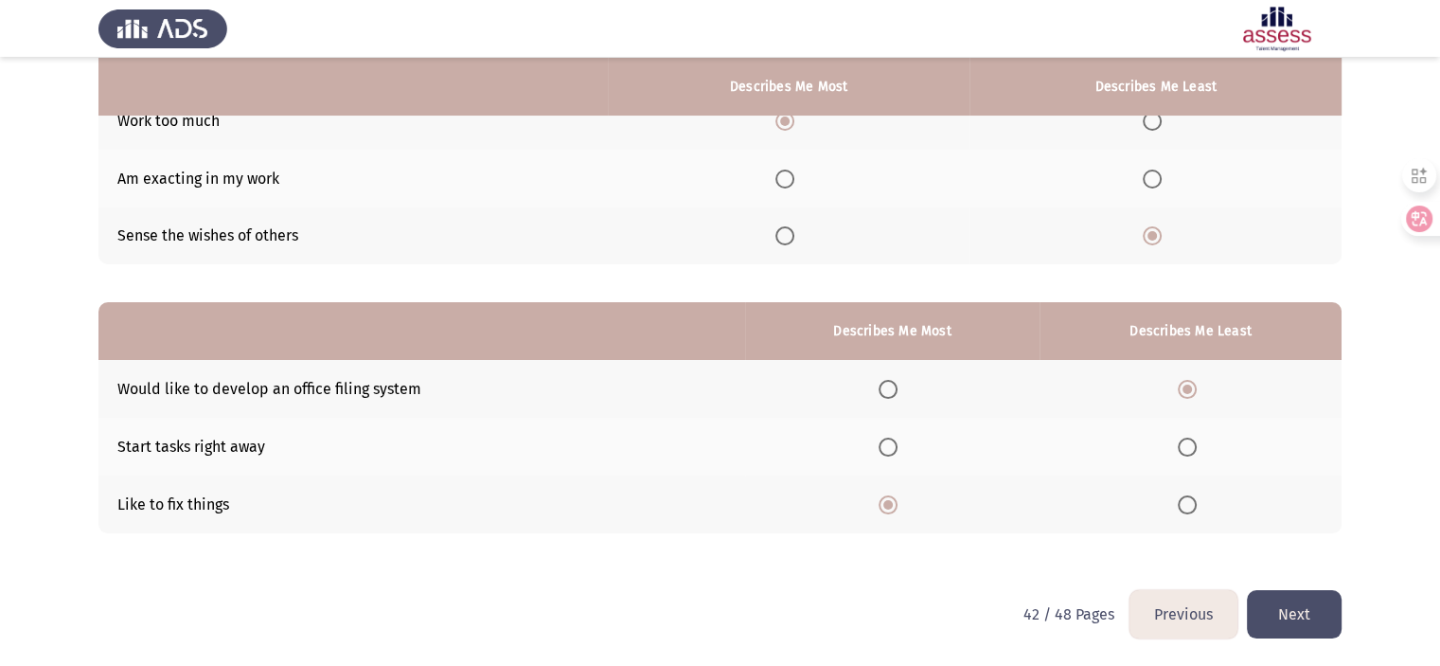
scroll to position [0, 0]
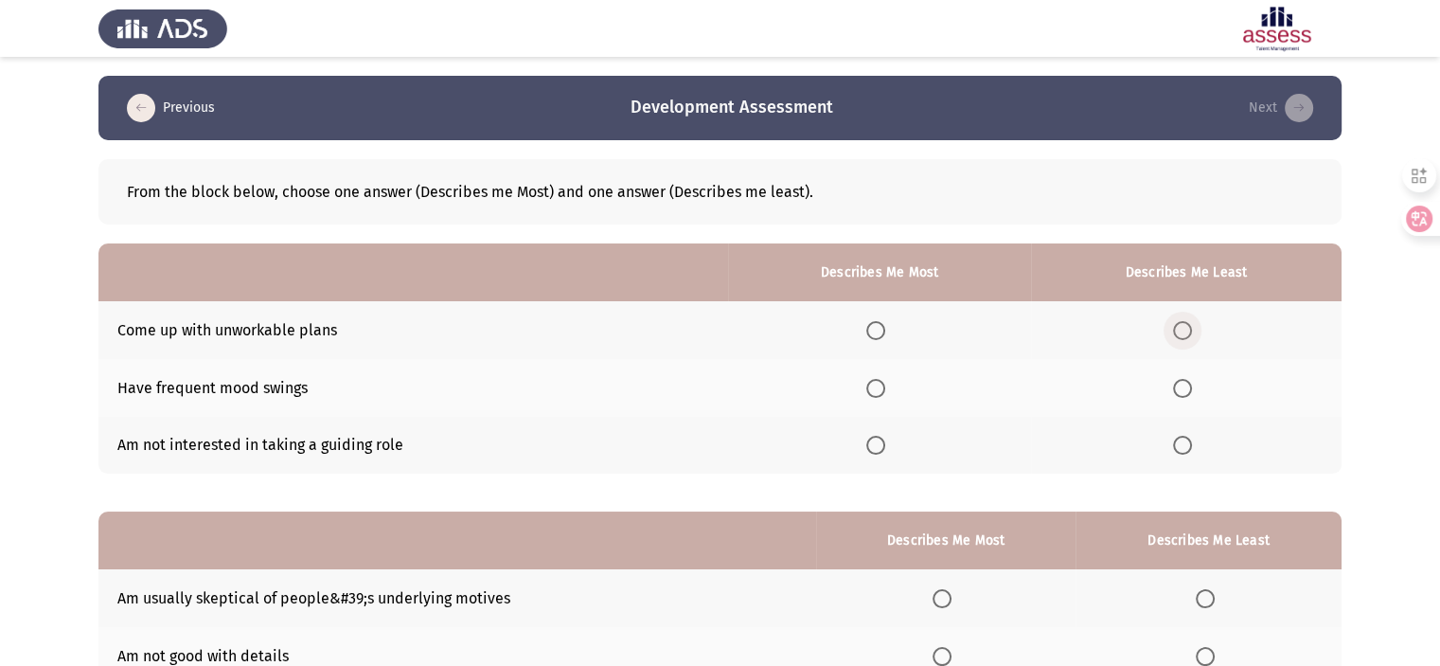
click at [1200, 333] on label "Select an option" at bounding box center [1186, 330] width 27 height 19
click at [1192, 333] on input "Select an option" at bounding box center [1182, 330] width 19 height 19
click at [883, 392] on span "Select an option" at bounding box center [875, 388] width 19 height 19
click at [883, 392] on input "Select an option" at bounding box center [875, 388] width 19 height 19
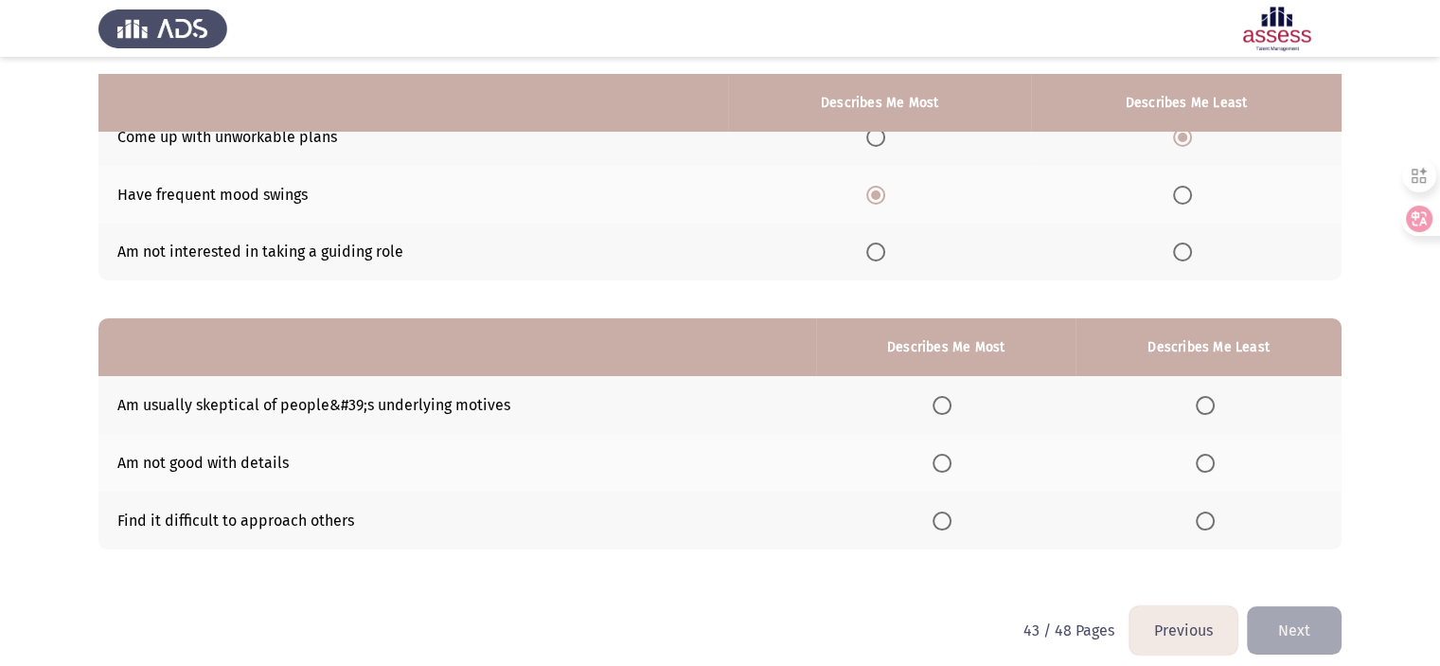
scroll to position [209, 0]
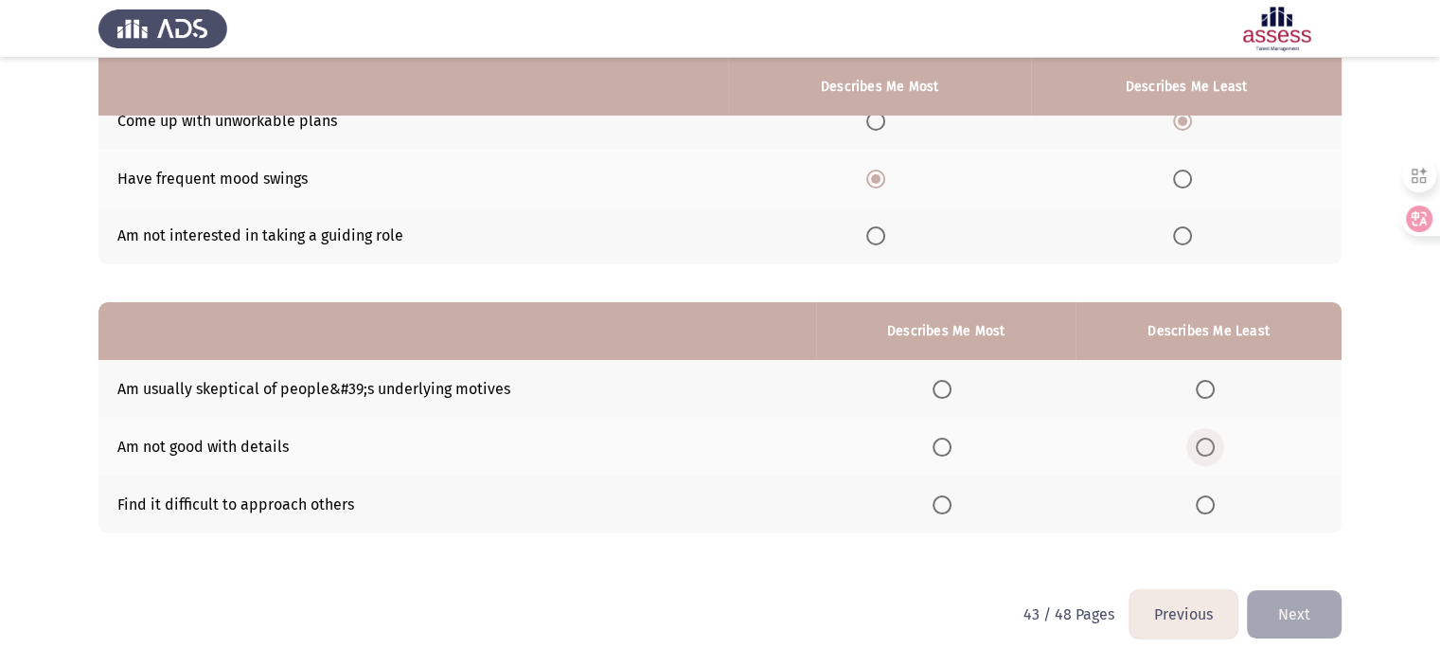
click at [1210, 454] on span "Select an option" at bounding box center [1205, 446] width 19 height 19
click at [1210, 454] on input "Select an option" at bounding box center [1205, 446] width 19 height 19
click at [945, 390] on span "Select an option" at bounding box center [942, 389] width 19 height 19
click at [945, 390] on input "Select an option" at bounding box center [942, 389] width 19 height 19
click at [1302, 613] on button "Next" at bounding box center [1294, 614] width 95 height 48
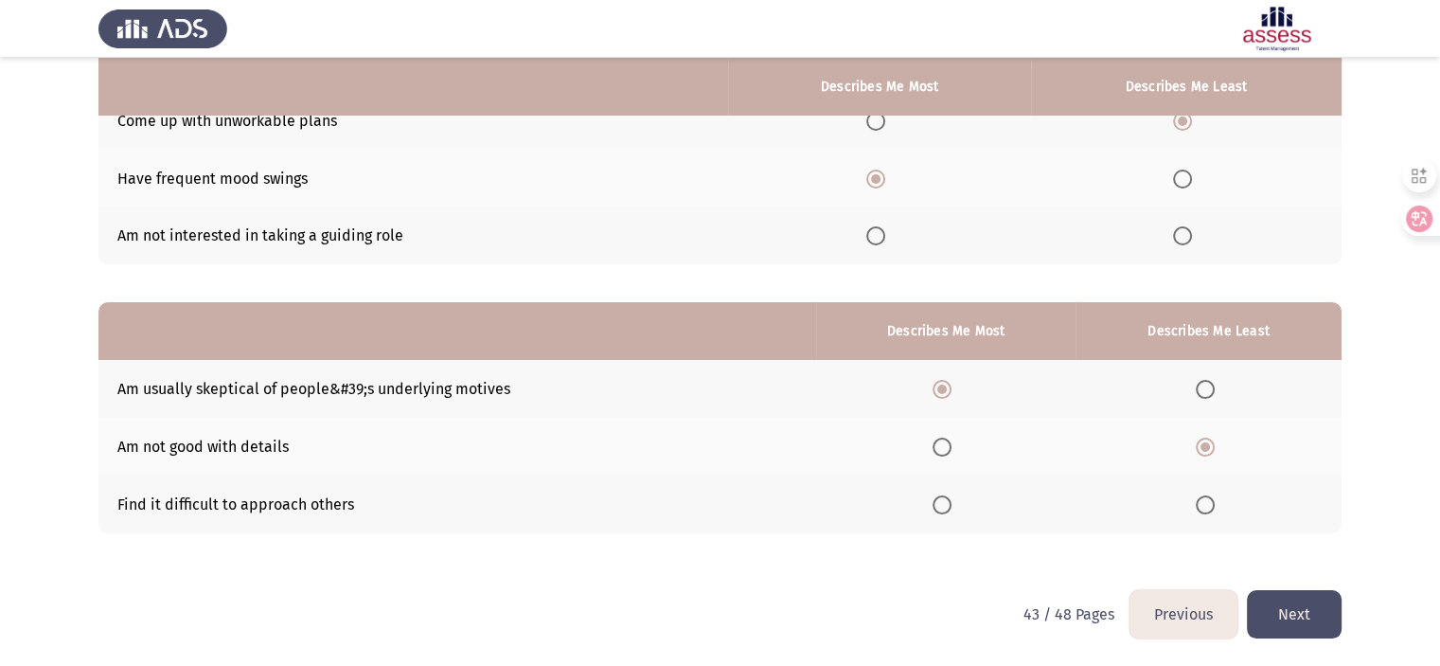
scroll to position [0, 0]
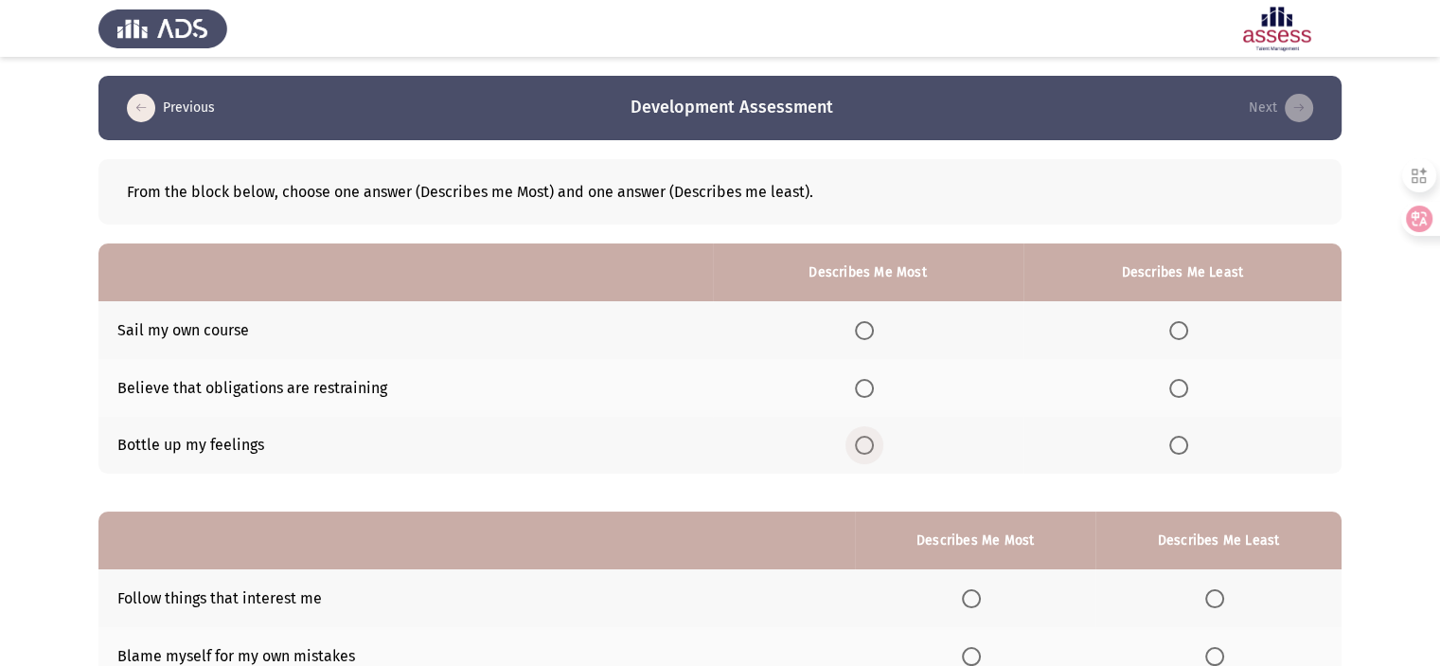
click at [873, 445] on span "Select an option" at bounding box center [864, 445] width 19 height 19
click at [873, 445] on input "Select an option" at bounding box center [864, 445] width 19 height 19
click at [1188, 335] on span "Select an option" at bounding box center [1178, 330] width 19 height 19
click at [1188, 335] on input "Select an option" at bounding box center [1178, 330] width 19 height 19
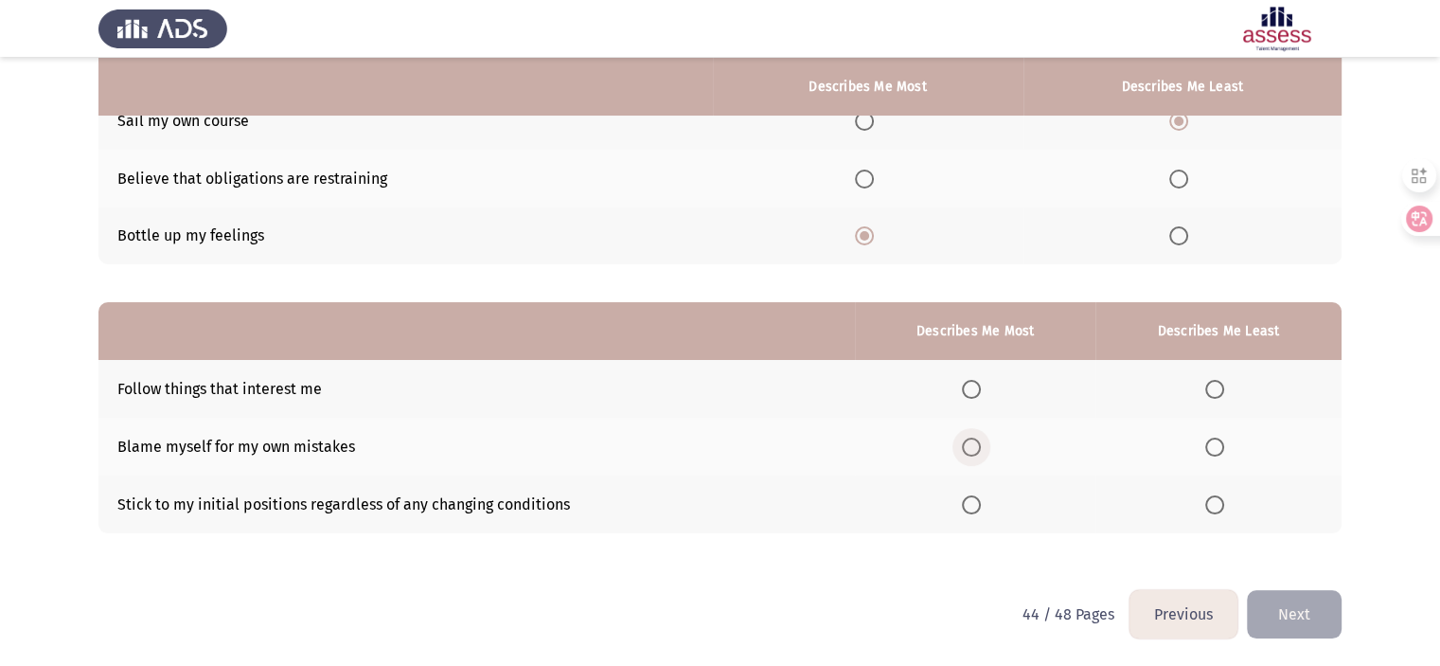
click at [981, 446] on span "Select an option" at bounding box center [971, 446] width 19 height 19
click at [981, 446] on input "Select an option" at bounding box center [971, 446] width 19 height 19
click at [1221, 503] on span "Select an option" at bounding box center [1214, 504] width 19 height 19
click at [1221, 503] on input "Select an option" at bounding box center [1214, 504] width 19 height 19
click at [1303, 614] on button "Next" at bounding box center [1294, 614] width 95 height 48
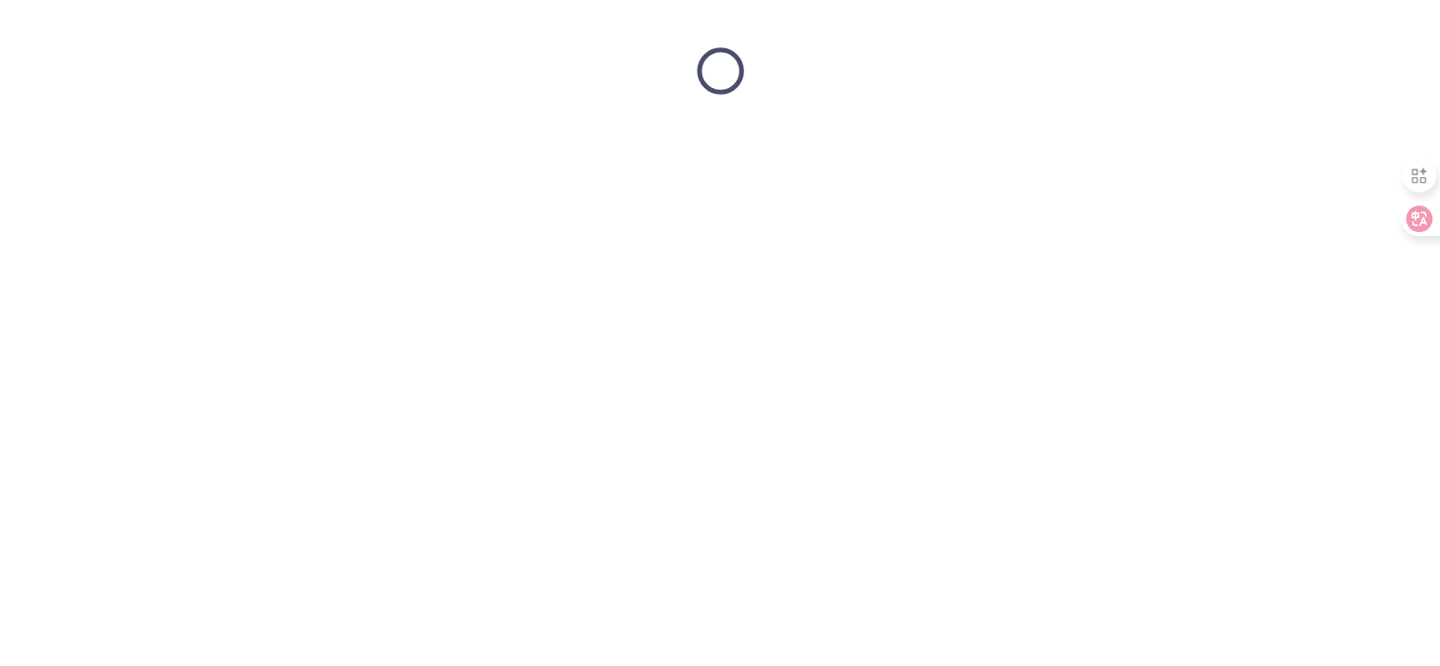
scroll to position [0, 0]
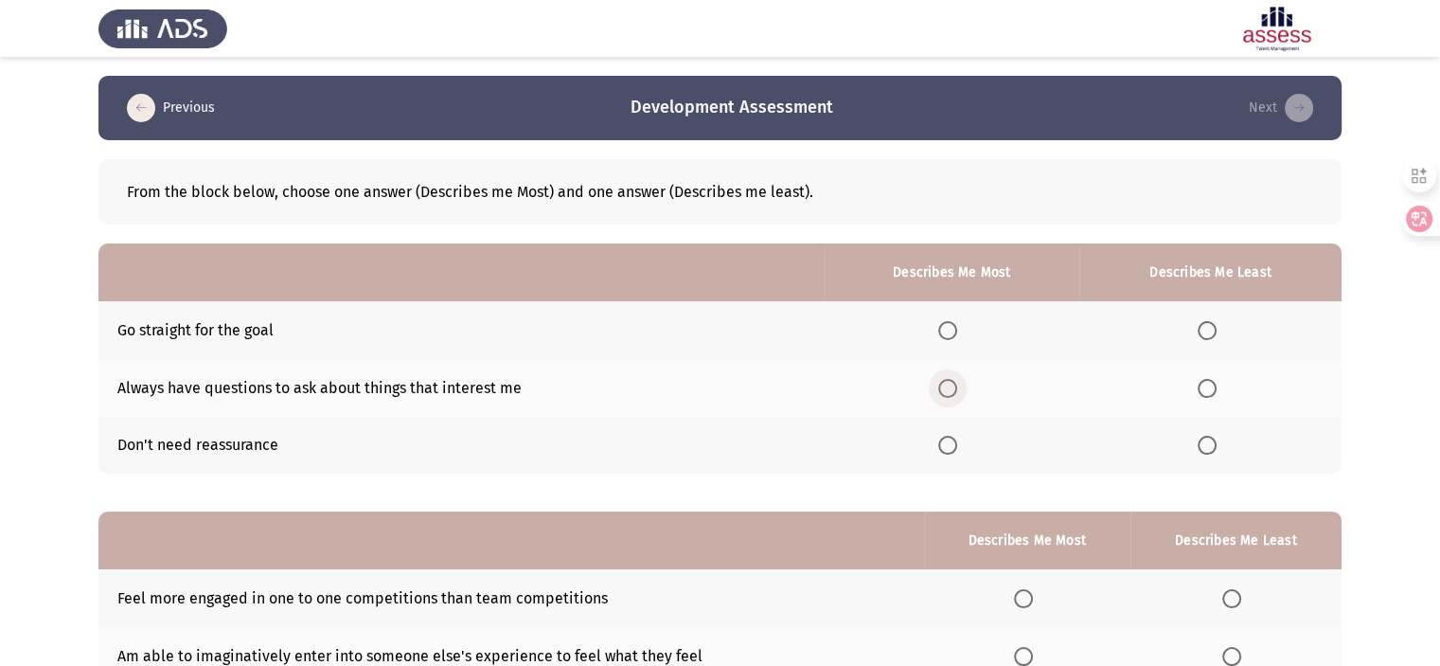
click at [957, 391] on span "Select an option" at bounding box center [947, 388] width 19 height 19
click at [957, 391] on input "Select an option" at bounding box center [947, 388] width 19 height 19
click at [1215, 459] on th at bounding box center [1210, 446] width 262 height 58
click at [1213, 439] on span "Select an option" at bounding box center [1207, 445] width 19 height 19
click at [1213, 439] on input "Select an option" at bounding box center [1207, 445] width 19 height 19
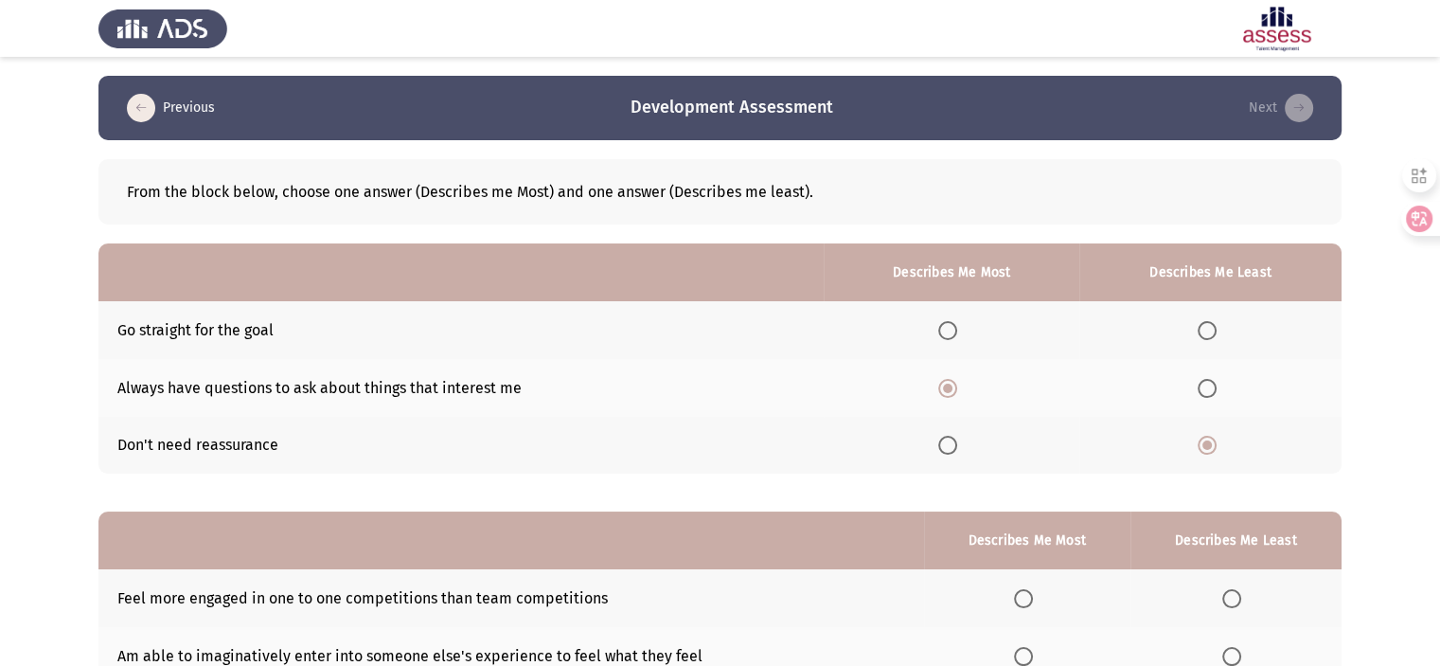
scroll to position [209, 0]
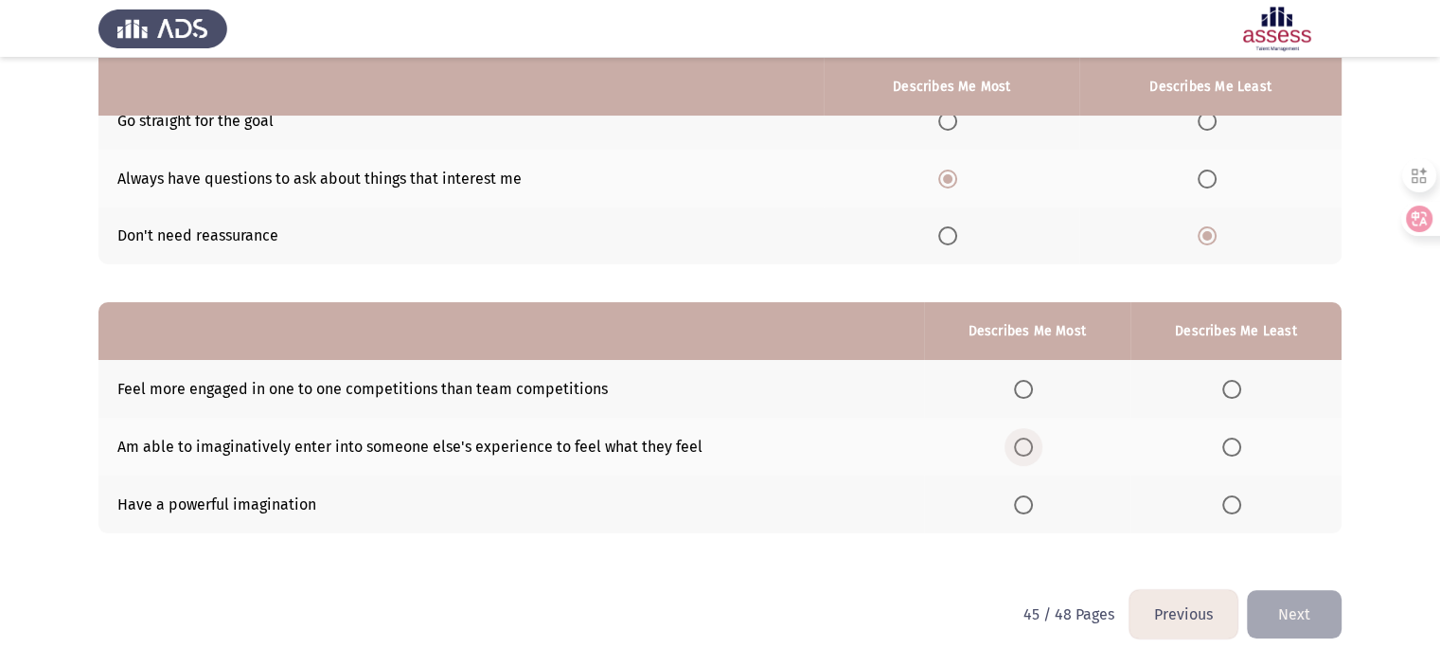
click at [1032, 446] on span "Select an option" at bounding box center [1023, 446] width 19 height 19
click at [1032, 446] on input "Select an option" at bounding box center [1023, 446] width 19 height 19
click at [1024, 507] on span "Select an option" at bounding box center [1023, 504] width 19 height 19
click at [1024, 507] on input "Select an option" at bounding box center [1023, 504] width 19 height 19
drag, startPoint x: 1235, startPoint y: 511, endPoint x: 1016, endPoint y: 447, distance: 228.0
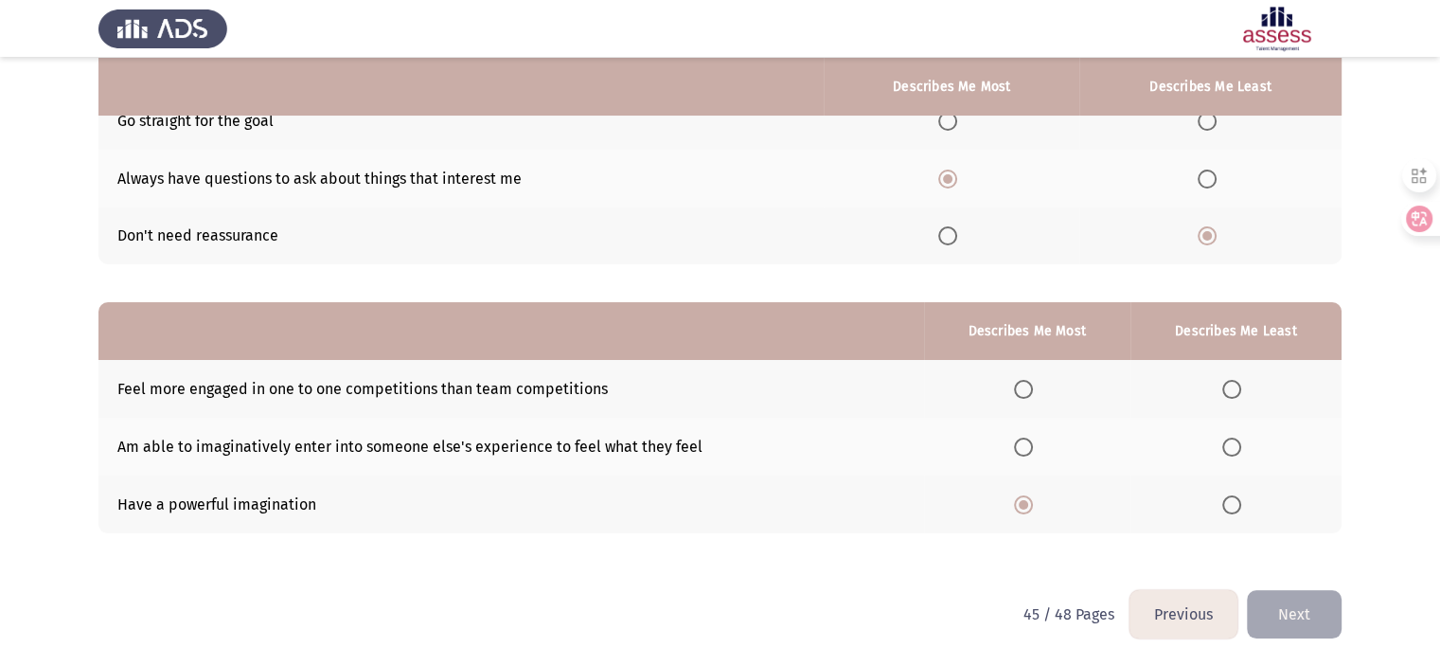
click at [1016, 447] on tbody "Feel more engaged in one to one competitions than team competitions Am able to …" at bounding box center [719, 446] width 1243 height 172
click at [1016, 447] on span "Select an option" at bounding box center [1023, 446] width 19 height 19
click at [1016, 447] on input "Select an option" at bounding box center [1023, 446] width 19 height 19
click at [1224, 505] on span "Select an option" at bounding box center [1231, 504] width 19 height 19
click at [1224, 505] on input "Select an option" at bounding box center [1231, 504] width 19 height 19
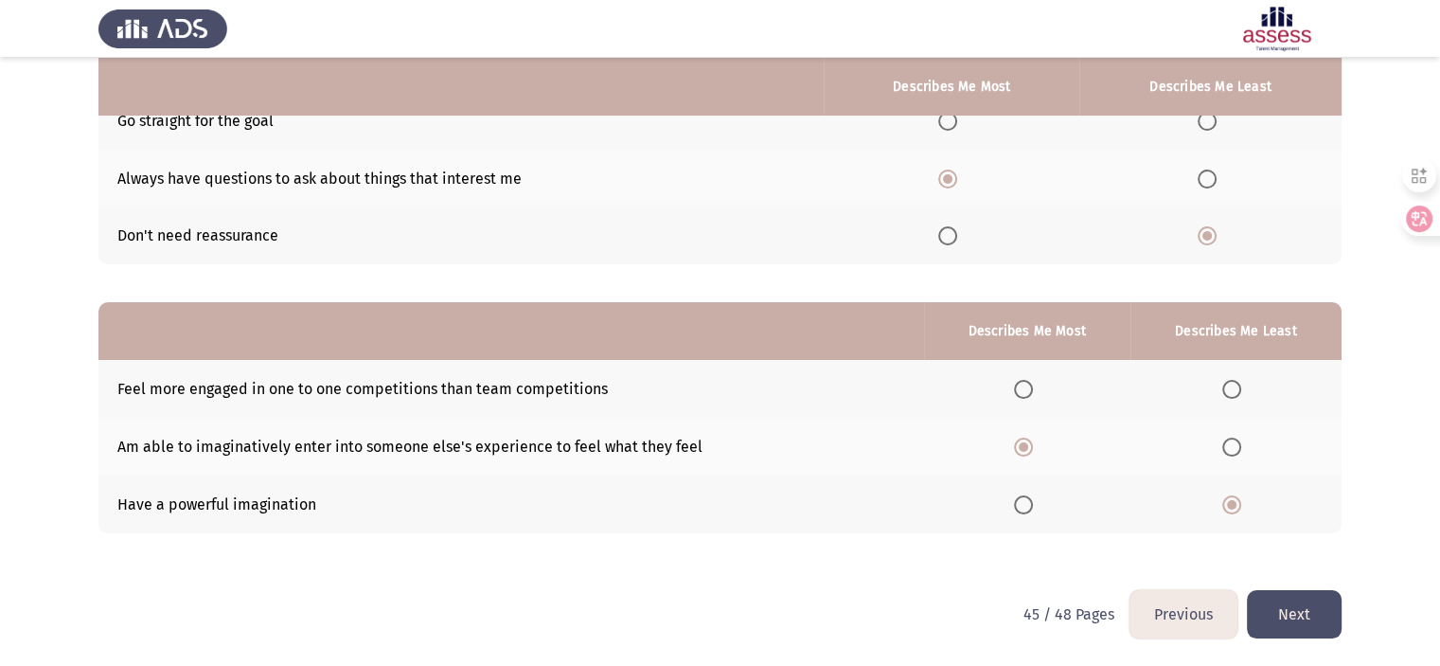
click at [1287, 614] on button "Next" at bounding box center [1294, 614] width 95 height 48
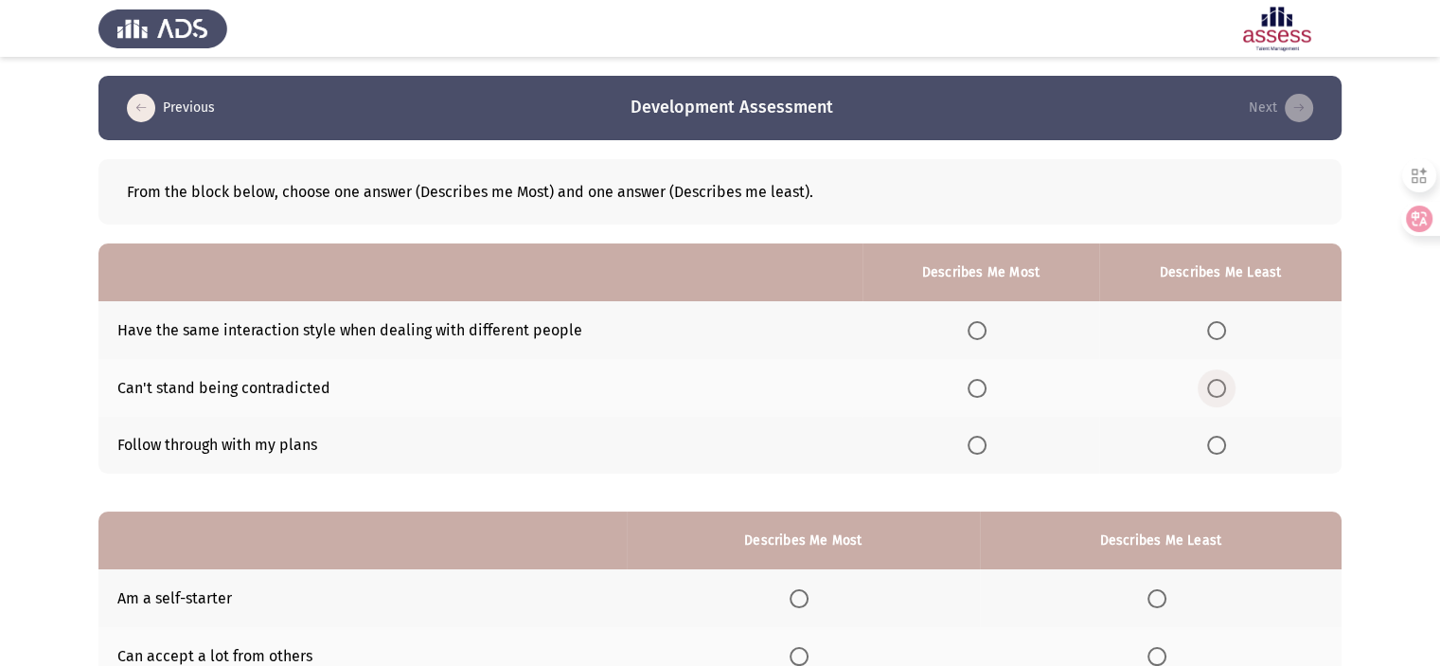
click at [1217, 382] on span "Select an option" at bounding box center [1216, 388] width 19 height 19
click at [1217, 382] on input "Select an option" at bounding box center [1216, 388] width 19 height 19
click at [973, 451] on span "Select an option" at bounding box center [977, 445] width 19 height 19
click at [973, 451] on input "Select an option" at bounding box center [977, 445] width 19 height 19
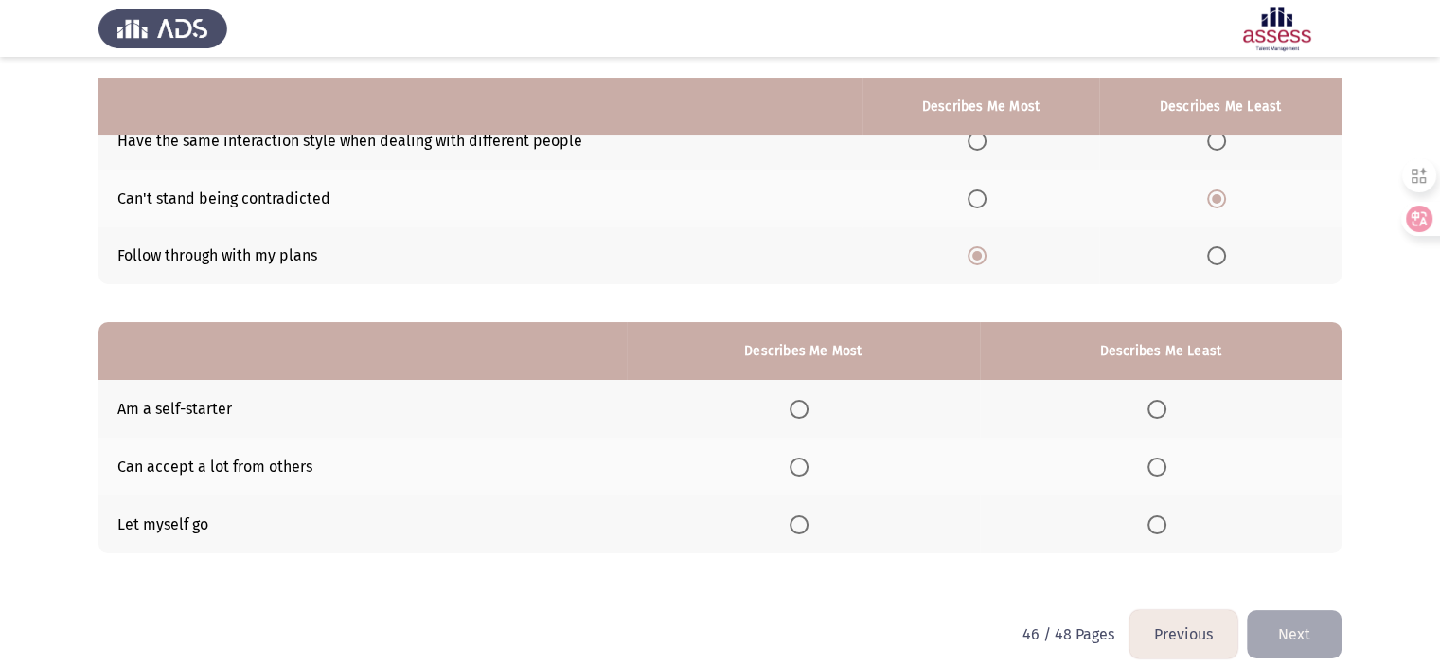
scroll to position [209, 0]
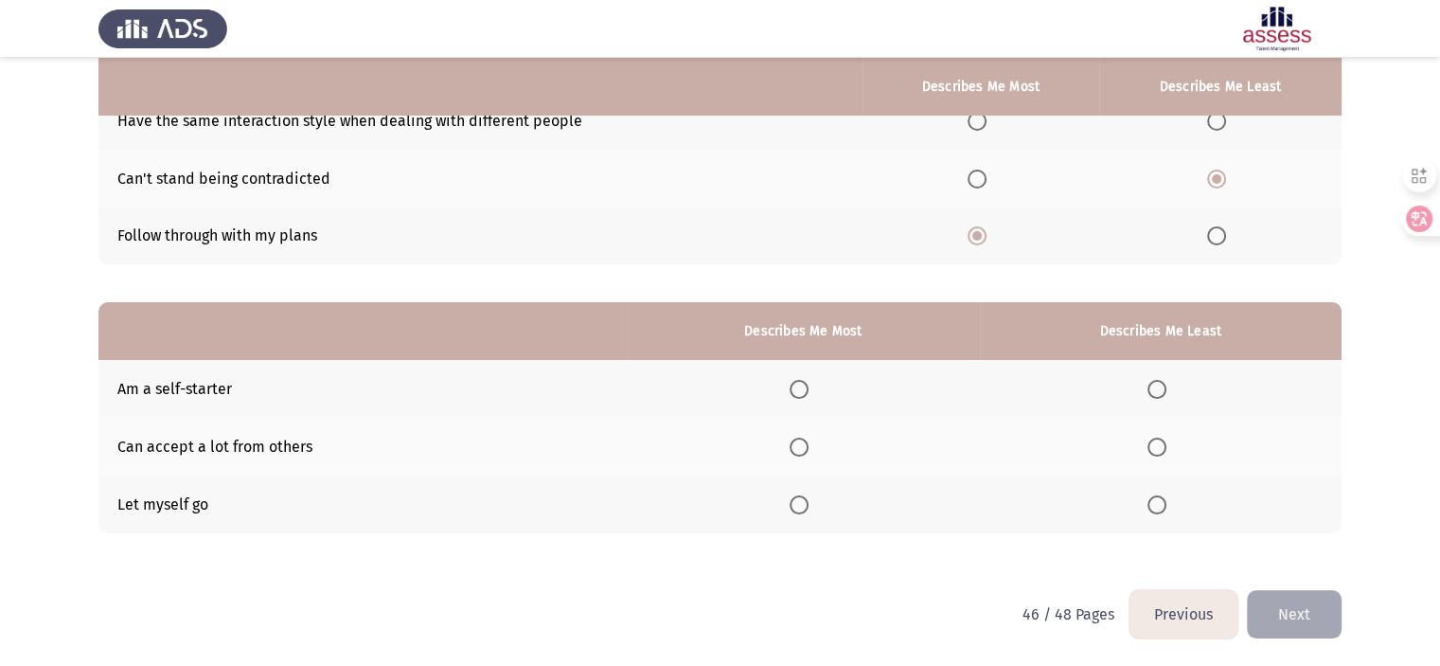
click at [793, 390] on th at bounding box center [803, 389] width 353 height 58
click at [801, 385] on span "Select an option" at bounding box center [799, 389] width 19 height 19
click at [801, 385] on input "Select an option" at bounding box center [799, 389] width 19 height 19
click at [1158, 502] on span "Select an option" at bounding box center [1157, 504] width 19 height 19
click at [1158, 502] on input "Select an option" at bounding box center [1157, 504] width 19 height 19
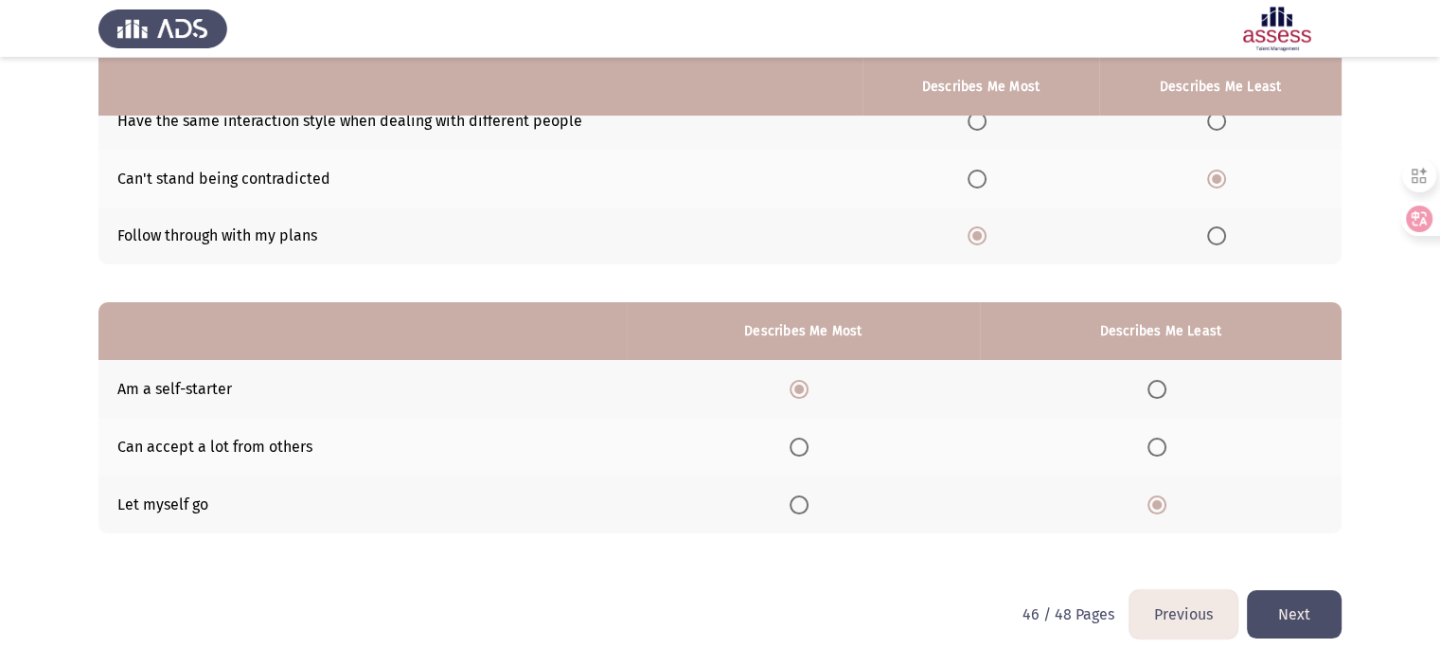
click at [1273, 609] on button "Next" at bounding box center [1294, 614] width 95 height 48
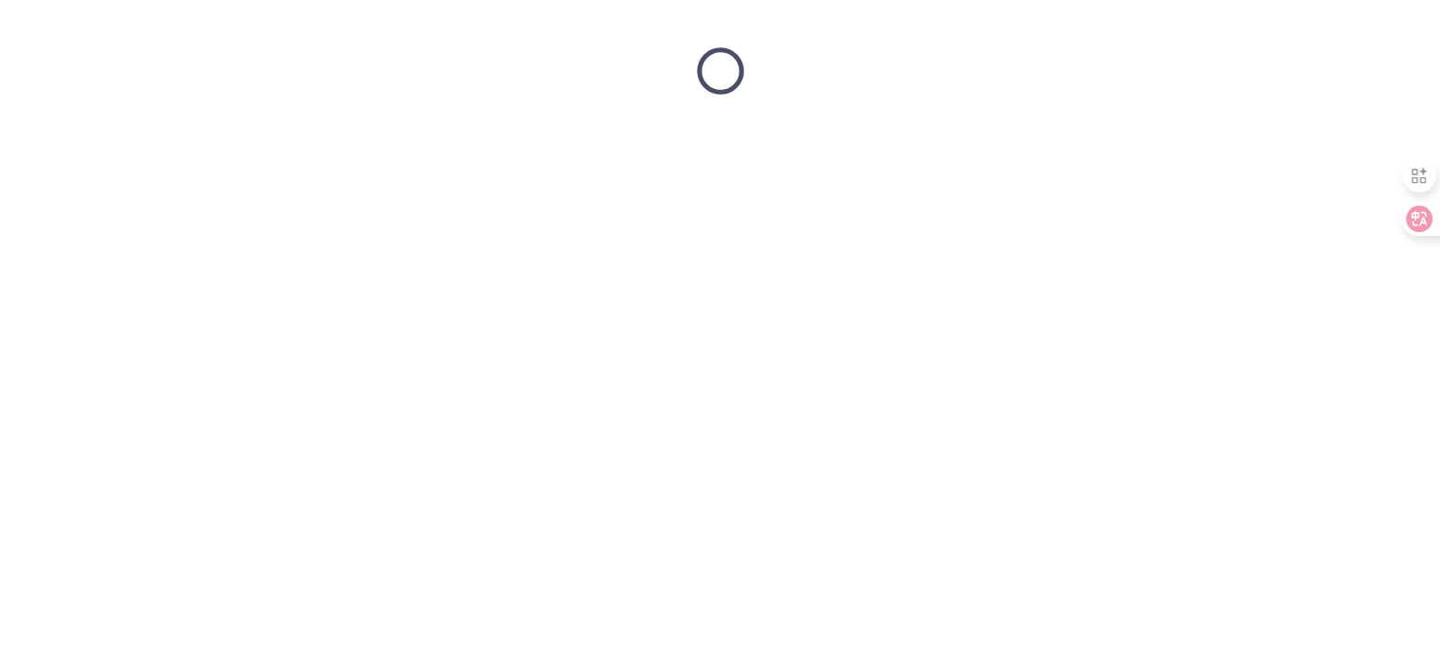
scroll to position [0, 0]
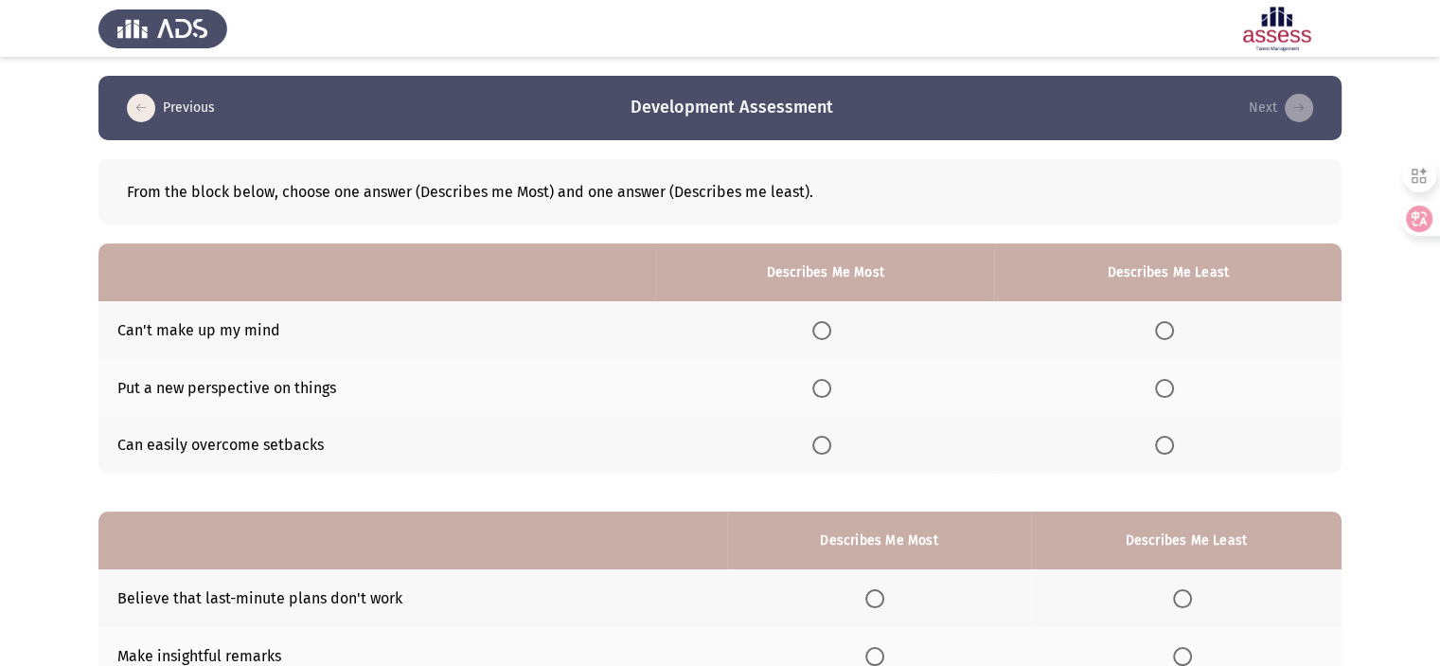
click at [1166, 443] on span "Select an option" at bounding box center [1164, 445] width 19 height 19
click at [1166, 443] on input "Select an option" at bounding box center [1164, 445] width 19 height 19
click at [829, 444] on span "Select an option" at bounding box center [821, 445] width 19 height 19
click at [829, 444] on input "Select an option" at bounding box center [821, 445] width 19 height 19
click at [1168, 390] on span "Select an option" at bounding box center [1164, 388] width 19 height 19
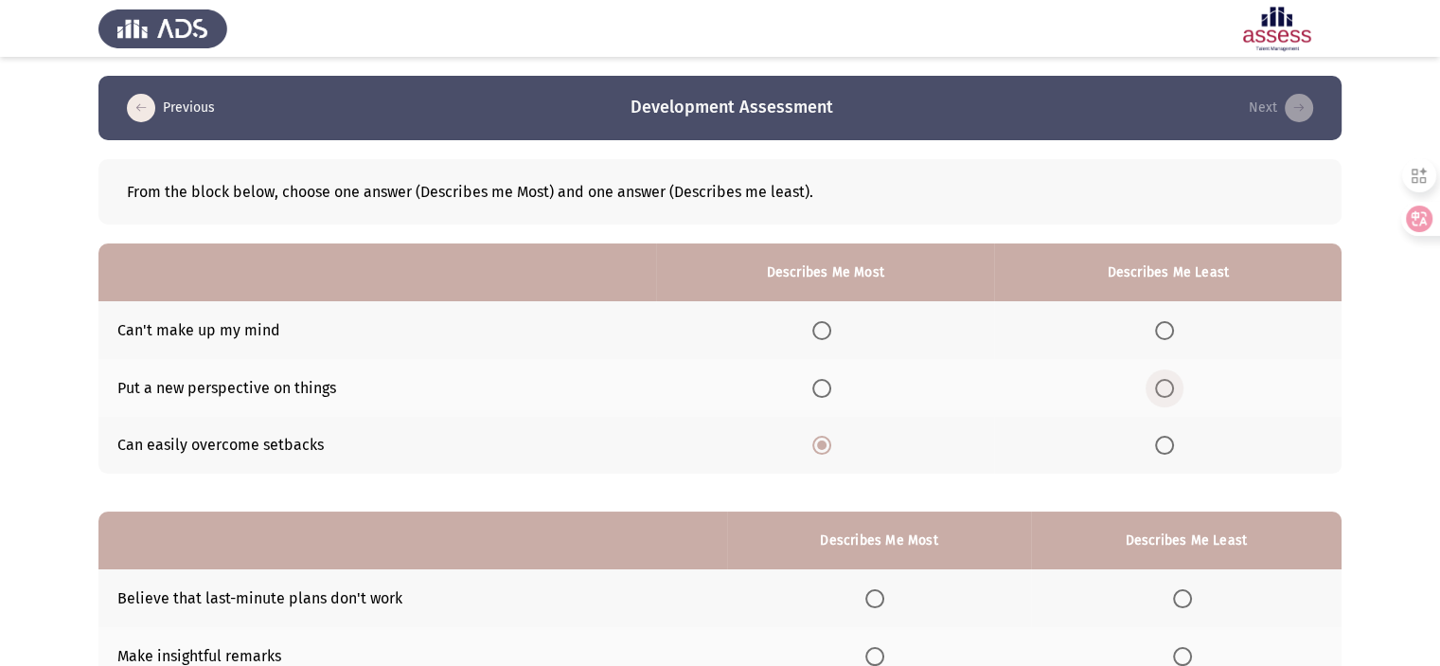
click at [1168, 390] on input "Select an option" at bounding box center [1164, 388] width 19 height 19
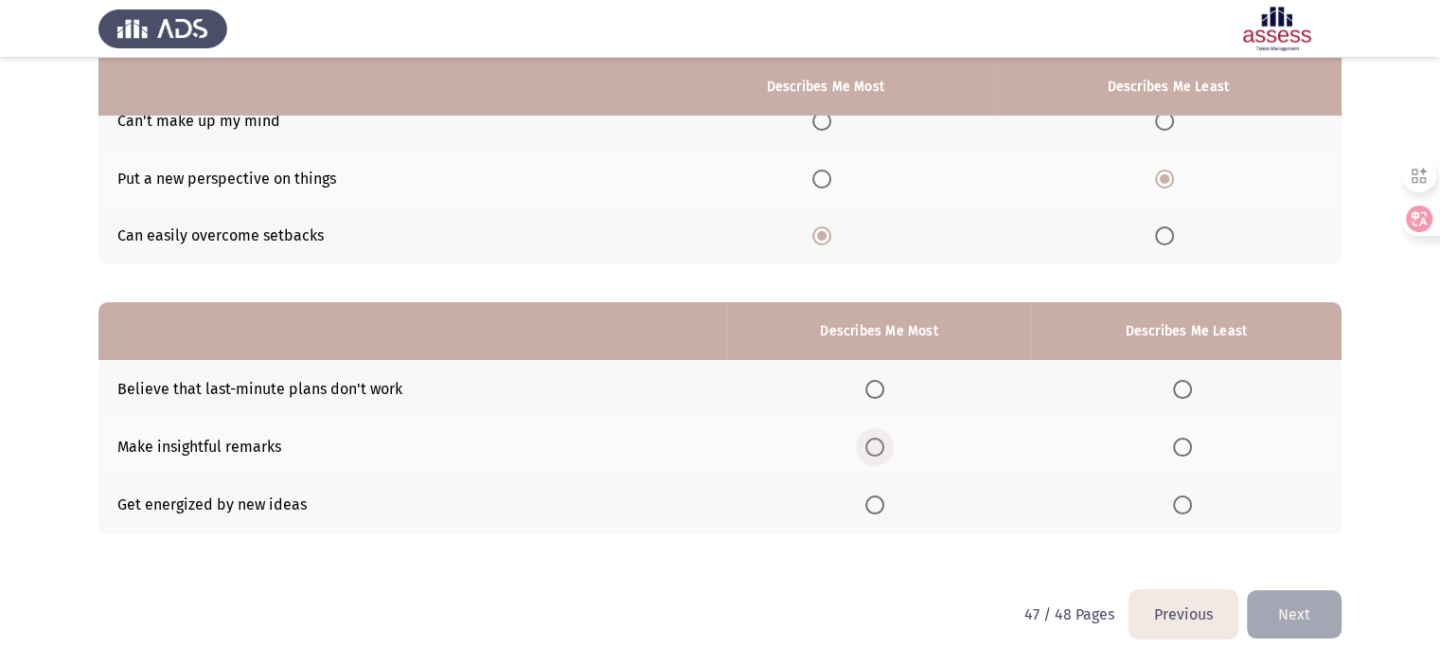
click at [873, 441] on span "Select an option" at bounding box center [874, 446] width 19 height 19
click at [873, 441] on input "Select an option" at bounding box center [874, 446] width 19 height 19
click at [1187, 383] on span "Select an option" at bounding box center [1182, 389] width 19 height 19
click at [1187, 383] on input "Select an option" at bounding box center [1182, 389] width 19 height 19
click at [1177, 503] on span "Select an option" at bounding box center [1182, 504] width 19 height 19
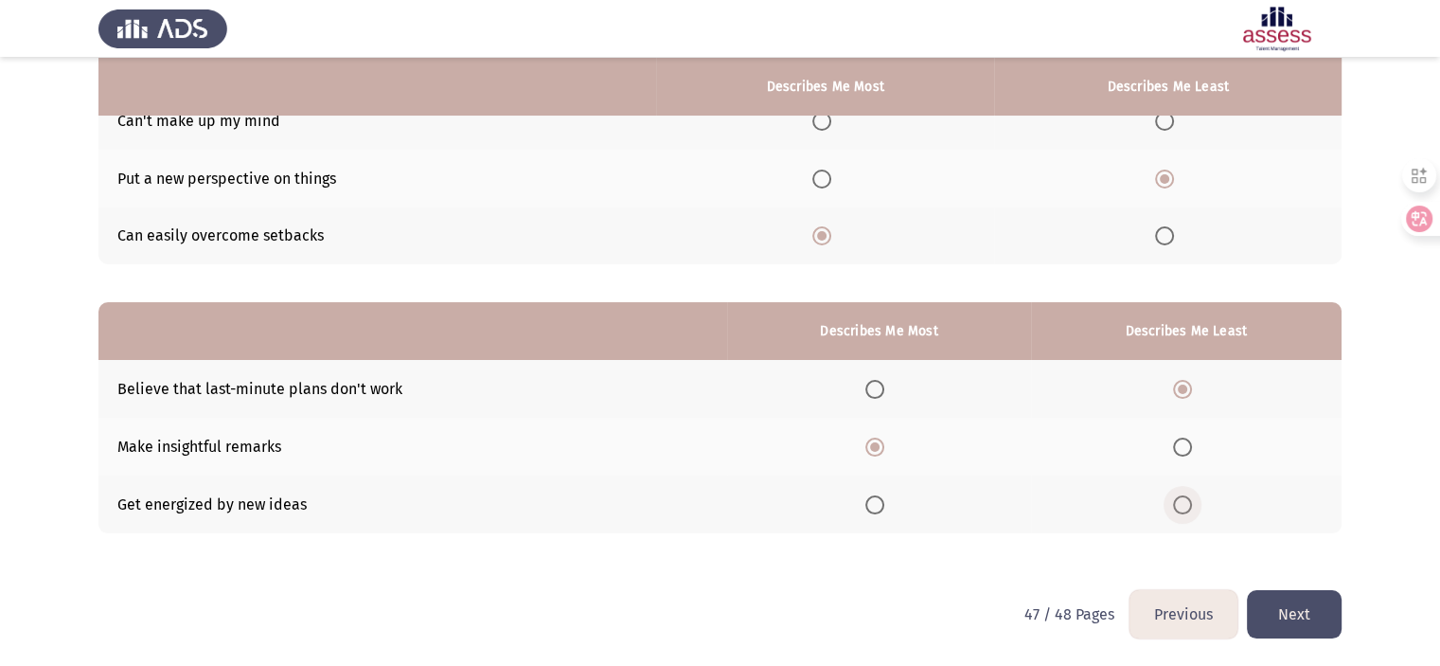
click at [1177, 503] on input "Select an option" at bounding box center [1182, 504] width 19 height 19
click at [1300, 616] on button "Next" at bounding box center [1294, 614] width 95 height 48
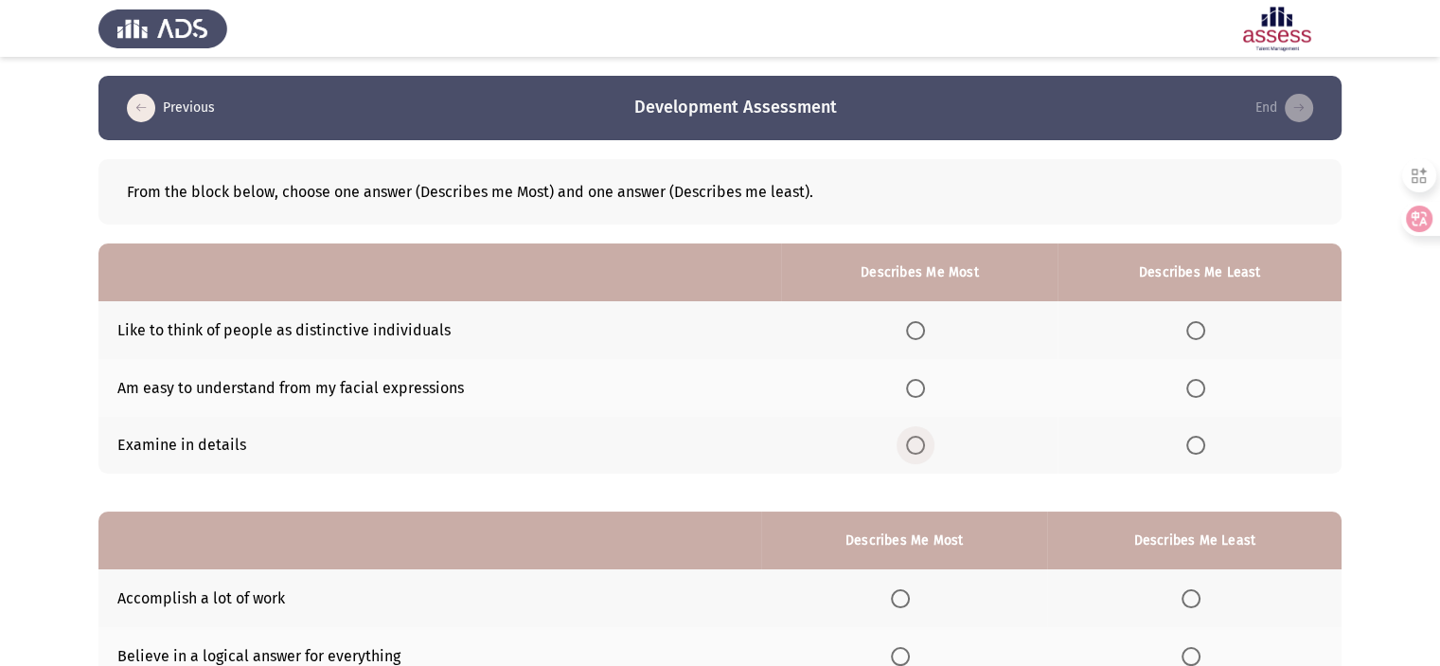
click at [919, 444] on span "Select an option" at bounding box center [915, 445] width 19 height 19
click at [919, 444] on input "Select an option" at bounding box center [915, 445] width 19 height 19
click at [1202, 326] on span "Select an option" at bounding box center [1195, 330] width 19 height 19
click at [1202, 326] on input "Select an option" at bounding box center [1195, 330] width 19 height 19
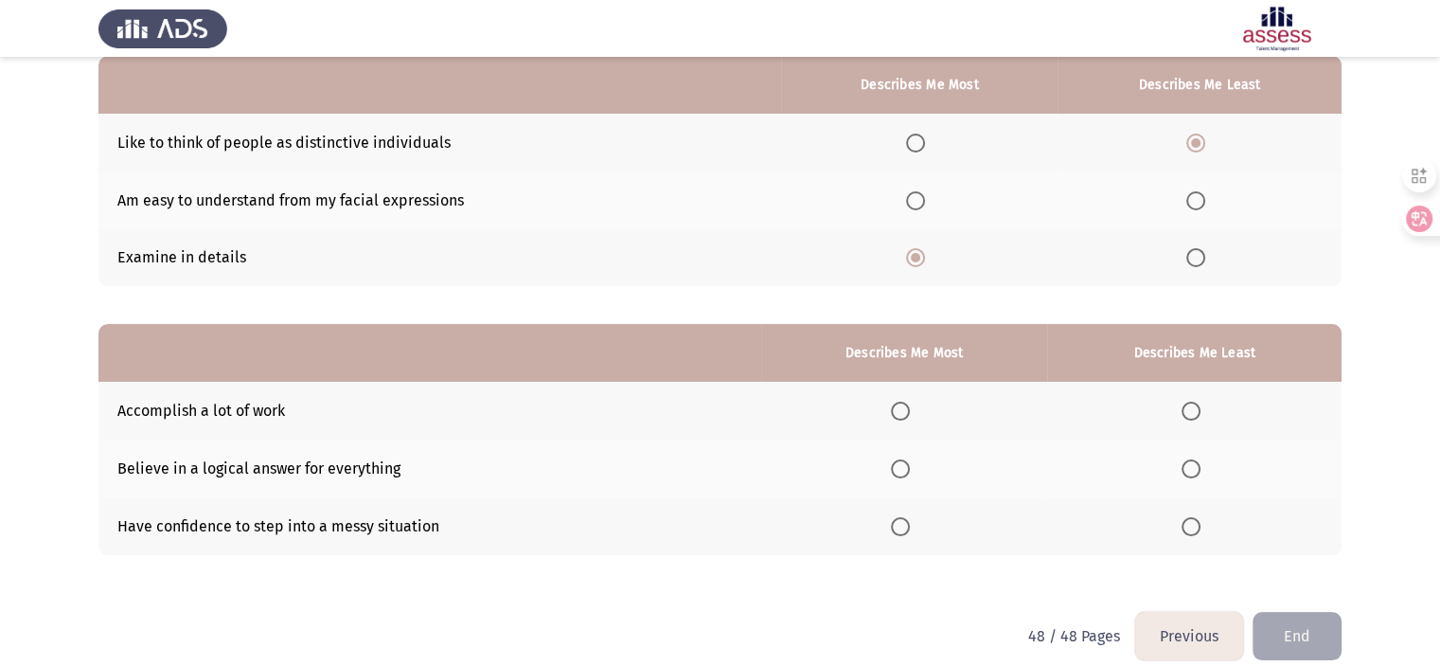
scroll to position [209, 0]
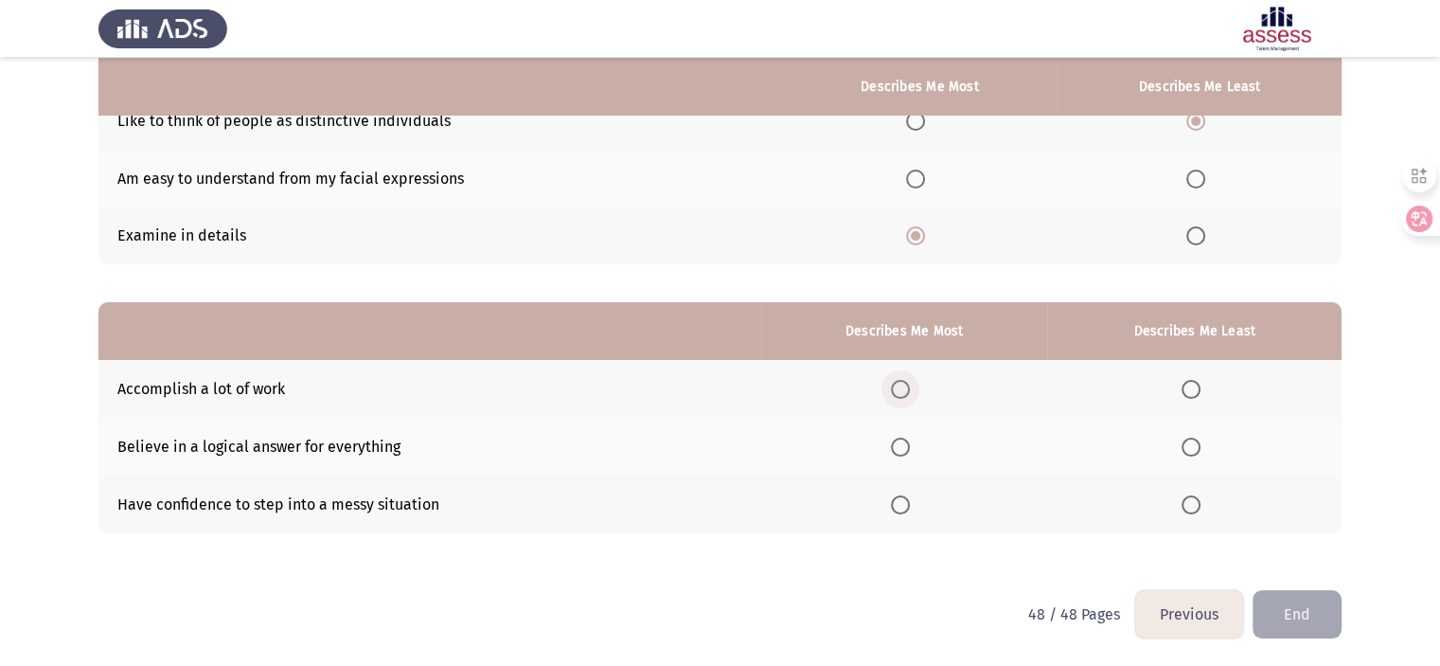
click at [907, 390] on span "Select an option" at bounding box center [900, 389] width 19 height 19
click at [907, 390] on input "Select an option" at bounding box center [900, 389] width 19 height 19
click at [1185, 442] on span "Select an option" at bounding box center [1191, 446] width 19 height 19
click at [1185, 442] on input "Select an option" at bounding box center [1191, 446] width 19 height 19
click at [1272, 608] on button "End" at bounding box center [1297, 614] width 89 height 48
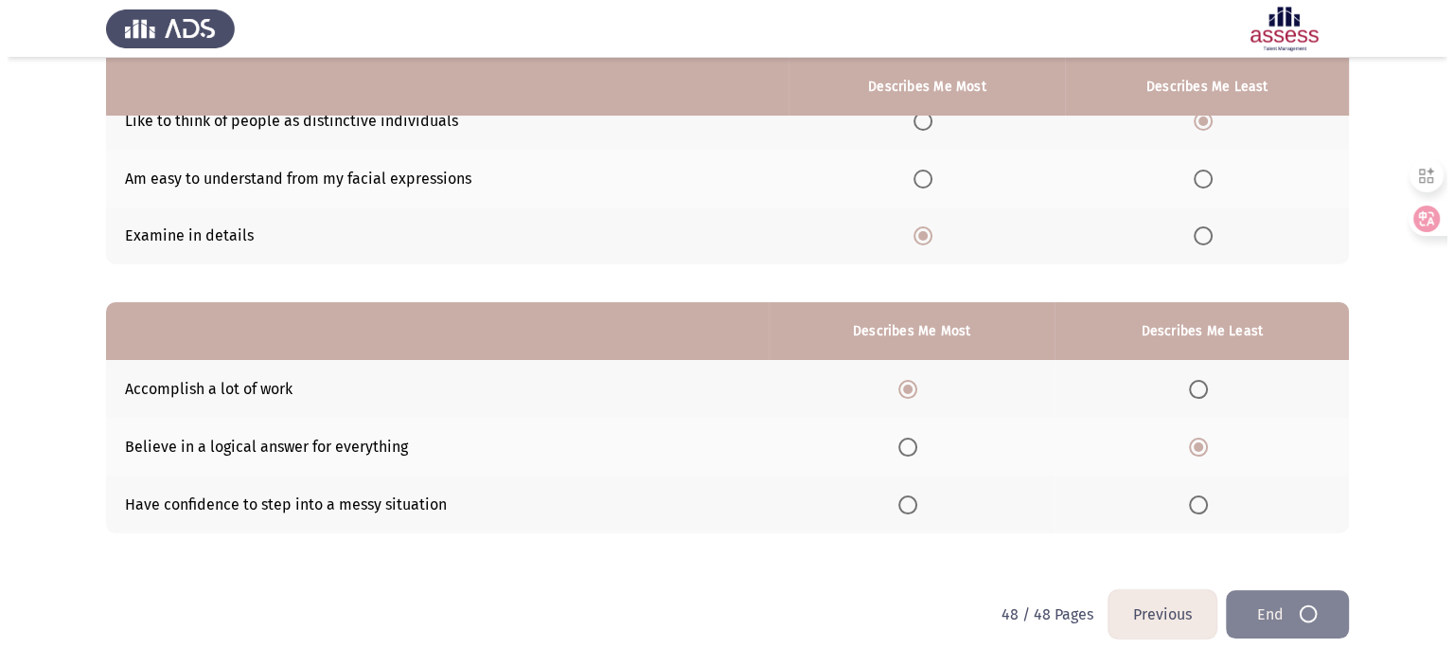
scroll to position [0, 0]
